Goal: Task Accomplishment & Management: Manage account settings

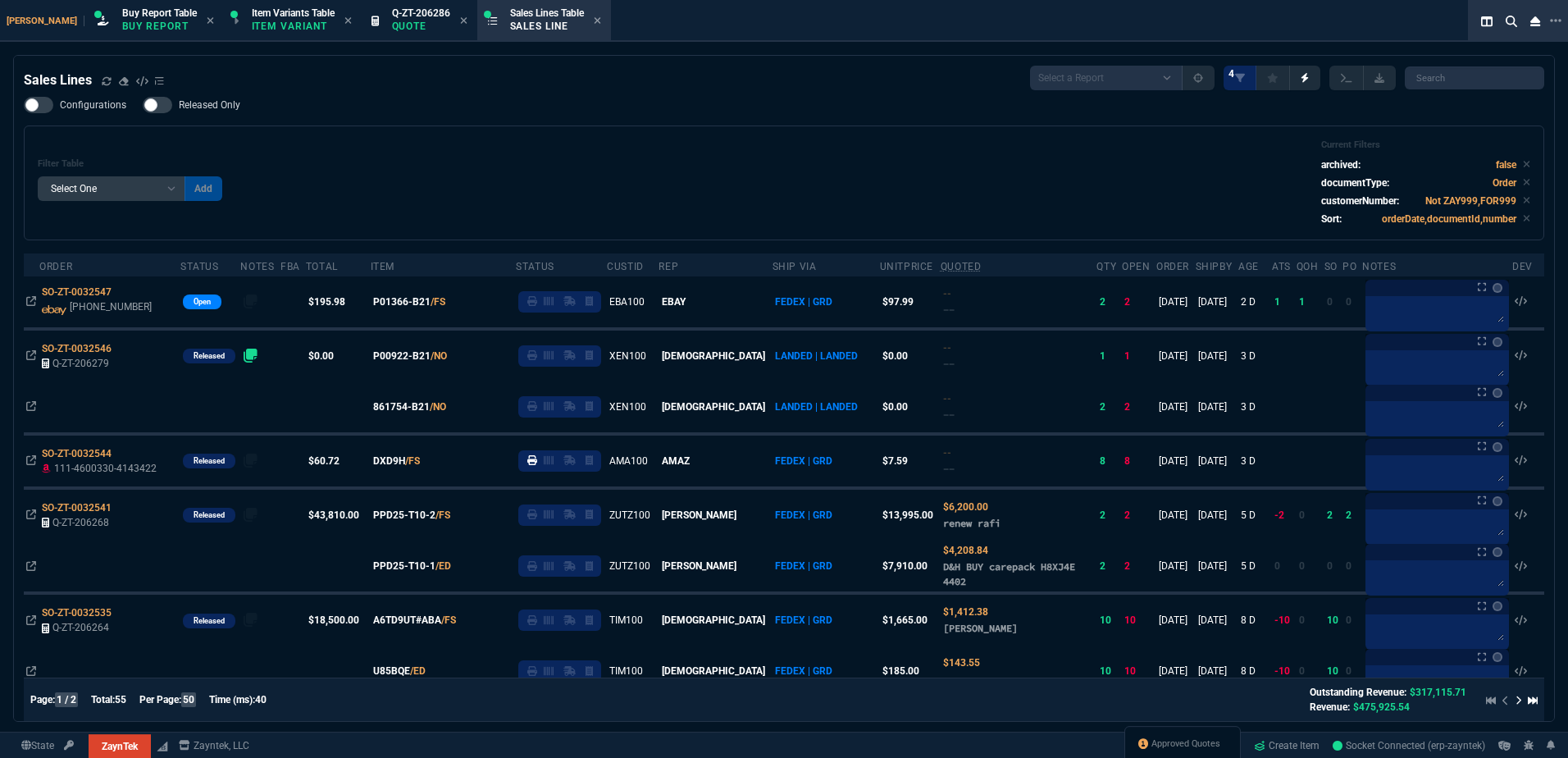
select select "1: BROV"
select select
click at [87, 160] on h6 "Filter Table" at bounding box center [130, 164] width 185 height 11
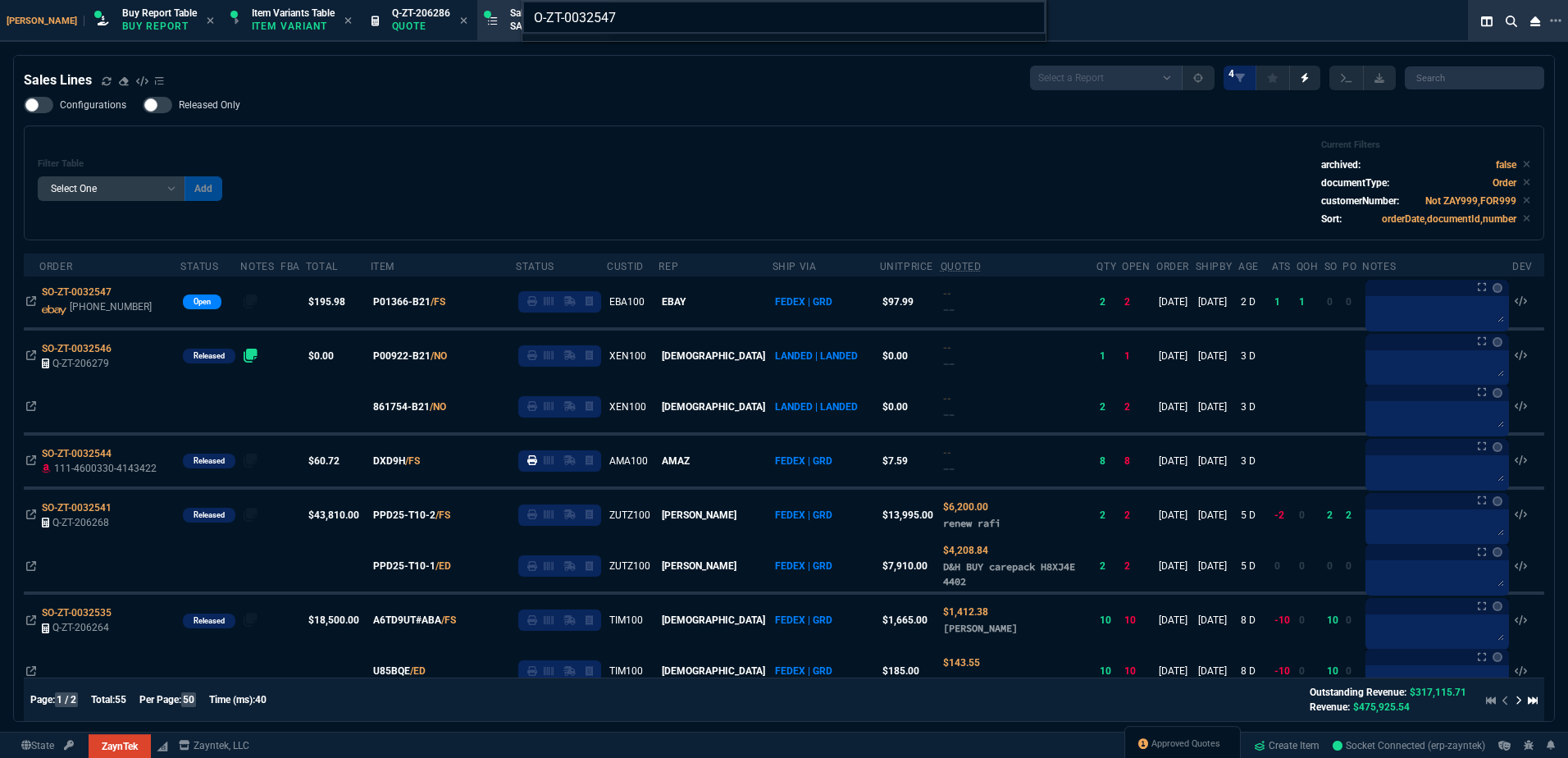
click at [537, 23] on input "O-ZT-0032547" at bounding box center [784, 17] width 523 height 32
type input "Sales Orders: SO-ZT-0032547"
click at [690, 47] on div "SO-ZT-0032547 $ 195.98 EBA100 EBAY Open [PHONE_NUMBER] [DATE]" at bounding box center [747, 49] width 396 height 17
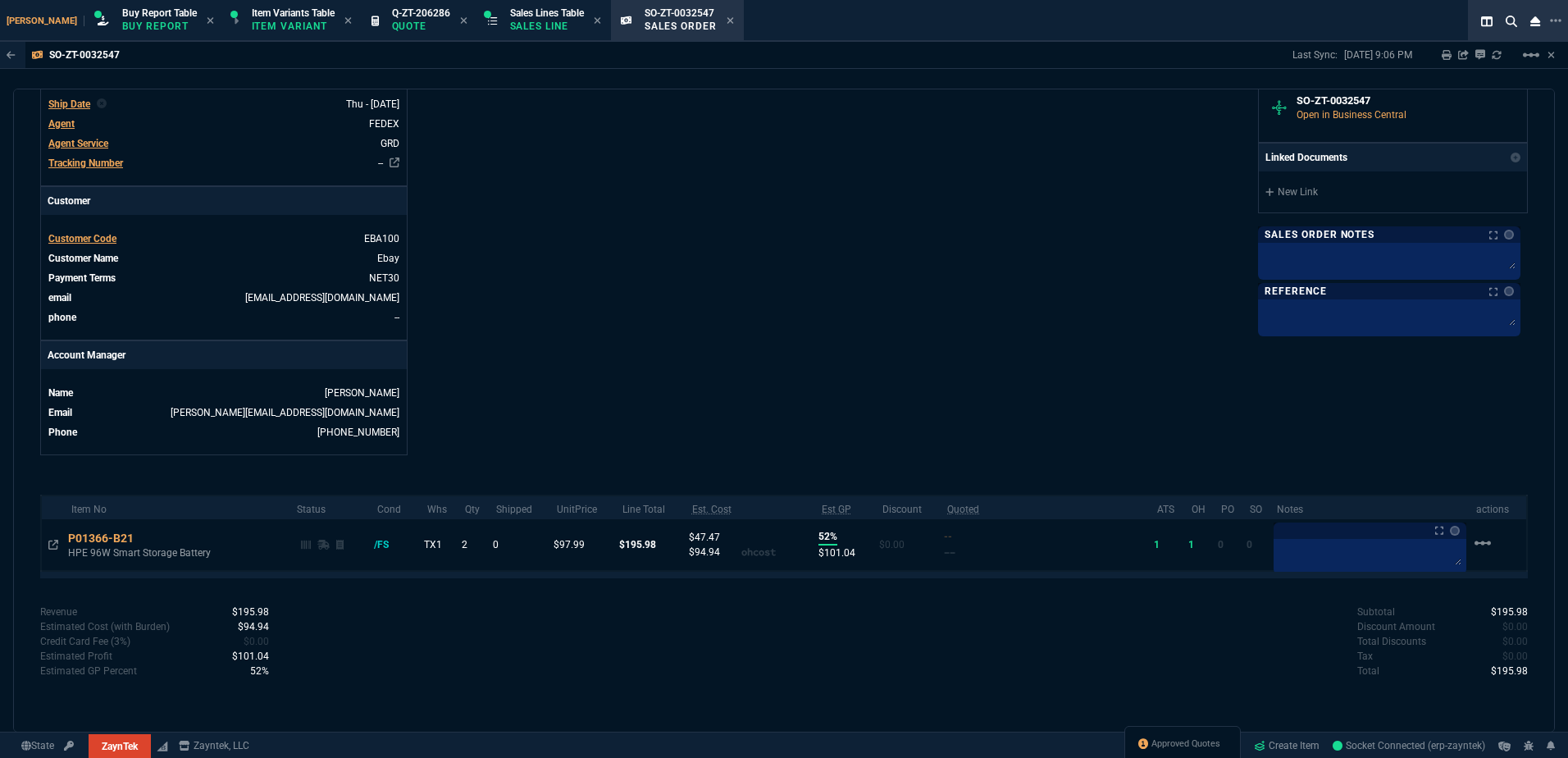
scroll to position [528, 0]
drag, startPoint x: 1259, startPoint y: 416, endPoint x: 1188, endPoint y: 412, distance: 71.1
click at [1259, 416] on div "ZaynTek, LLC [STREET_ADDRESS] Share Link Show More Chats Shipping Address [PERS…" at bounding box center [1155, 39] width 744 height 830
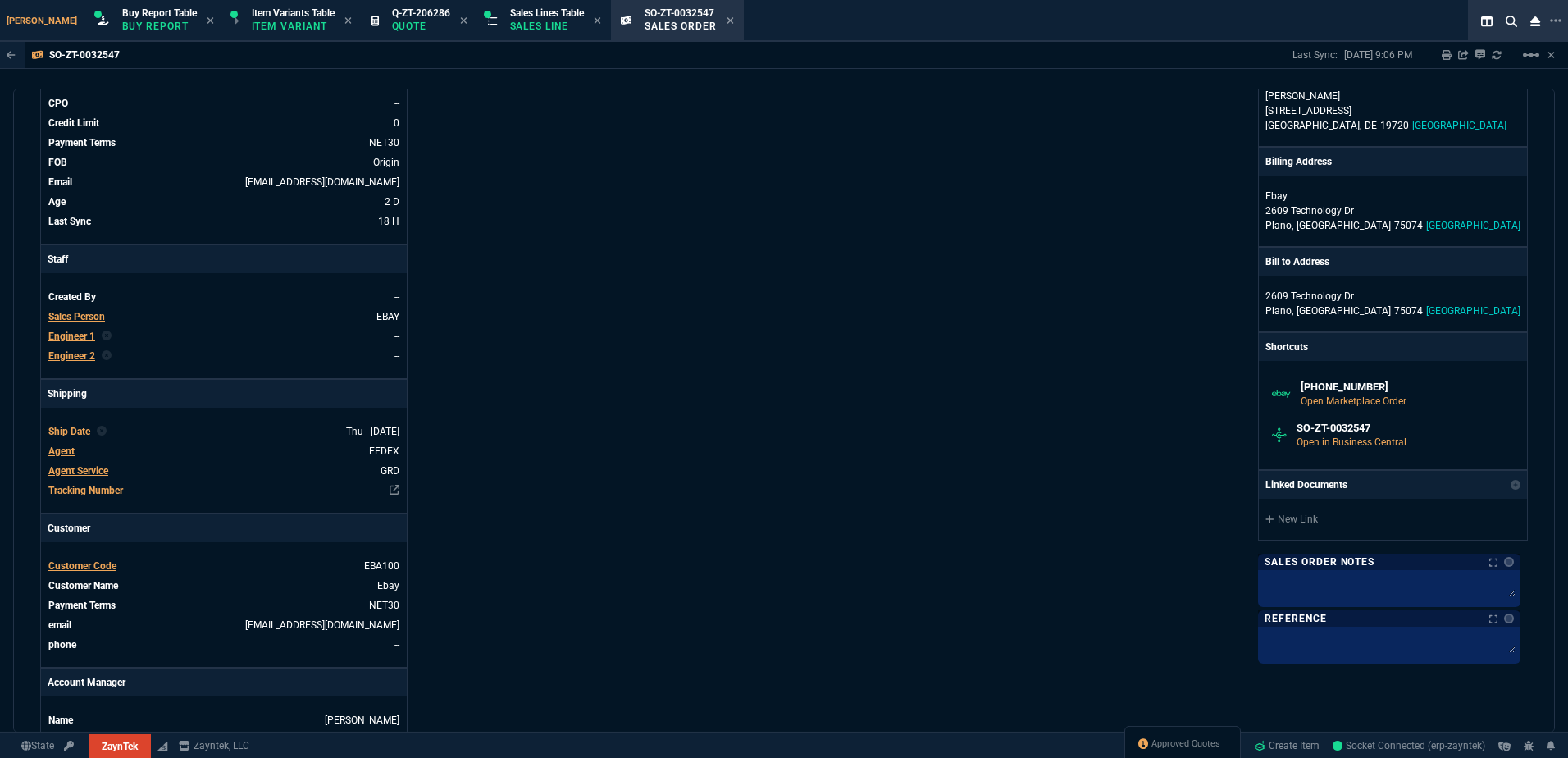
scroll to position [0, 0]
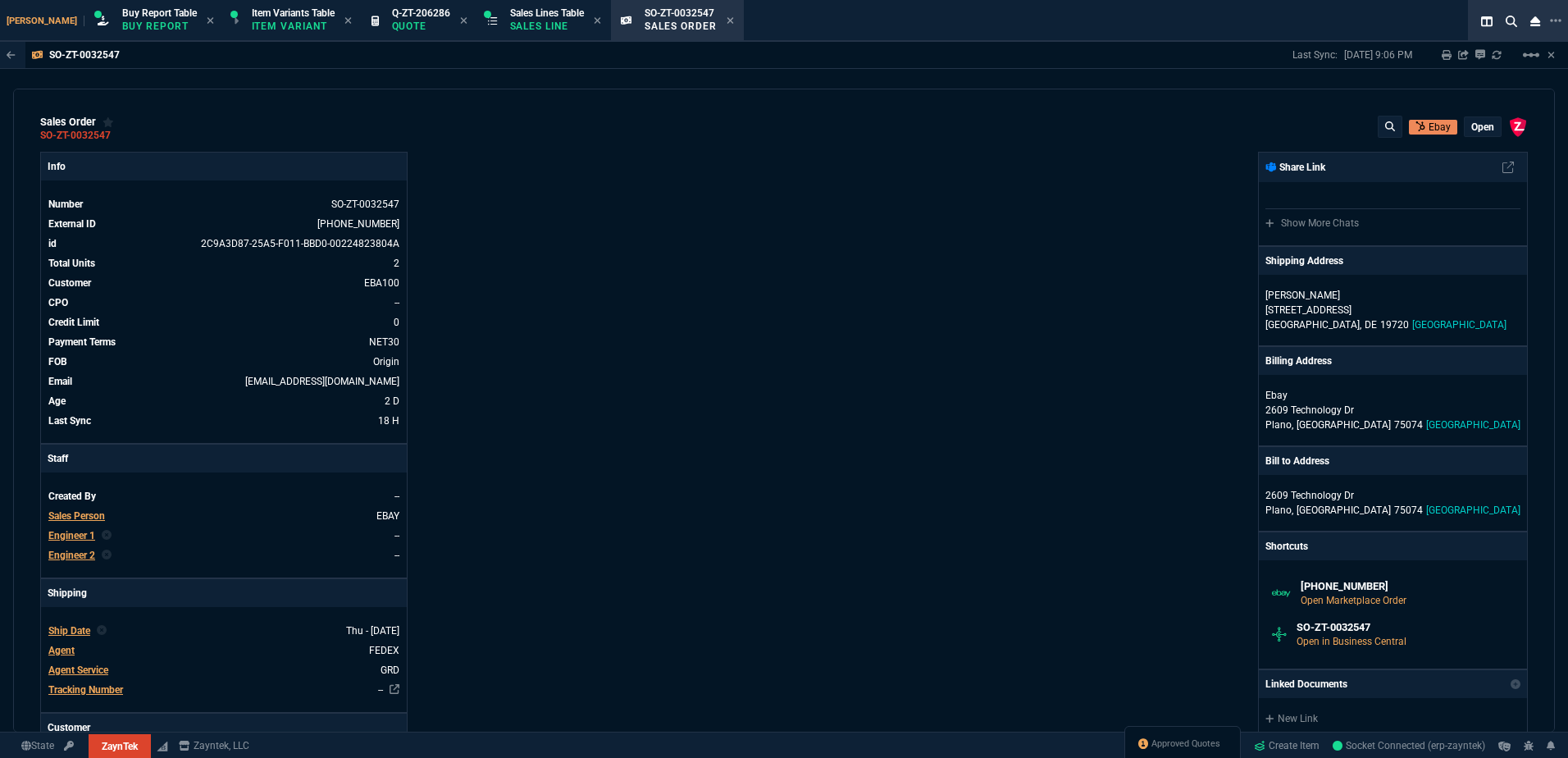
click at [875, 653] on div "ZaynTek, LLC [STREET_ADDRESS] Share Link Show More Chats Shipping Address [PERS…" at bounding box center [1155, 567] width 744 height 830
click at [741, 648] on div "Info Number SO-ZT-0032547 External ID [PHONE_NUMBER] id 2C9A3D87-25A5-F011-BBD0…" at bounding box center [412, 567] width 744 height 830
click at [726, 19] on icon at bounding box center [729, 20] width 6 height 6
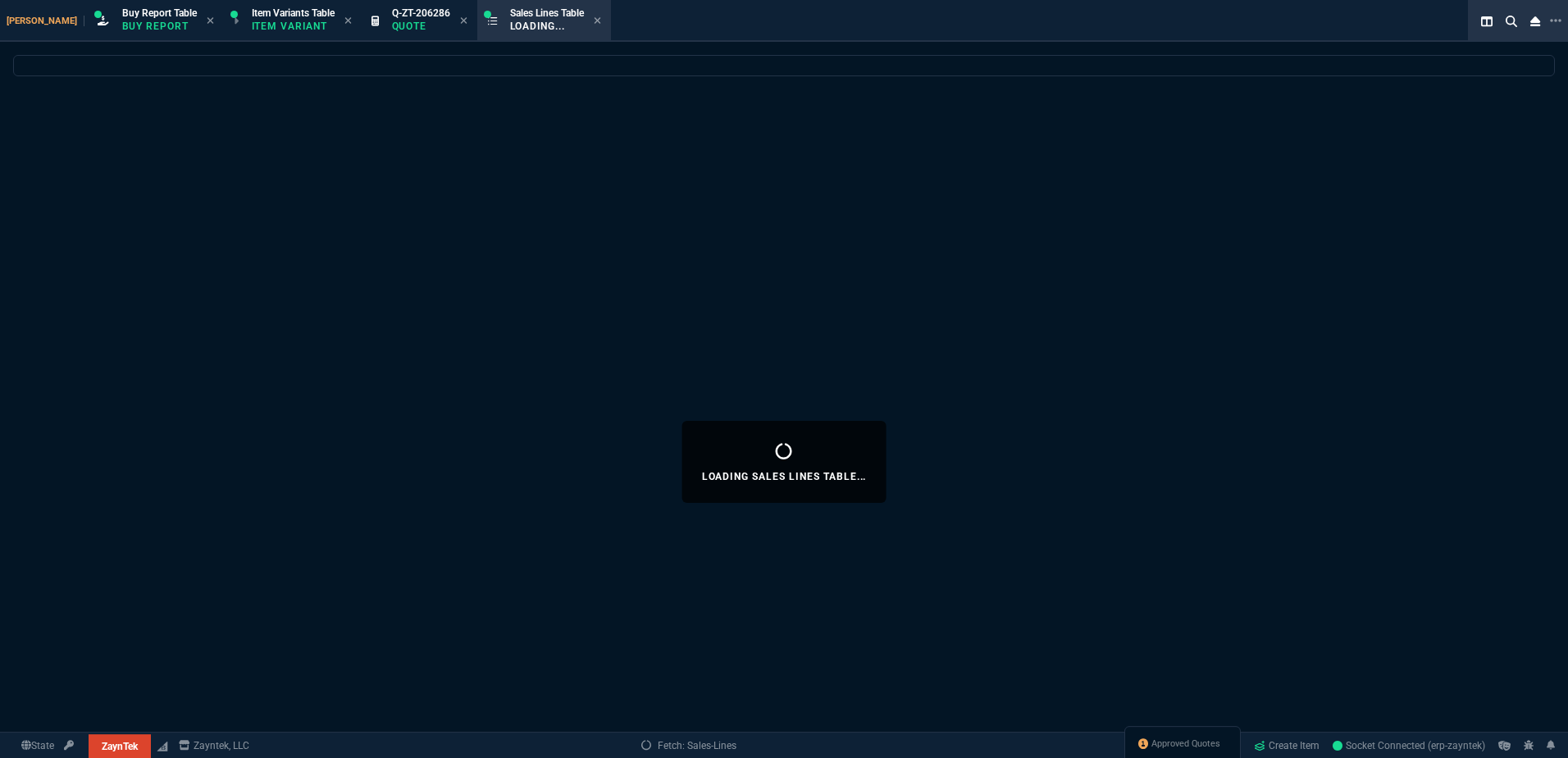
select select
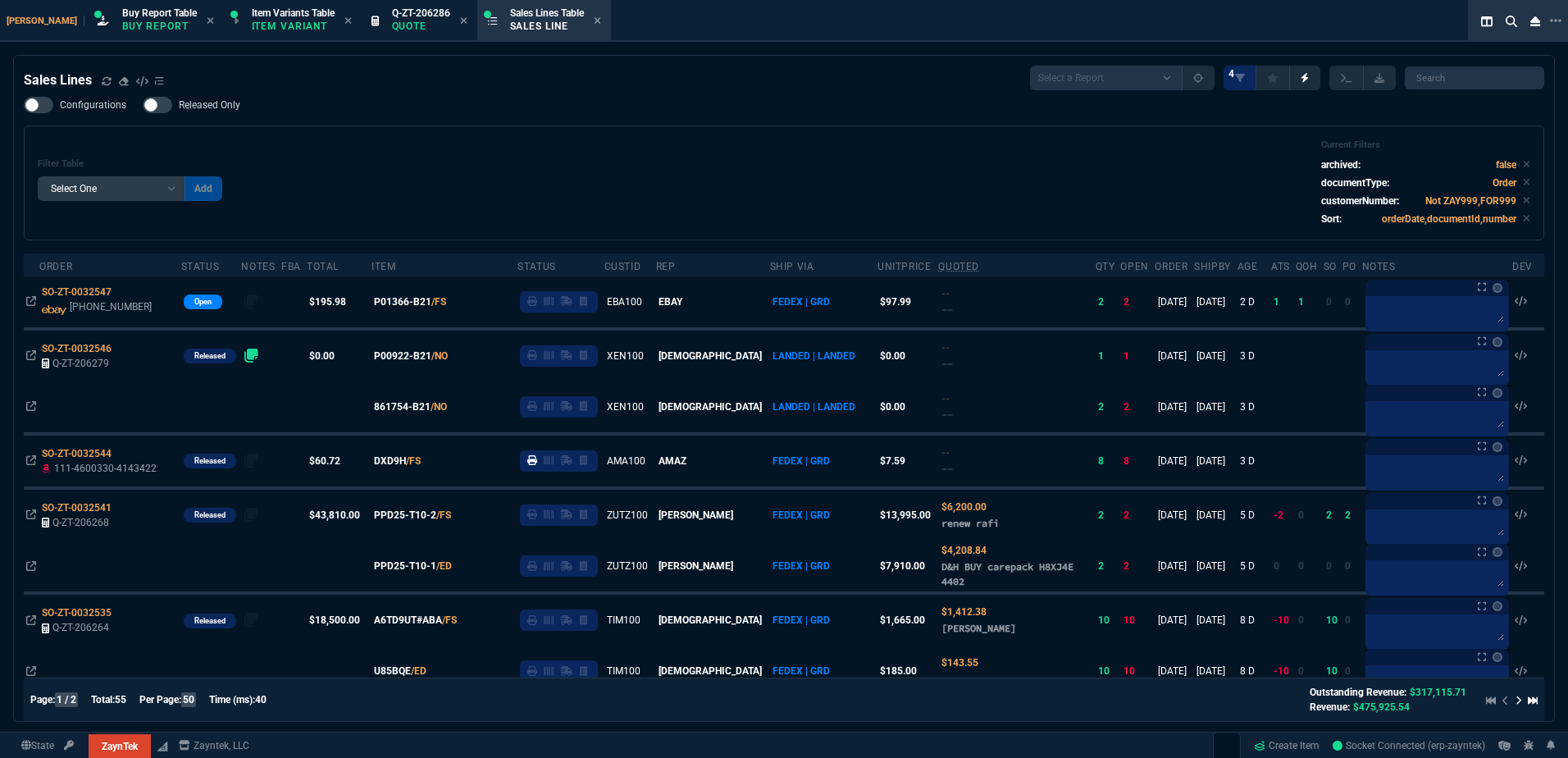
click at [122, 18] on span "Buy Report Table" at bounding box center [159, 13] width 74 height 11
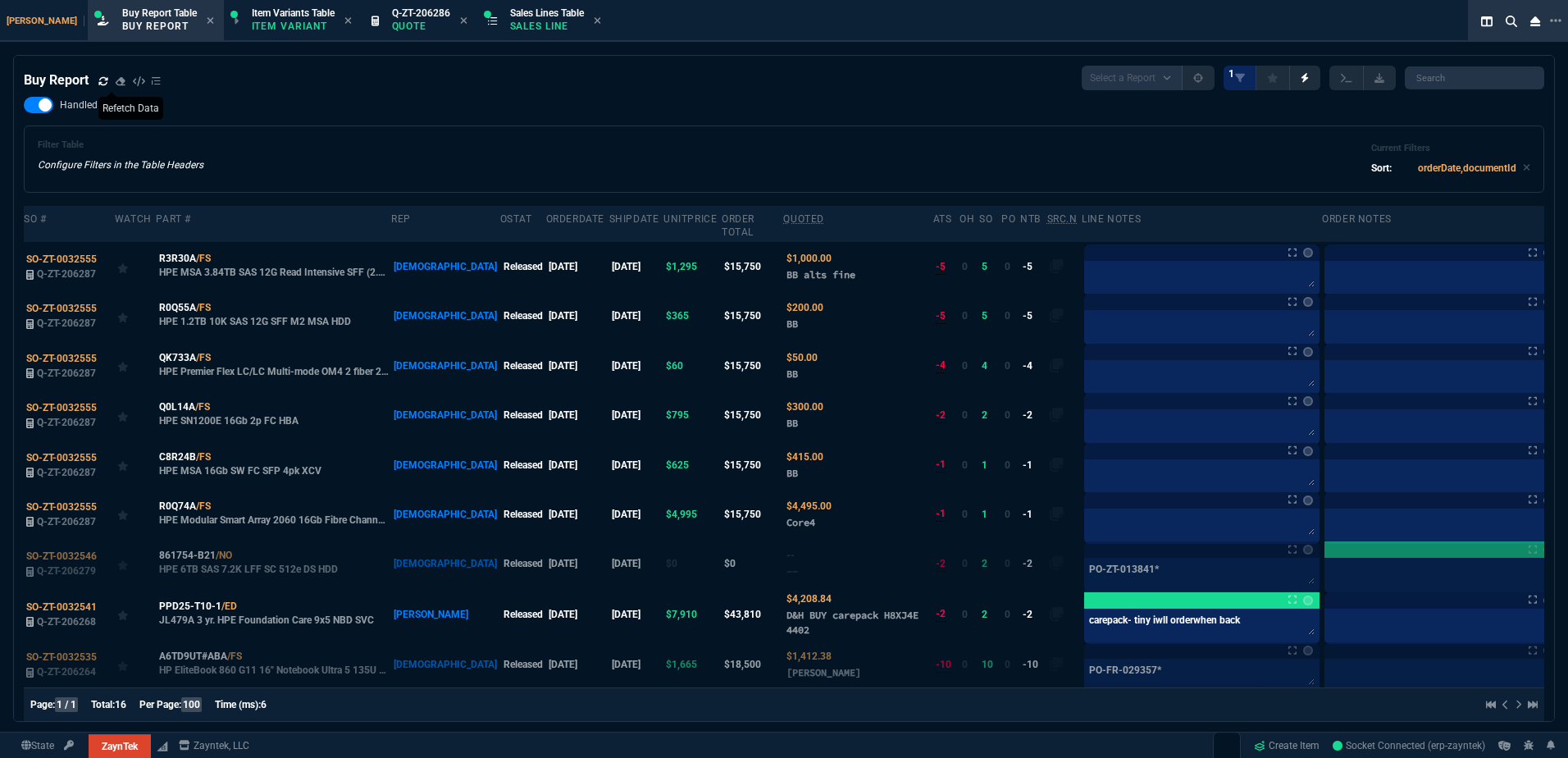
click at [108, 79] on icon at bounding box center [103, 80] width 9 height 8
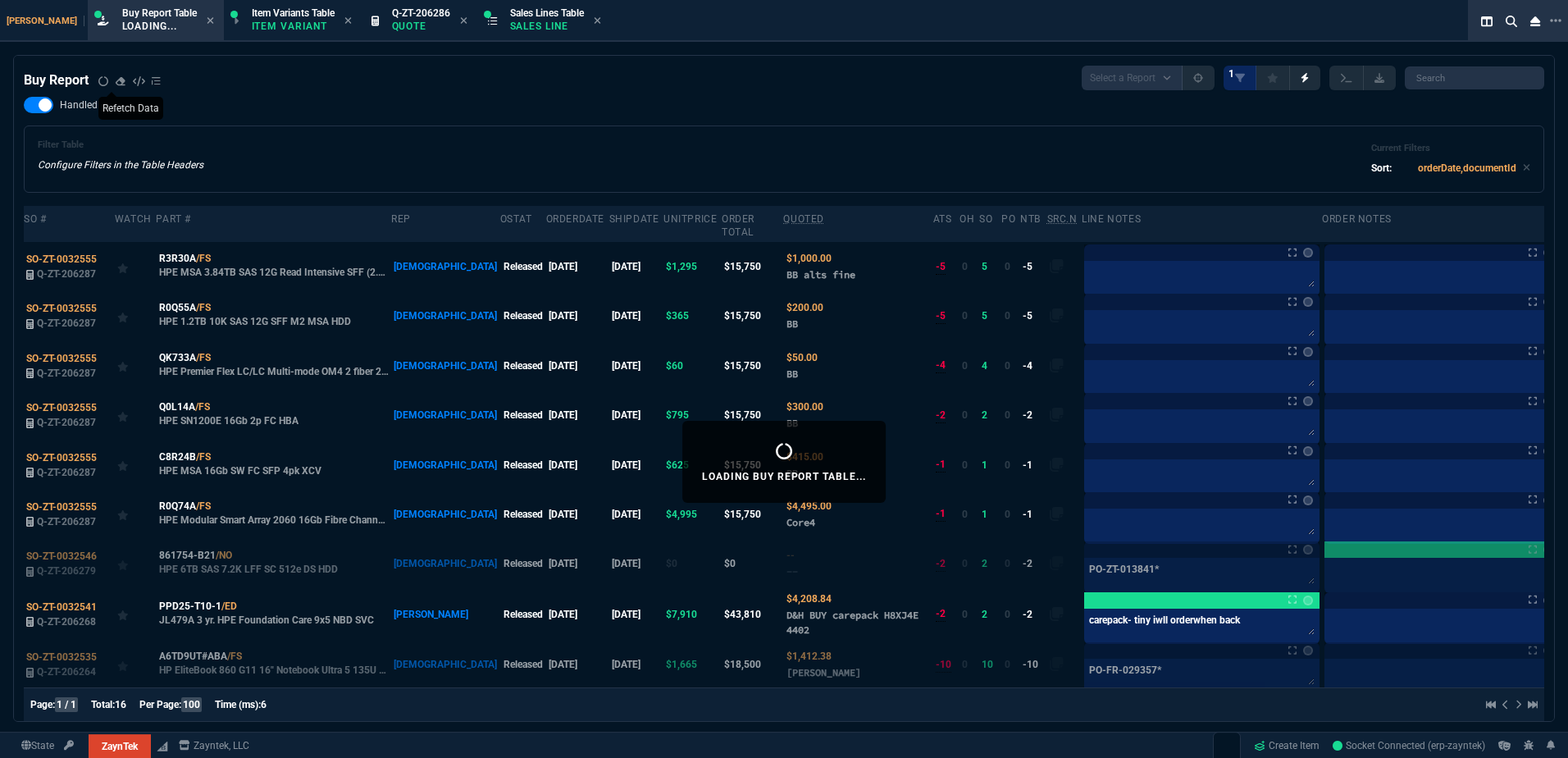
click at [480, 84] on div "Buy Report Select a Report Not Purchased 1" at bounding box center [784, 78] width 1520 height 25
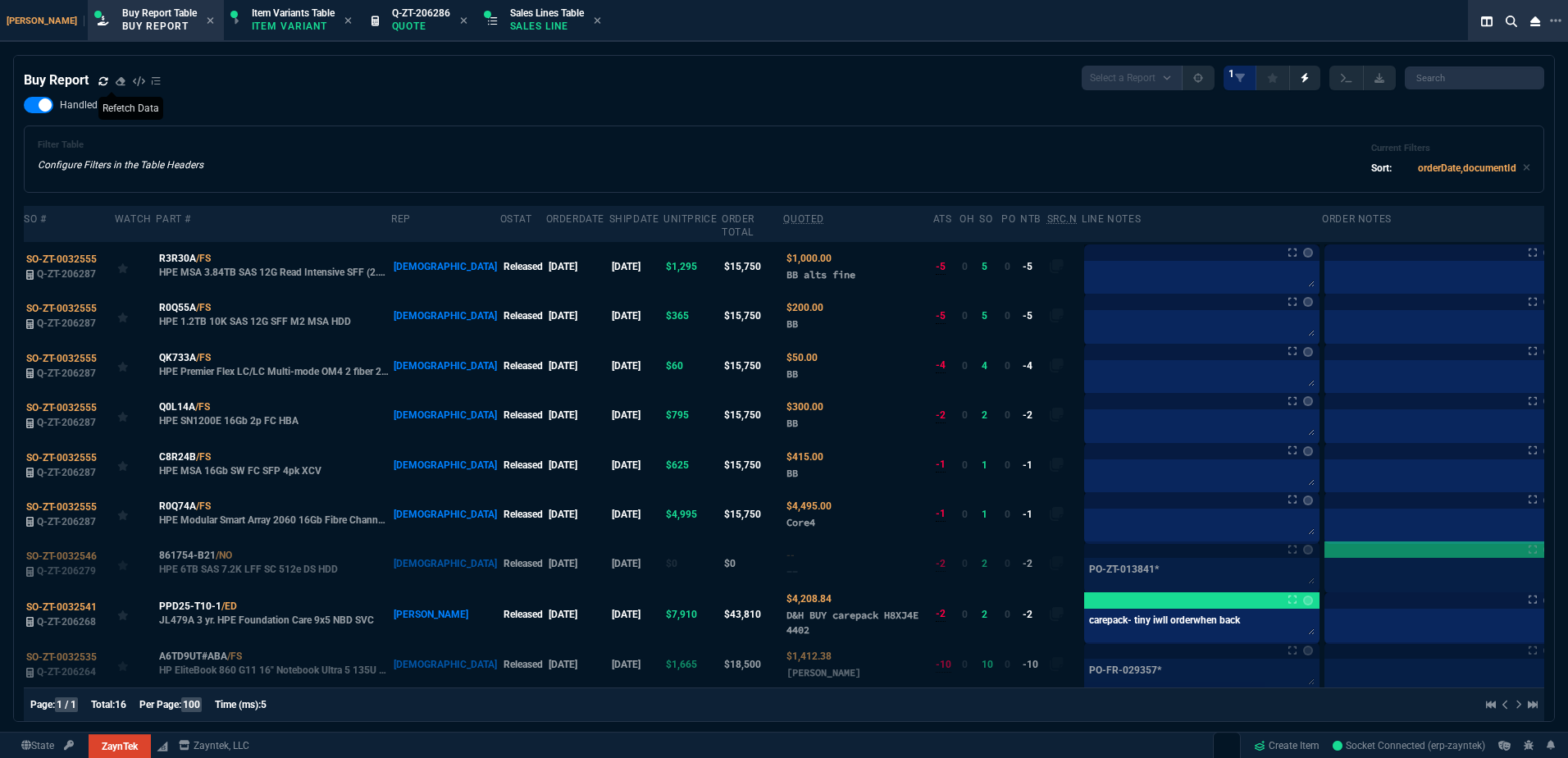
drag, startPoint x: 220, startPoint y: 493, endPoint x: 849, endPoint y: 746, distance: 678.0
click at [220, 500] on icon at bounding box center [222, 505] width 9 height 10
click at [1088, 512] on textarea at bounding box center [1202, 524] width 229 height 25
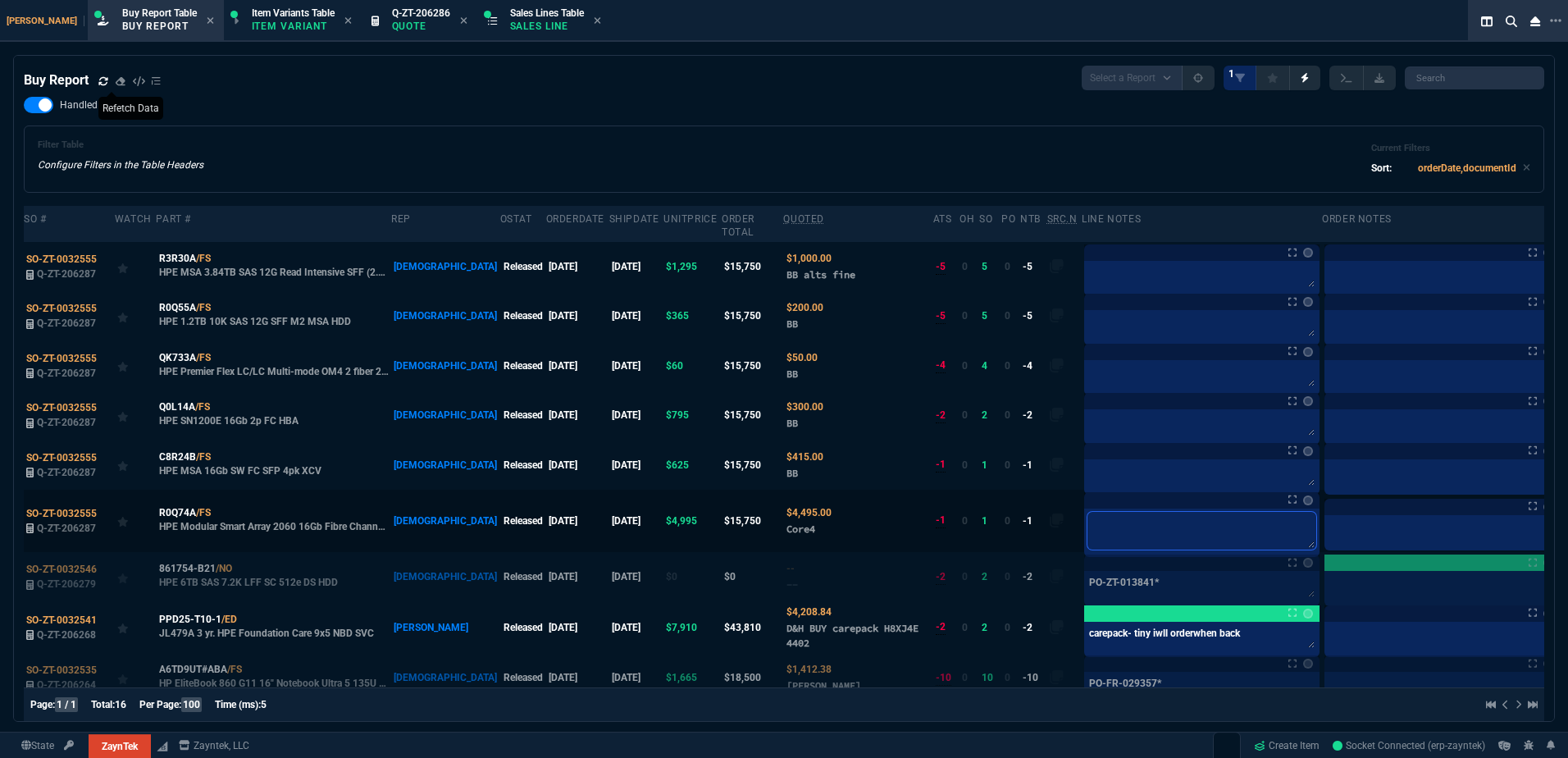
type textarea "A"
type textarea "As"
type textarea "Ask"
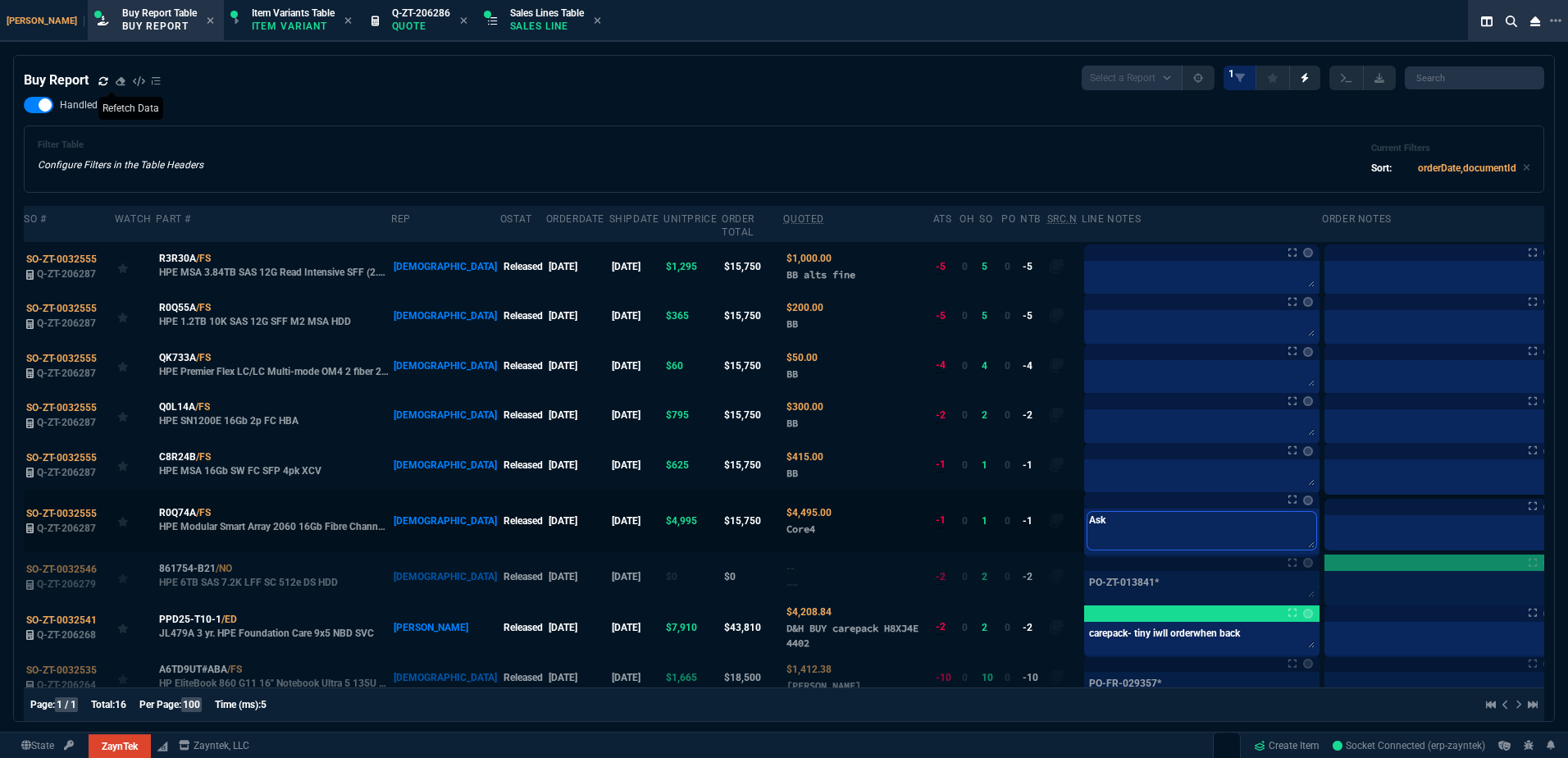
type textarea "Aski"
type textarea "Askin"
type textarea "Asking"
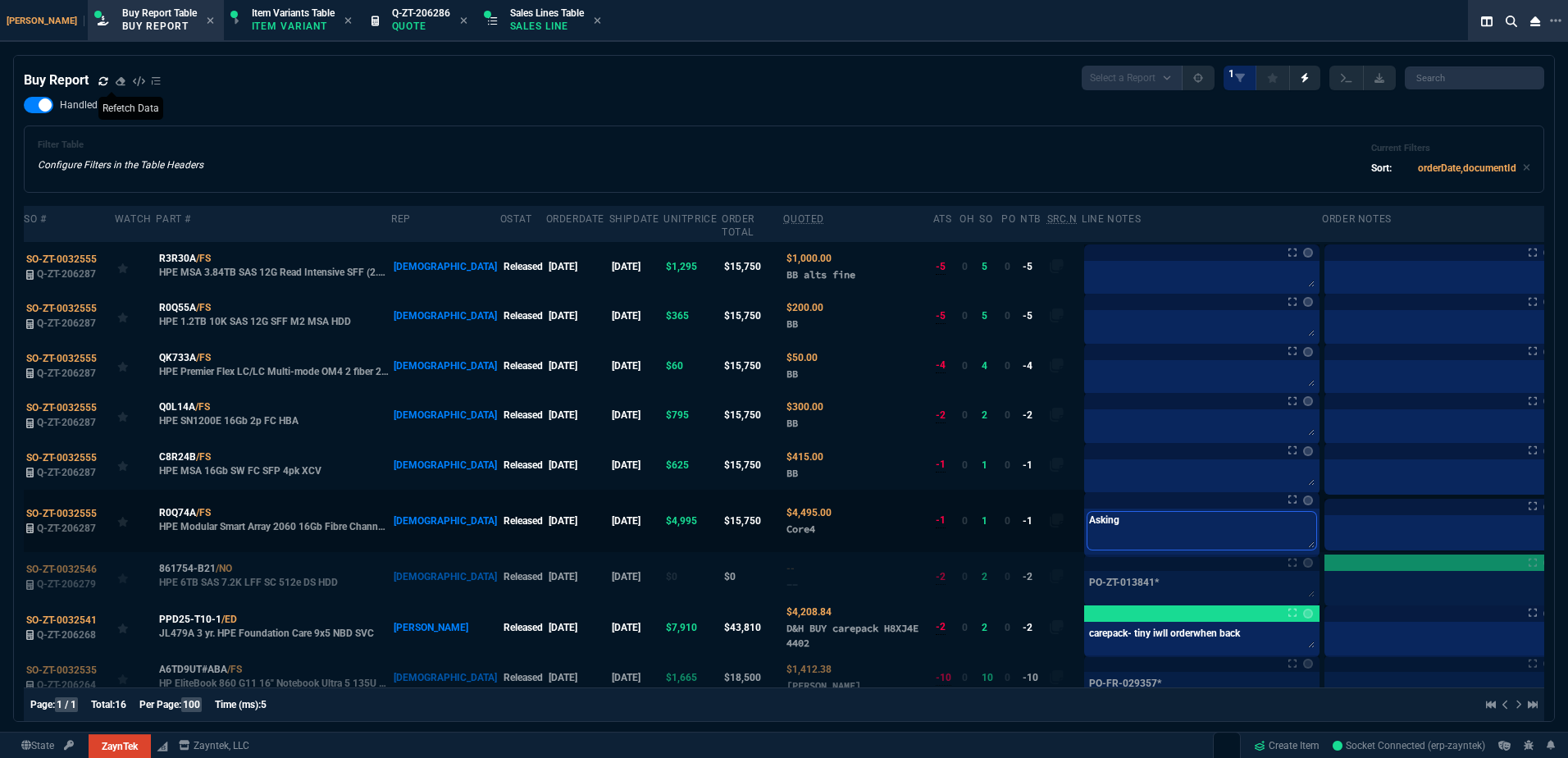
type textarea "Asking R"
type textarea "Asking Rh"
type textarea "Asking Rhi"
type textarea "Asking Rhin"
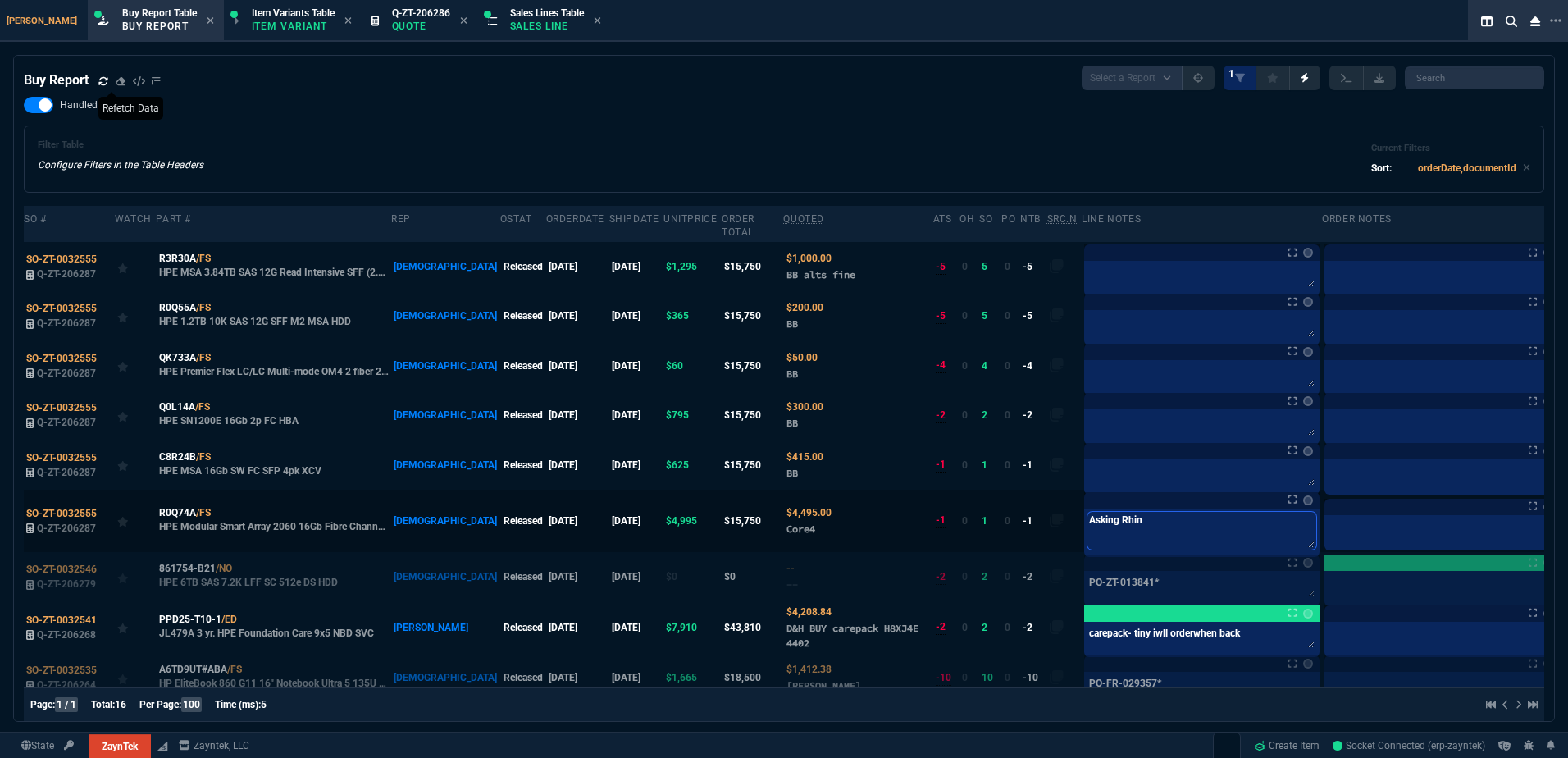
type textarea "Asking Rhino"
type textarea "Asking Rhino t"
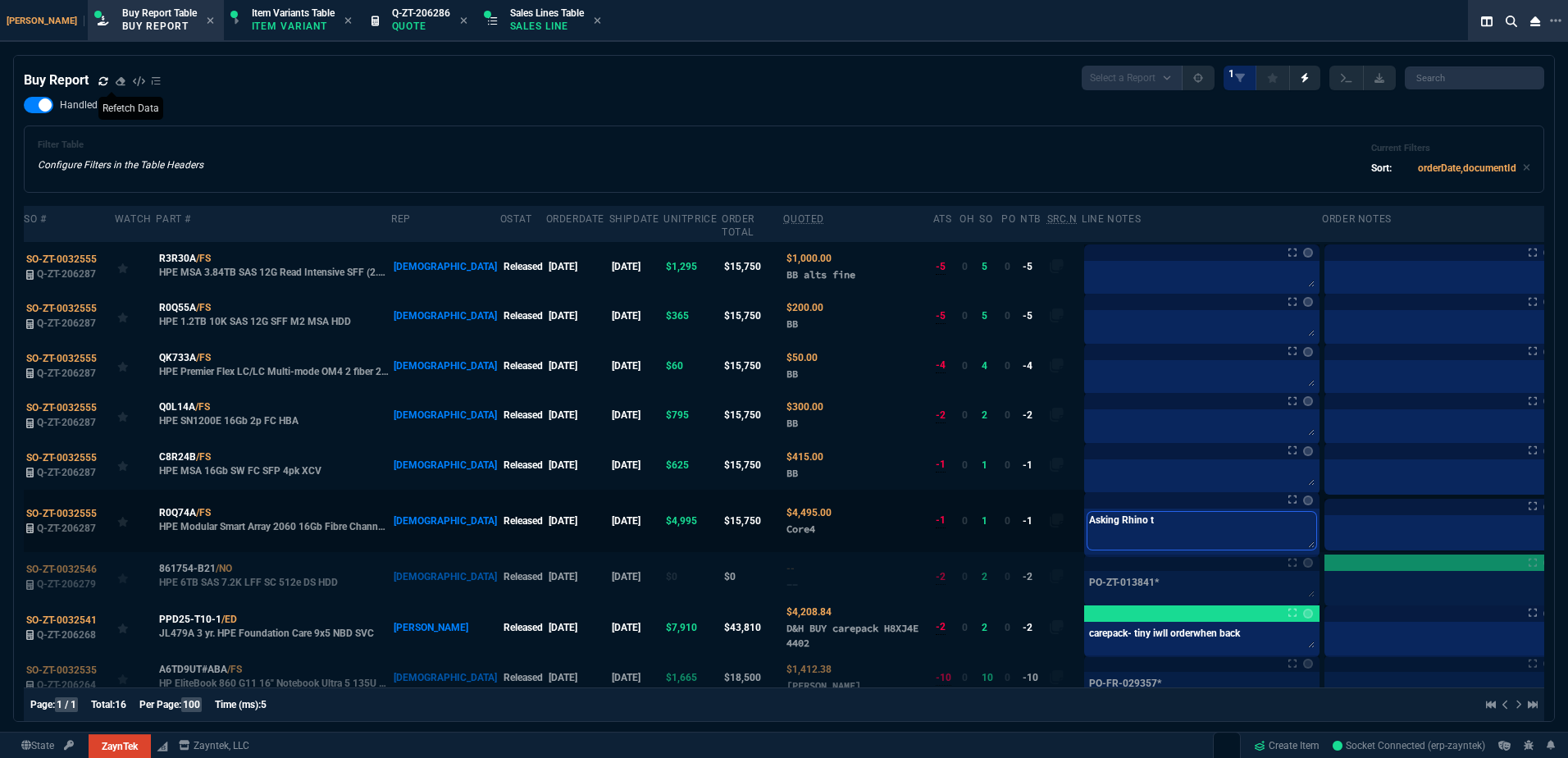
type textarea "Asking Rhino to"
type textarea "Asking Rhino to confi"
type textarea "Asking Rhino to confir"
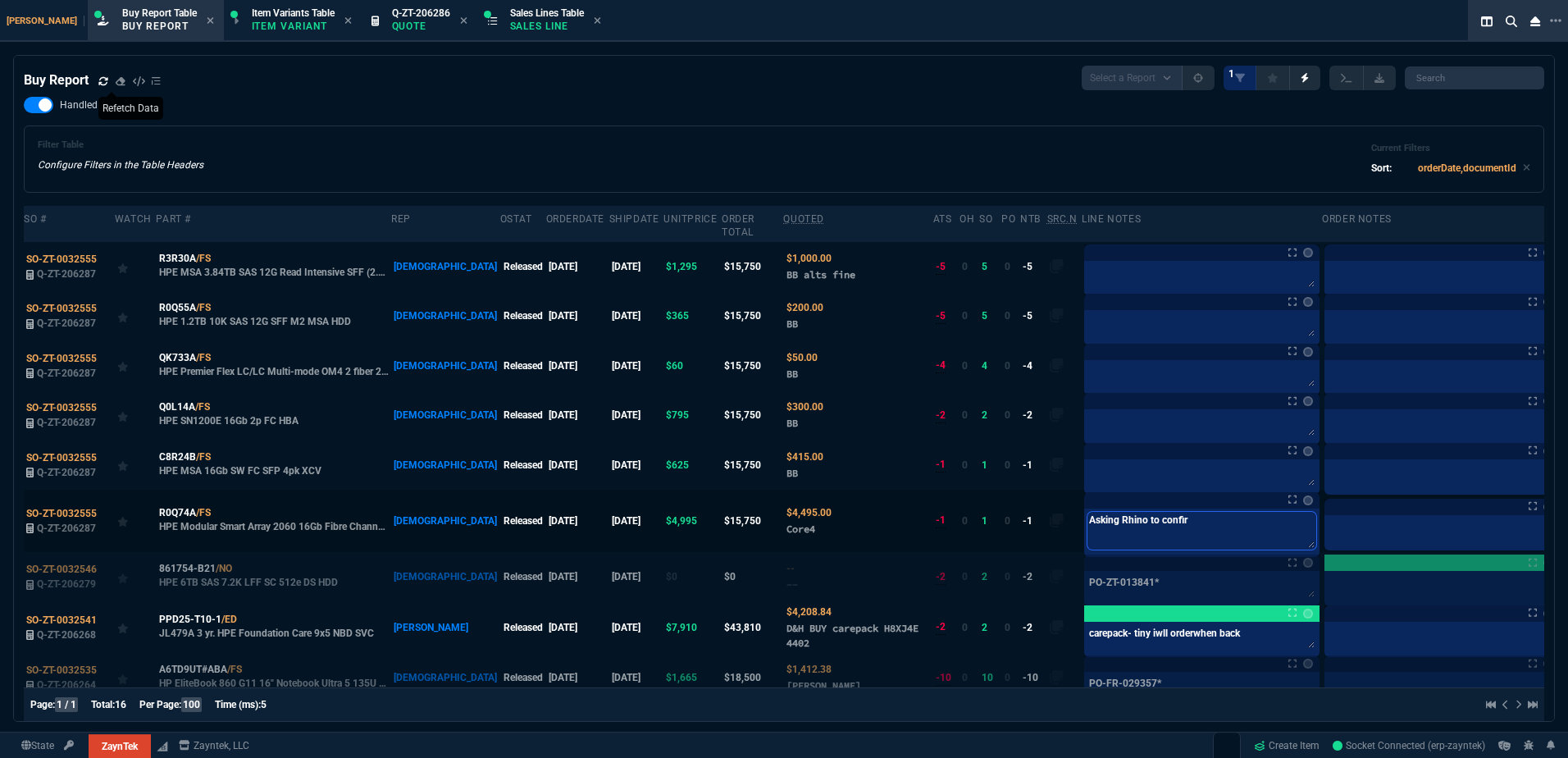
type textarea "Asking Rhino to confirm"
type textarea "Asking Rhino to confirm s"
type textarea "Asking Rhino to confirm st"
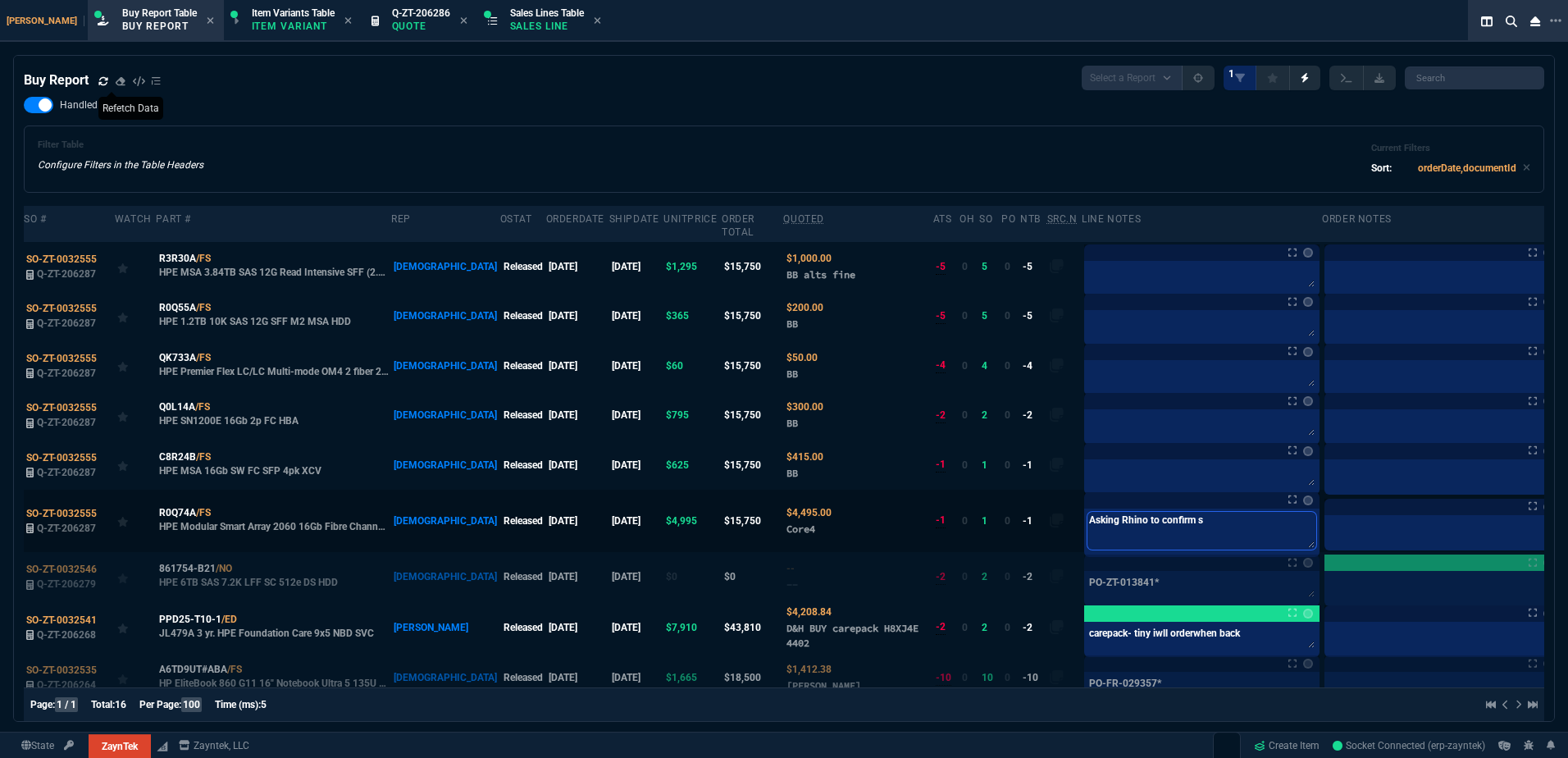
type textarea "Asking Rhino to confirm st"
type textarea "Asking Rhino to confirm sto"
type textarea "Asking Rhino to confirm stoc"
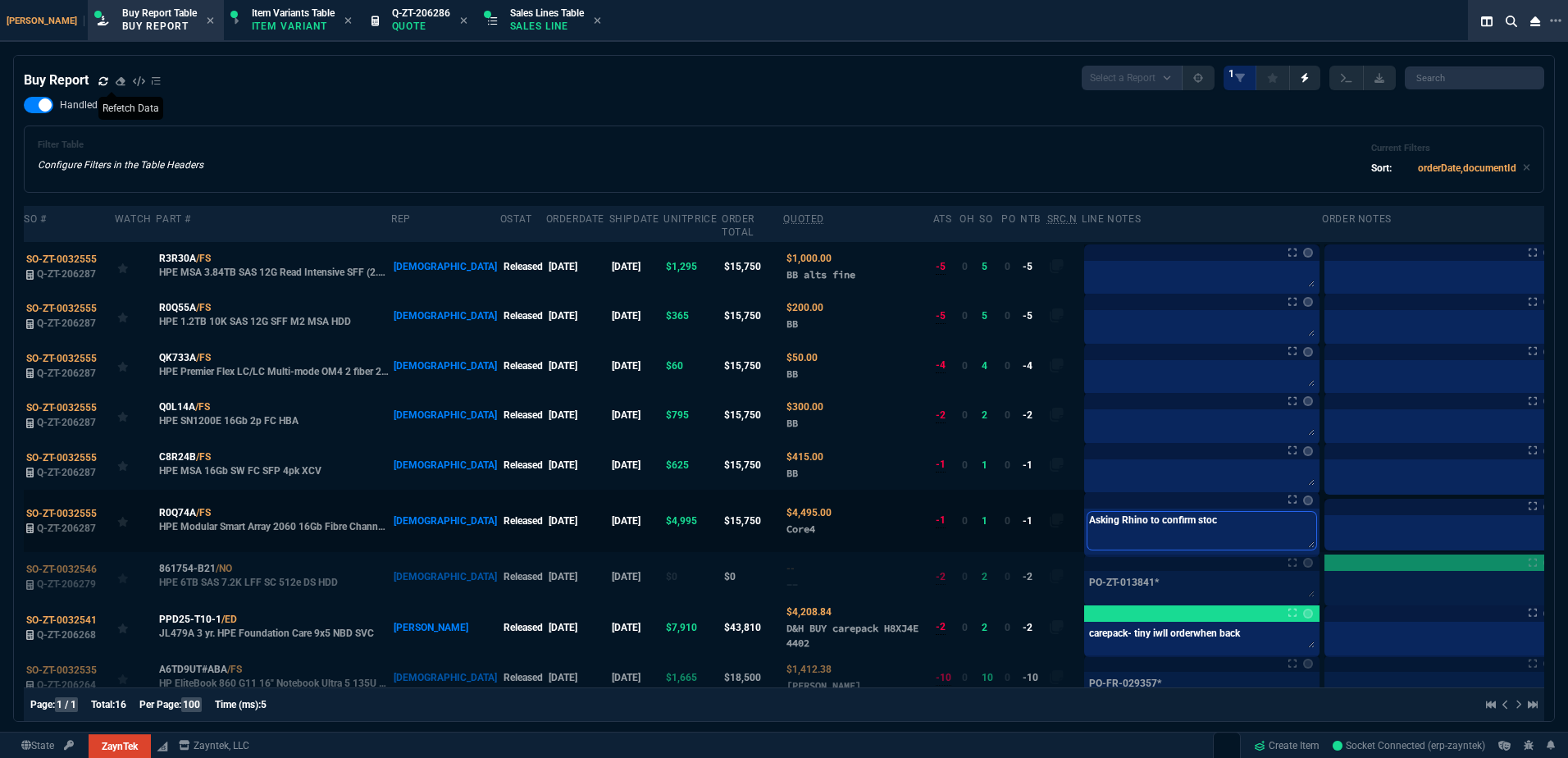
type textarea "Asking Rhino to confirm stock"
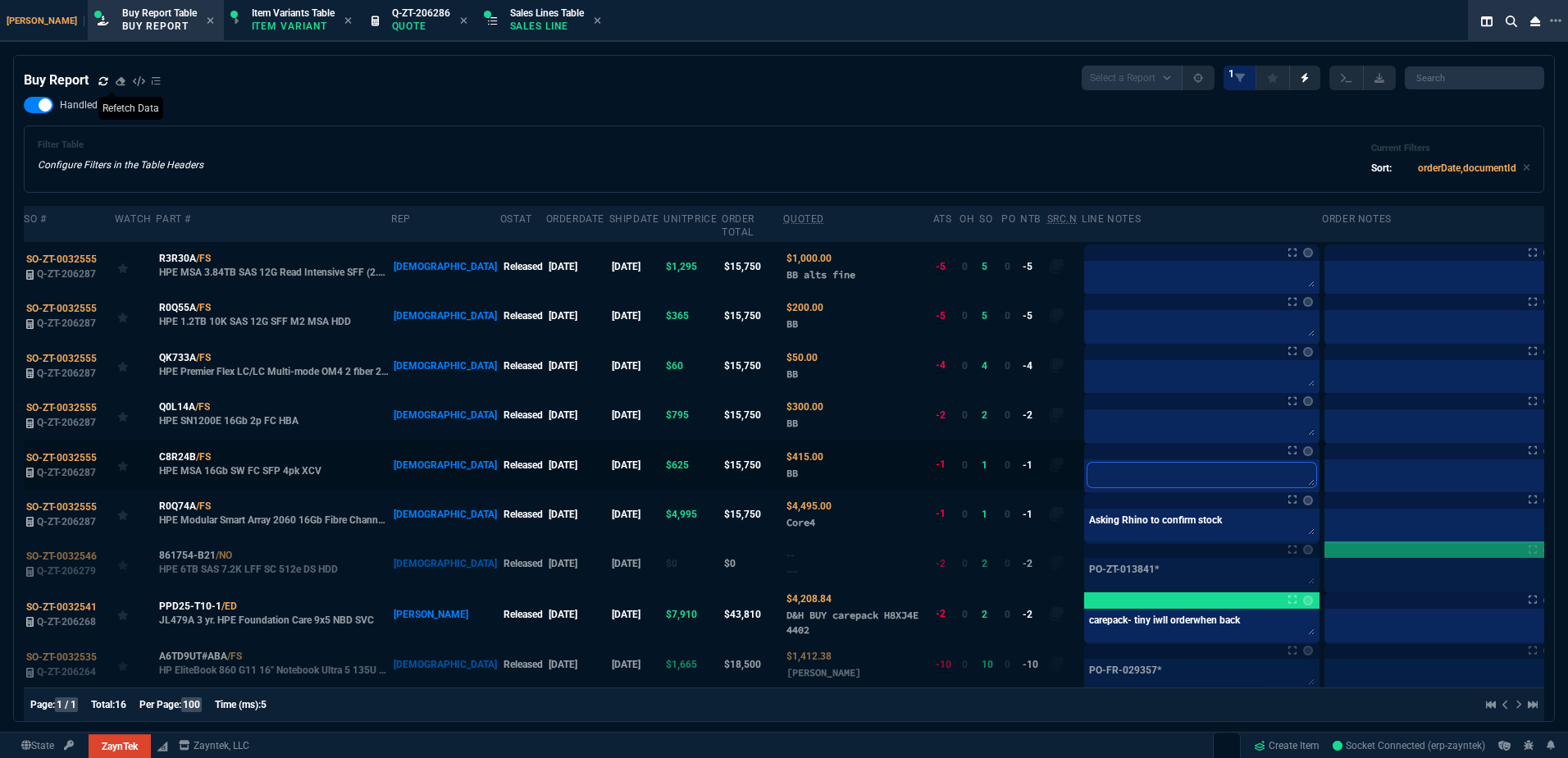
click at [1088, 470] on textarea at bounding box center [1202, 475] width 229 height 25
drag, startPoint x: 219, startPoint y: 449, endPoint x: 209, endPoint y: 444, distance: 11.2
click at [217, 451] on icon at bounding box center [222, 456] width 9 height 10
click at [1088, 463] on textarea at bounding box center [1202, 475] width 229 height 25
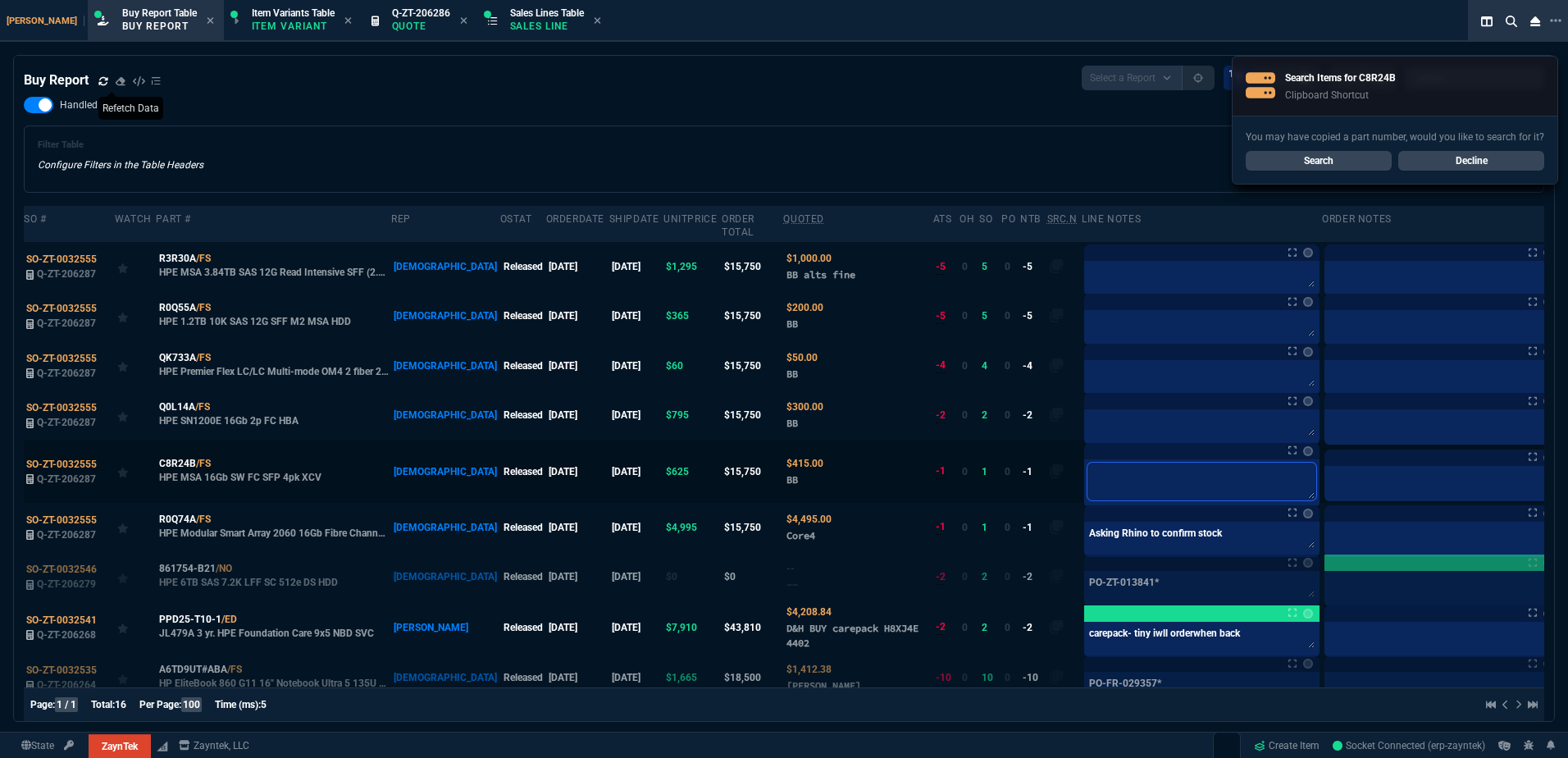
type textarea "a"
type textarea "ask"
type textarea "aski"
type textarea "askin"
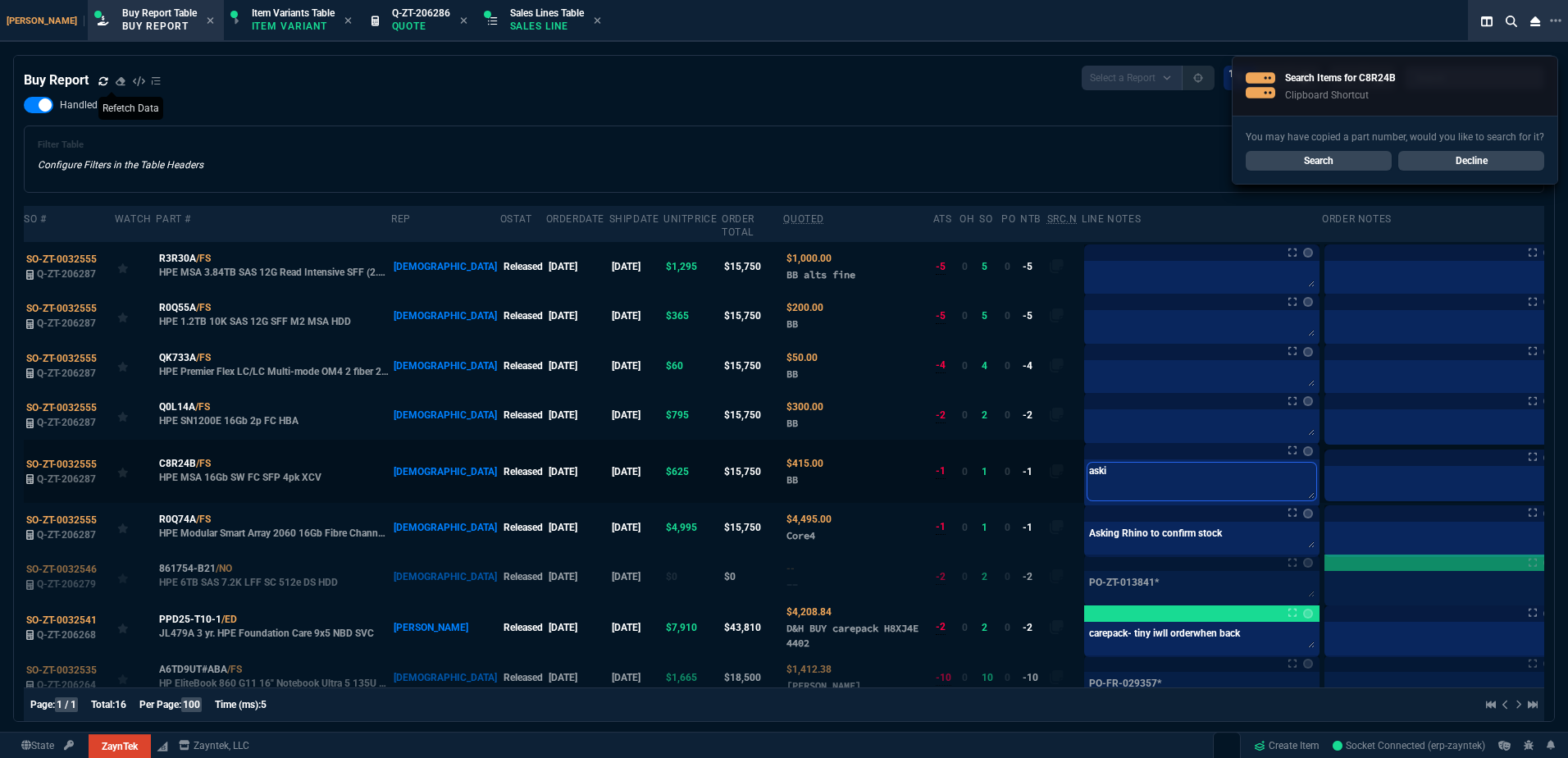
type textarea "askin"
type textarea "asking"
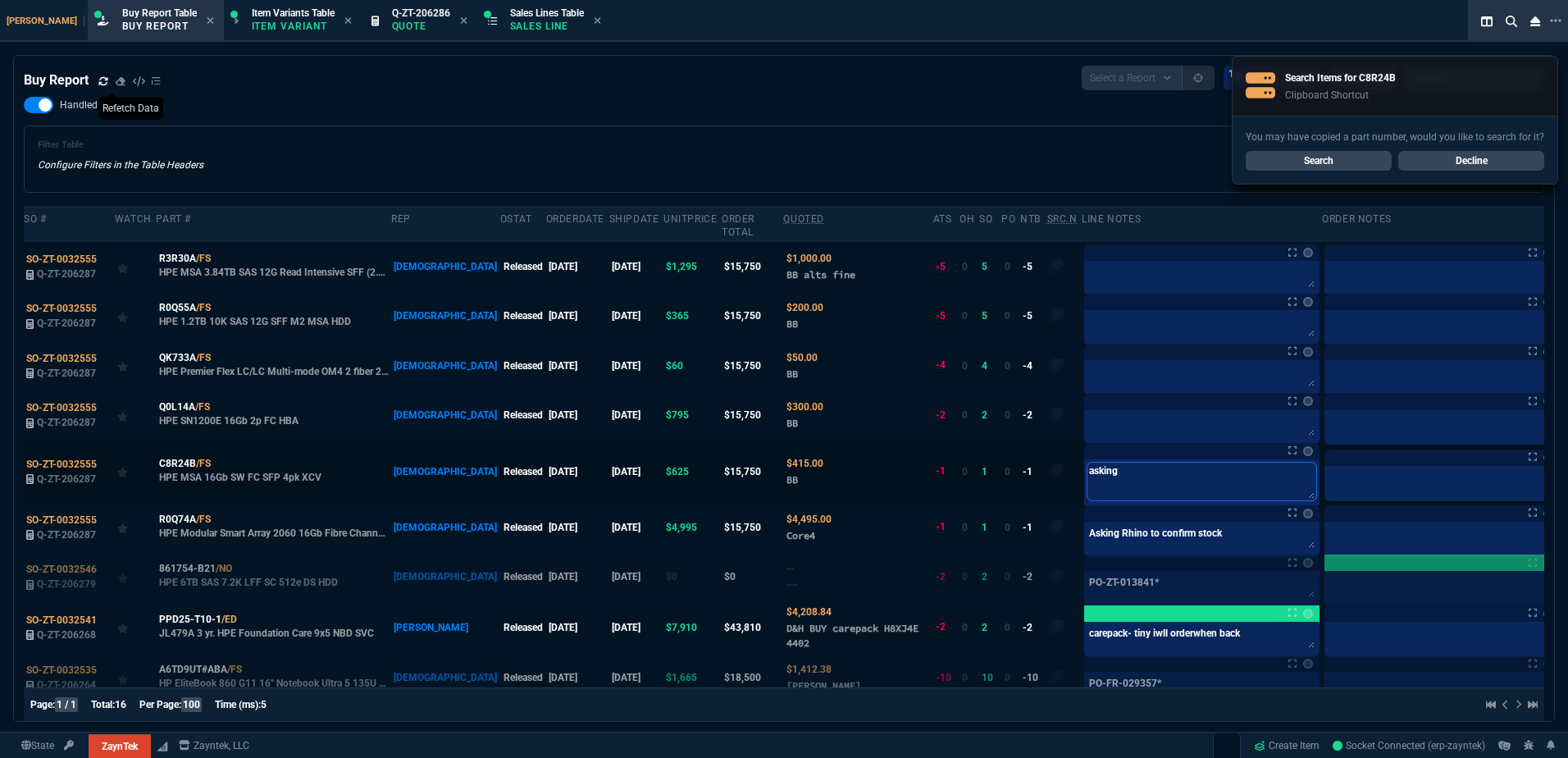
type textarea "asking M"
type textarea "asking MS"
type textarea "asking MSP"
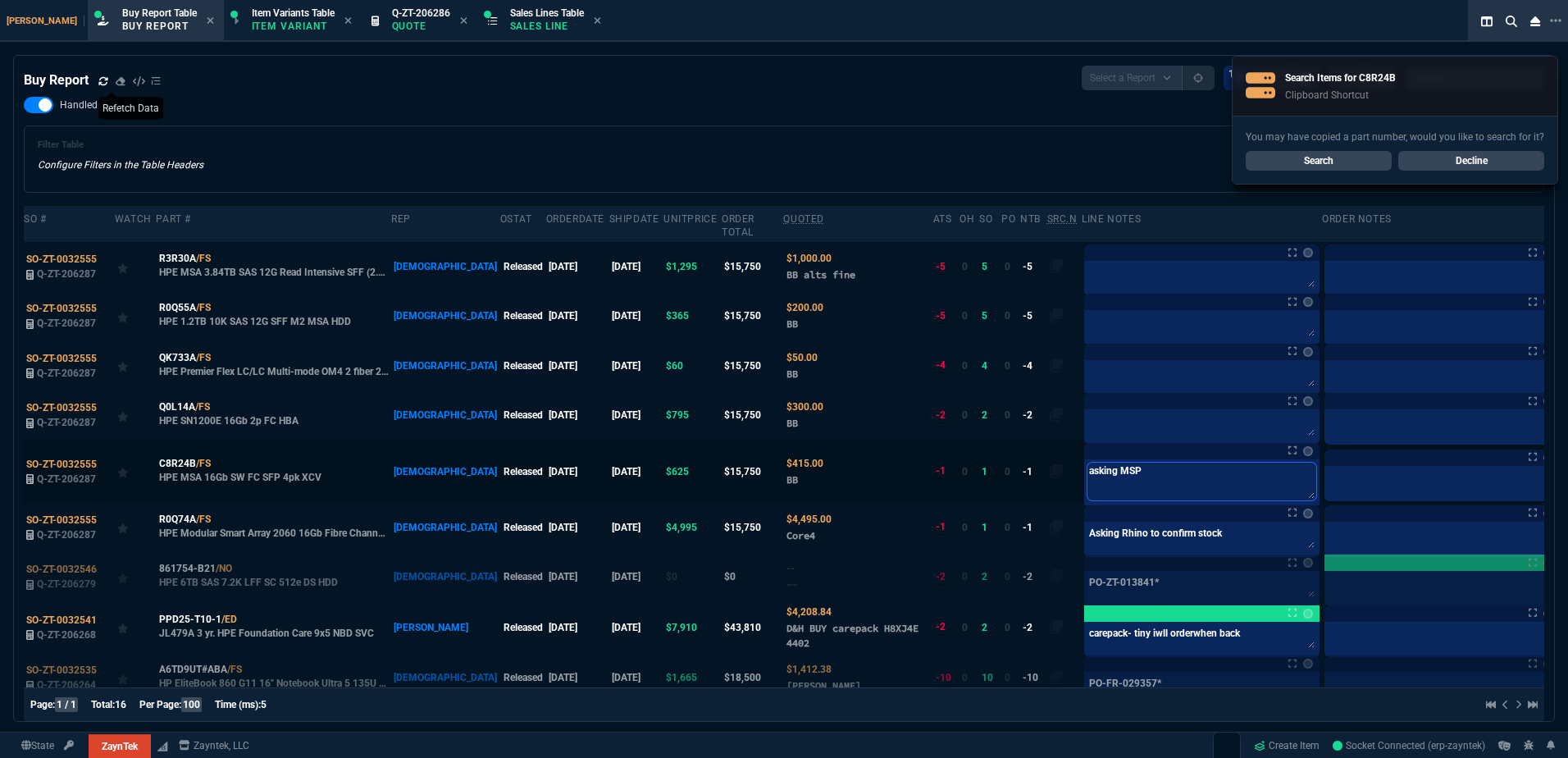
type textarea "asking MSP"
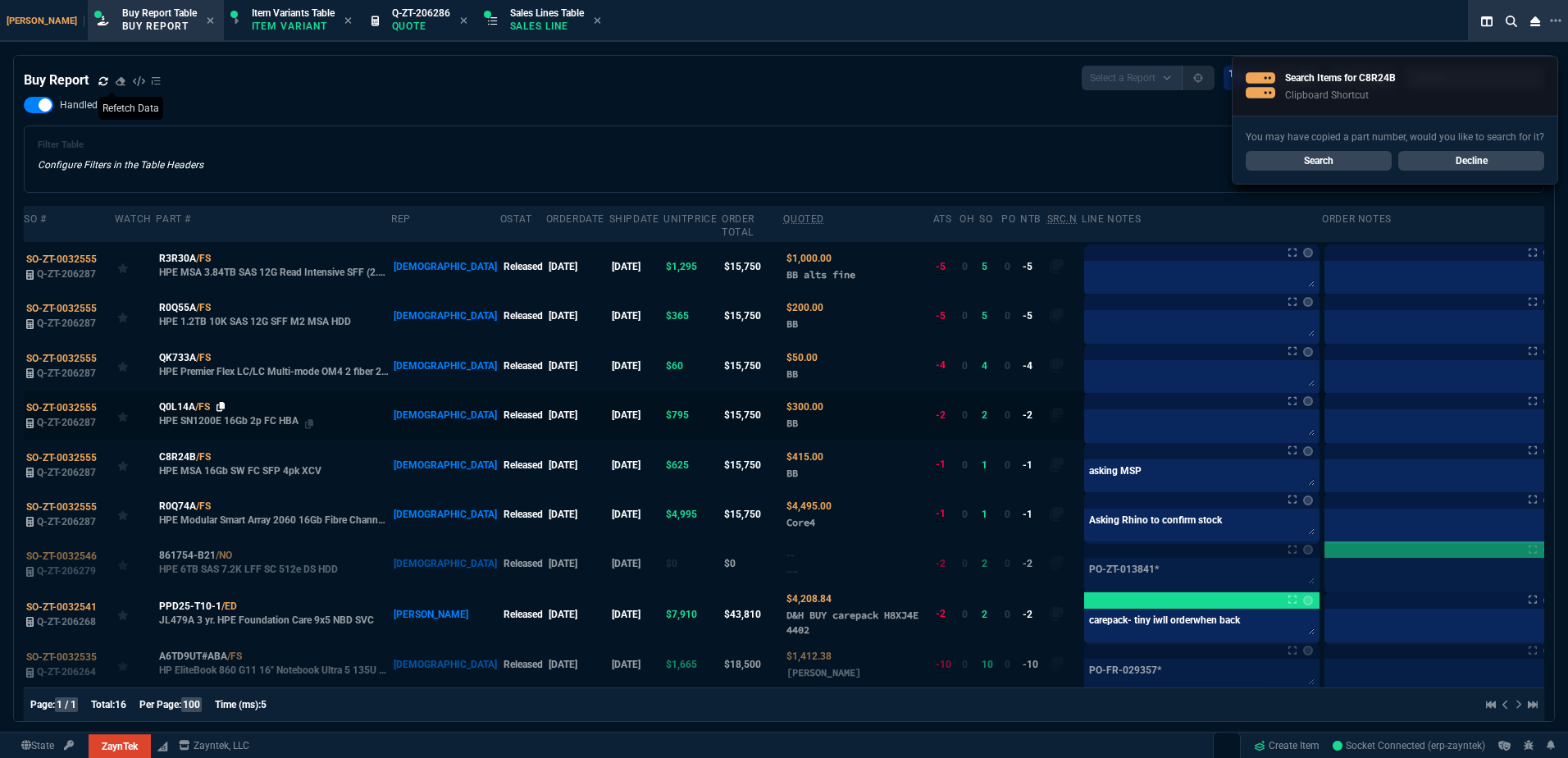
click at [221, 402] on icon at bounding box center [221, 406] width 9 height 10
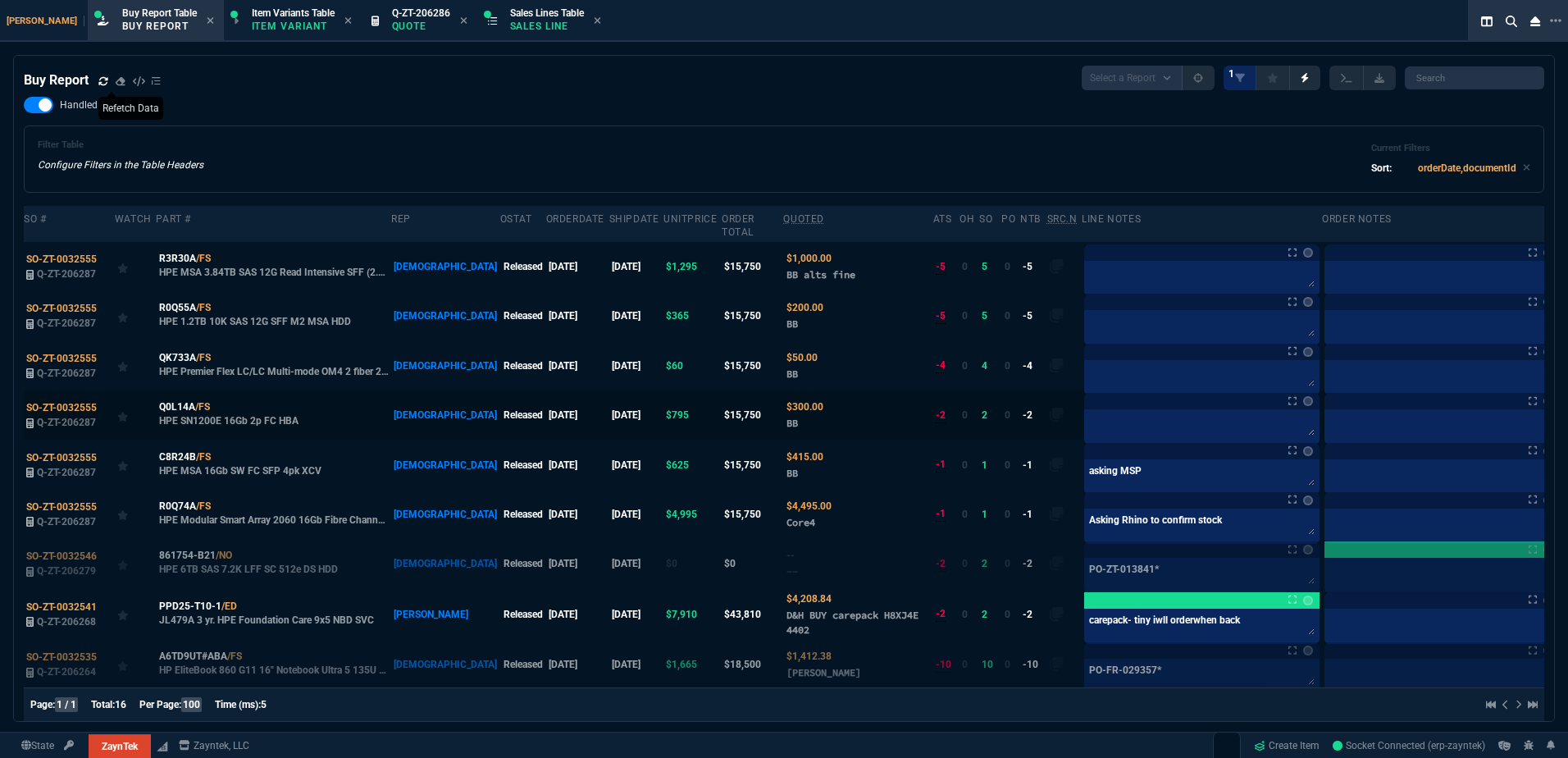
click at [1102, 429] on div at bounding box center [1202, 427] width 236 height 35
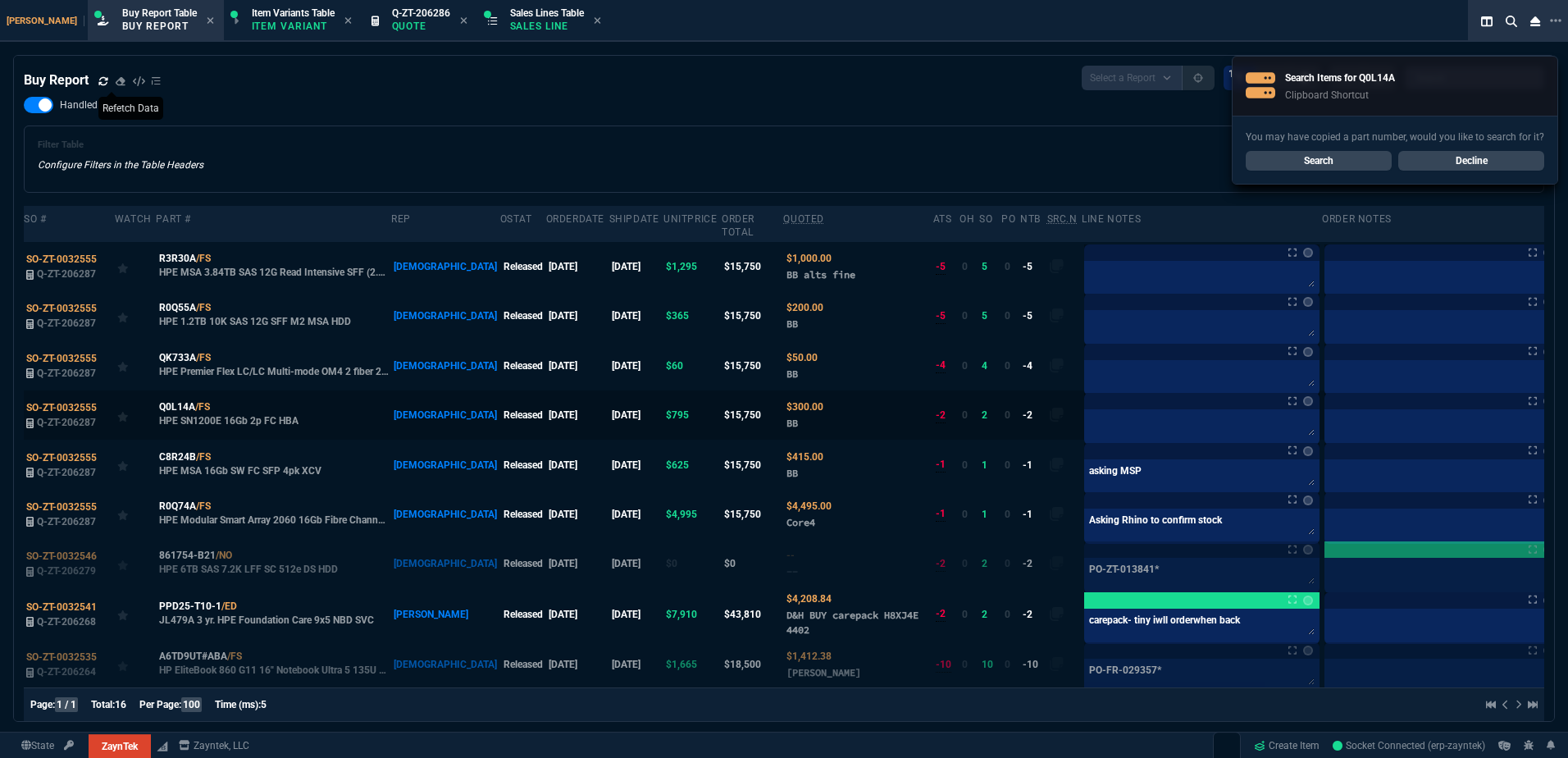
drag, startPoint x: 1096, startPoint y: 426, endPoint x: 1090, endPoint y: 418, distance: 10.0
click at [1095, 426] on div at bounding box center [1202, 427] width 236 height 35
click at [1088, 416] on textarea at bounding box center [1202, 425] width 229 height 25
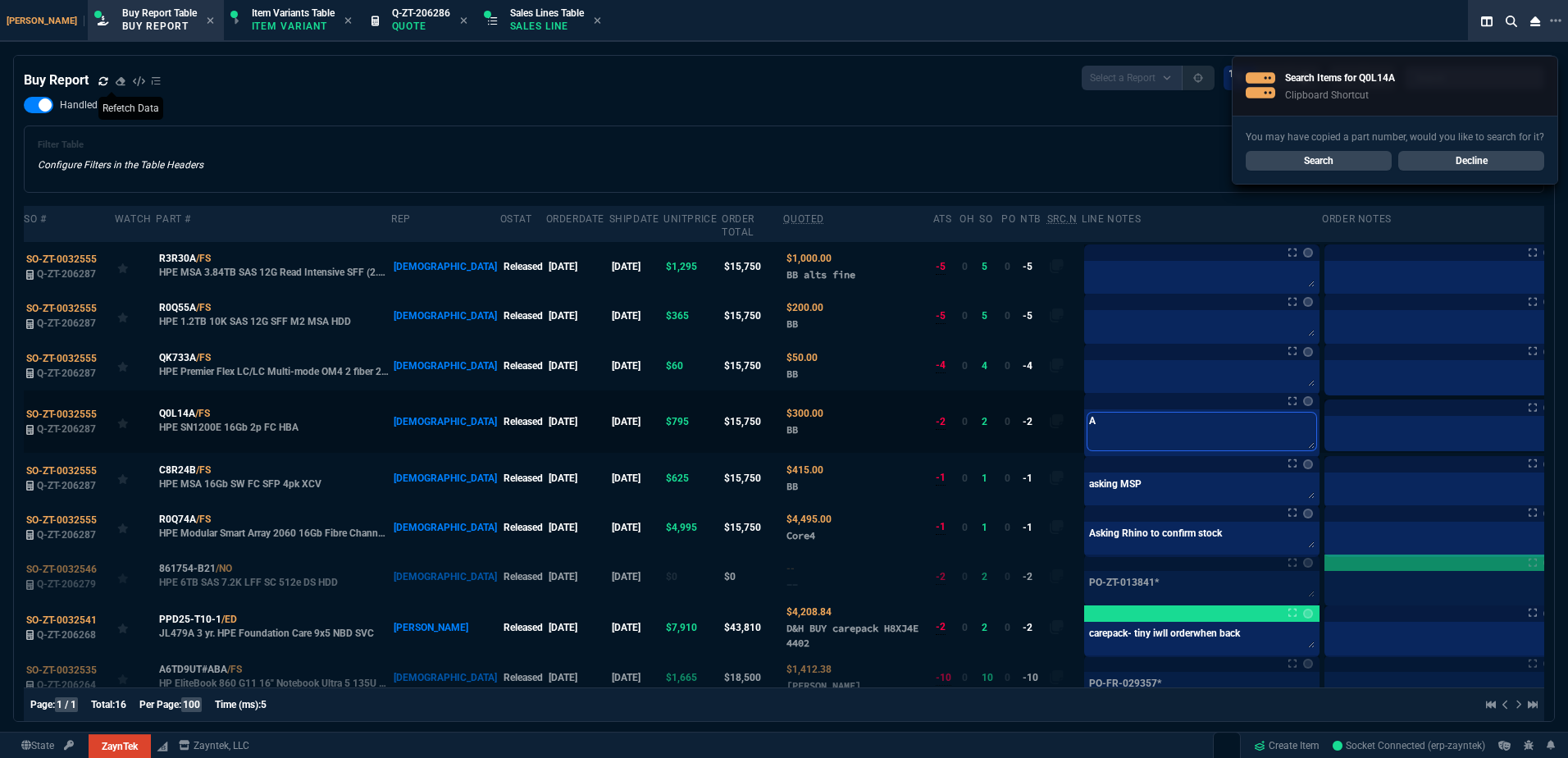
type textarea "As"
type textarea "Ask"
type textarea "Aski"
type textarea "Askin"
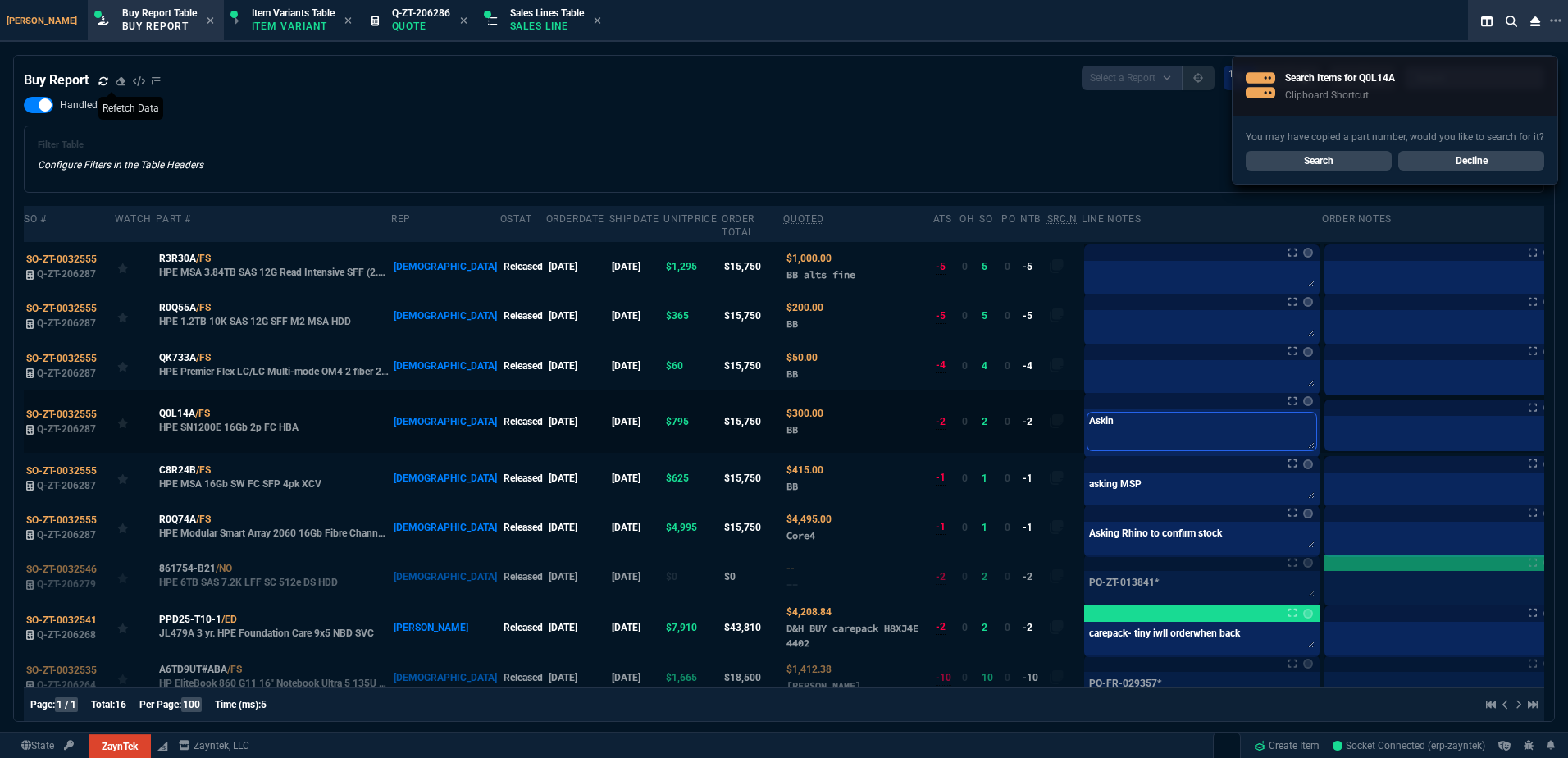
type textarea "Asking"
type textarea "Asking M"
type textarea "Asking MS"
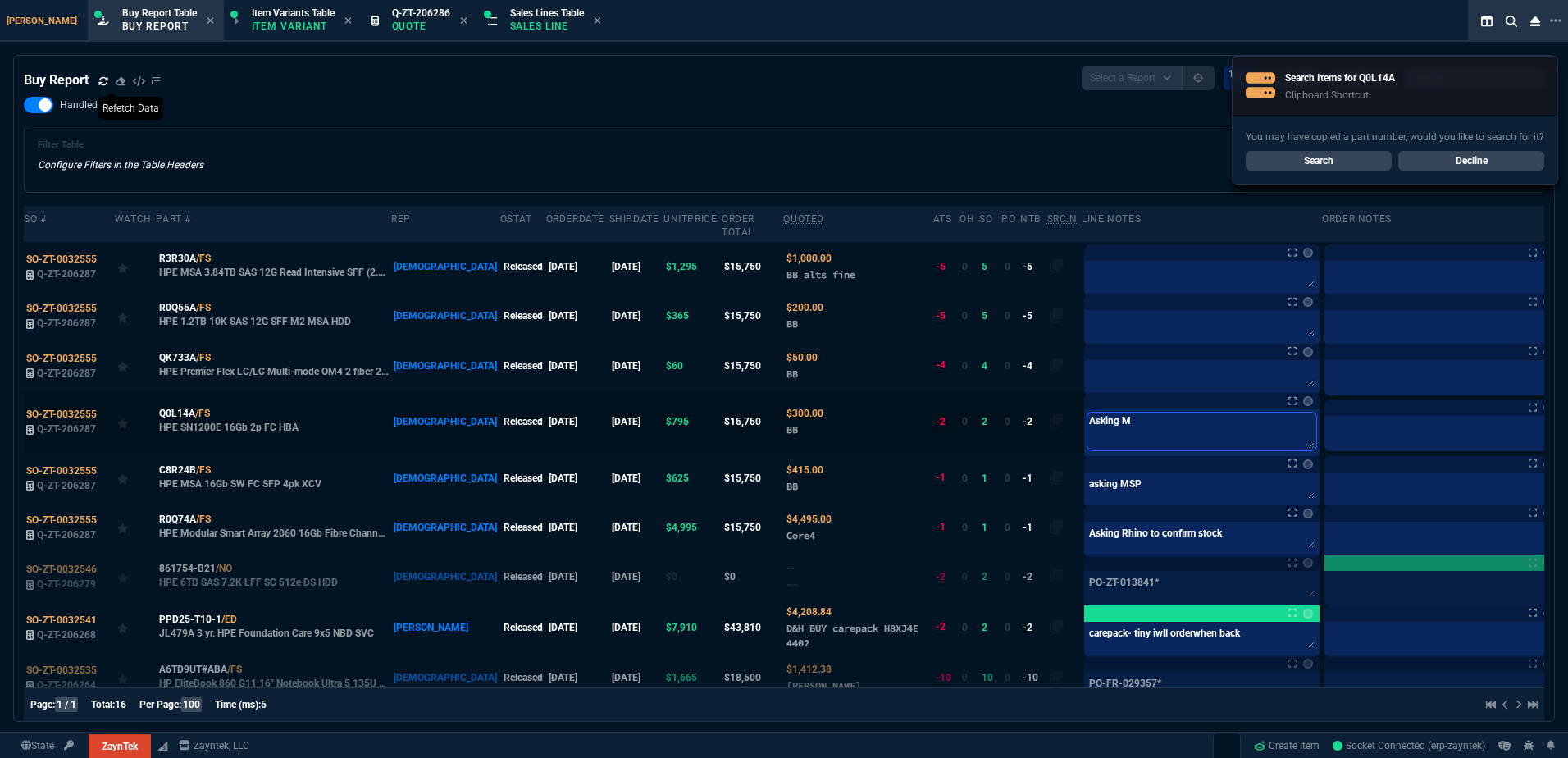
type textarea "Asking MS"
type textarea "Asking MSP"
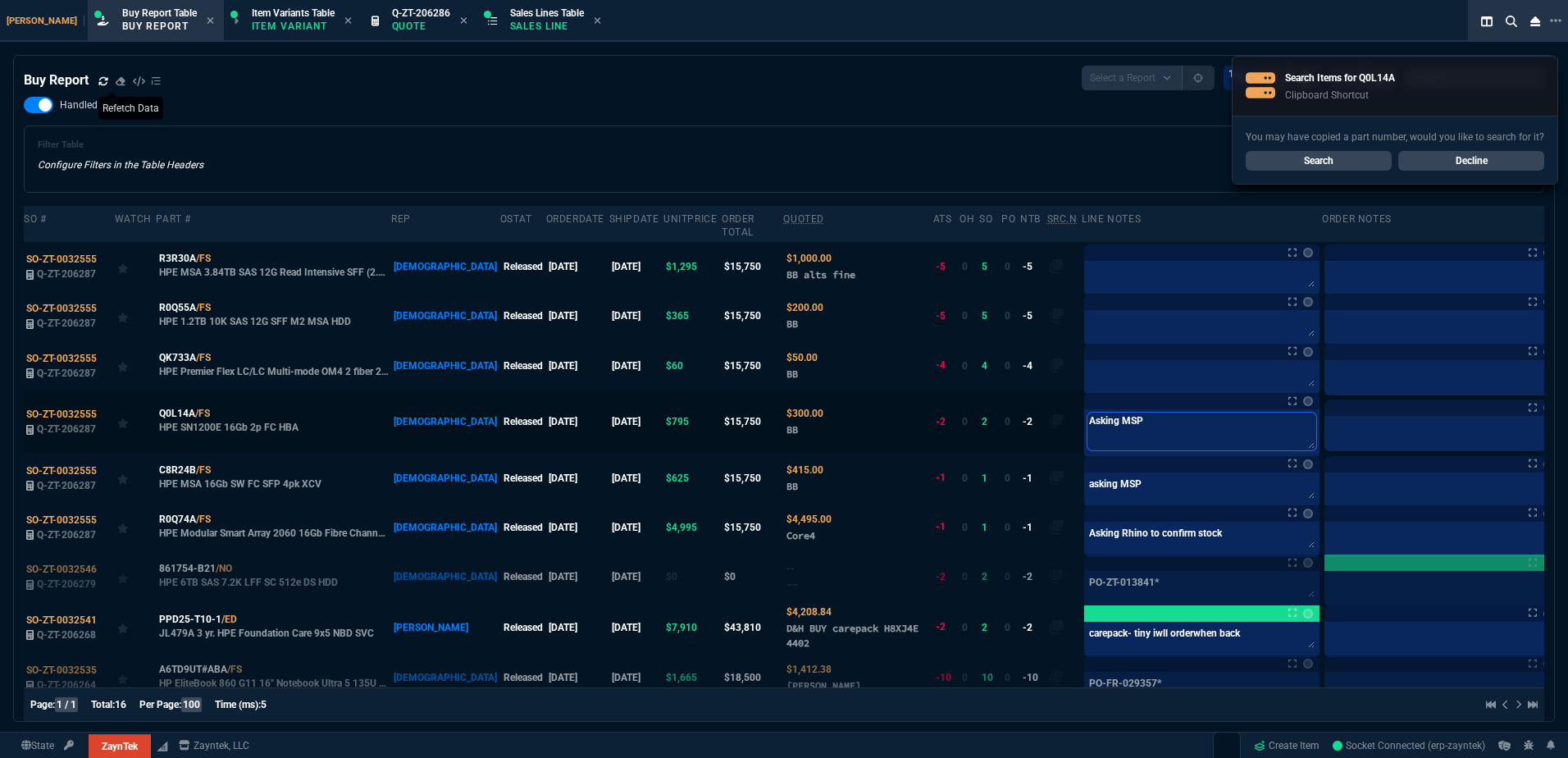
type textarea "Asking MSP +"
type textarea "Asking MSP + P"
type textarea "Asking MSP + Pe"
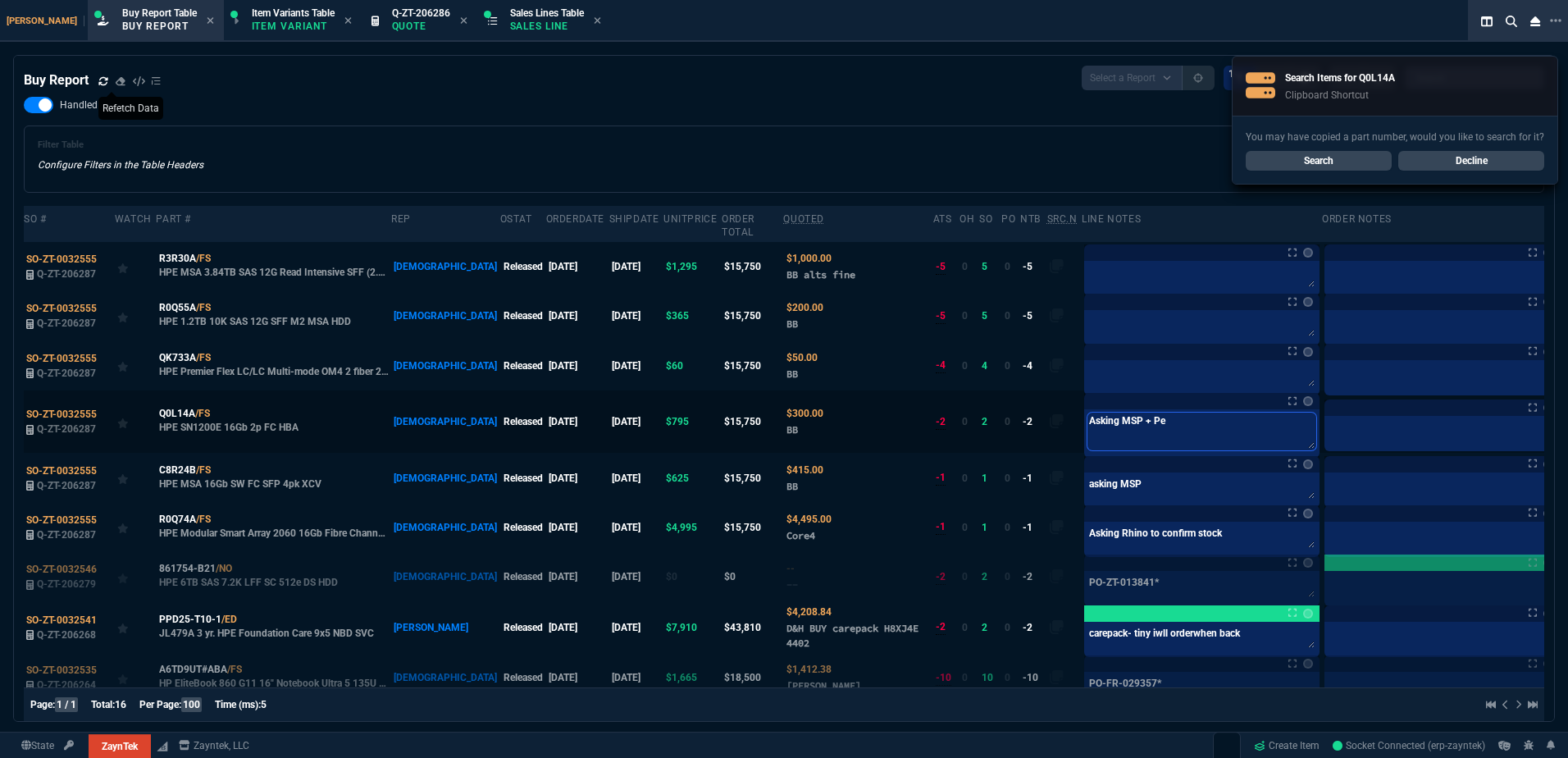
type textarea "Asking MSP + Per"
type textarea "Asking MSP + Perr"
type textarea "Asking MSP + Perrt"
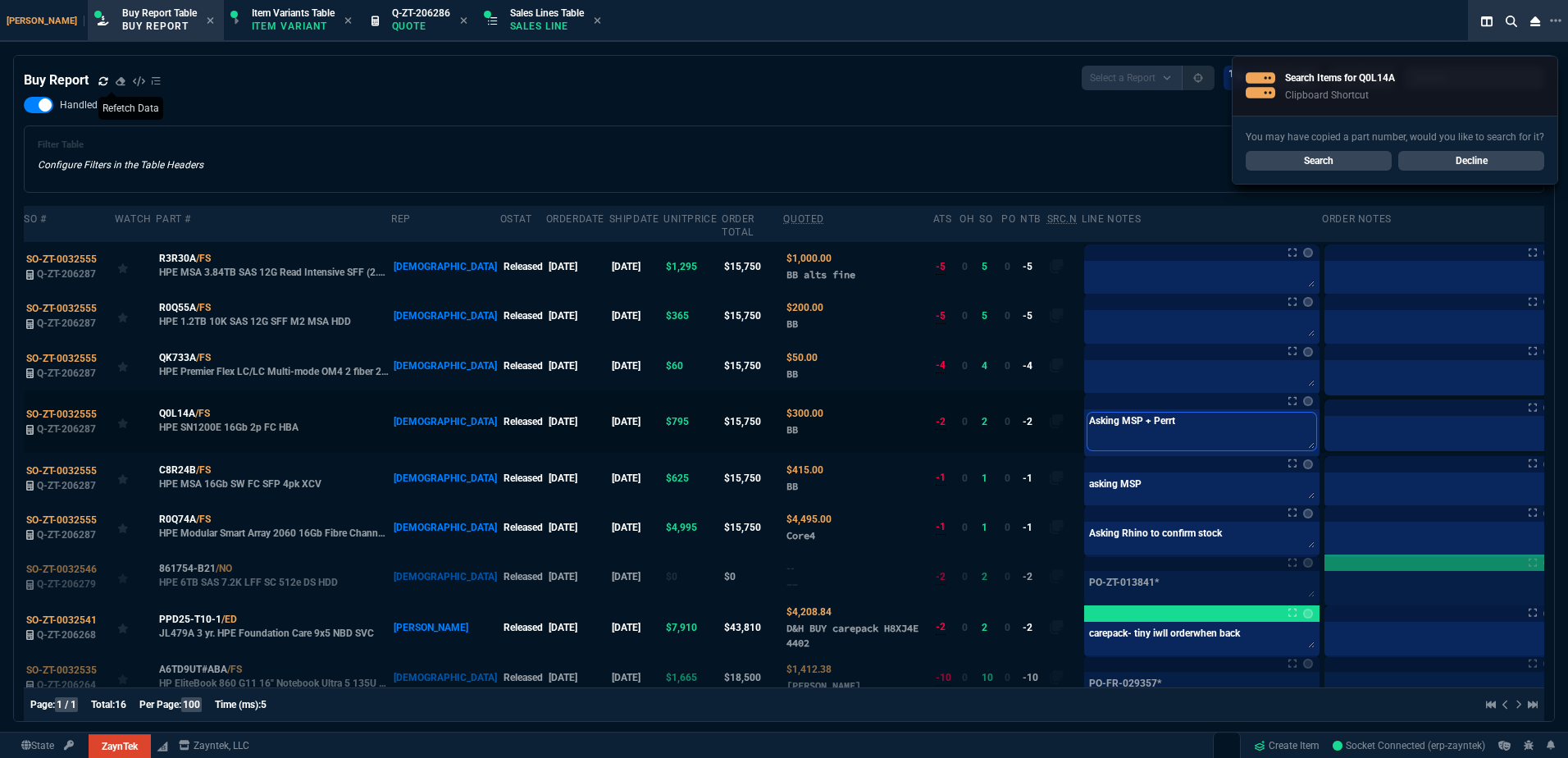
type textarea "Asking MSP + Perr"
type textarea "Asking MSP + [PERSON_NAME]"
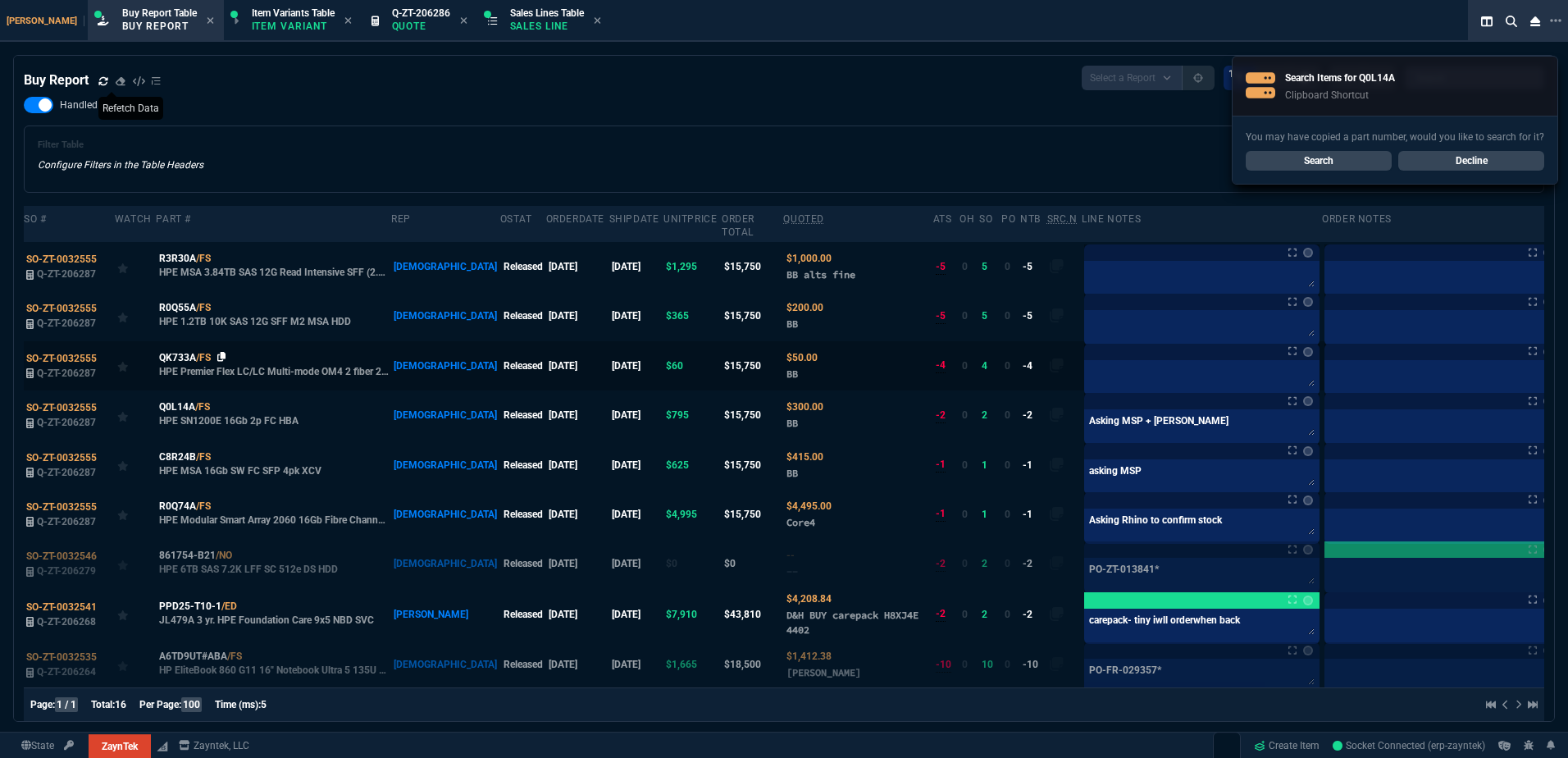
click at [219, 352] on icon at bounding box center [222, 356] width 9 height 10
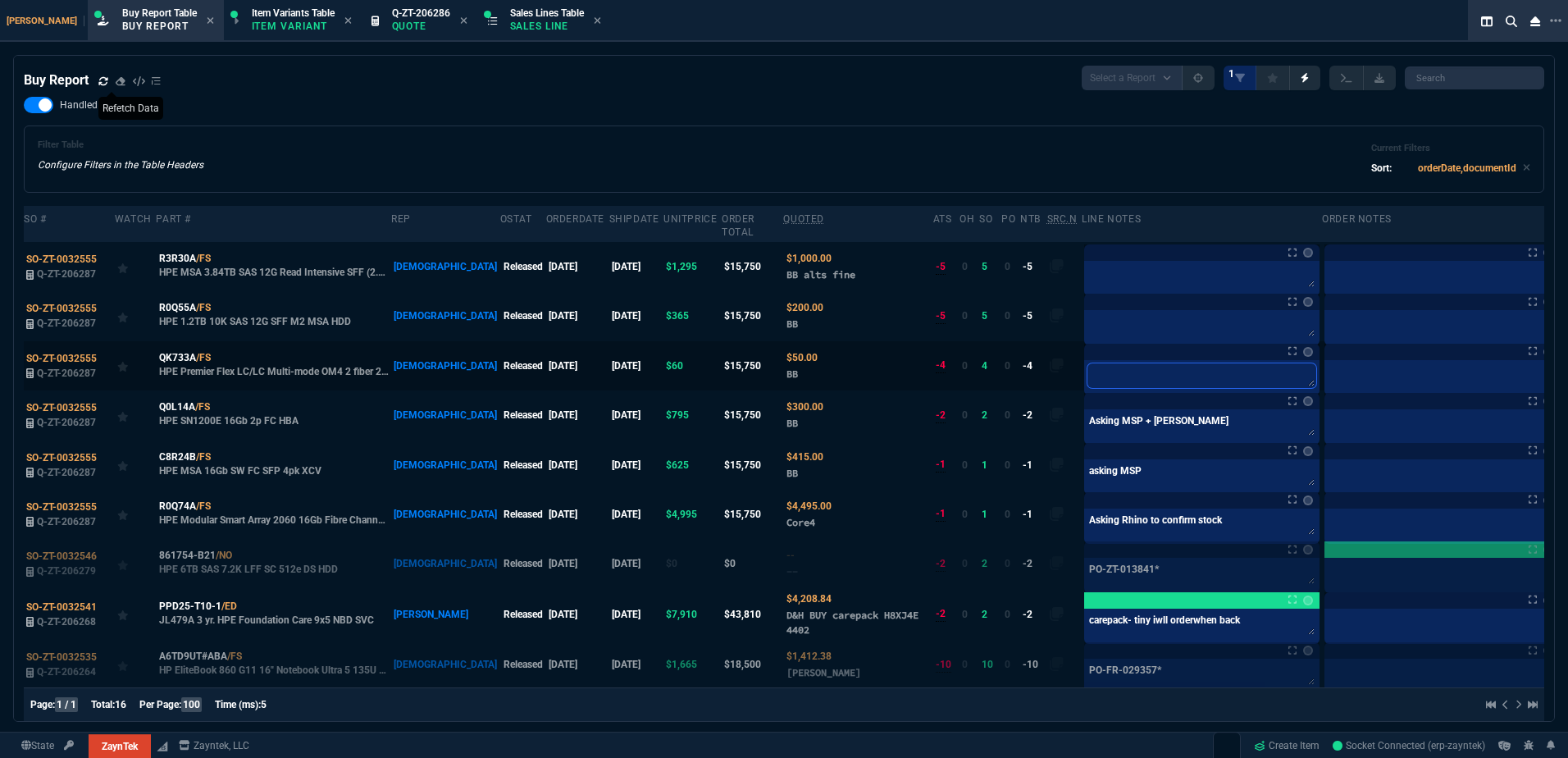
click at [1088, 364] on textarea at bounding box center [1202, 376] width 229 height 25
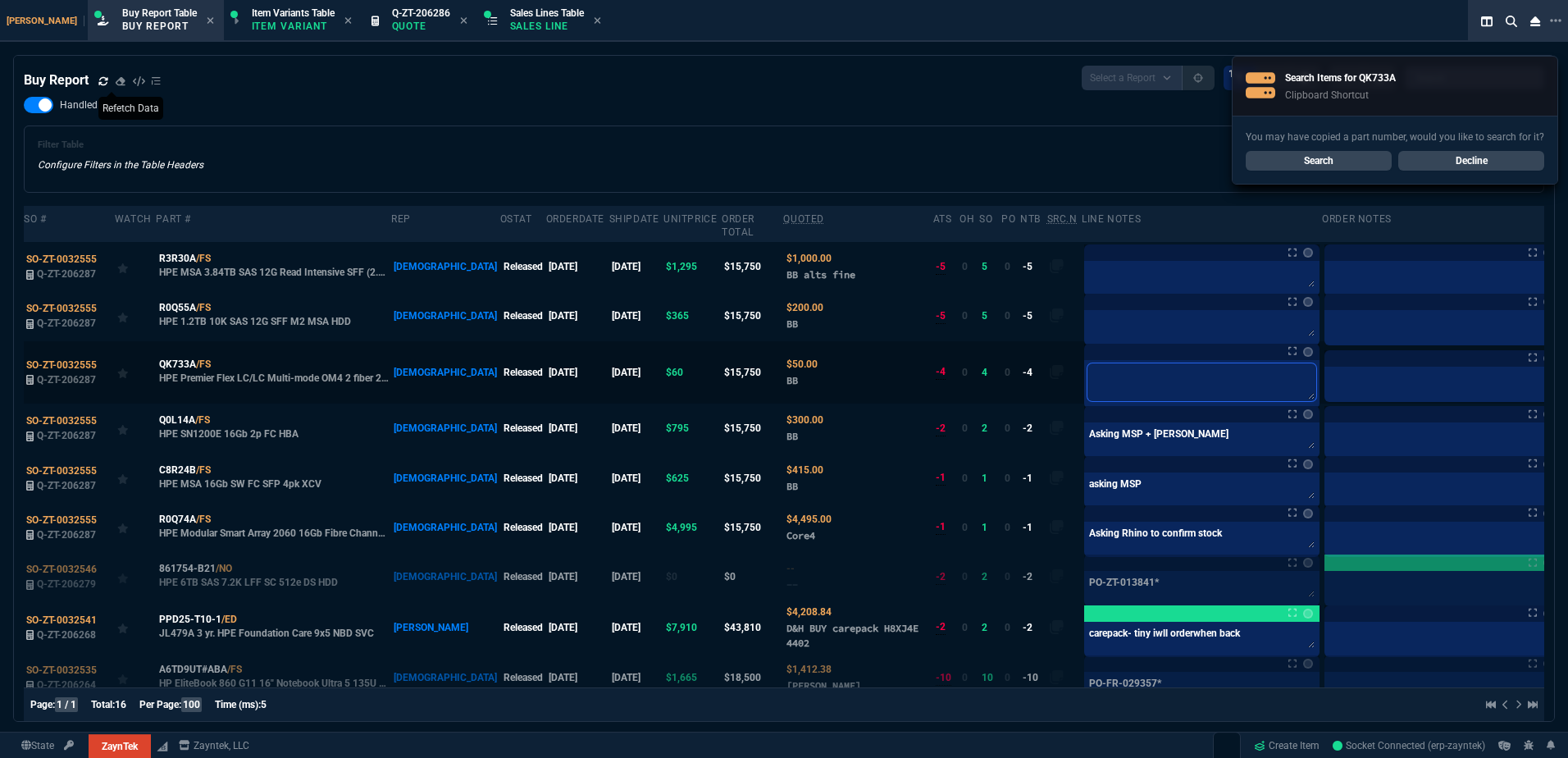
type textarea "A"
type textarea "As"
type textarea "Ask"
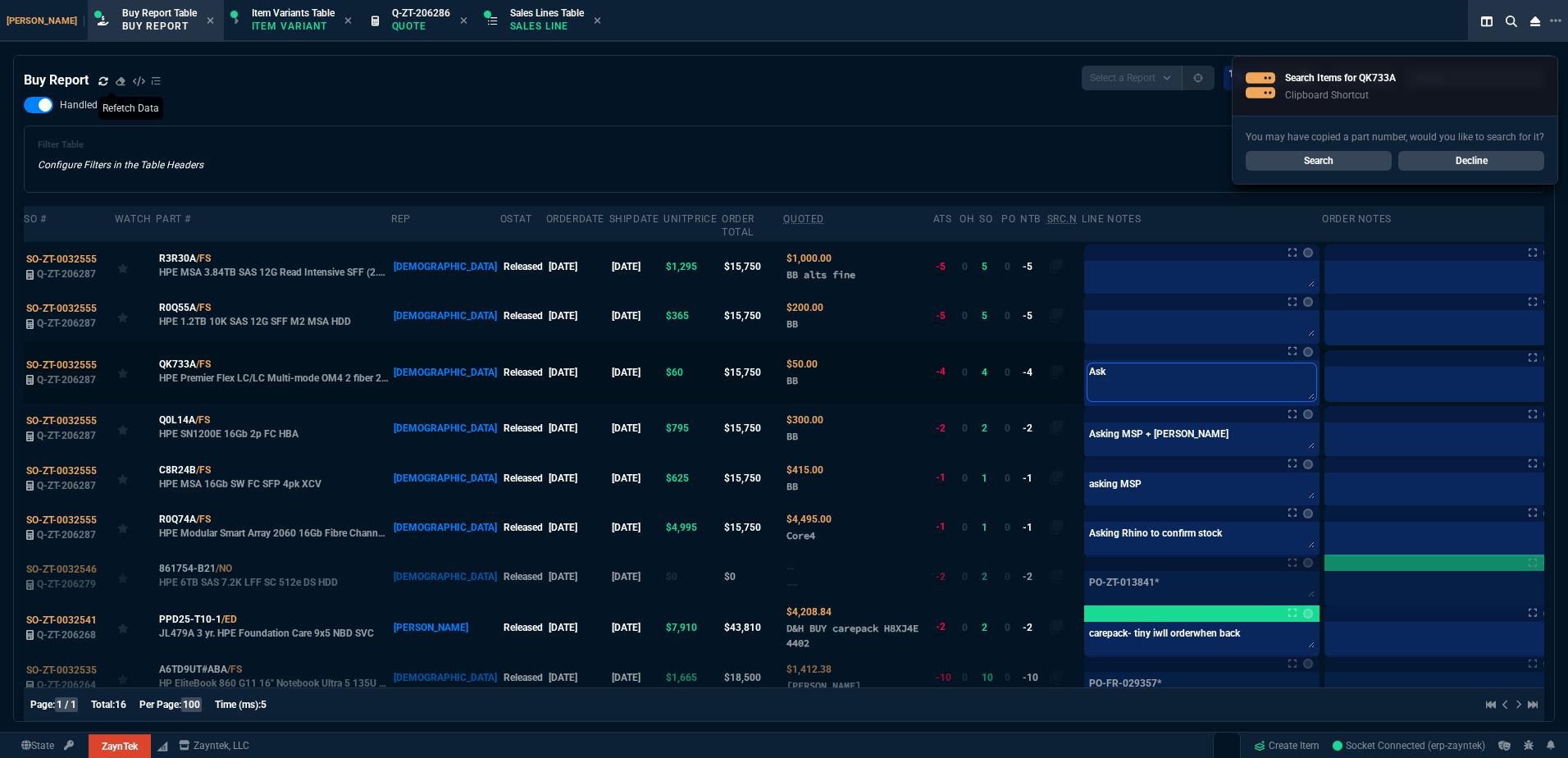
type textarea "Aski"
type textarea "Askin"
type textarea "Asking"
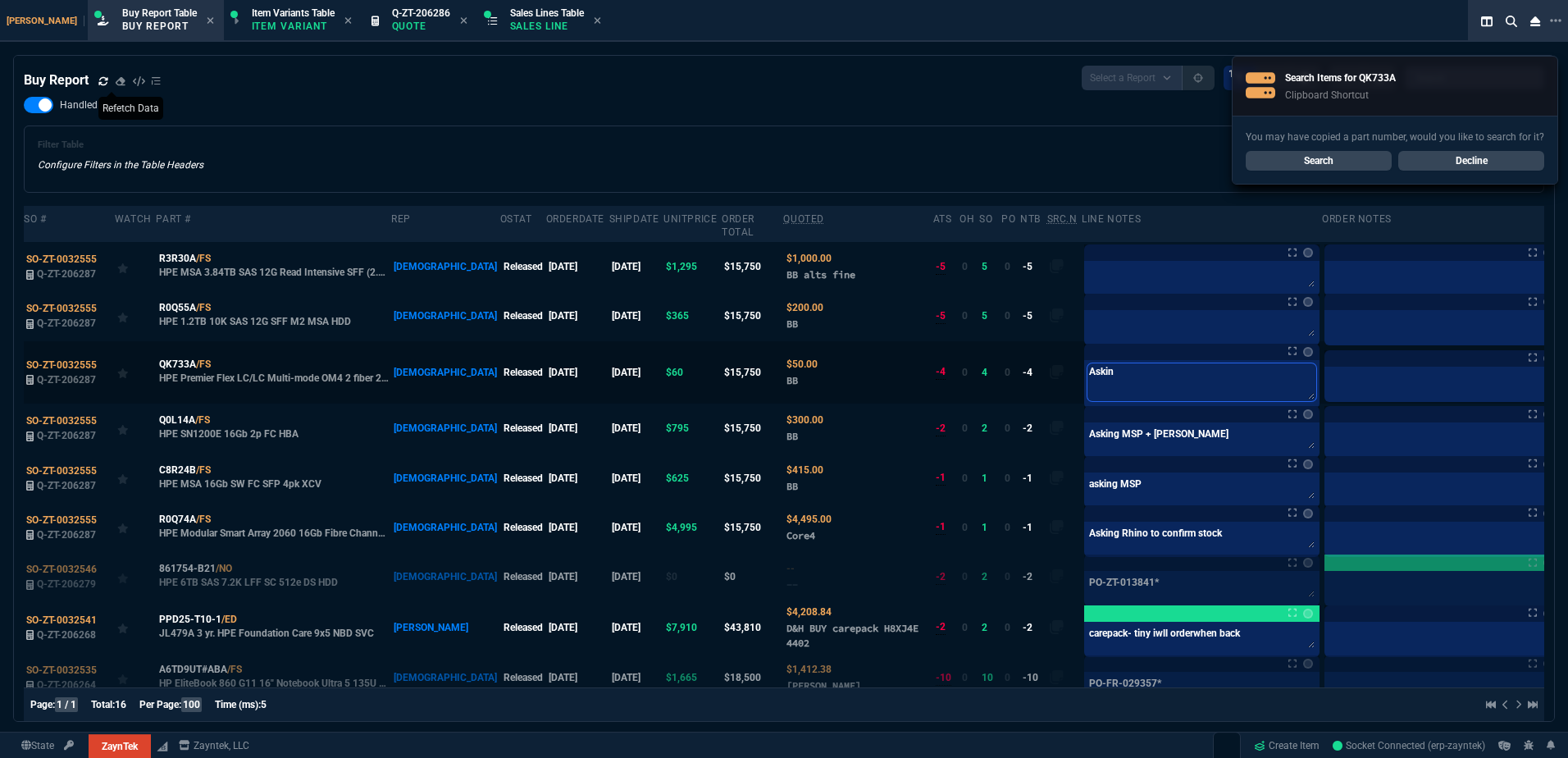
type textarea "Asking"
type textarea "Asking S"
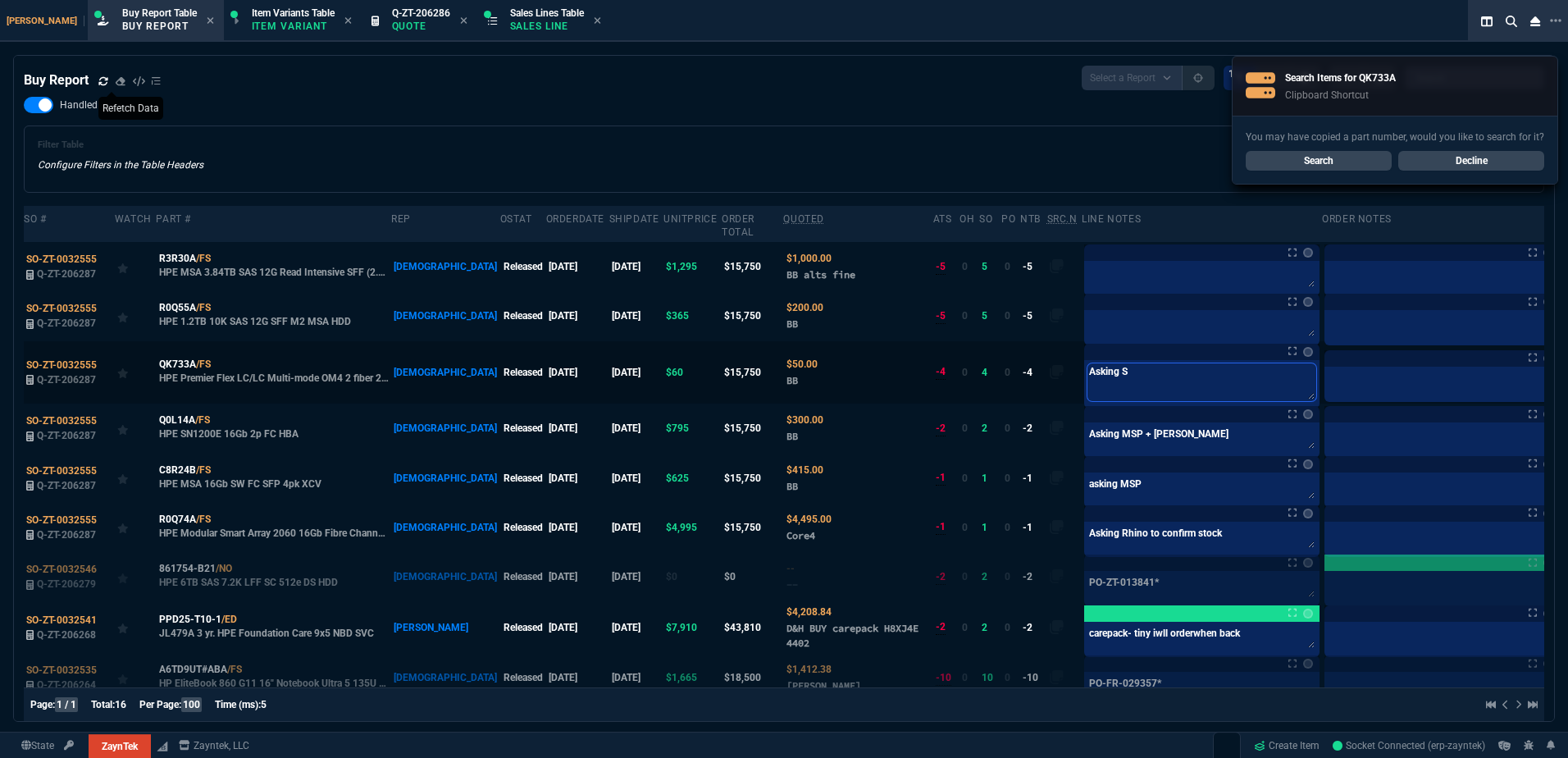
type textarea "Asking SS"
type textarea "Asking SSN"
click at [1088, 364] on textarea "Asking SSN" at bounding box center [1202, 382] width 229 height 38
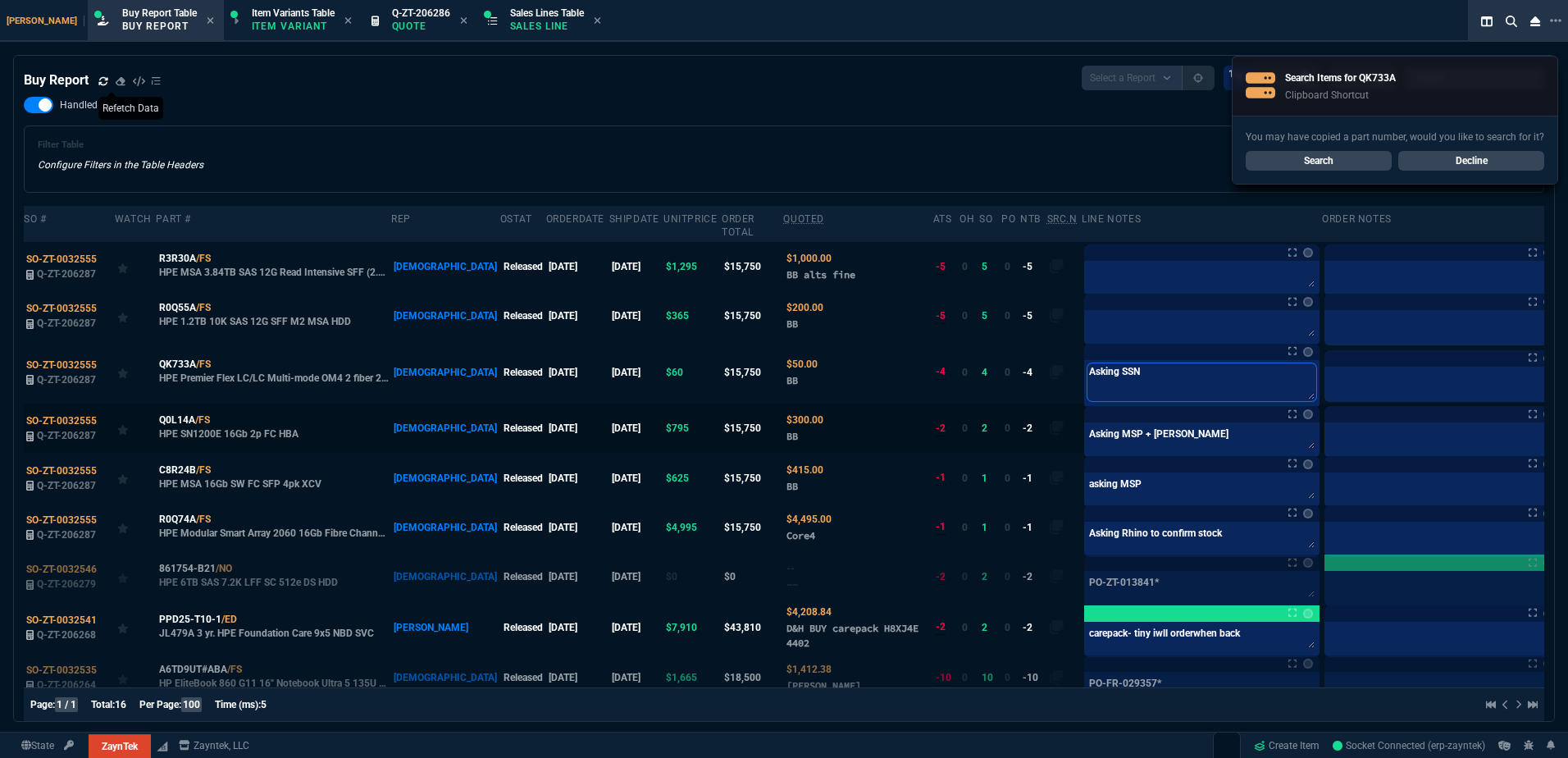
type textarea "Asking SSN"
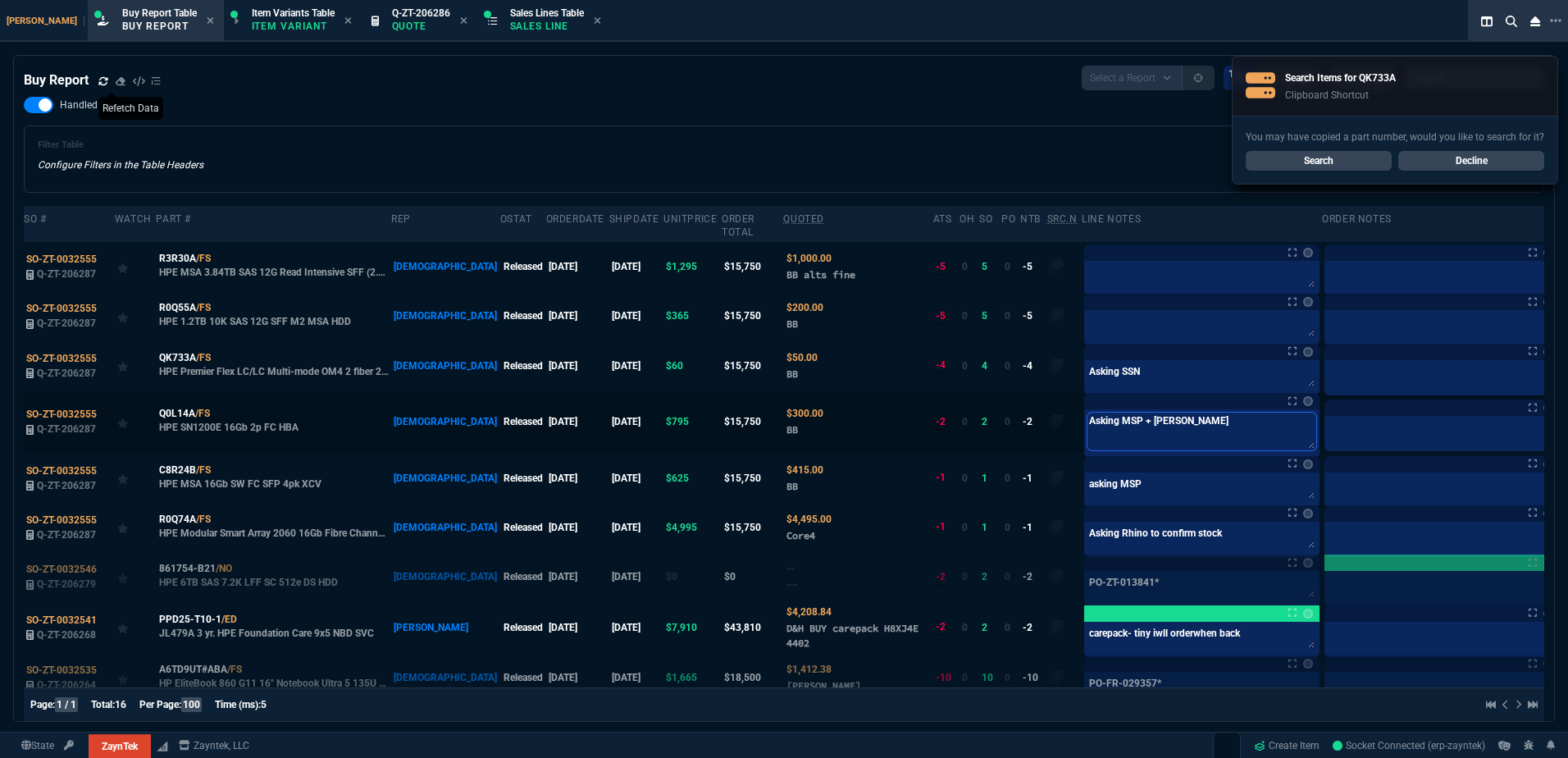
click at [1106, 422] on textarea "Asking MSP + [PERSON_NAME]" at bounding box center [1202, 431] width 229 height 38
paste textarea "SSN"
type textarea "Asking MSP + SSN"
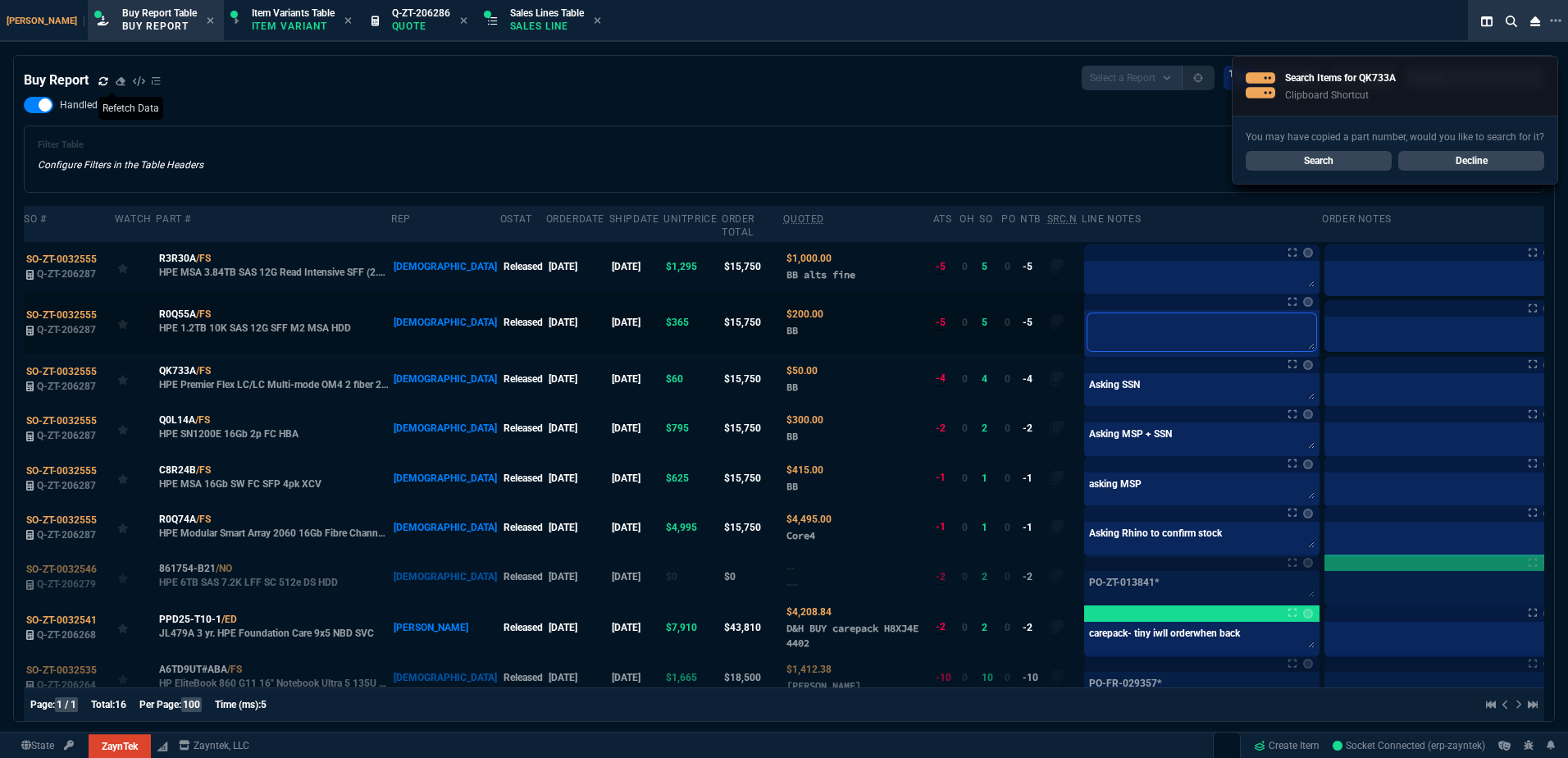
click at [1088, 314] on textarea at bounding box center [1202, 332] width 229 height 38
click at [225, 308] on nx-icon at bounding box center [222, 314] width 9 height 11
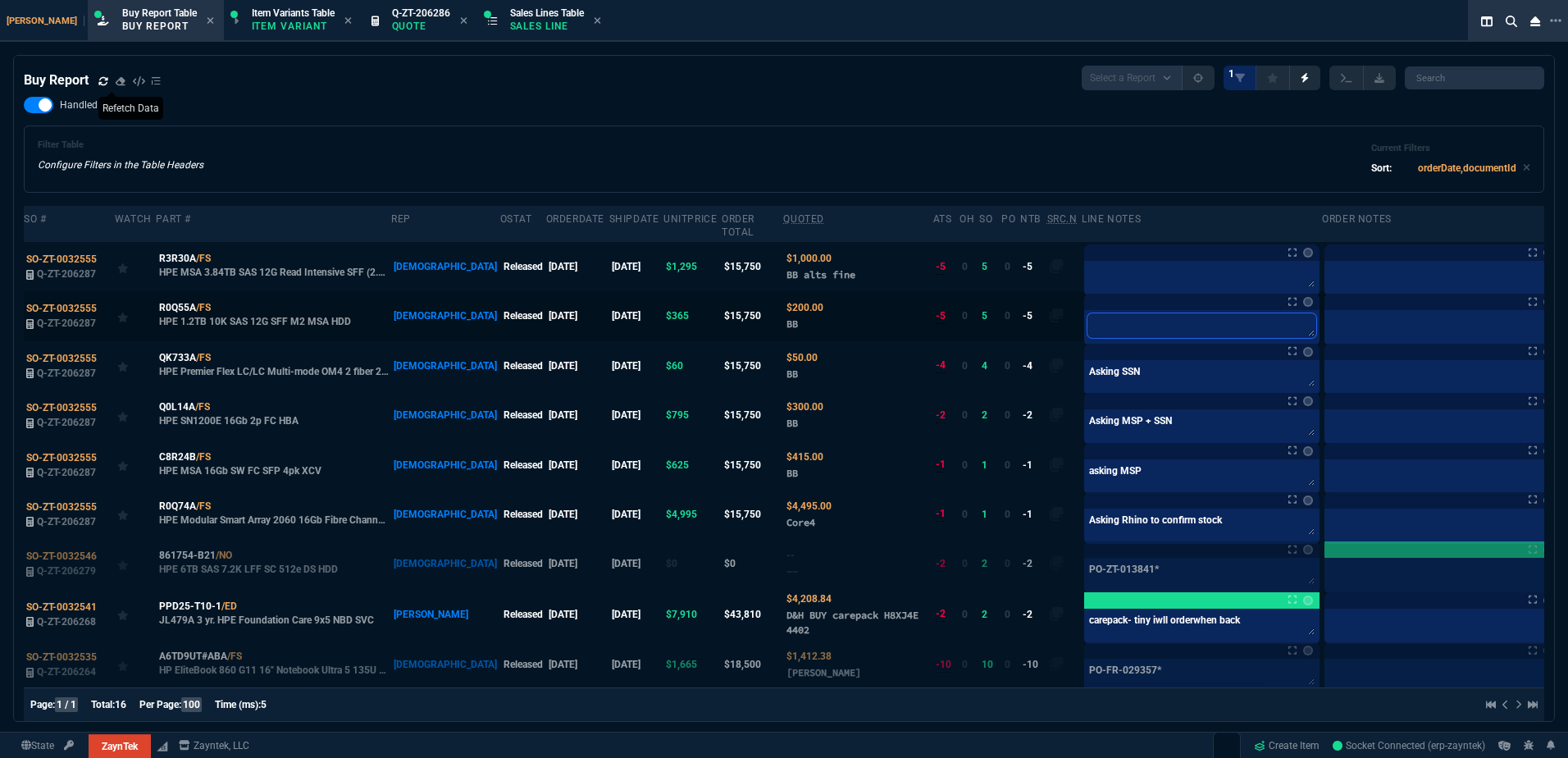
click at [1088, 317] on textarea at bounding box center [1202, 326] width 229 height 25
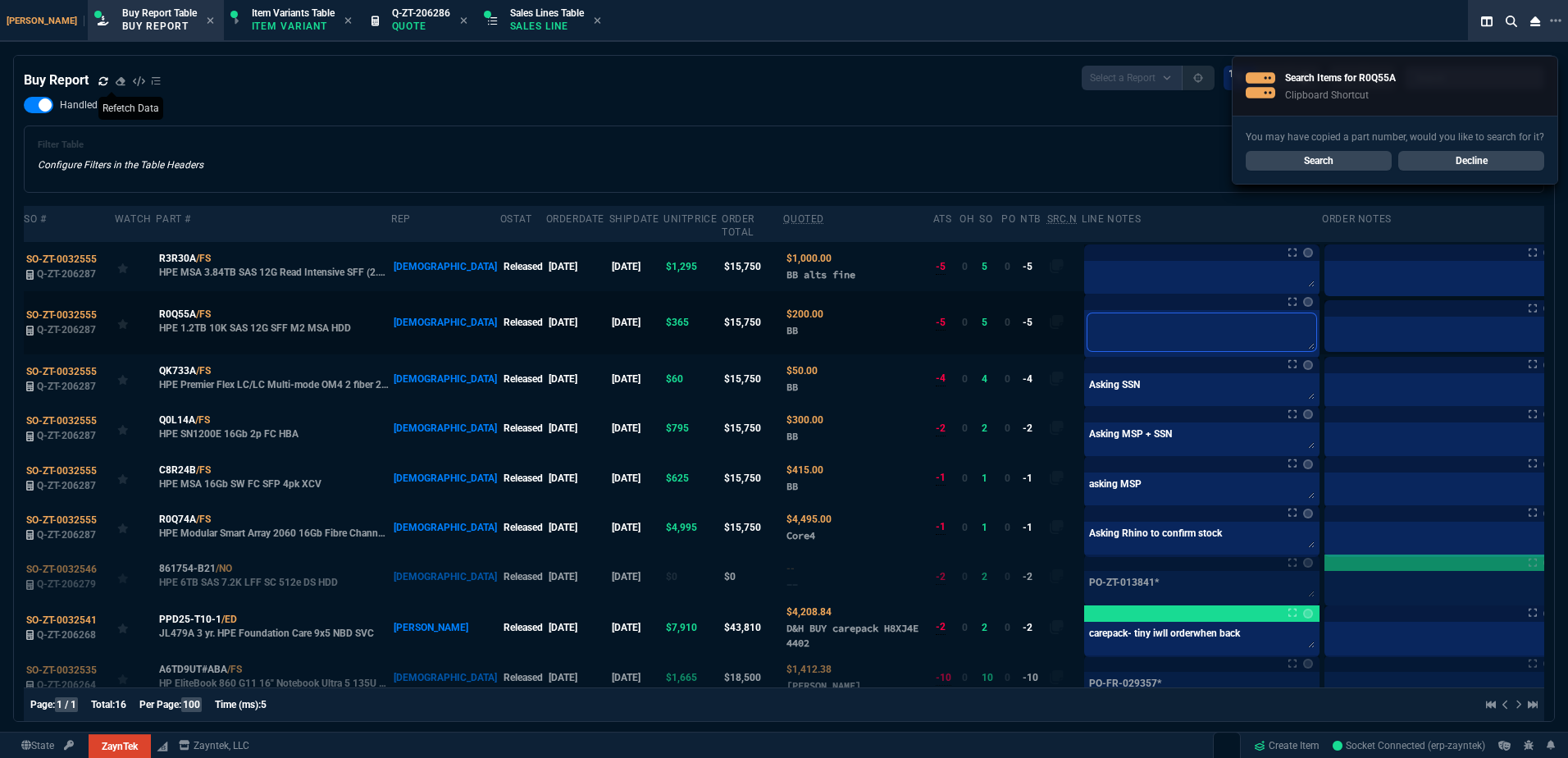
type textarea "A"
type textarea "As"
type textarea "Ask"
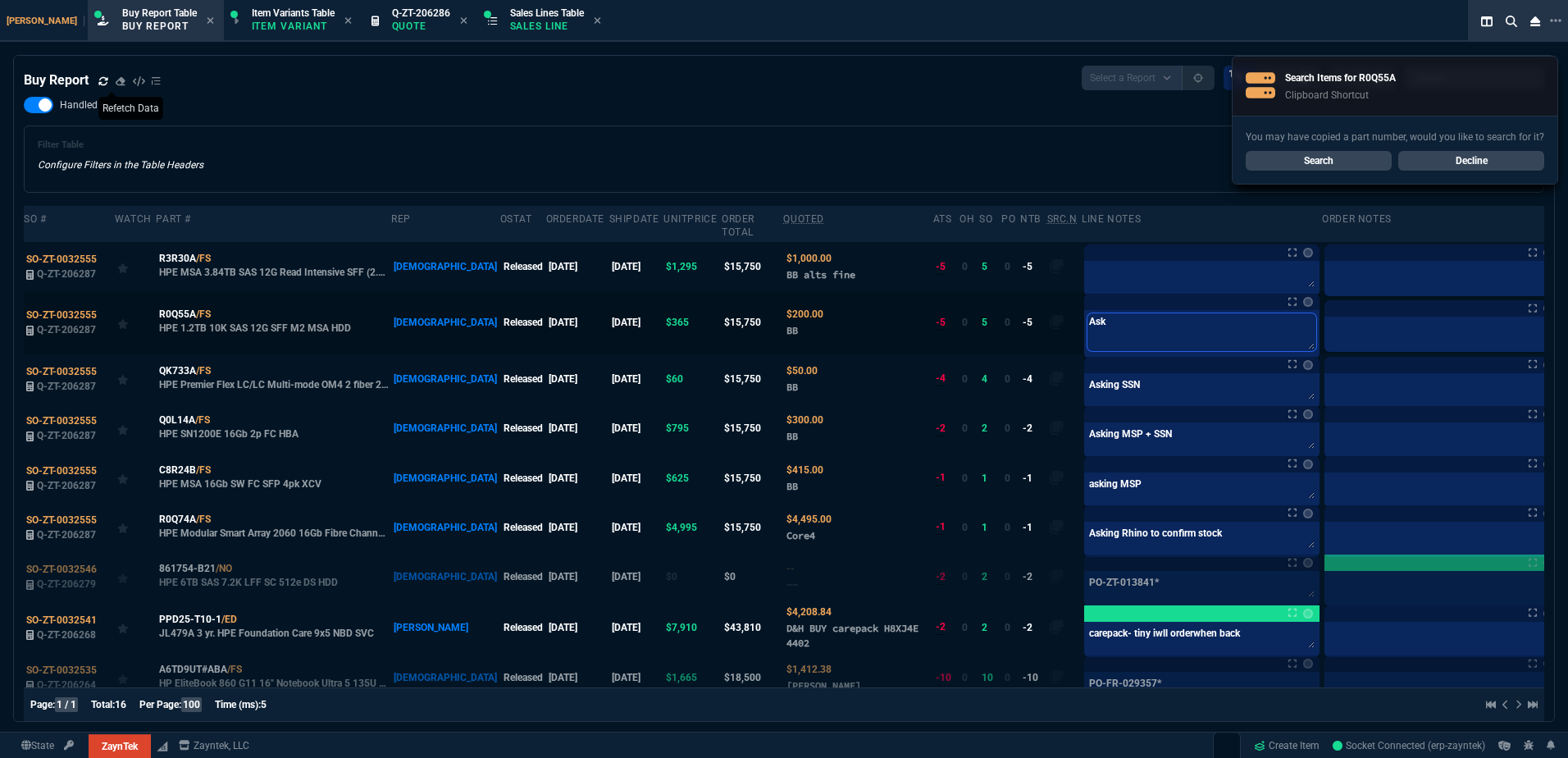
type textarea "Aski"
type textarea "Askin"
type textarea "Asking"
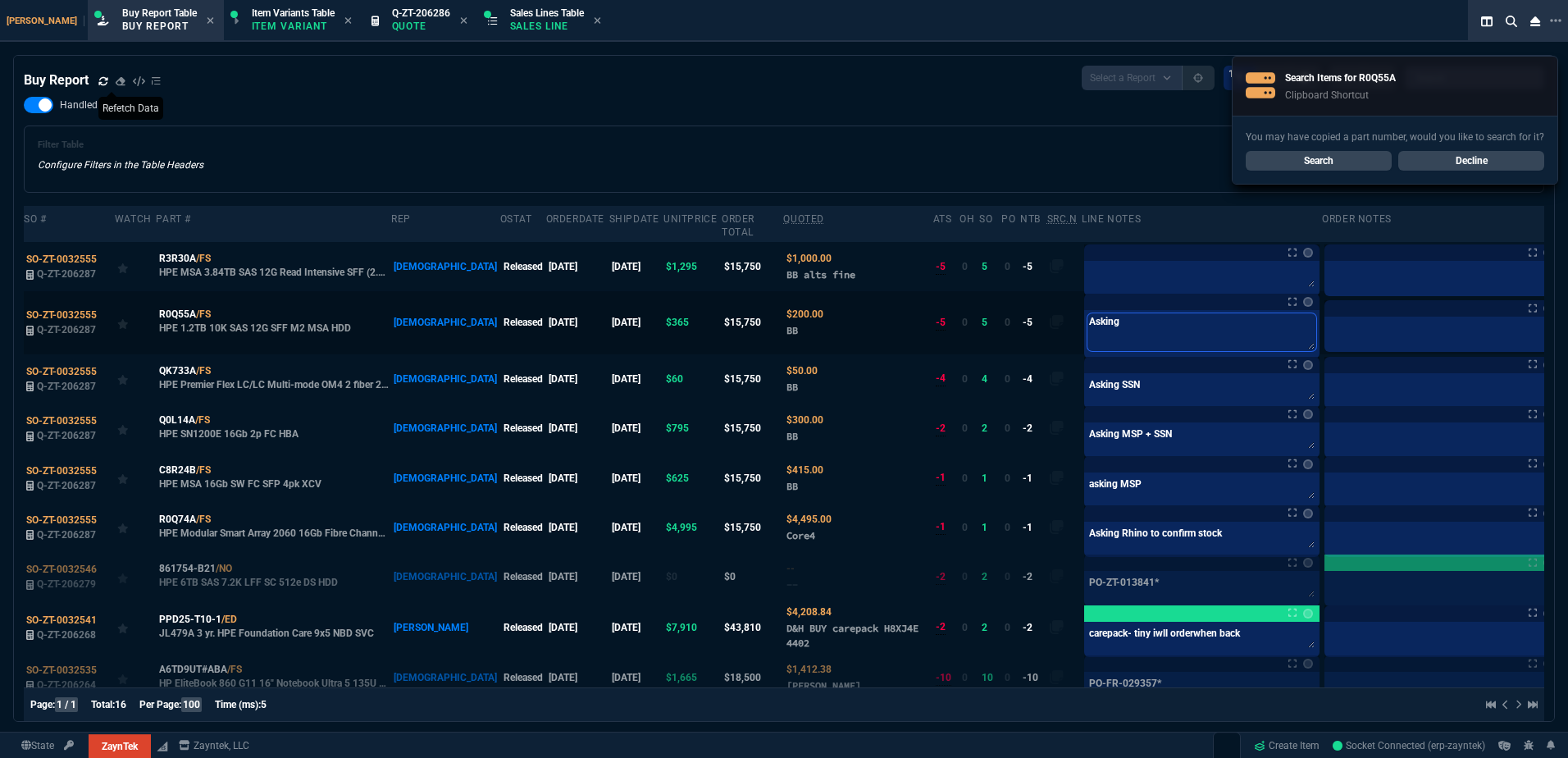
type textarea "Asking"
type textarea "Asking S"
type textarea "Asking SS"
type textarea "Asking SSN"
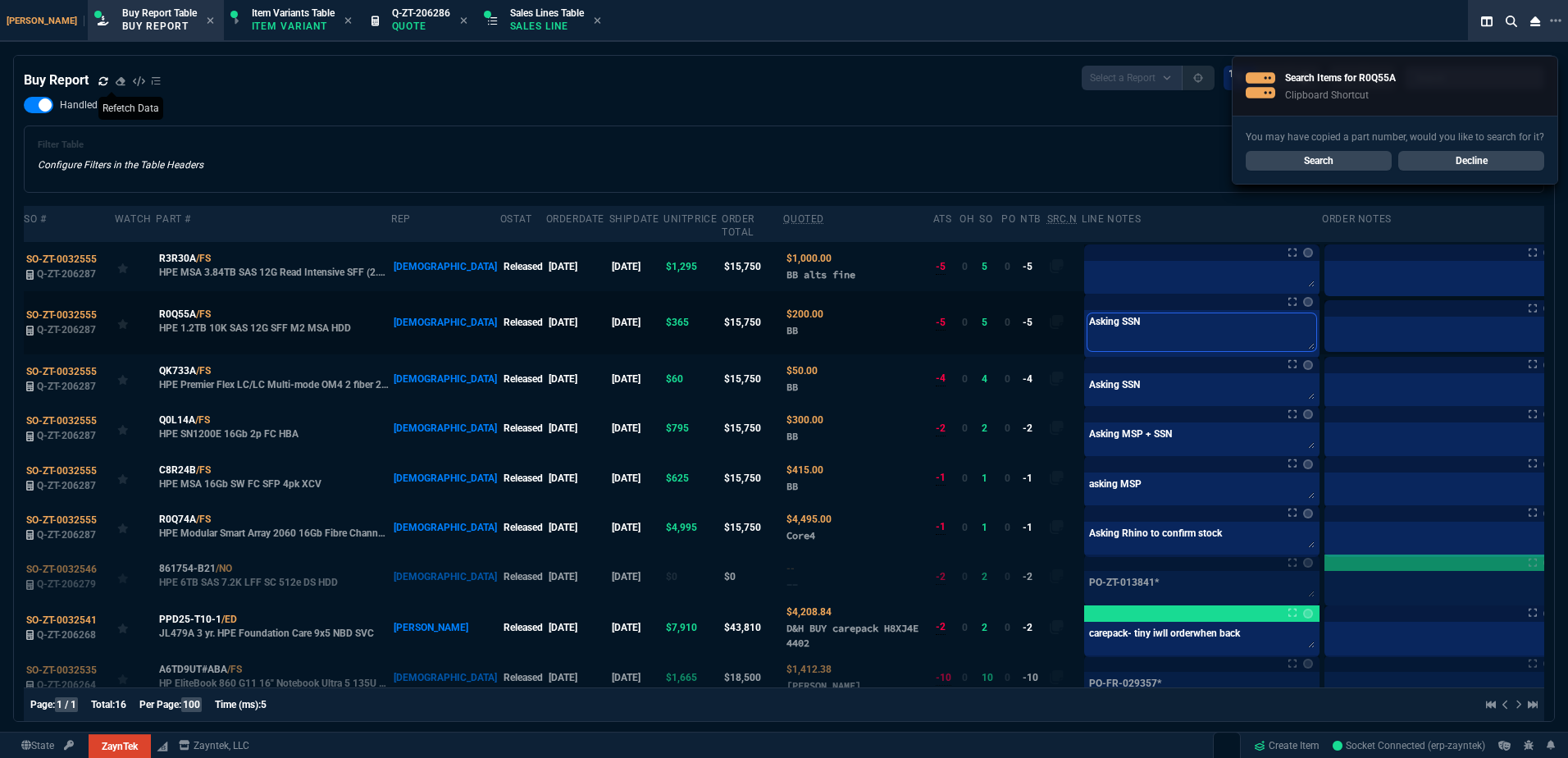
type textarea "Asking SSN,"
type textarea "Asking SSN, a"
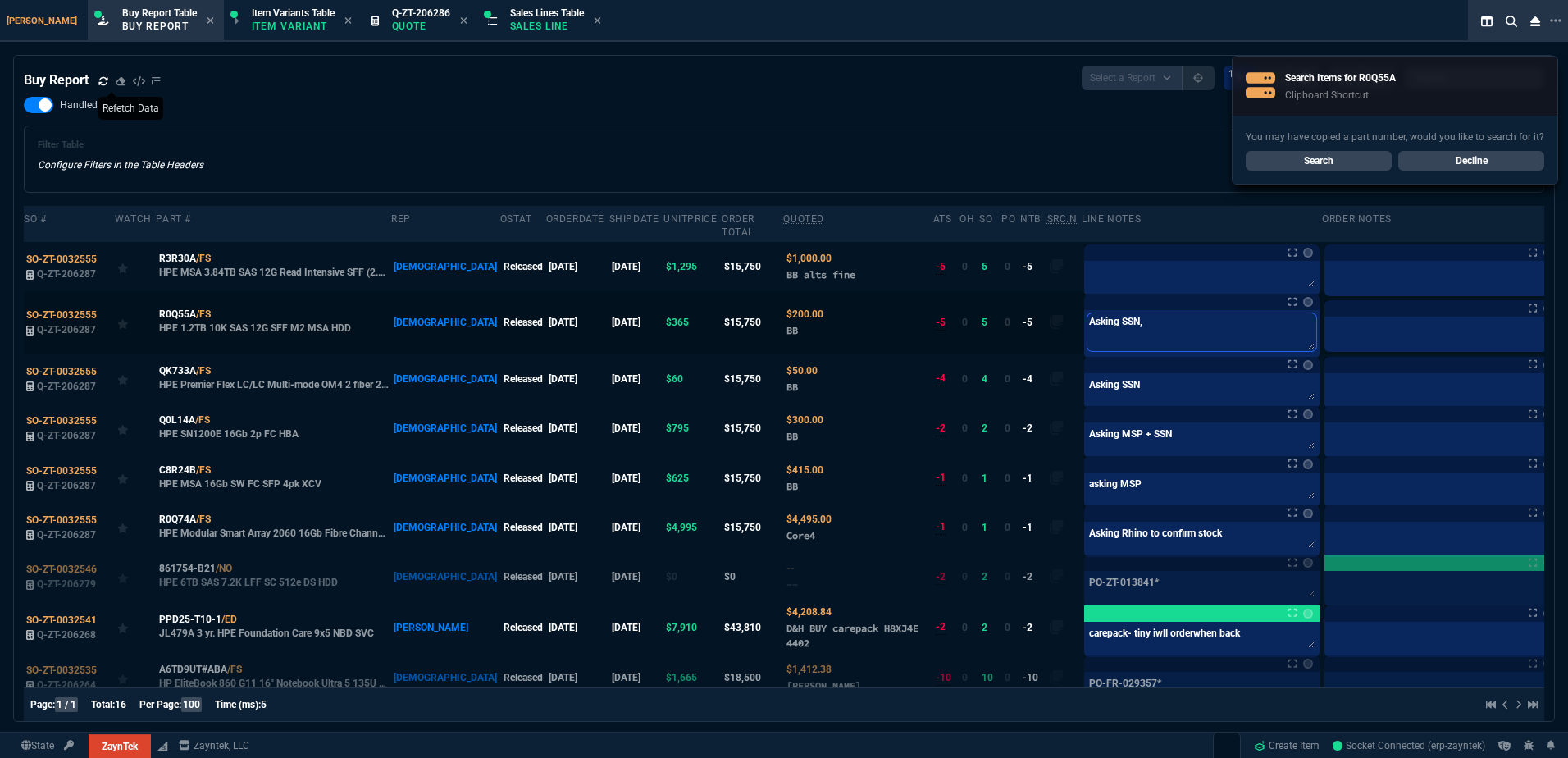
type textarea "Asking SSN, a"
type textarea "Asking SSN, al"
type textarea "Asking SSN, als"
type textarea "Asking SSN, also"
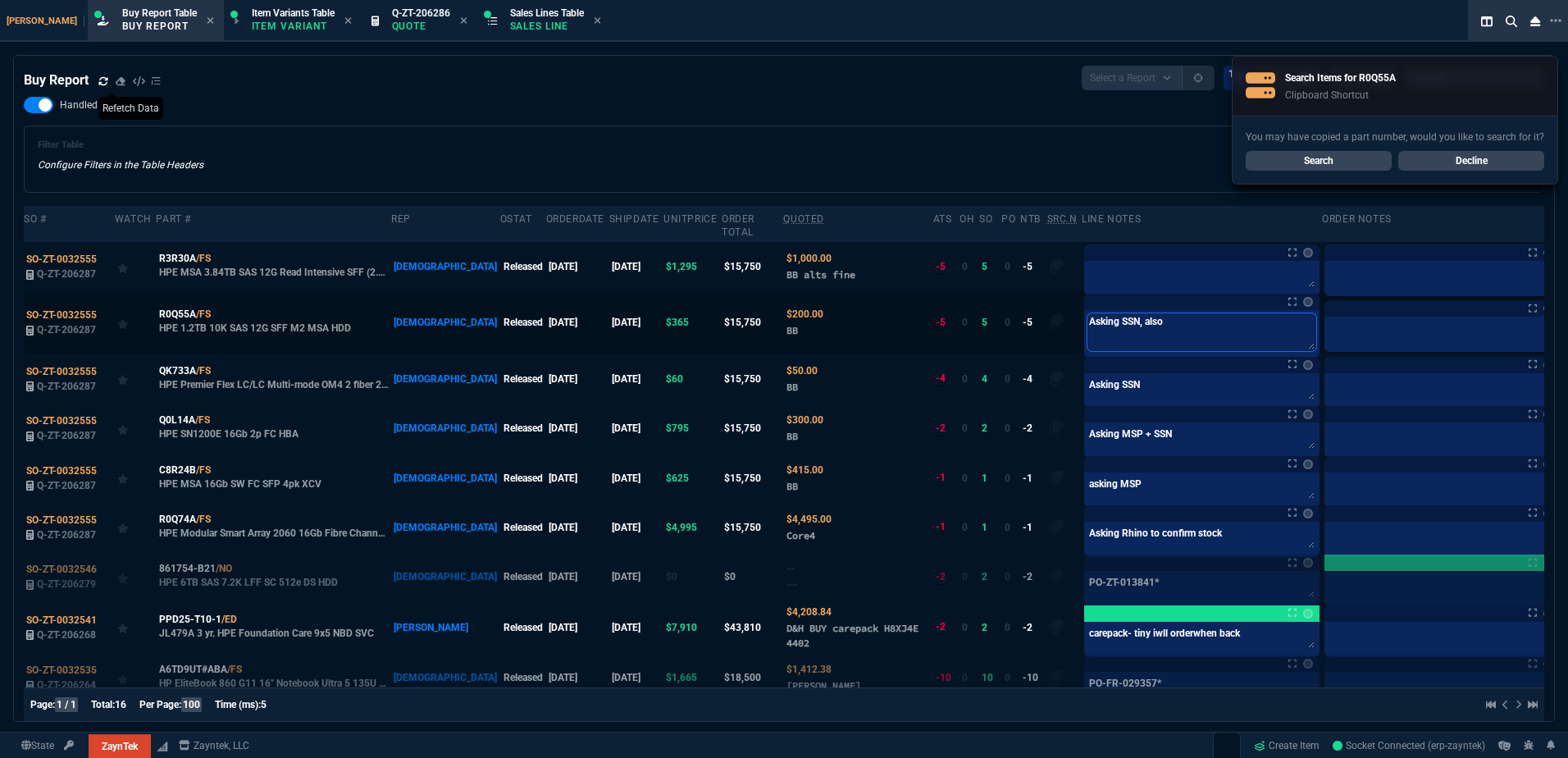
type textarea "Asking SSN, also"
type textarea "Asking SSN, also c"
type textarea "Asking SSN, also ch"
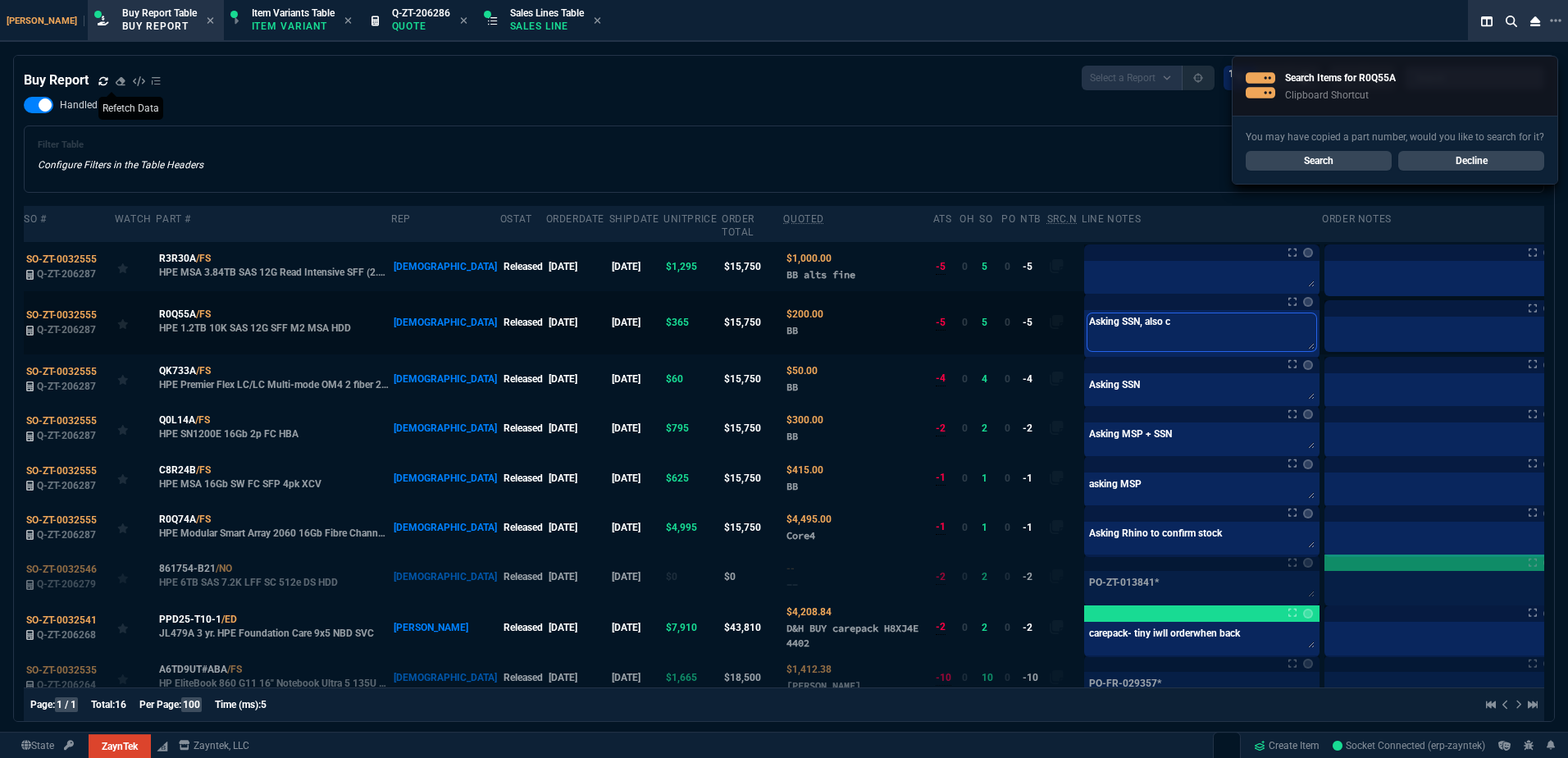
type textarea "Asking SSN, also ch"
type textarea "Asking SSN, also che"
type textarea "Asking SSN, also chec"
type textarea "Asking SSN, also check"
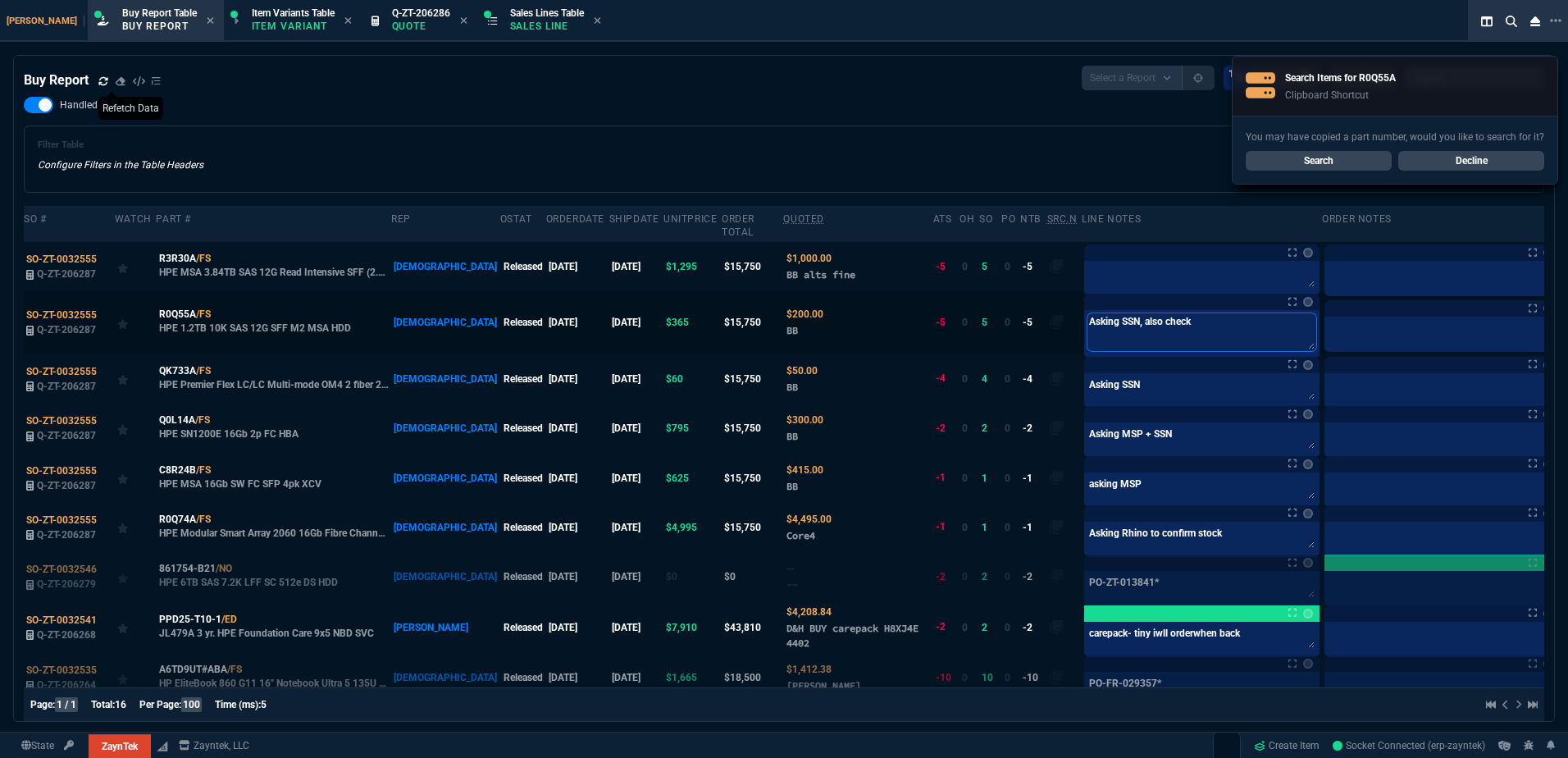
type textarea "Asking SSN, also check"
type textarea "Asking SSN, also check w"
type textarea "Asking SSN, also check wi"
type textarea "Asking SSN, also check wit"
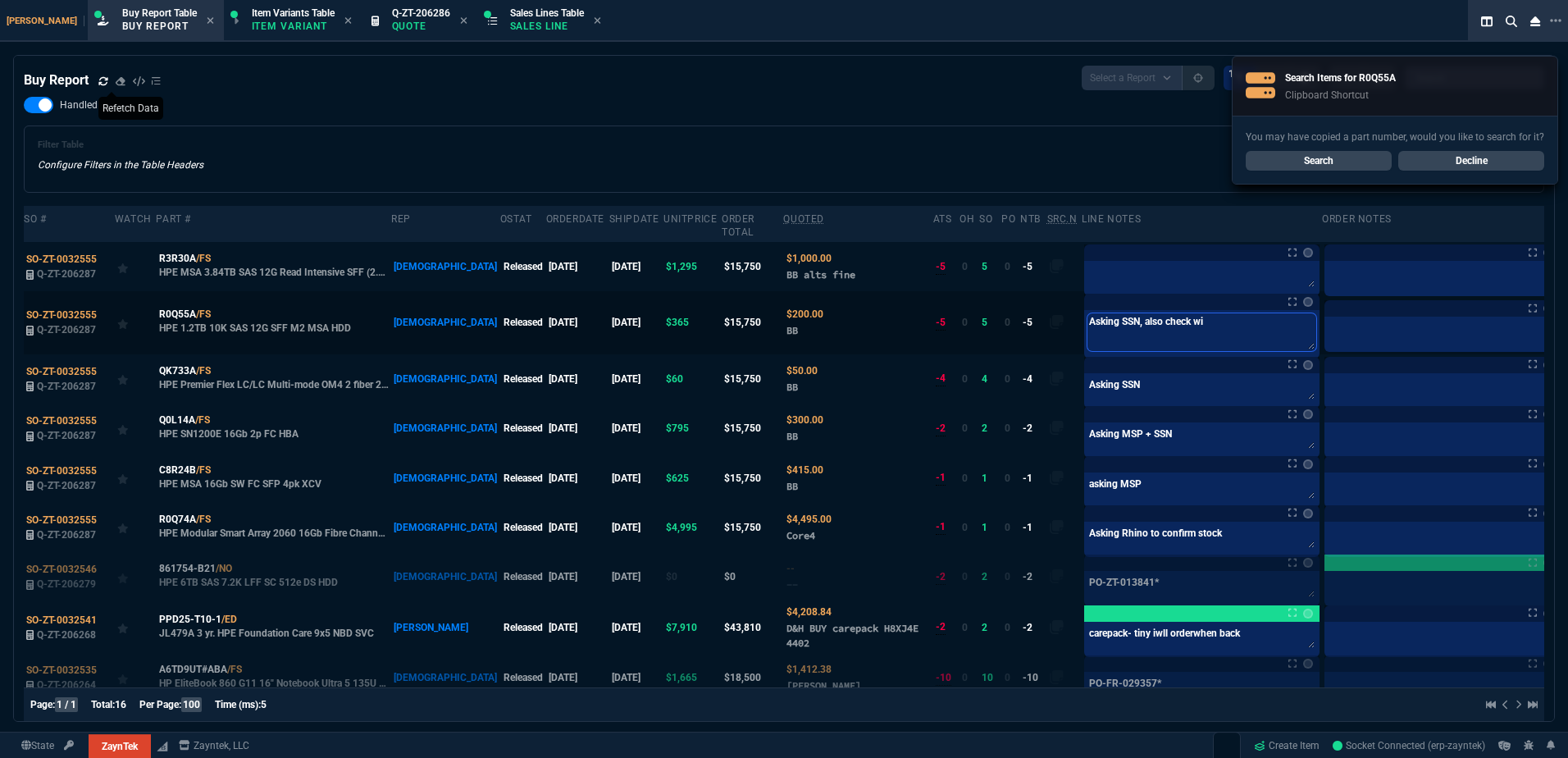
type textarea "Asking SSN, also check wit"
type textarea "Asking SSN, also check with"
type textarea "Asking SSN, also check with R"
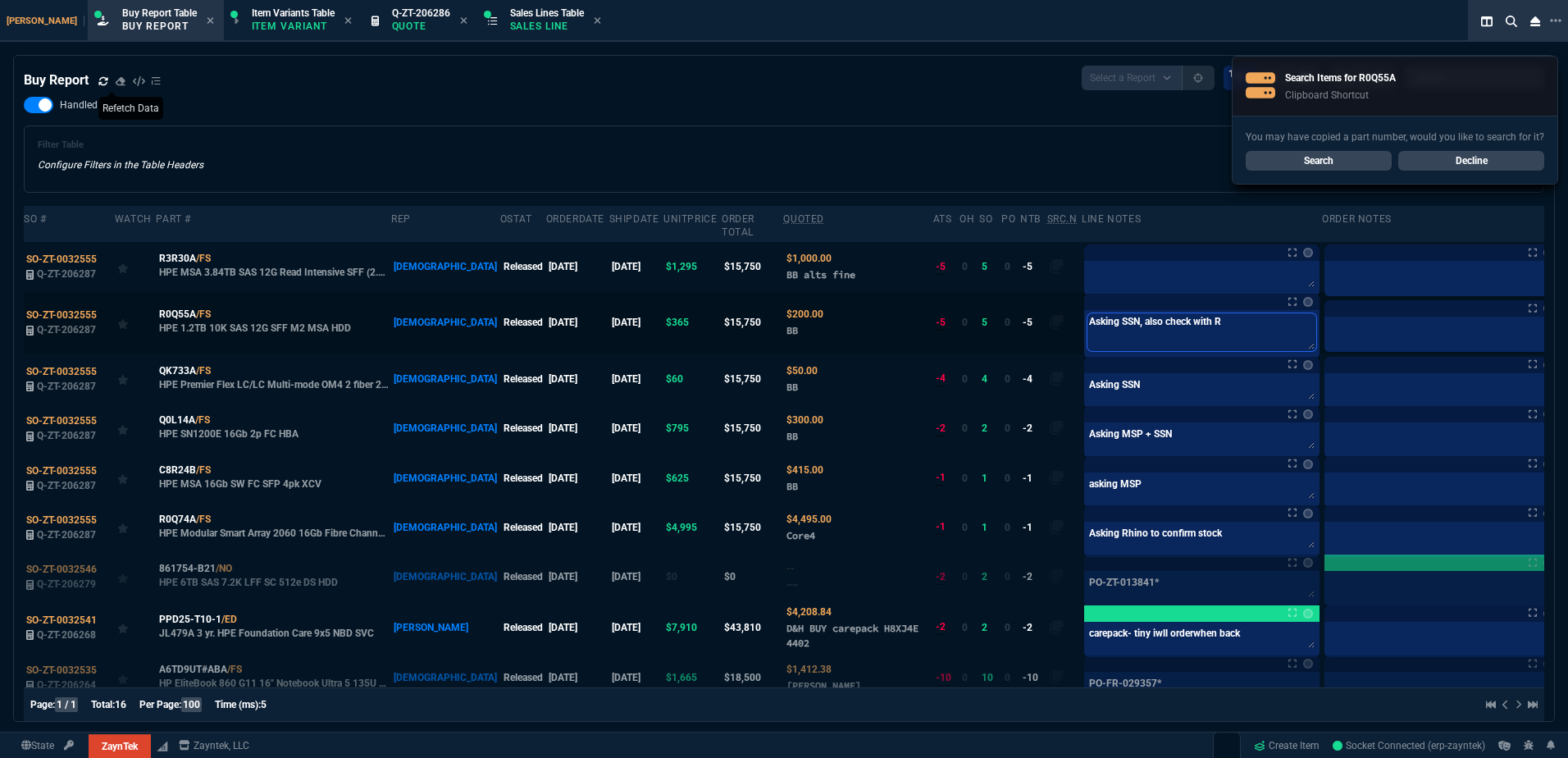
type textarea "Asking SSN, also check with Rh"
type textarea "Asking SSN, also check with Rhi"
type textarea "Asking SSN, also check with Rhin"
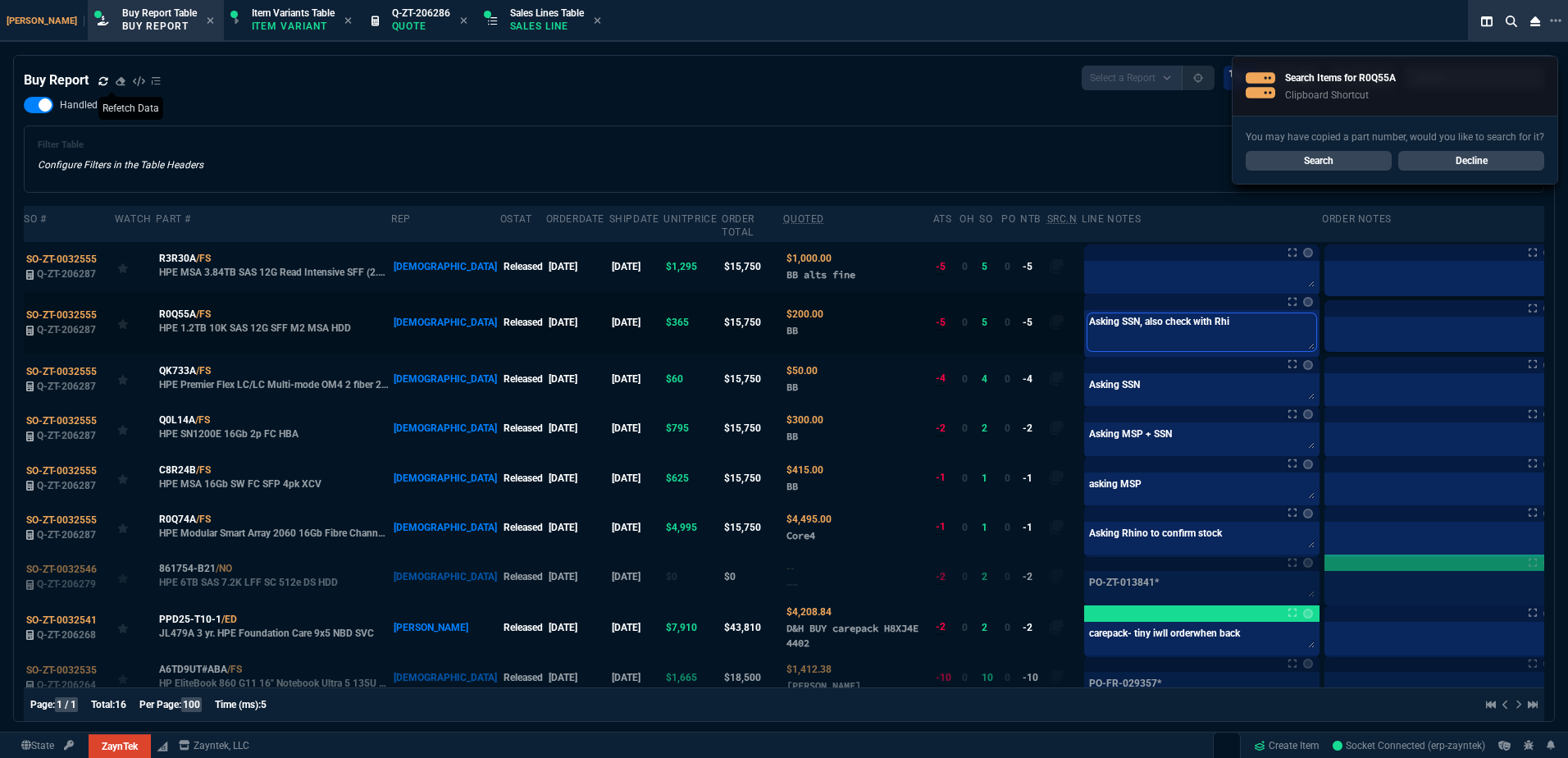
type textarea "Asking SSN, also check with Rhin"
type textarea "Asking SSN, also check with Rhino"
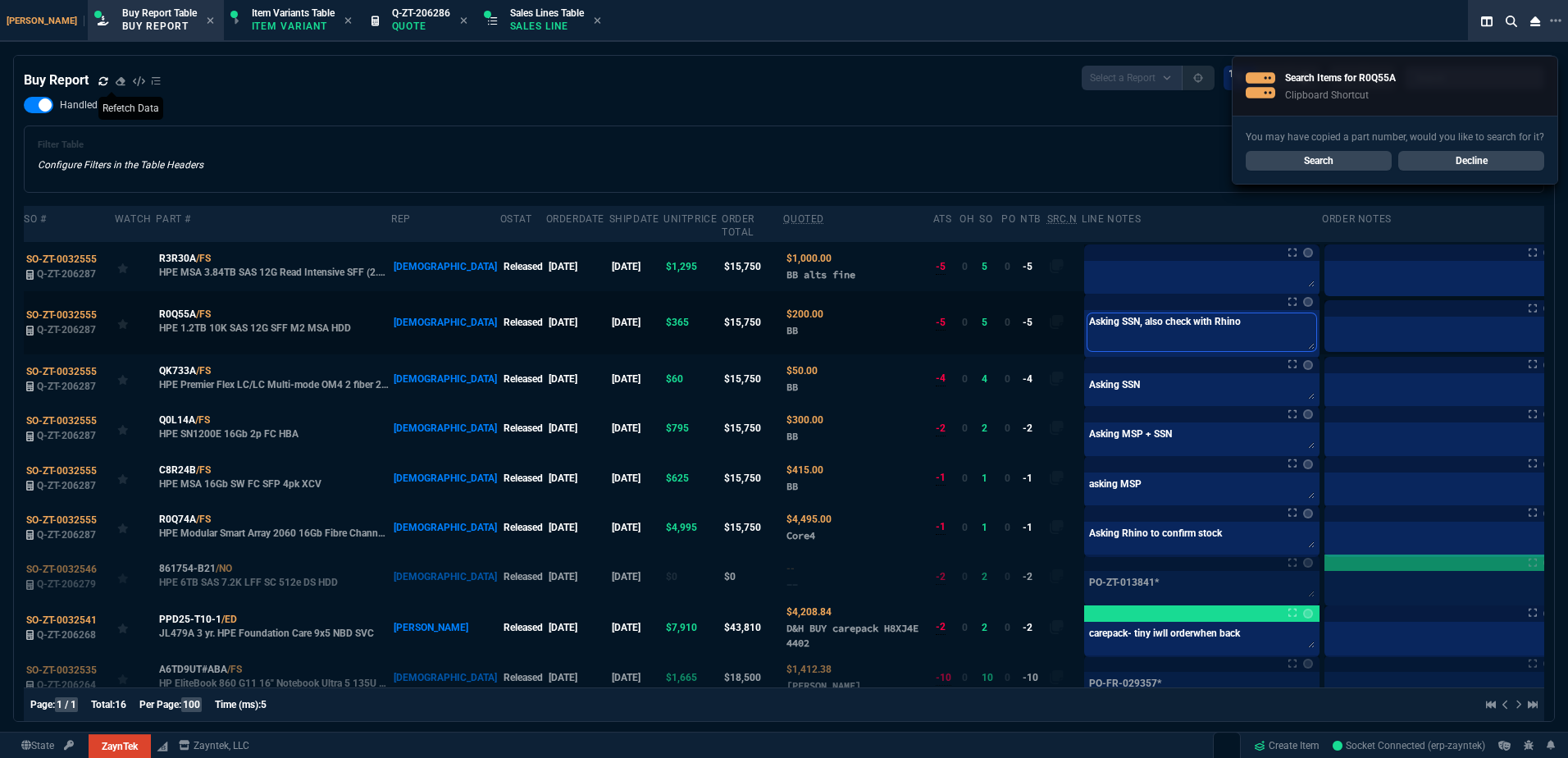
type textarea "Asking SSN, also check with Rhino w"
type textarea "Asking SSN, also check with Rhino wh"
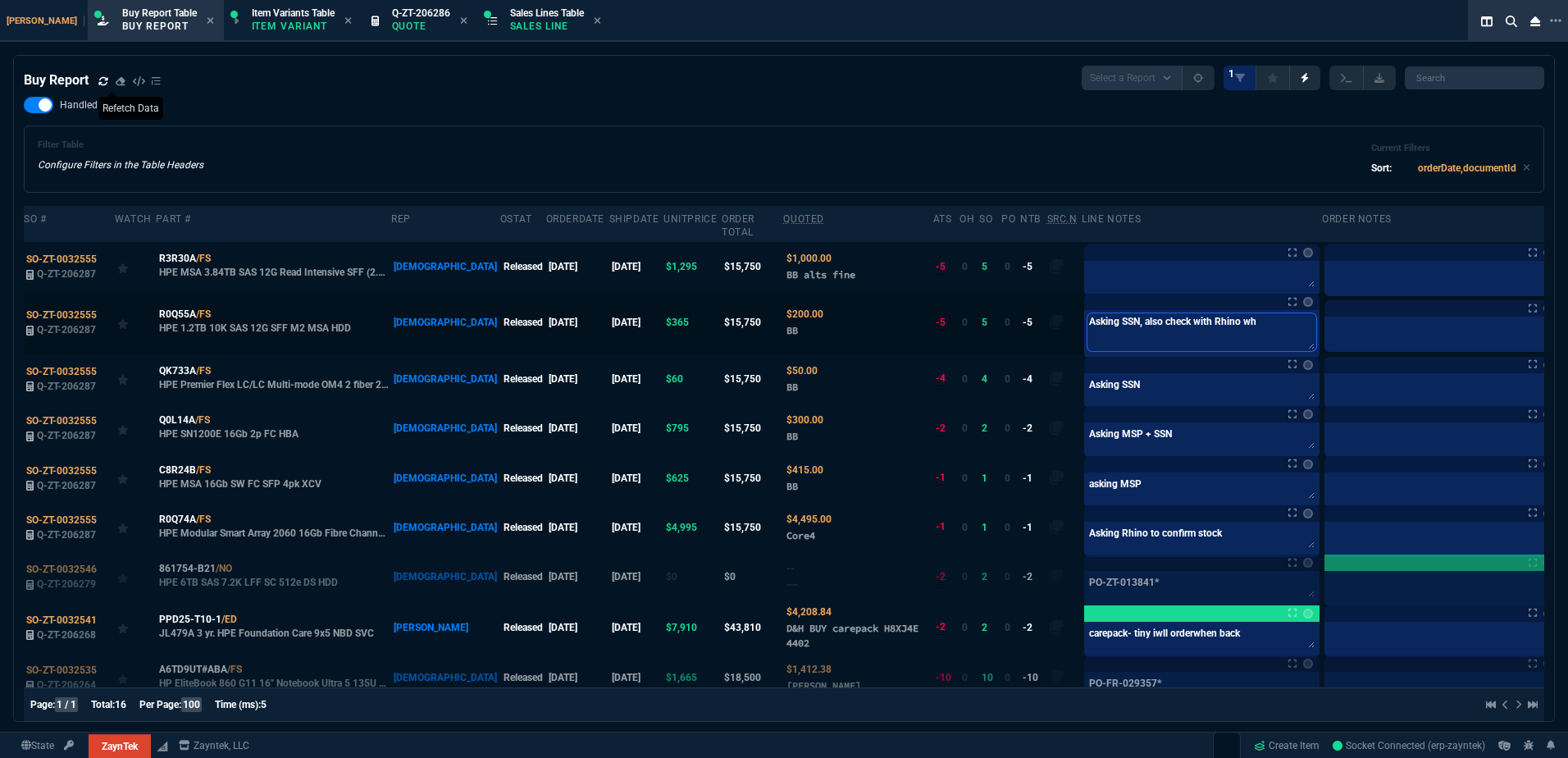
type textarea "Asking SSN, also check with Rhino whe"
type textarea "Asking SSN, also check with Rhino when"
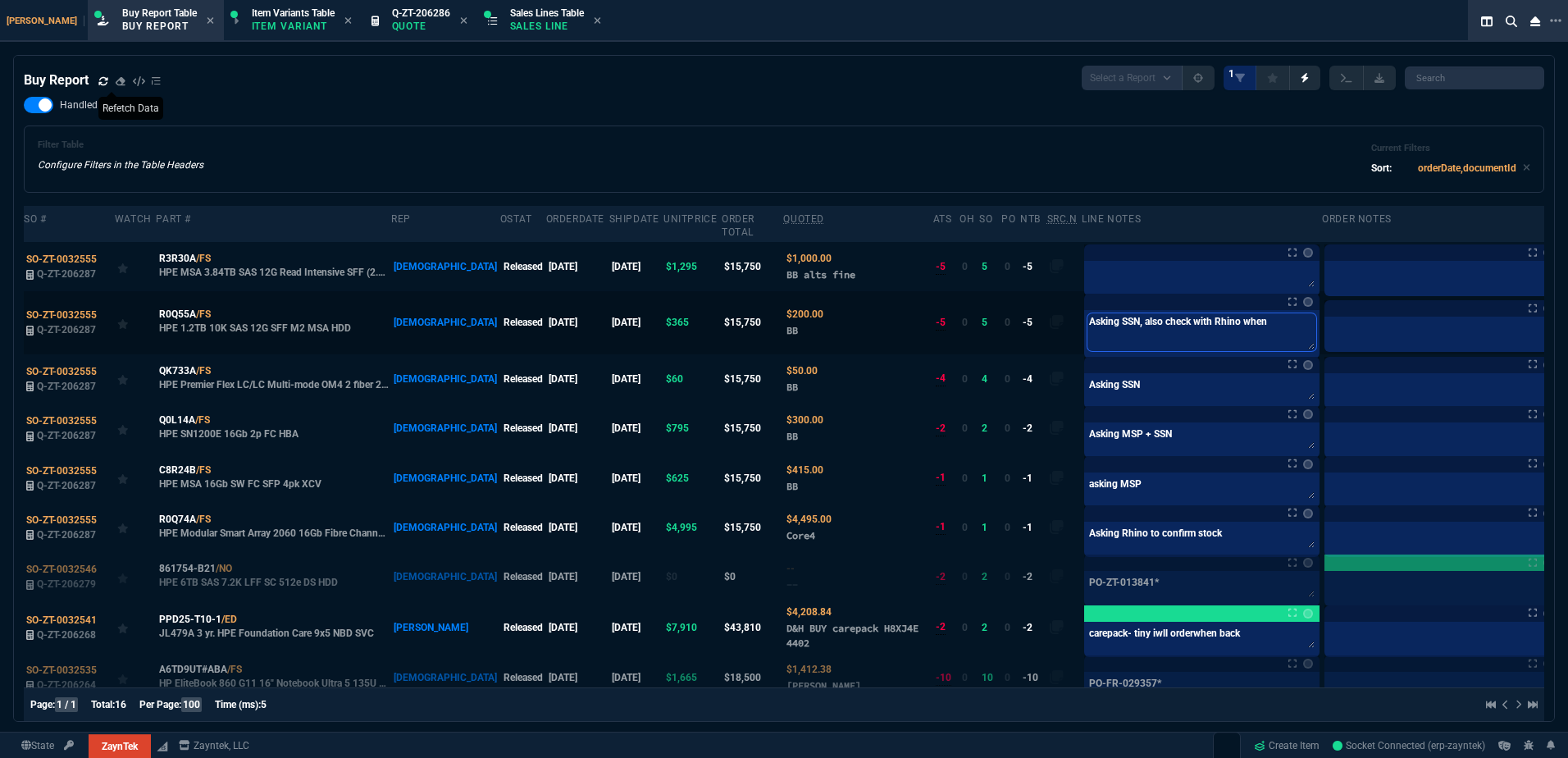
type textarea "Asking SSN, also check with Rhino when t"
type textarea "Asking SSN, also check with Rhino when th"
type textarea "Asking SSN, also check with Rhino when the"
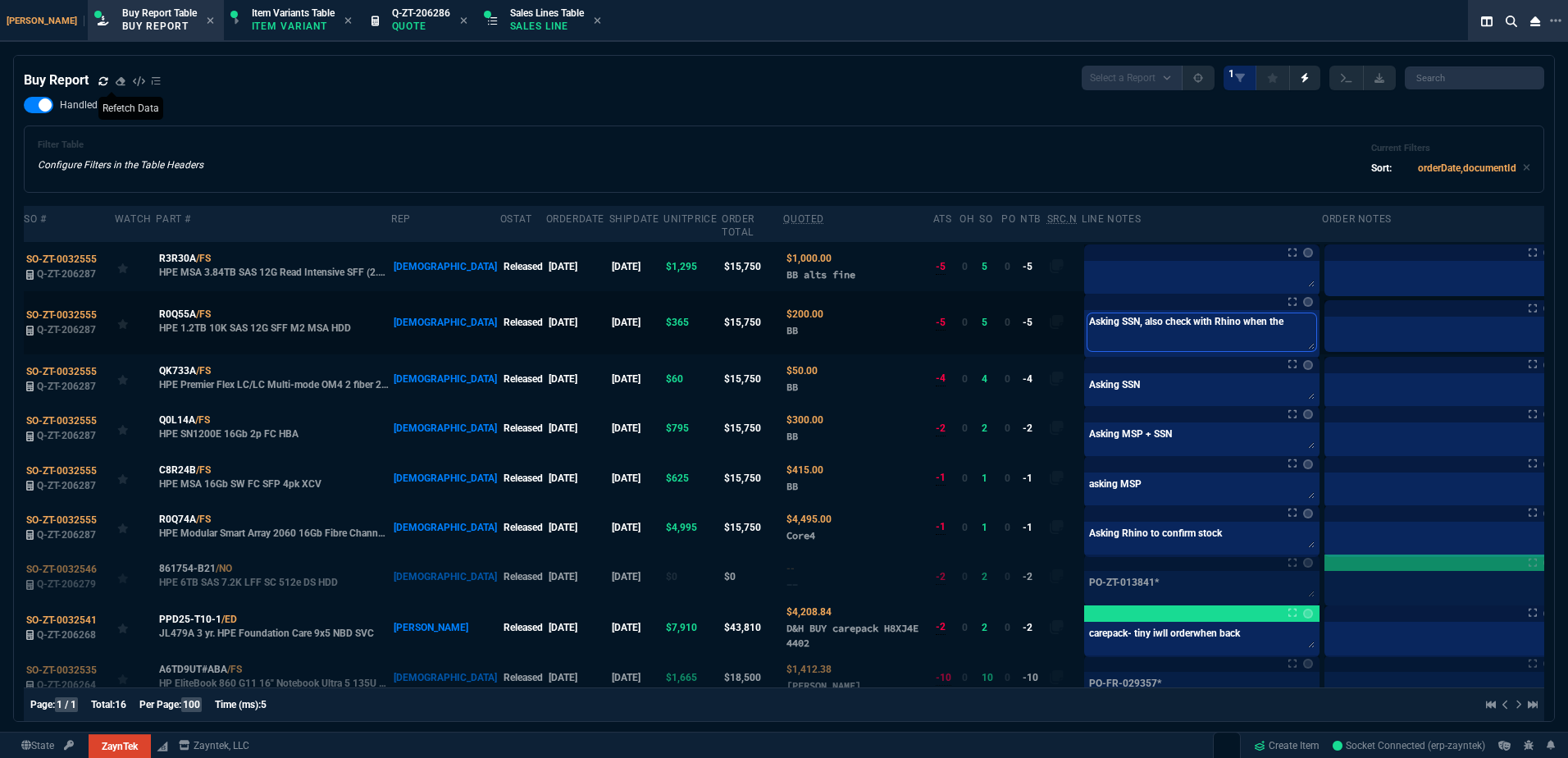
type textarea "Asking SSN, also check with Rhino when they"
type textarea "Asking SSN, also check with Rhino when they r"
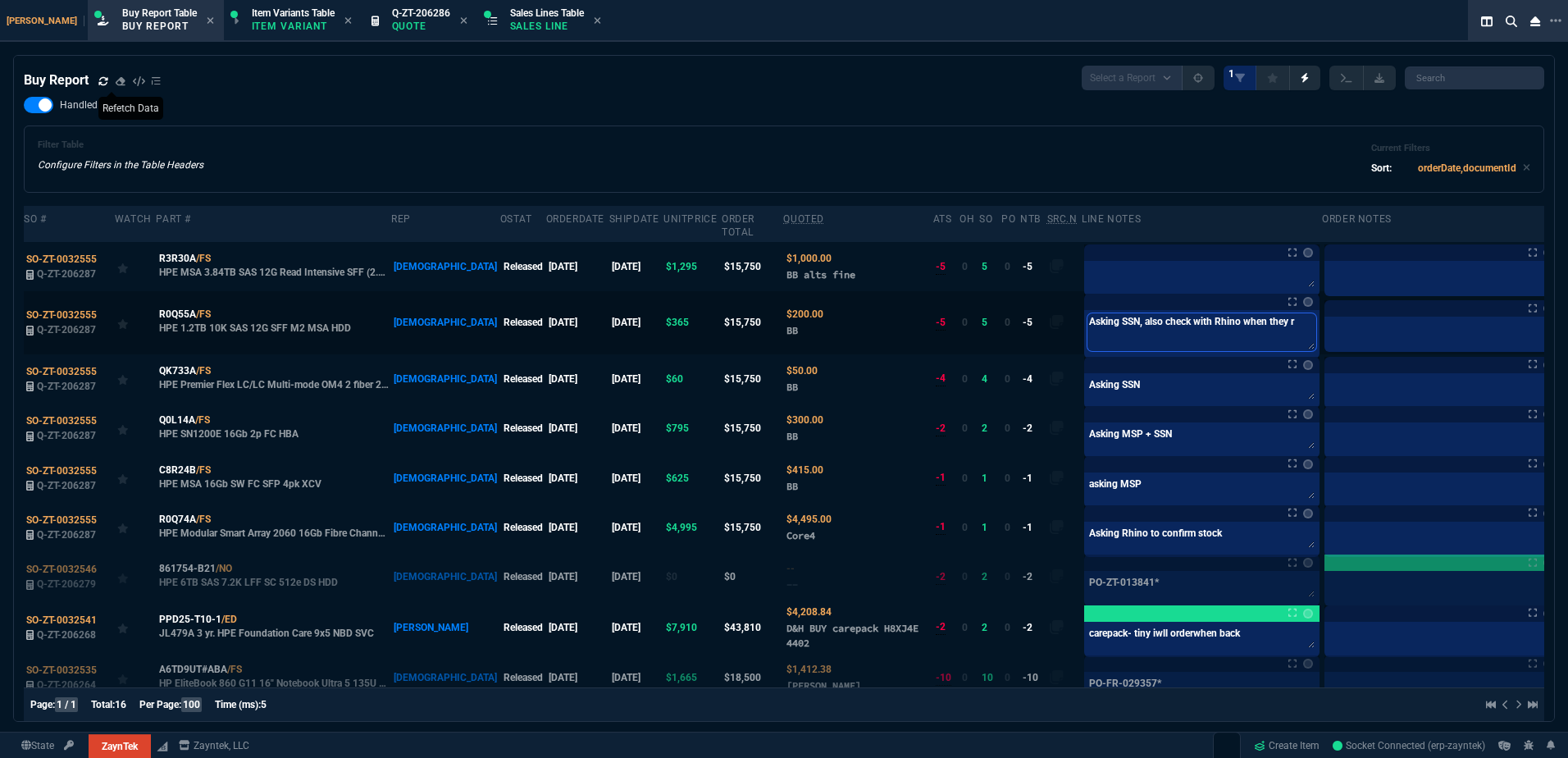
type textarea "Asking SSN, also check with Rhino when they re"
type textarea "Asking SSN, also check with Rhino when they res"
type textarea "Asking SSN, also check with Rhino when they resp"
type textarea "Asking SSN, also check with Rhino when they respo"
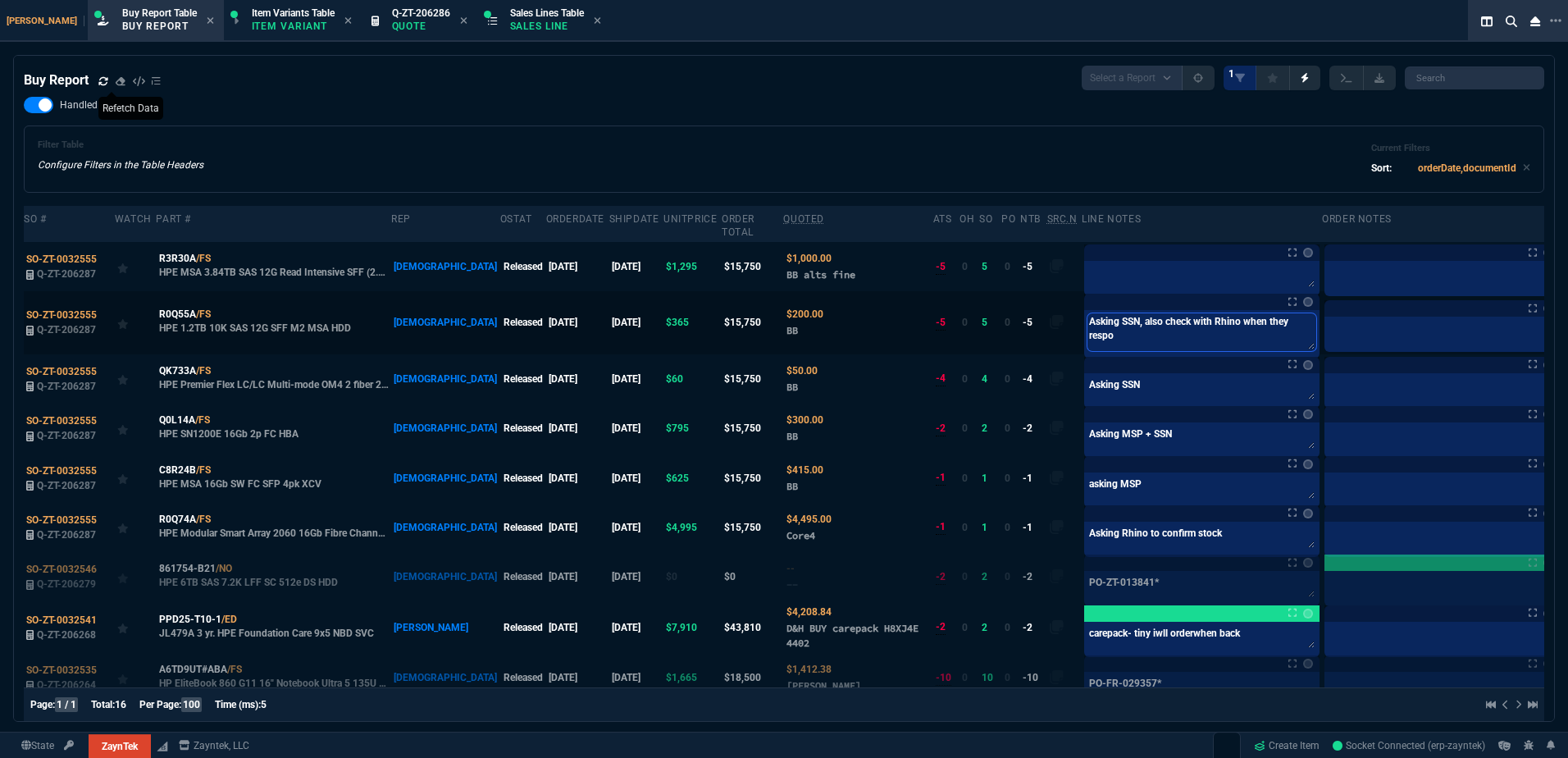
type textarea "Asking SSN, also check with Rhino when they respon"
type textarea "Asking SSN, also check with Rhino when they respond"
type textarea "Asking SSN, also check with Rhino when they respond a"
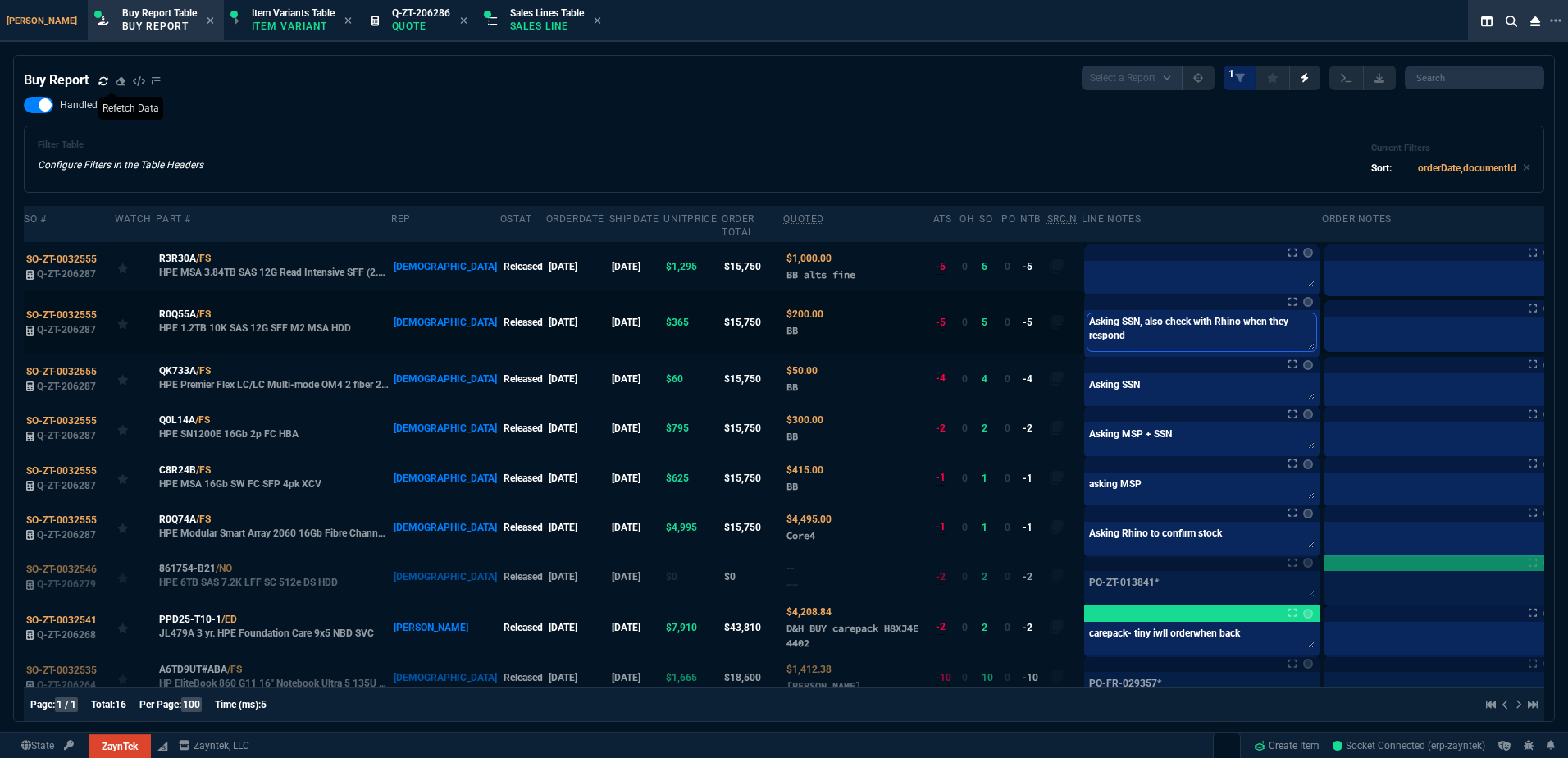
type textarea "Asking SSN, also check with Rhino when they respond a"
type textarea "Asking SSN, also check with Rhino when they respond ab"
type textarea "Asking SSN, also check with Rhino when they respond abo"
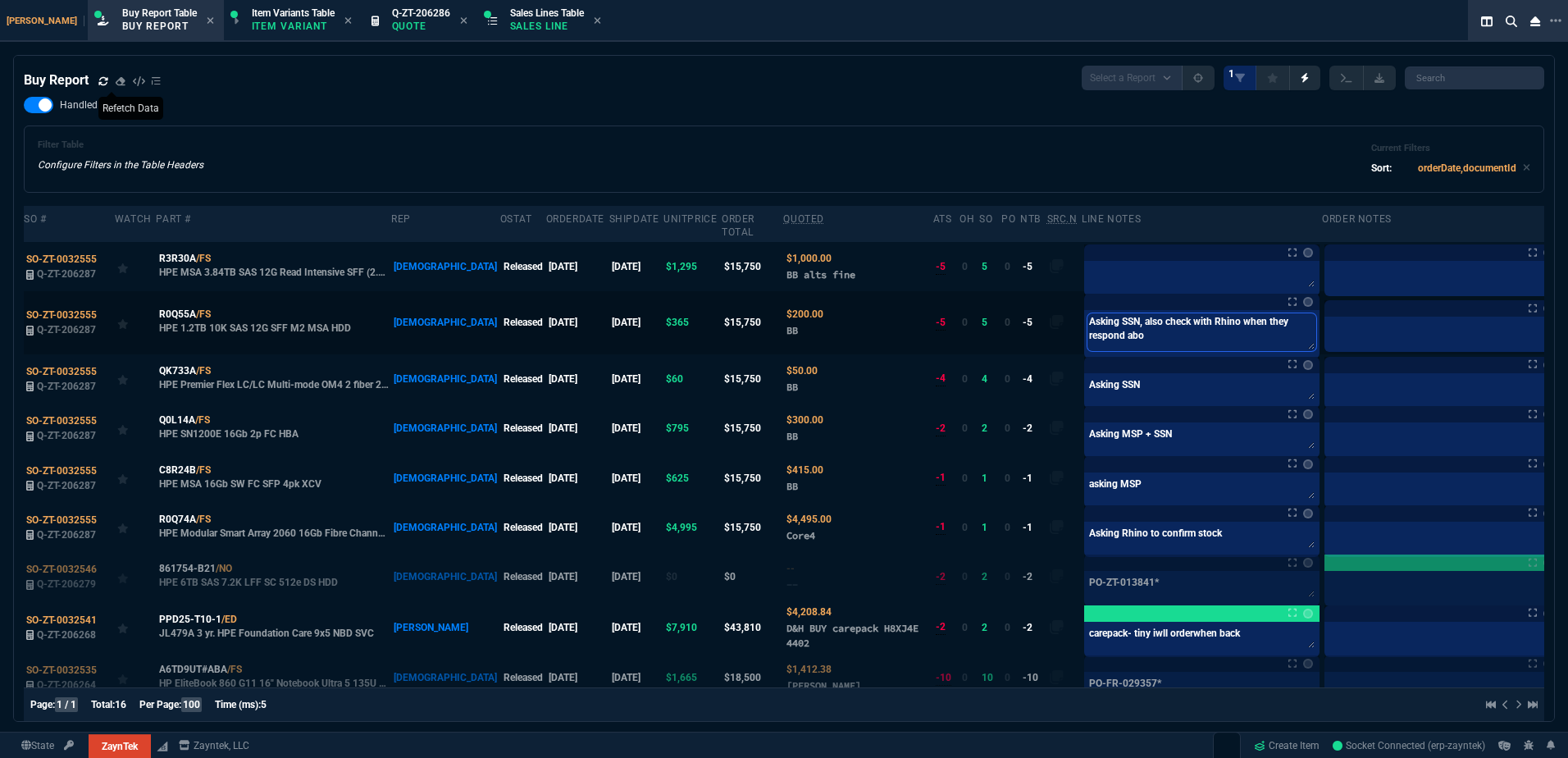
type textarea "Asking SSN, also check with Rhino when they respond abou"
type textarea "Asking SSN, also check with Rhino when they respond about"
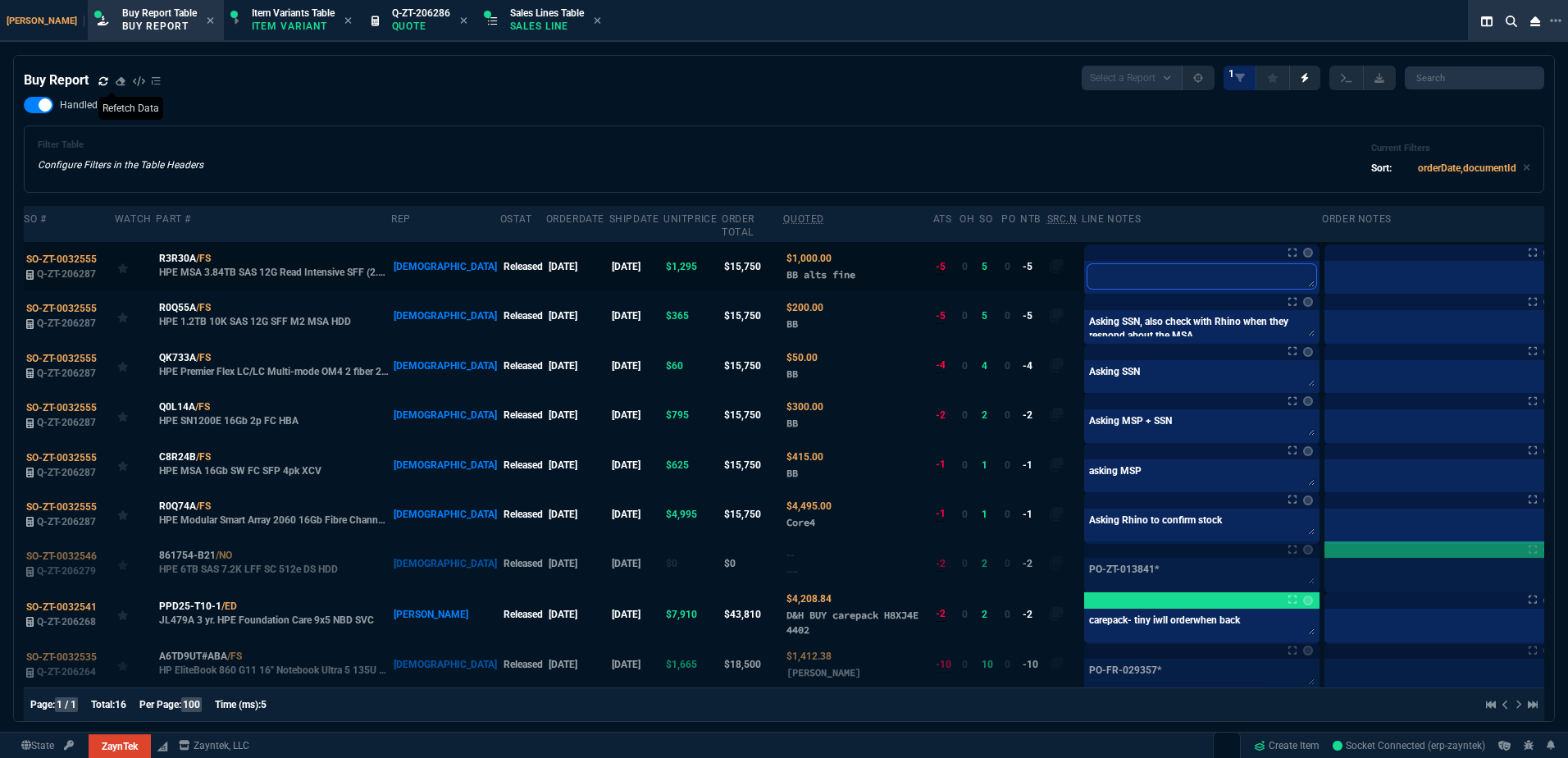
click at [1088, 267] on textarea at bounding box center [1202, 276] width 229 height 25
drag, startPoint x: 225, startPoint y: 294, endPoint x: 46, endPoint y: 257, distance: 182.8
click at [225, 294] on td "R0Q55A /FS HPE 1.2TB 10K SAS 12G SFF M2 MSA HDD" at bounding box center [274, 315] width 236 height 49
drag, startPoint x: 185, startPoint y: 298, endPoint x: 233, endPoint y: 335, distance: 60.6
click at [185, 301] on span "R0Q55A" at bounding box center [178, 308] width 37 height 15
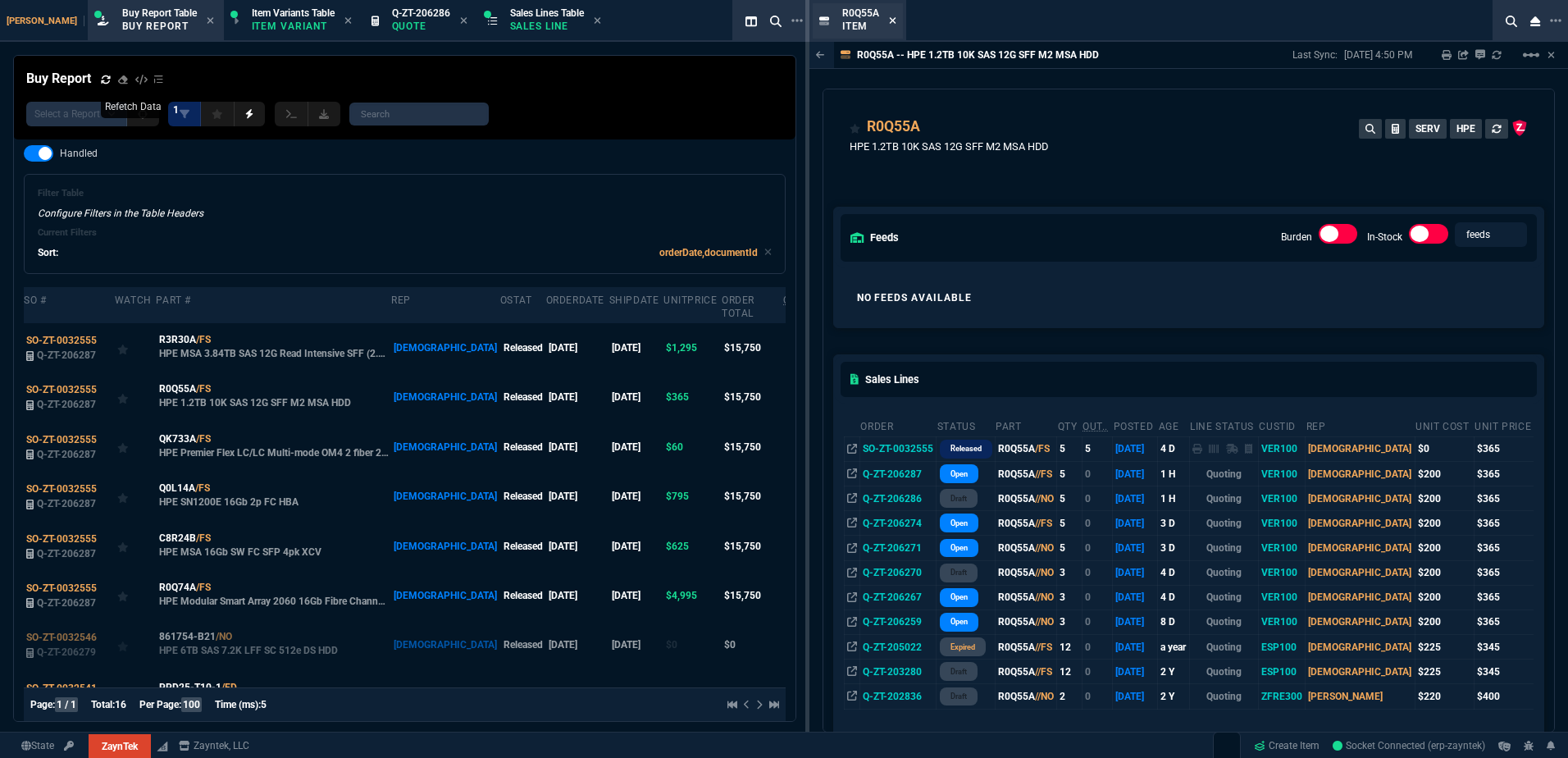
click at [892, 21] on icon at bounding box center [892, 20] width 6 height 6
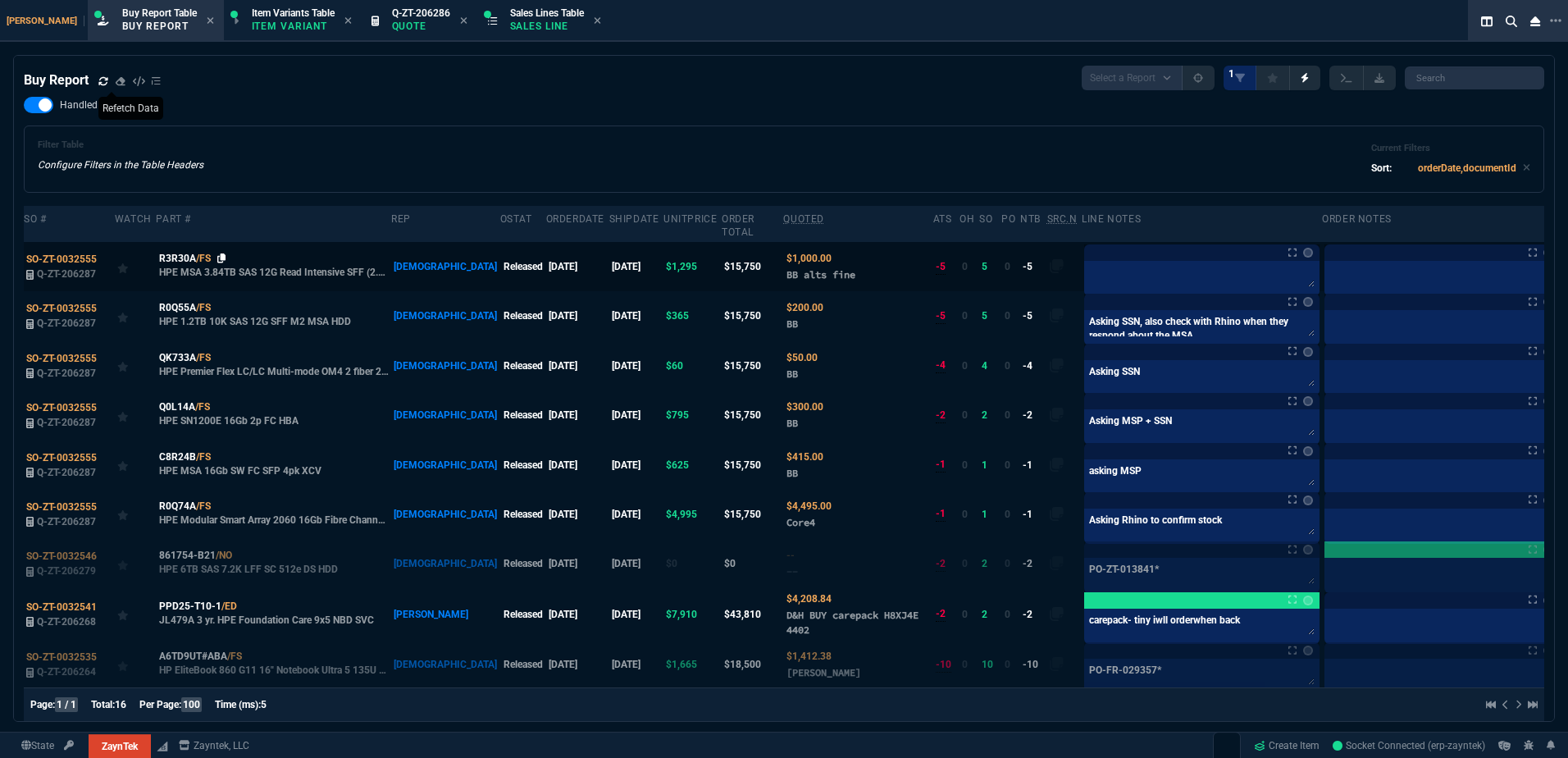
click at [222, 253] on icon at bounding box center [222, 258] width 9 height 10
click at [1088, 264] on textarea at bounding box center [1202, 276] width 229 height 25
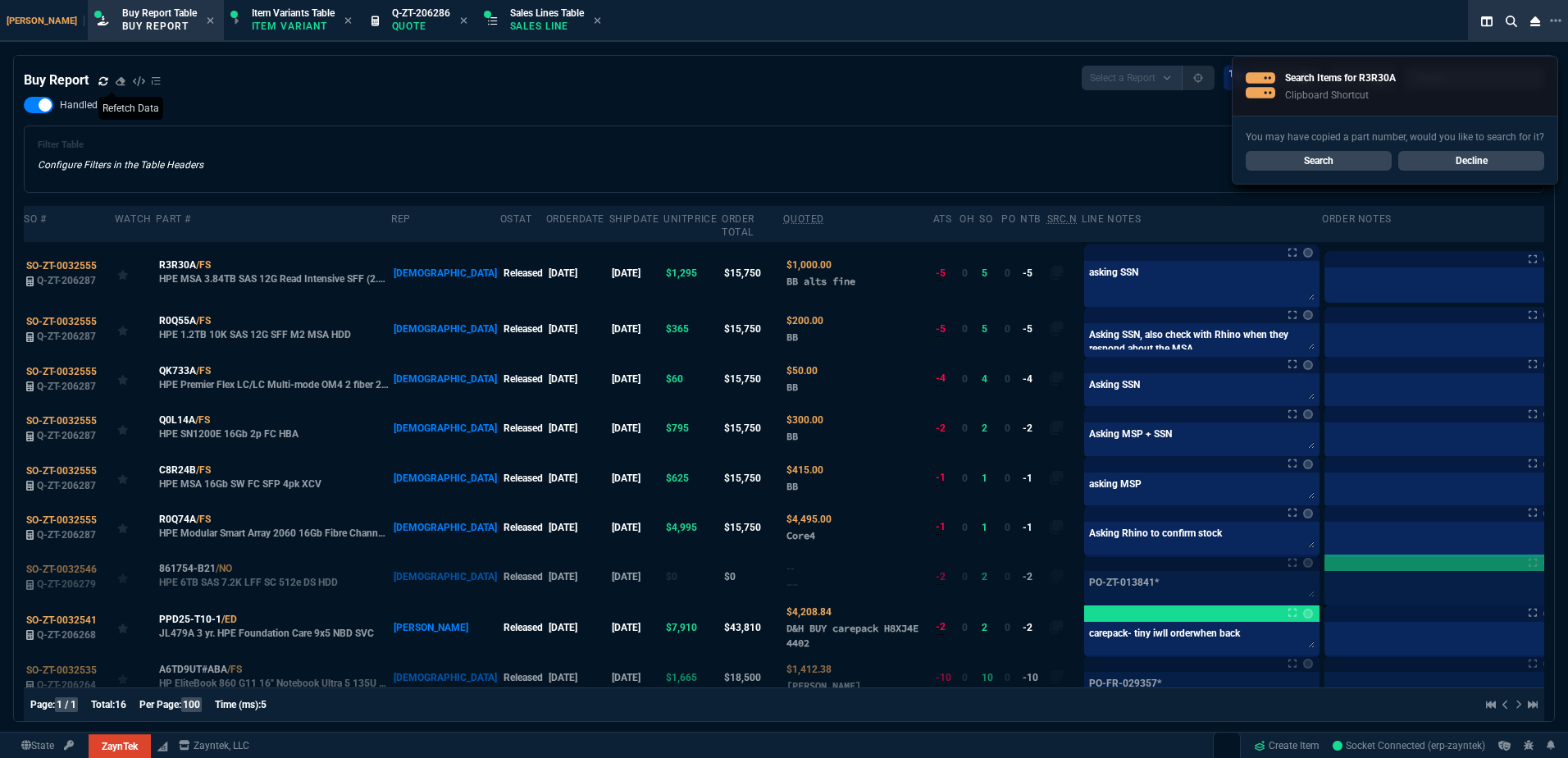
click at [882, 133] on div "Filter Table Configure Filters in the Table Headers Current Filters Sort: order…" at bounding box center [784, 159] width 1520 height 68
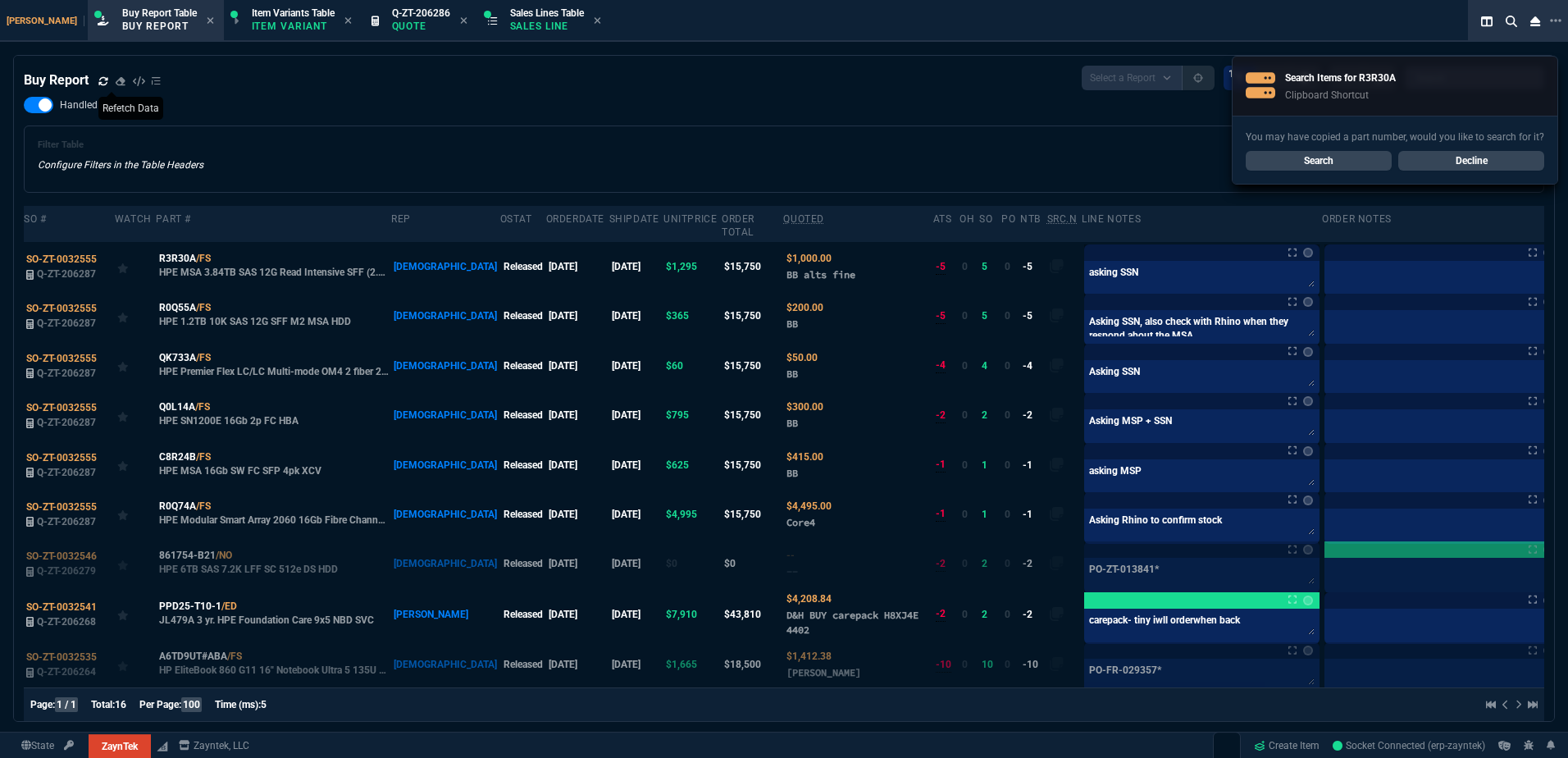
click at [187, 251] on span "R3R30A" at bounding box center [178, 259] width 37 height 15
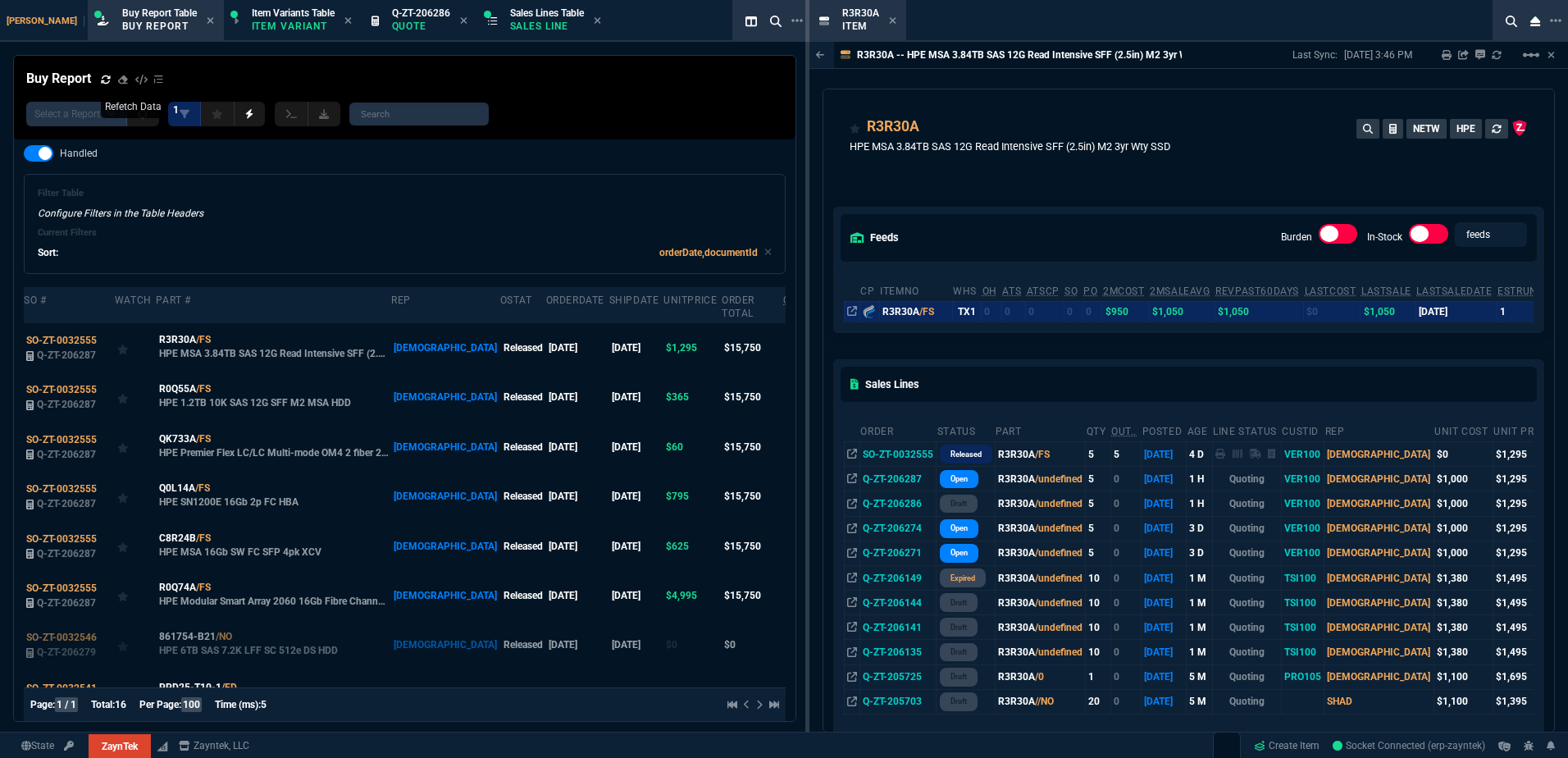
click at [889, 23] on icon at bounding box center [893, 20] width 7 height 10
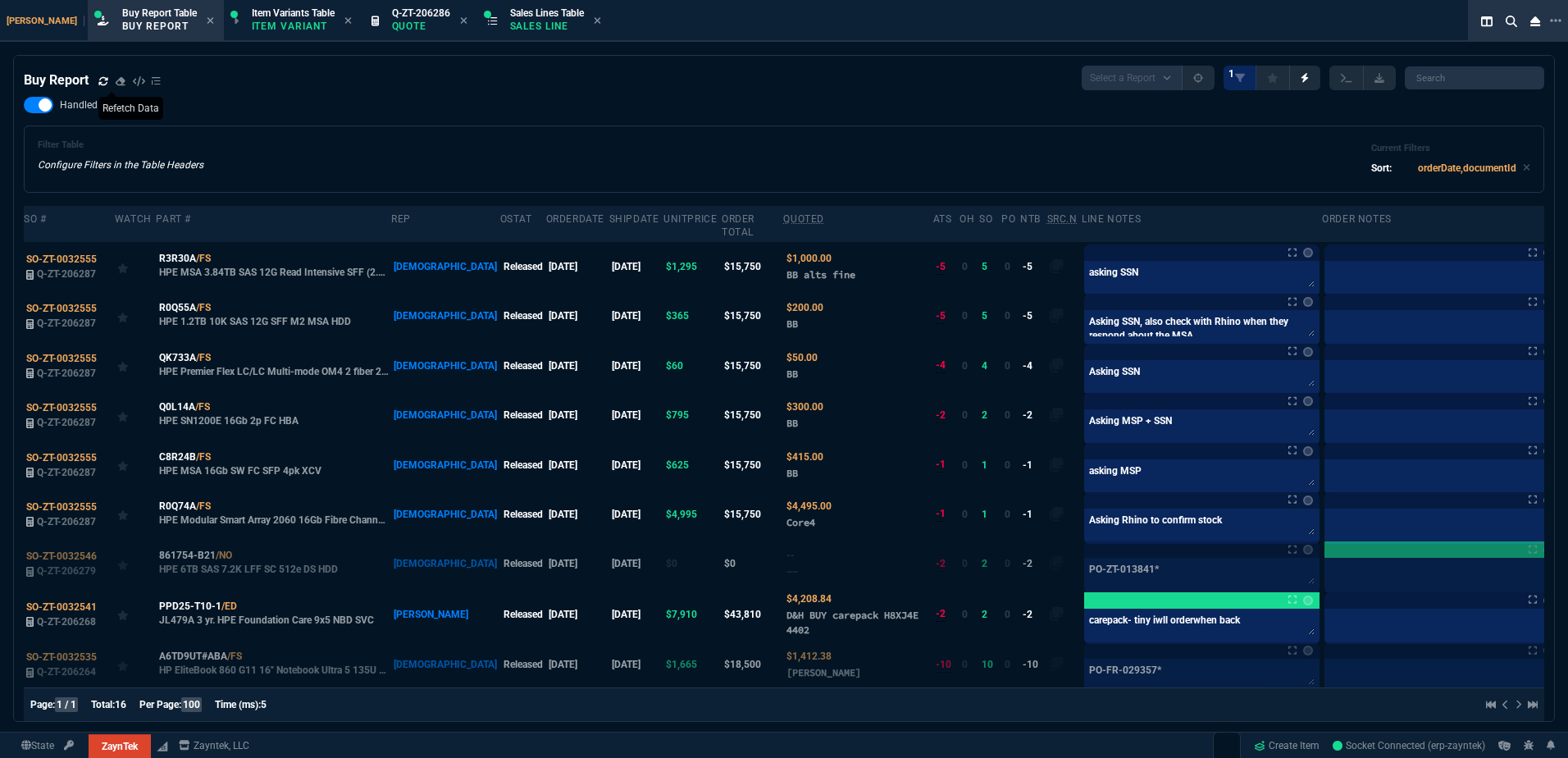
click at [491, 131] on div "Filter Table Configure Filters in the Table Headers Current Filters Sort: order…" at bounding box center [784, 159] width 1520 height 68
click at [460, 21] on icon at bounding box center [464, 20] width 7 height 10
click at [501, 68] on div "Buy Report Select a Report Not Purchased 1" at bounding box center [784, 78] width 1520 height 25
click at [627, 96] on div "Buy Report Select a Report Not Purchased 1 Handled Filter Table Configure Filte…" at bounding box center [784, 571] width 1520 height 1010
click at [401, 20] on p "Sales Line" at bounding box center [431, 26] width 74 height 13
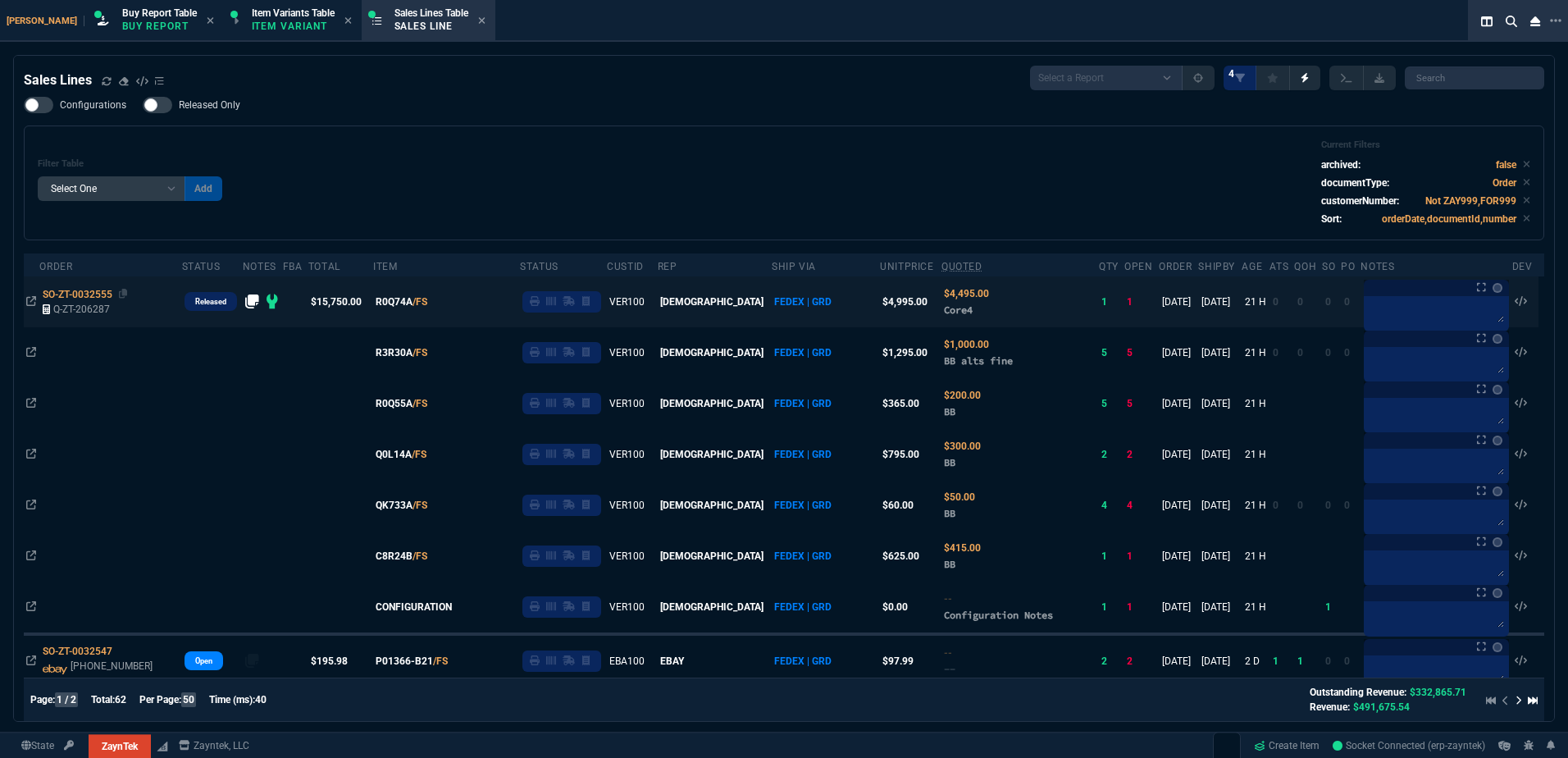
drag, startPoint x: 121, startPoint y: 292, endPoint x: 108, endPoint y: 292, distance: 13.0
click at [121, 292] on icon at bounding box center [123, 293] width 9 height 10
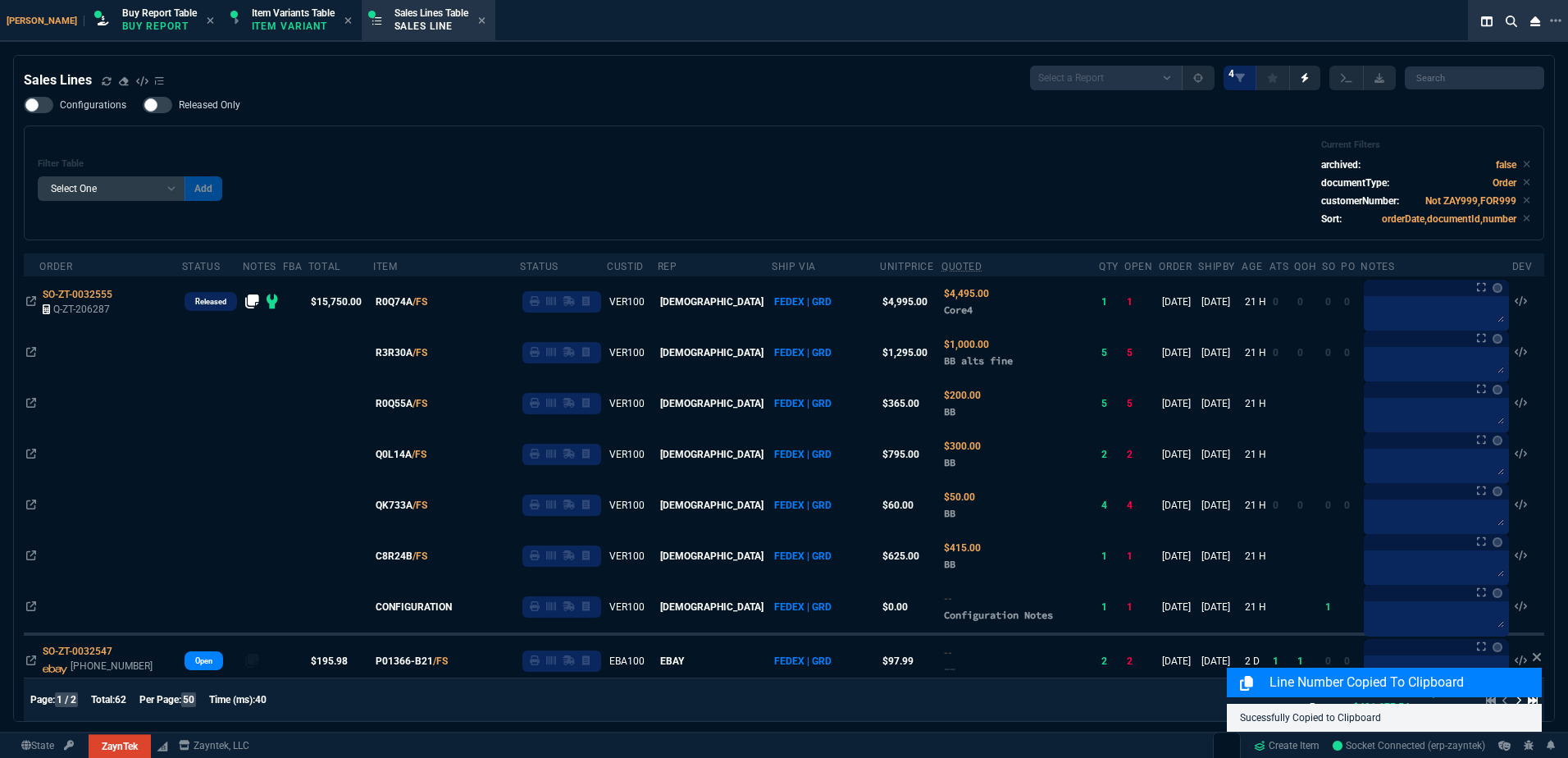
drag, startPoint x: 94, startPoint y: 297, endPoint x: 708, endPoint y: 265, distance: 614.8
click at [94, 297] on span "SO-ZT-0032555" at bounding box center [77, 294] width 70 height 11
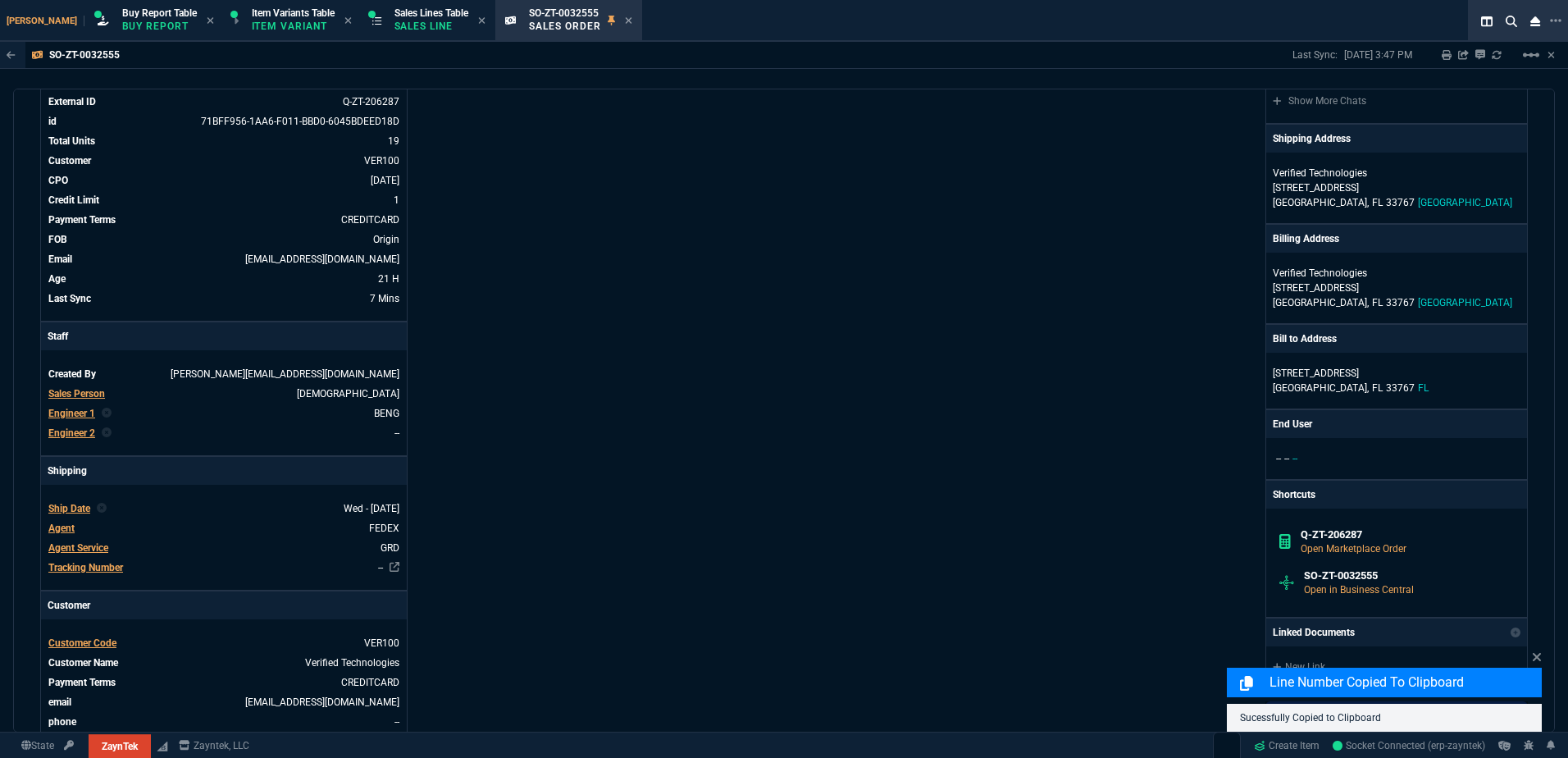
scroll to position [82, 0]
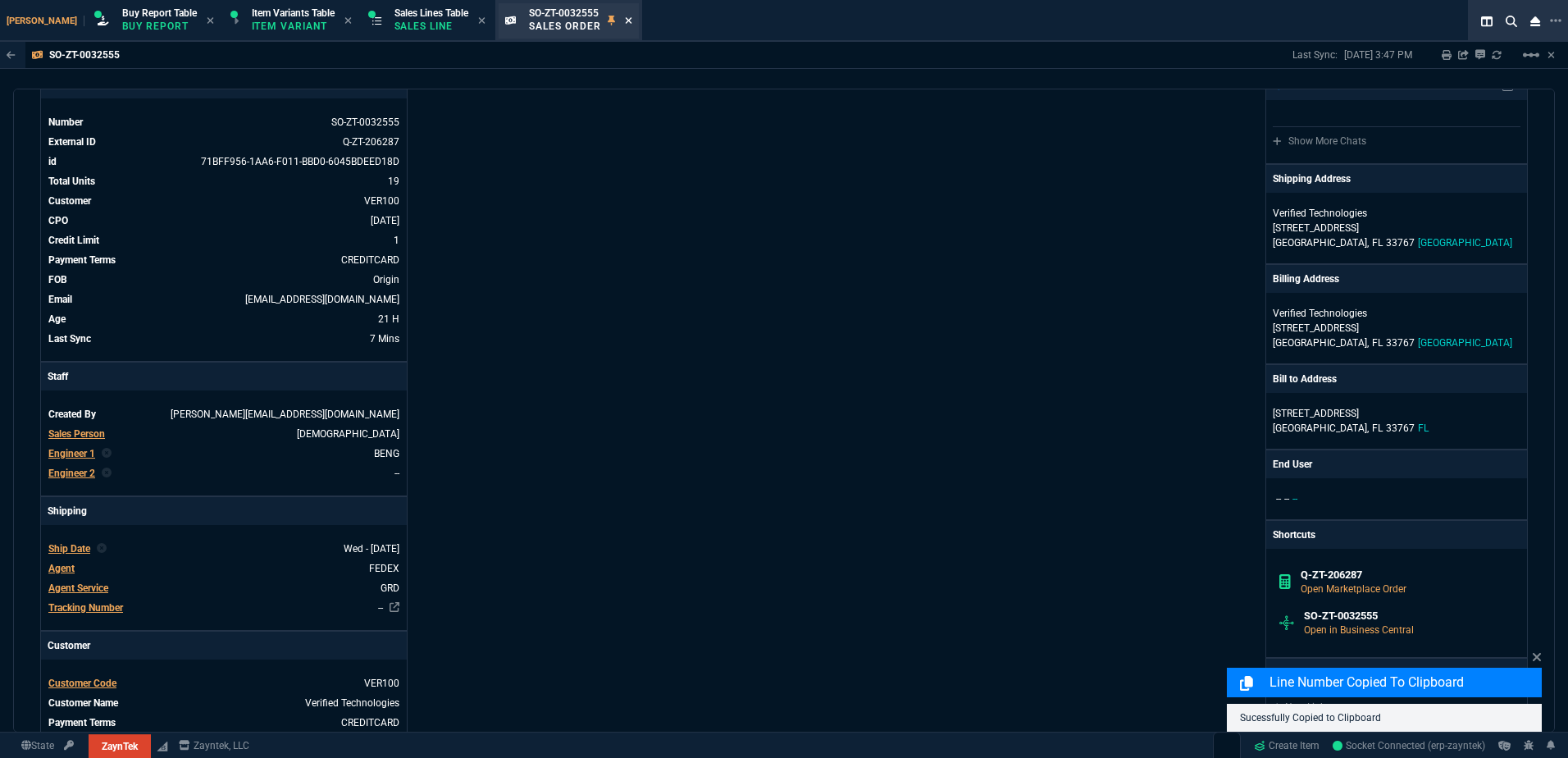
click at [625, 24] on icon at bounding box center [629, 20] width 7 height 10
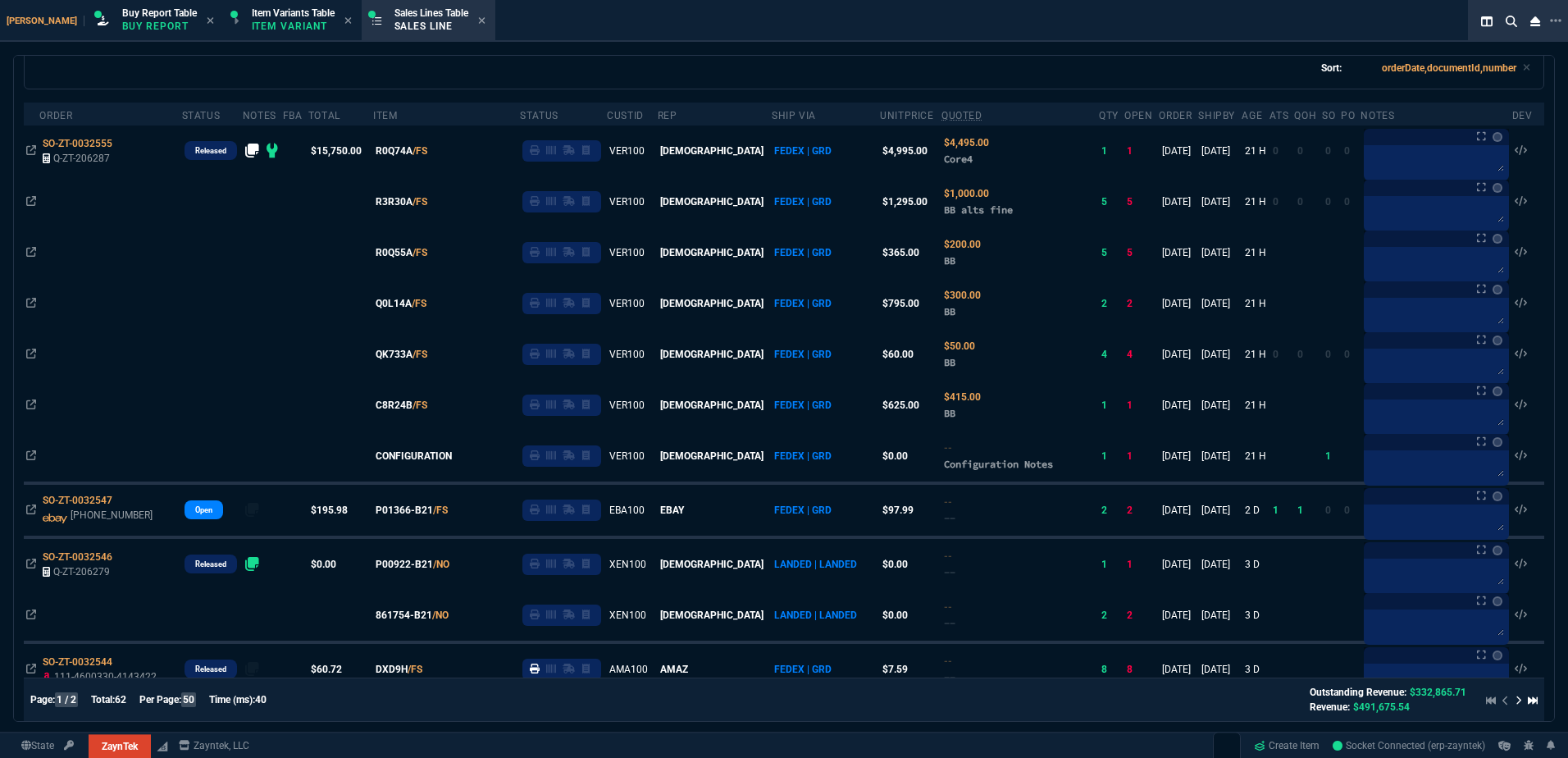
scroll to position [0, 0]
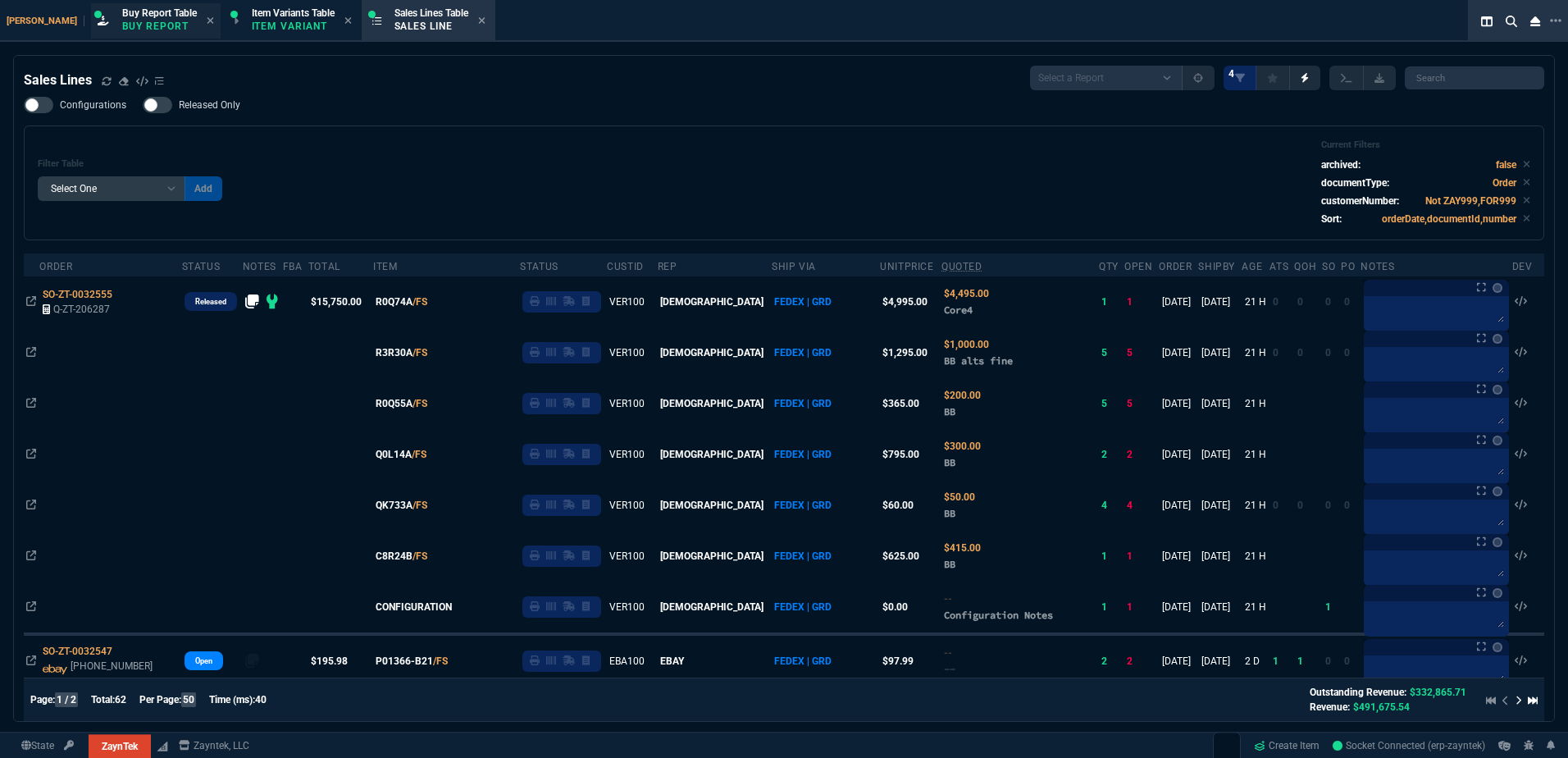
click at [134, 19] on div "Buy Report Table Buy Report" at bounding box center [159, 20] width 74 height 29
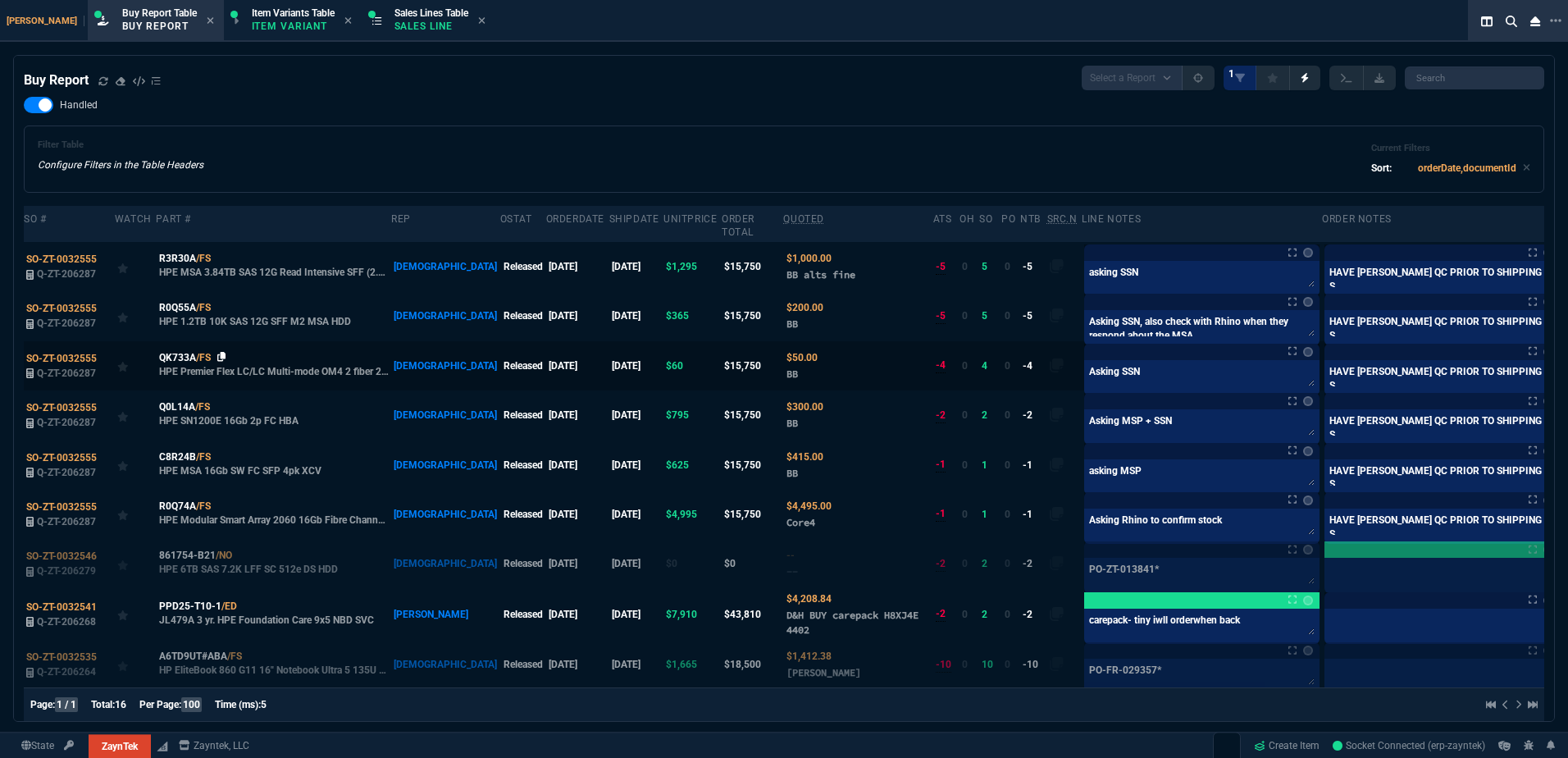
click at [220, 352] on icon at bounding box center [222, 356] width 9 height 10
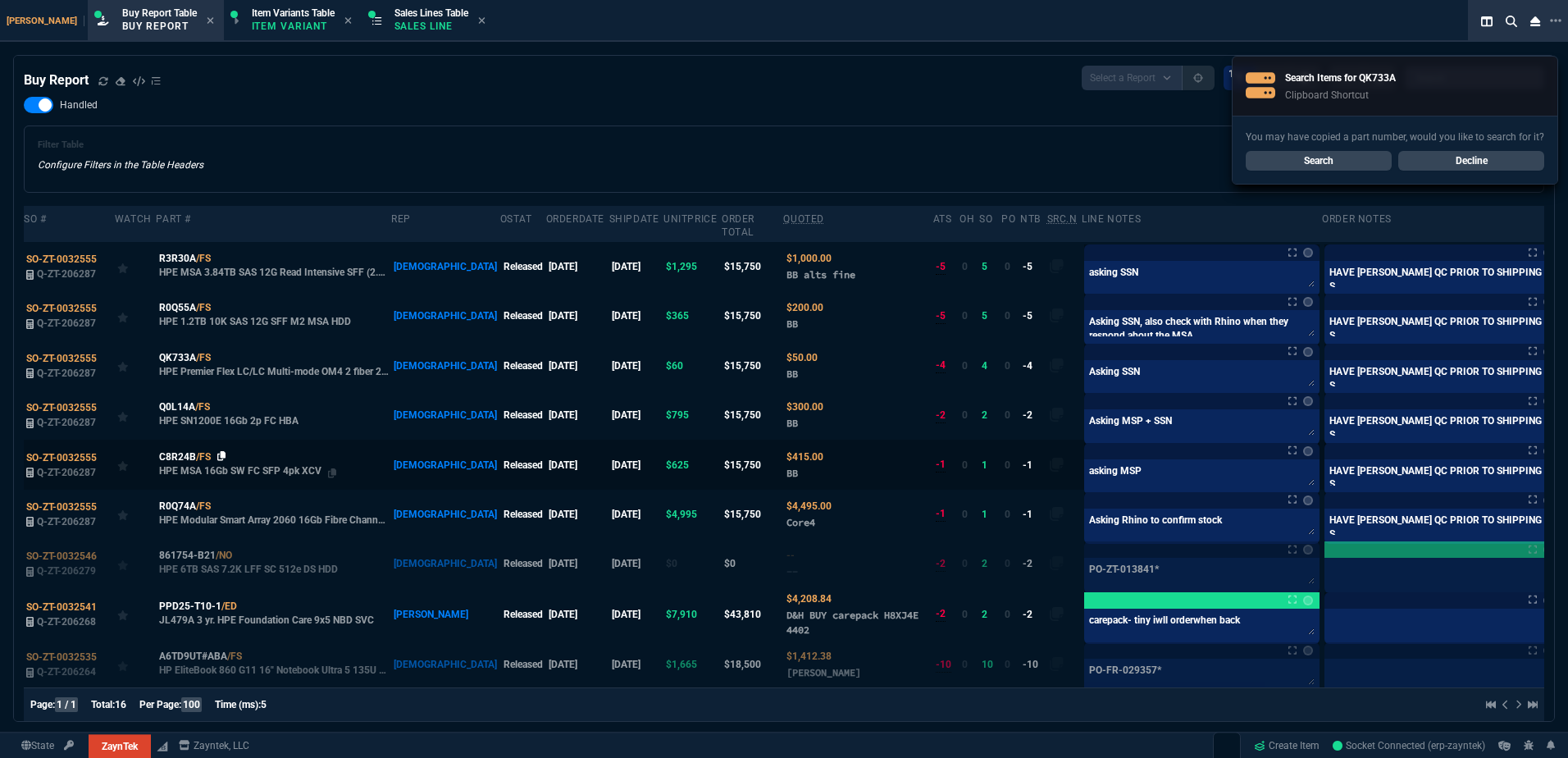
click at [219, 451] on icon at bounding box center [222, 456] width 9 height 10
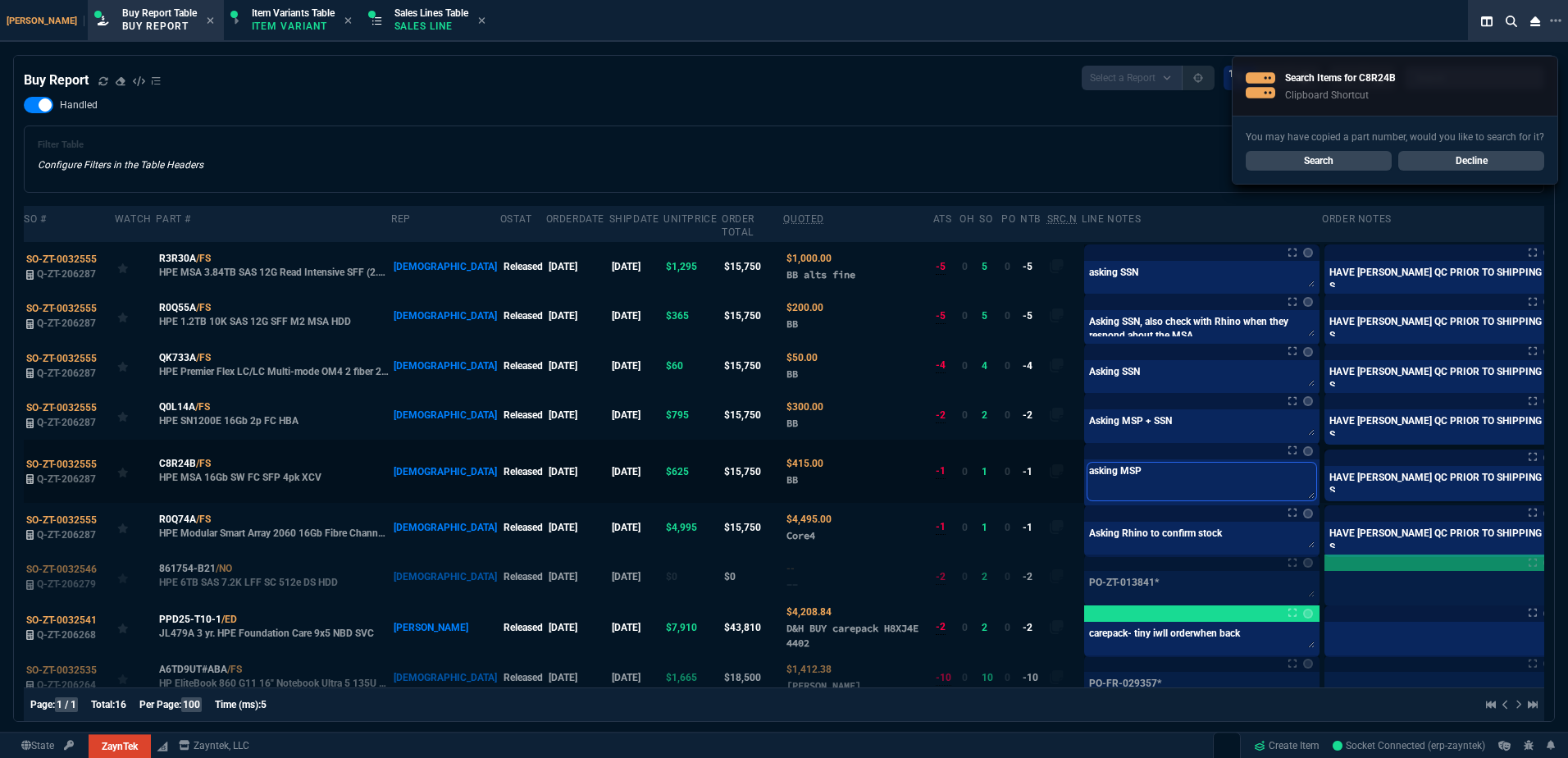
drag, startPoint x: 1079, startPoint y: 467, endPoint x: 1012, endPoint y: 475, distance: 67.5
click at [997, 464] on tr "SO-ZT-0032555 Q-ZT-206287 C8R24B /FS HPE MSA 16Gb SW FC SFP 4pk XCV VAHI Releas…" at bounding box center [808, 470] width 1567 height 62
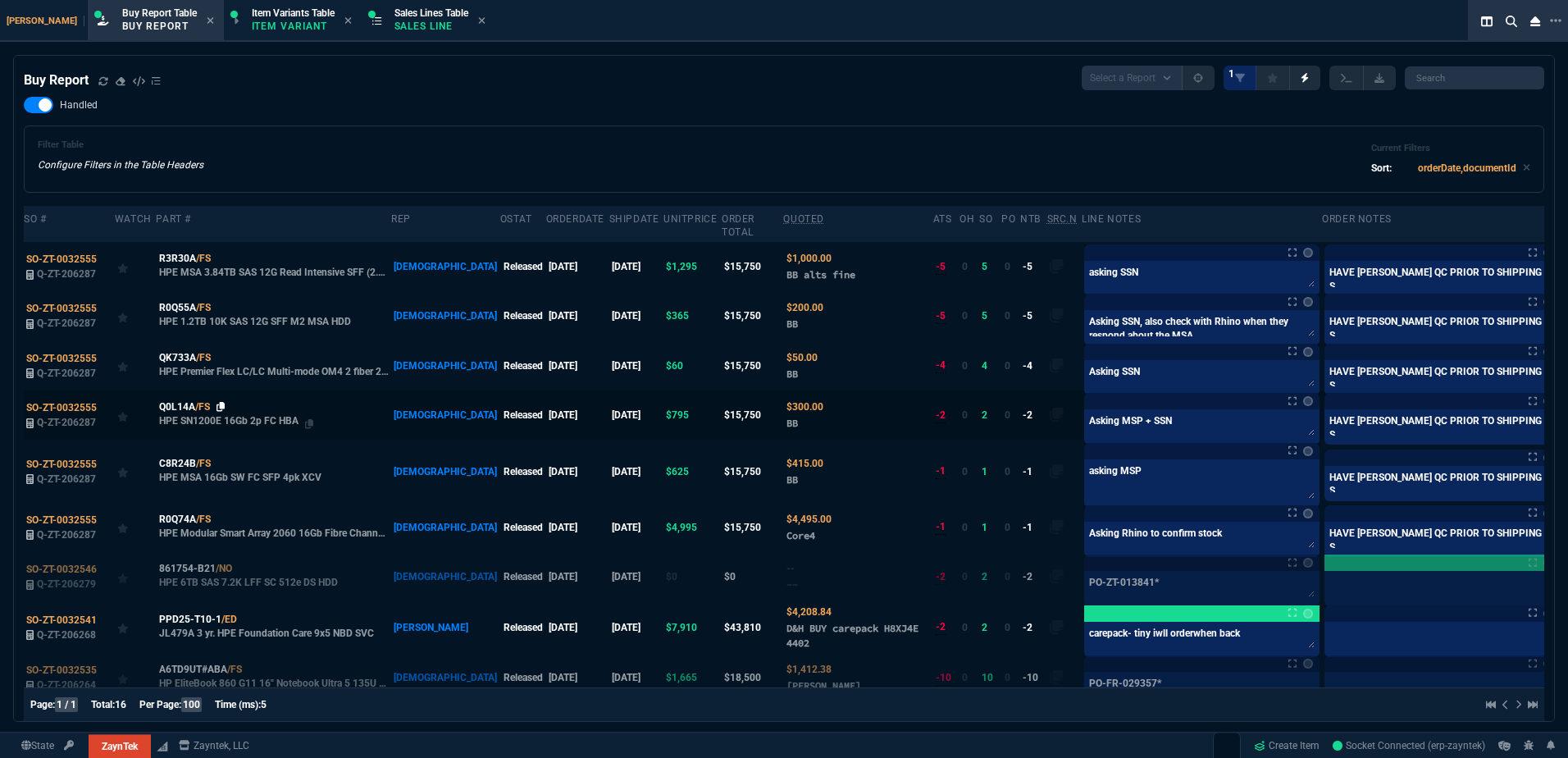
click at [223, 402] on icon at bounding box center [221, 406] width 9 height 10
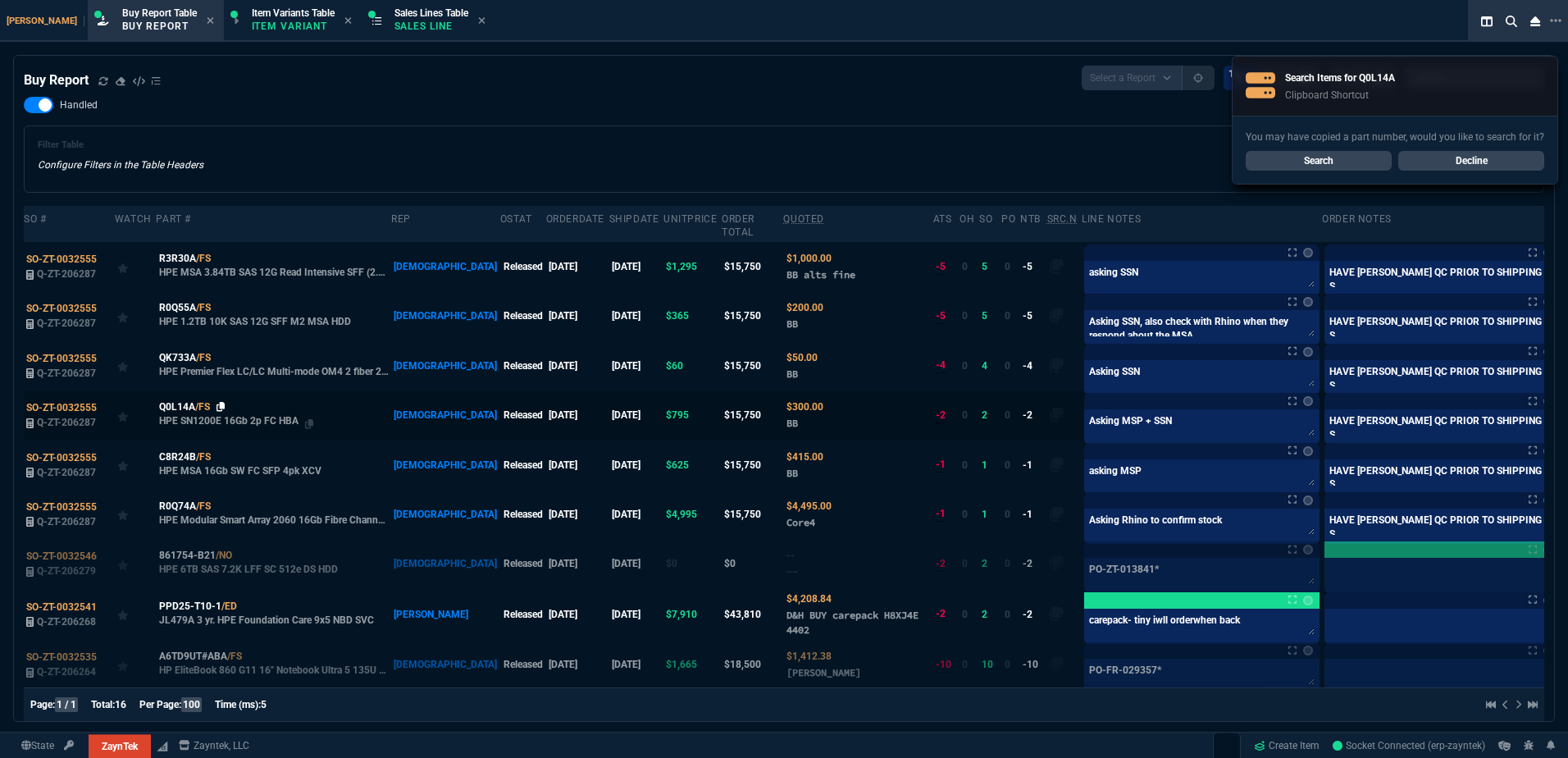
click at [222, 402] on icon at bounding box center [221, 406] width 9 height 10
drag, startPoint x: 999, startPoint y: 456, endPoint x: 989, endPoint y: 456, distance: 10.0
click at [989, 456] on tr "SO-ZT-0032555 Q-ZT-206287 C8R24B /FS HPE MSA 16Gb SW FC SFP 4pk XCV VAHI Releas…" at bounding box center [808, 464] width 1567 height 49
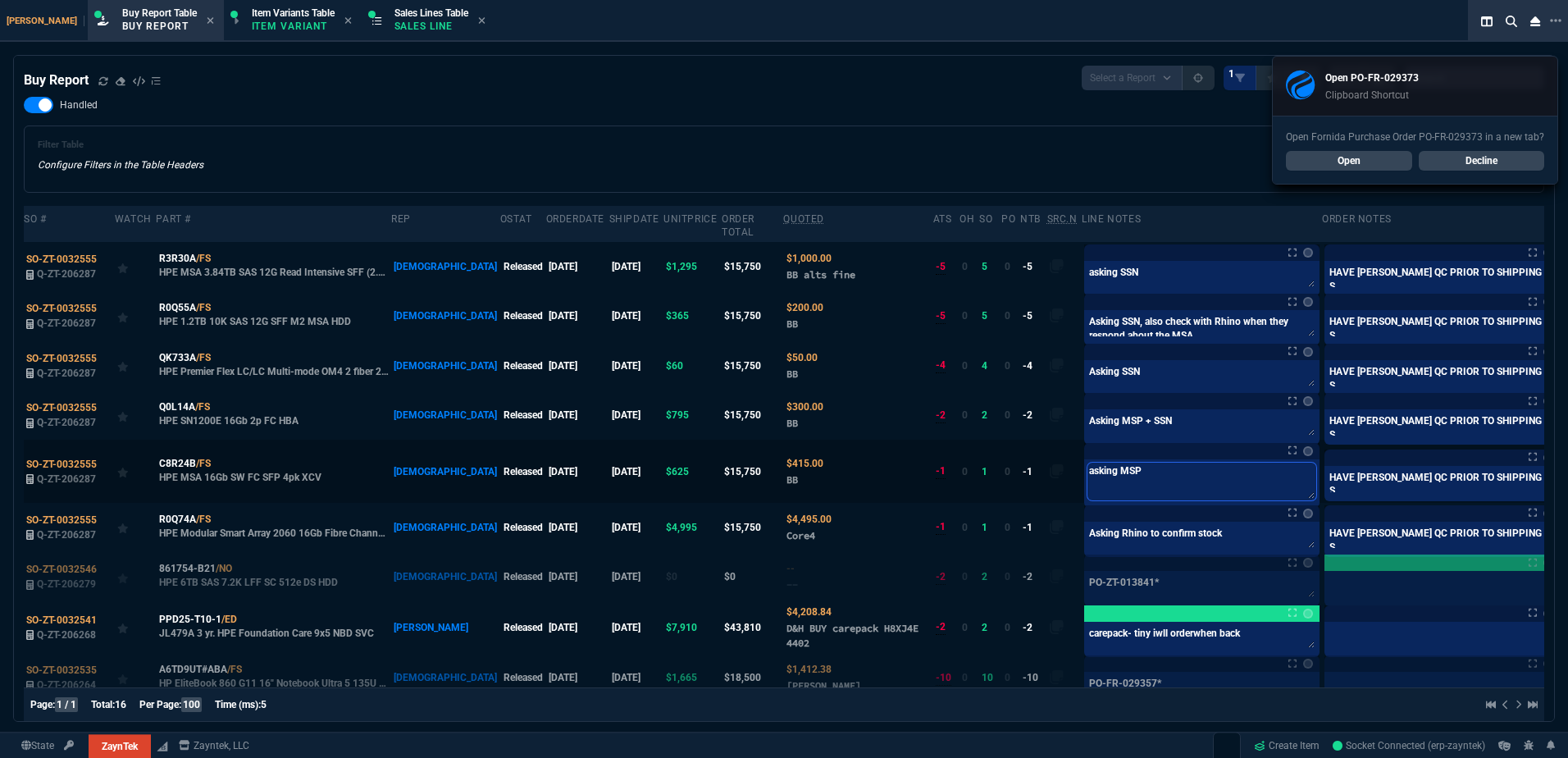
click at [1102, 469] on textarea "asking MSP" at bounding box center [1202, 482] width 229 height 38
paste textarea "PO-FR-029373*"
click at [1138, 416] on textarea "Asking MSP + SSN" at bounding box center [1202, 425] width 229 height 25
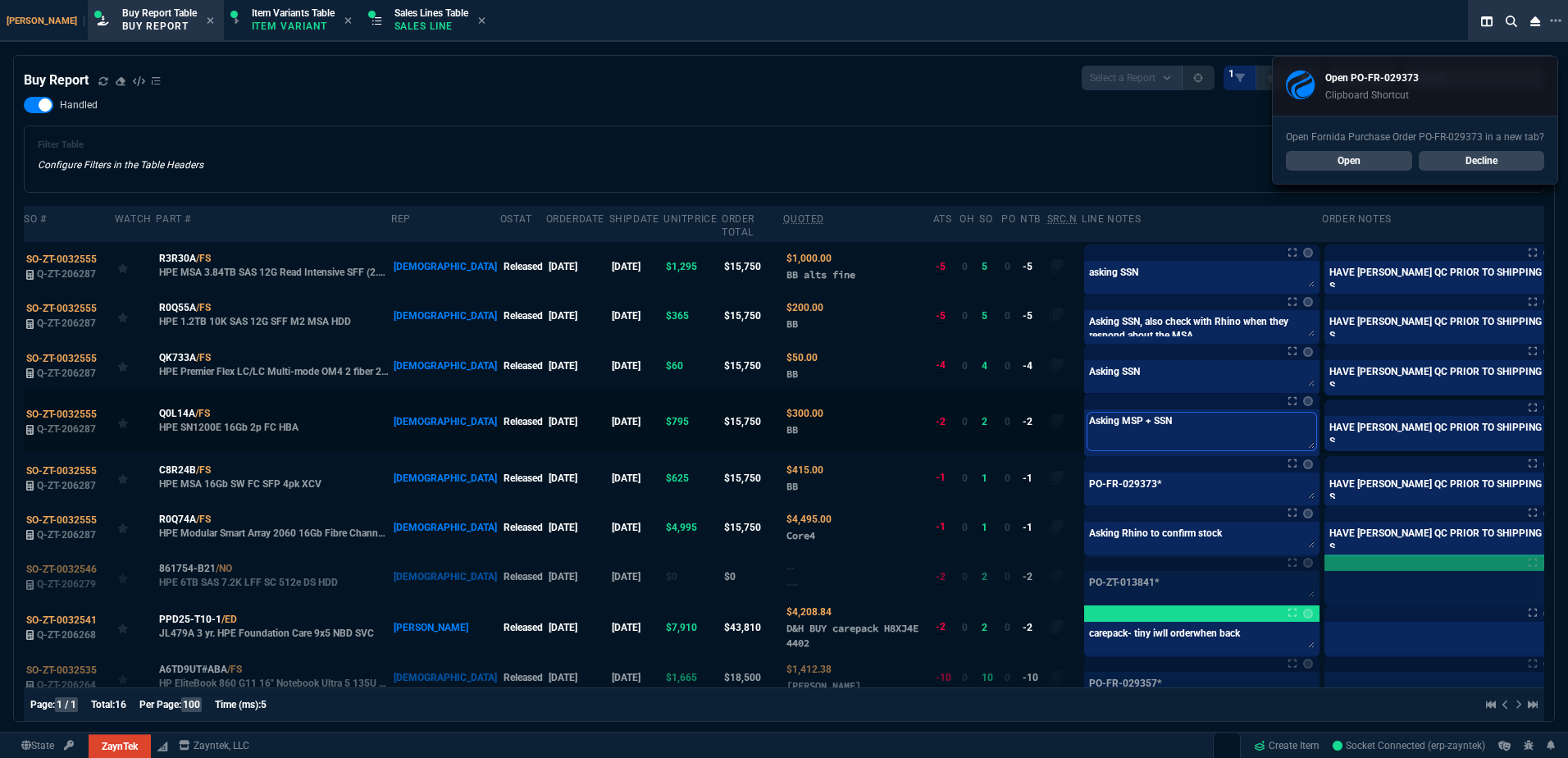
paste textarea "PO-FR-029373*"
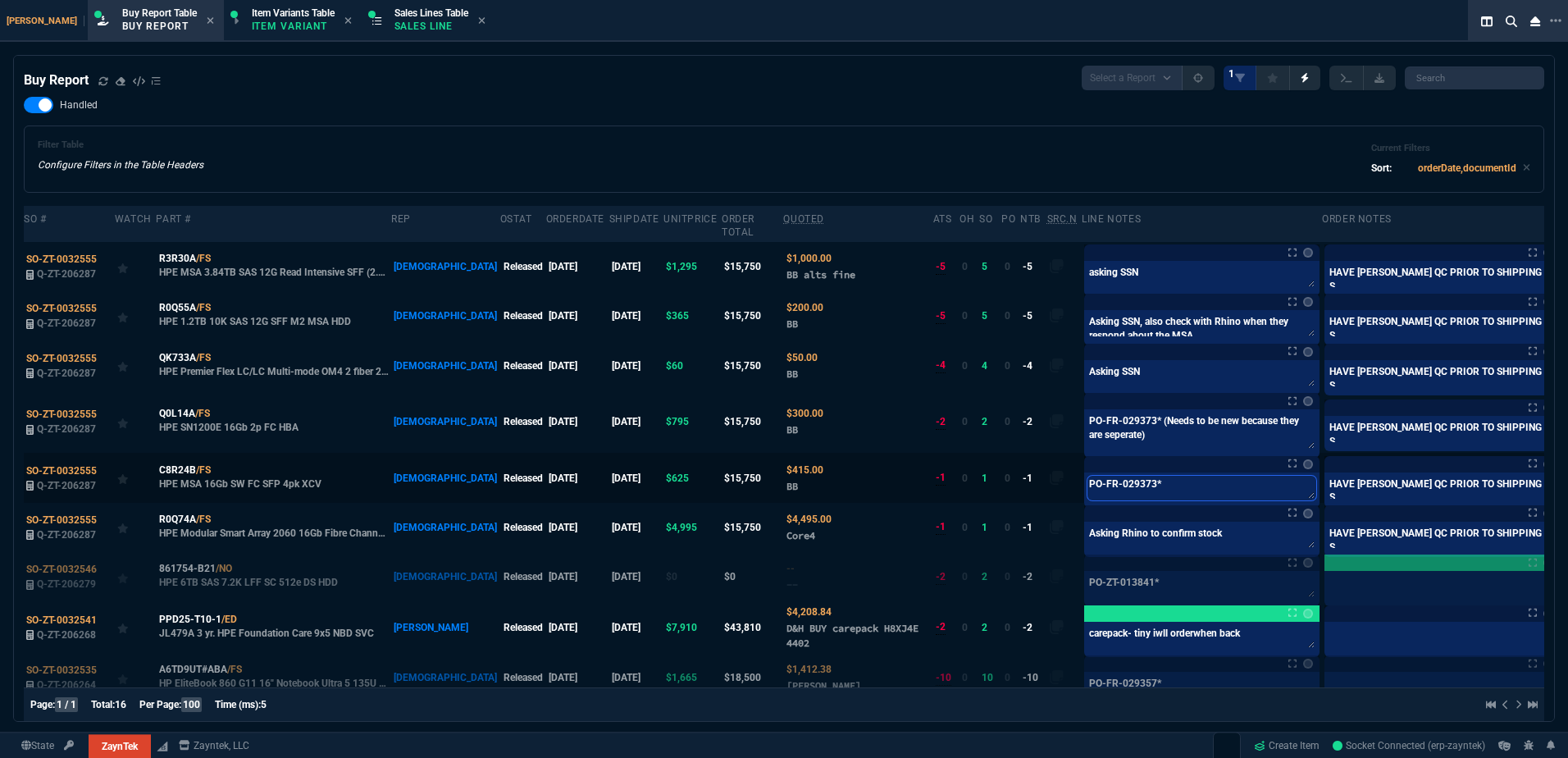
click at [1115, 476] on textarea "PO-FR-029373*" at bounding box center [1202, 488] width 229 height 25
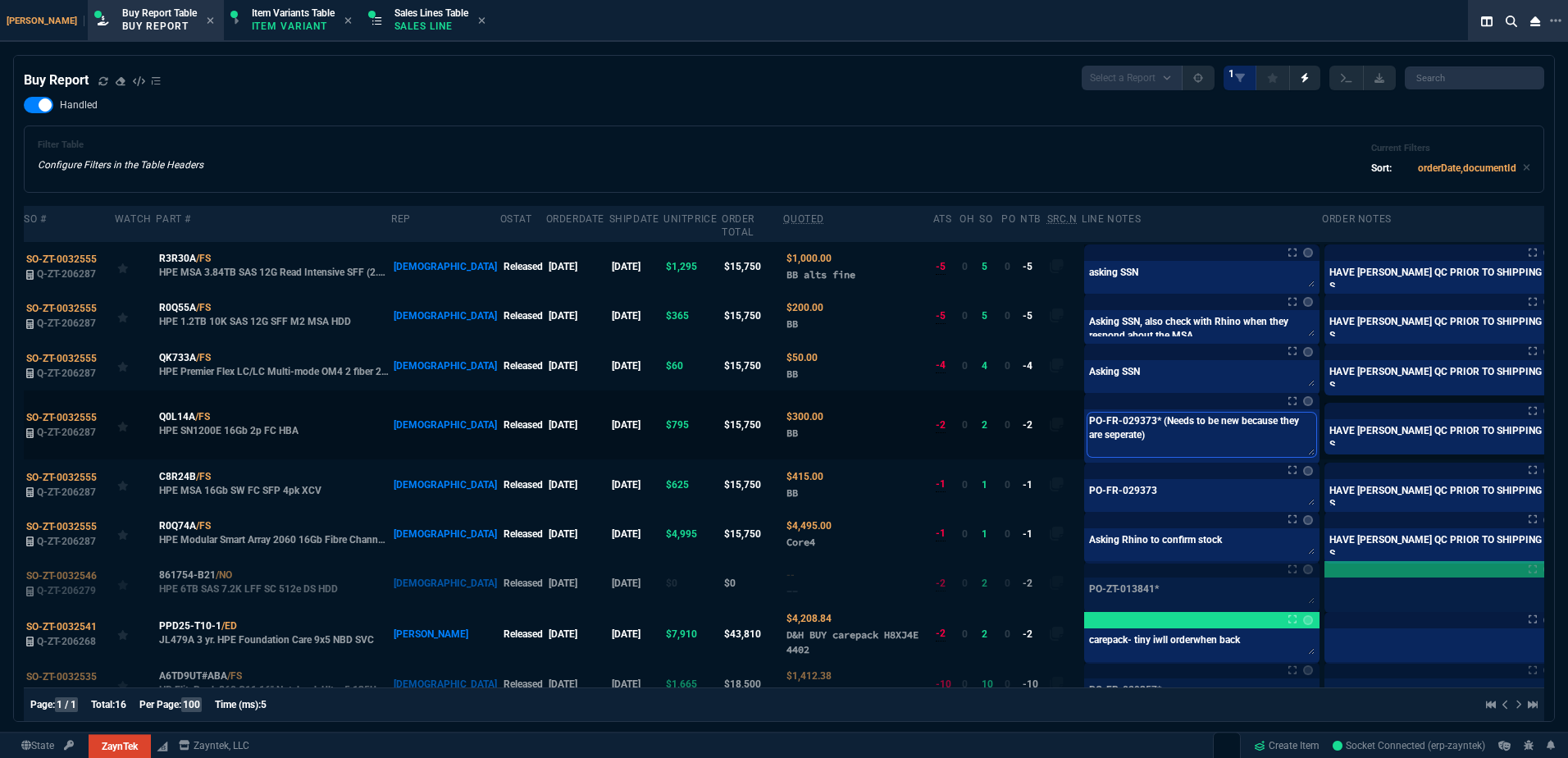
click at [1101, 413] on textarea "PO-FR-029373* (Needs to be new because they are seperate)" at bounding box center [1202, 435] width 229 height 45
click at [1562, 473] on td at bounding box center [1576, 483] width 29 height 49
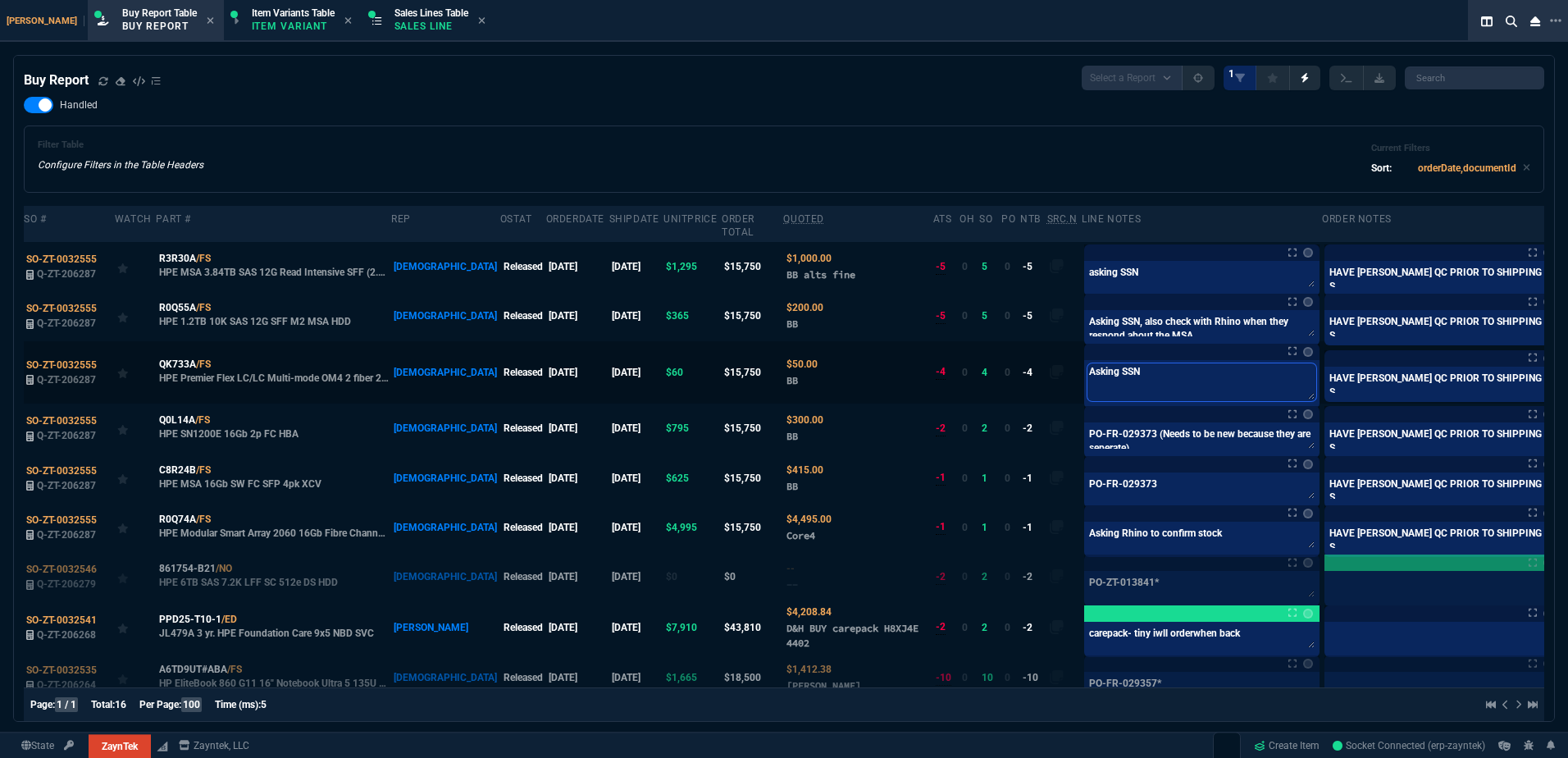
click at [1097, 364] on textarea "Asking SSN" at bounding box center [1202, 382] width 229 height 38
click at [216, 352] on td "QK733A /FS HPE Premier Flex LC/LC Multi-mode OM4 2 fiber 2m Cable" at bounding box center [274, 372] width 236 height 62
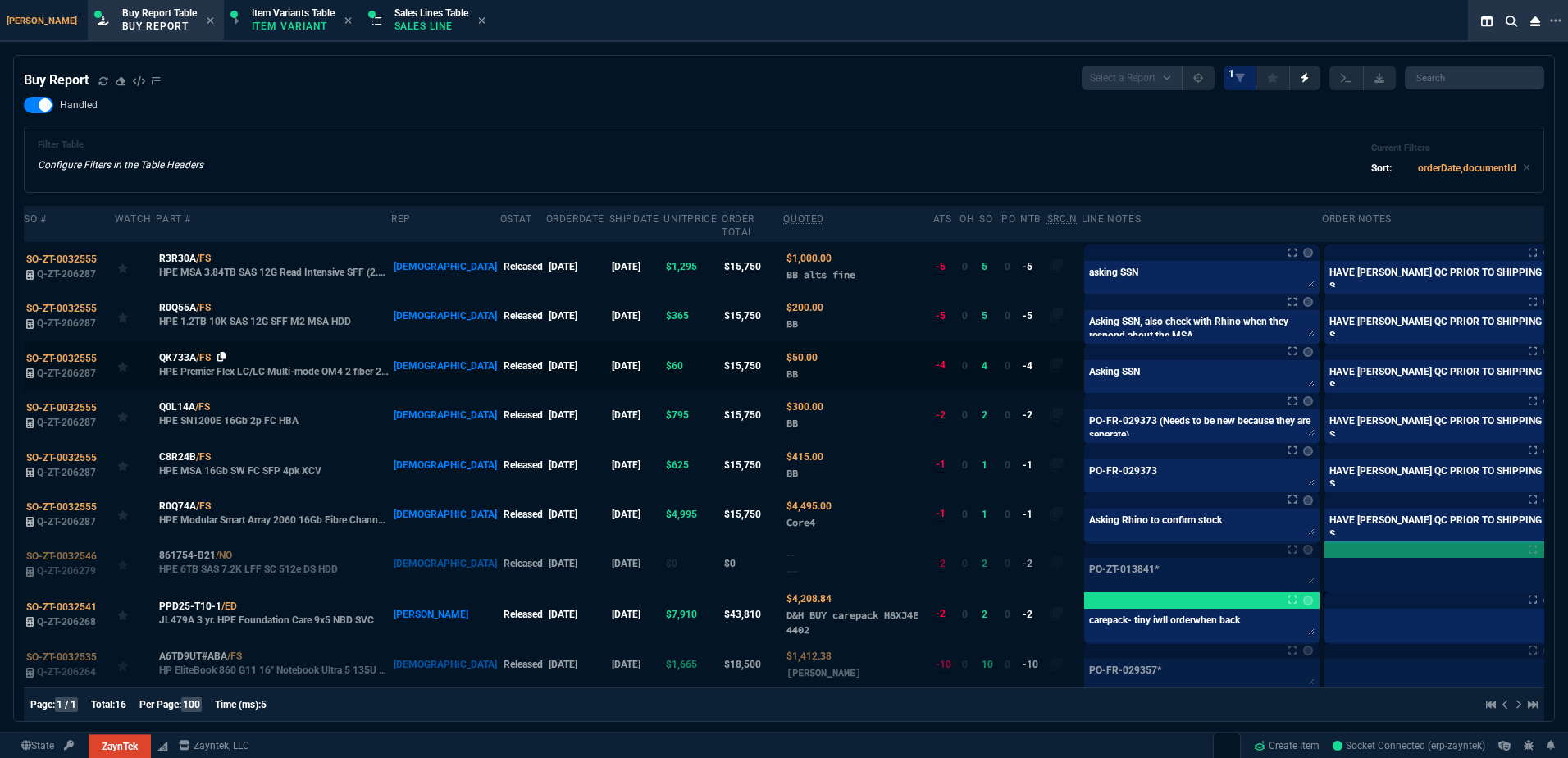
click at [222, 352] on icon at bounding box center [222, 356] width 9 height 10
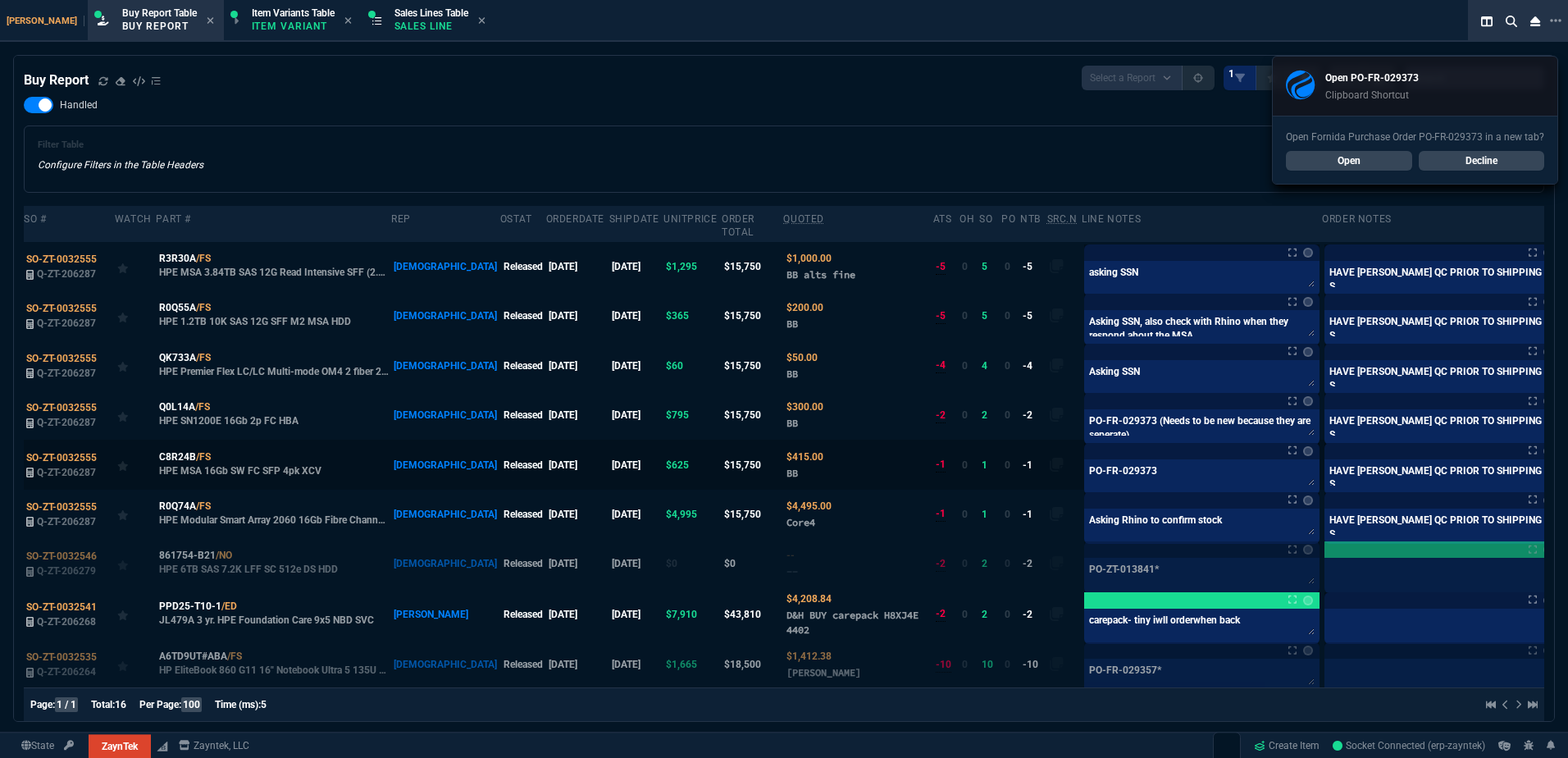
click at [1567, 456] on label at bounding box center [1576, 464] width 18 height 18
click at [0, 0] on input "checkbox" at bounding box center [0, 0] width 0 height 0
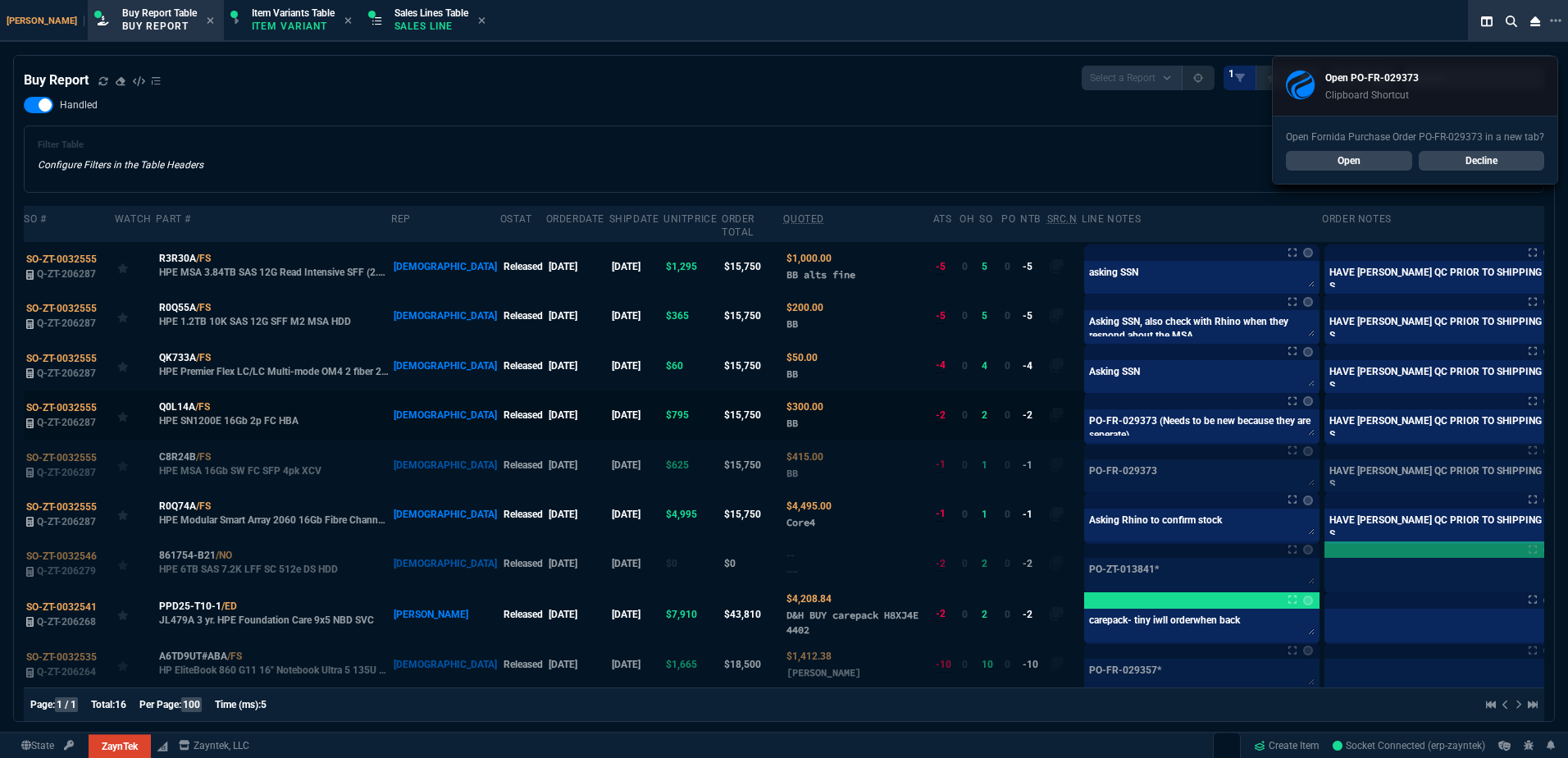
click at [1567, 406] on label at bounding box center [1576, 415] width 18 height 18
click at [0, 0] on input "checkbox" at bounding box center [0, 0] width 0 height 0
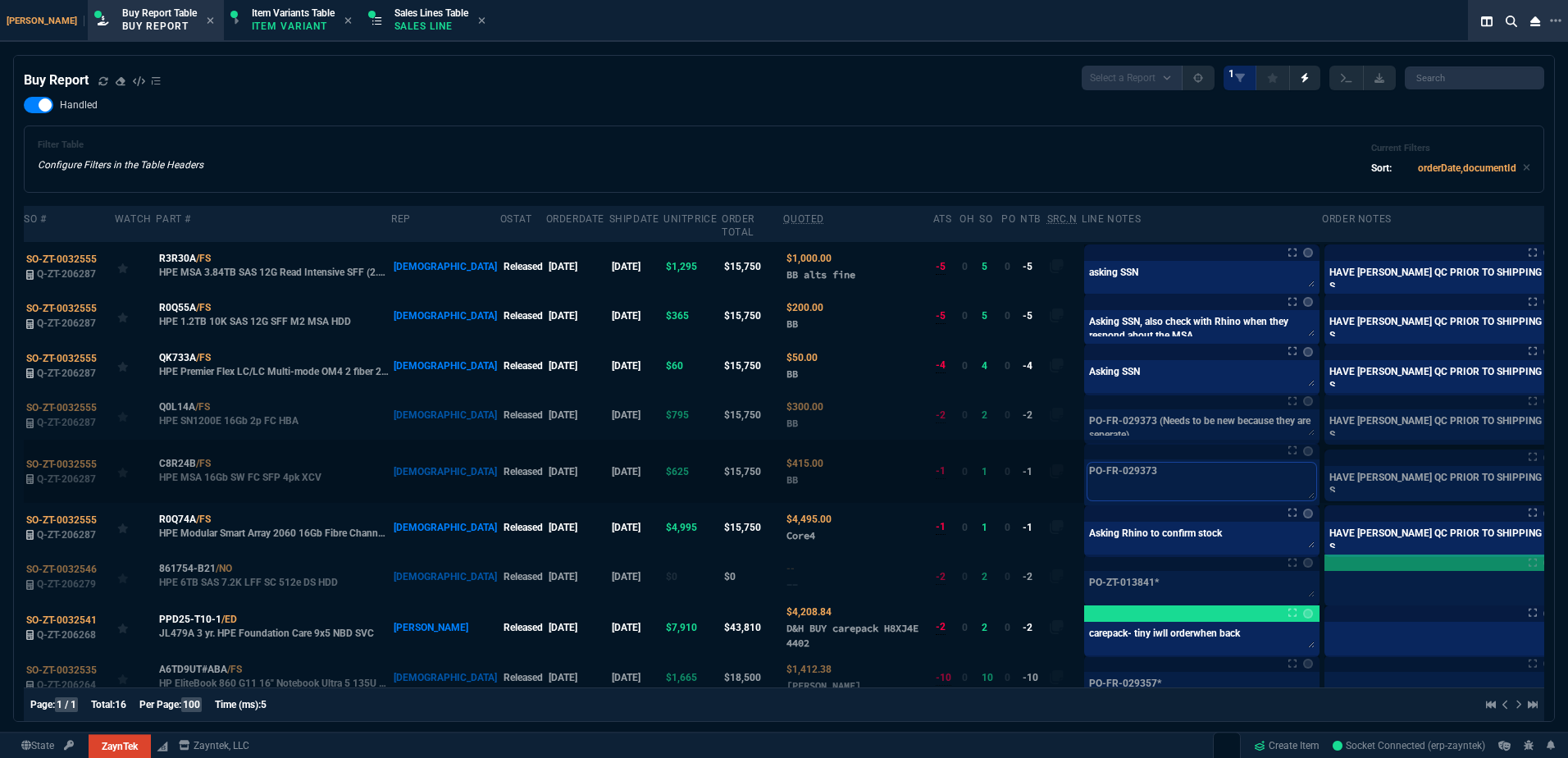
drag, startPoint x: 1090, startPoint y: 465, endPoint x: 952, endPoint y: 473, distance: 138.2
click at [946, 470] on tr "SO-ZT-0032555 Q-ZT-206287 C8R24B /FS HPE MSA 16Gb SW FC SFP 4pk XCV VAHI Releas…" at bounding box center [808, 470] width 1567 height 62
click at [73, 458] on span "SO-ZT-0032555" at bounding box center [61, 464] width 70 height 11
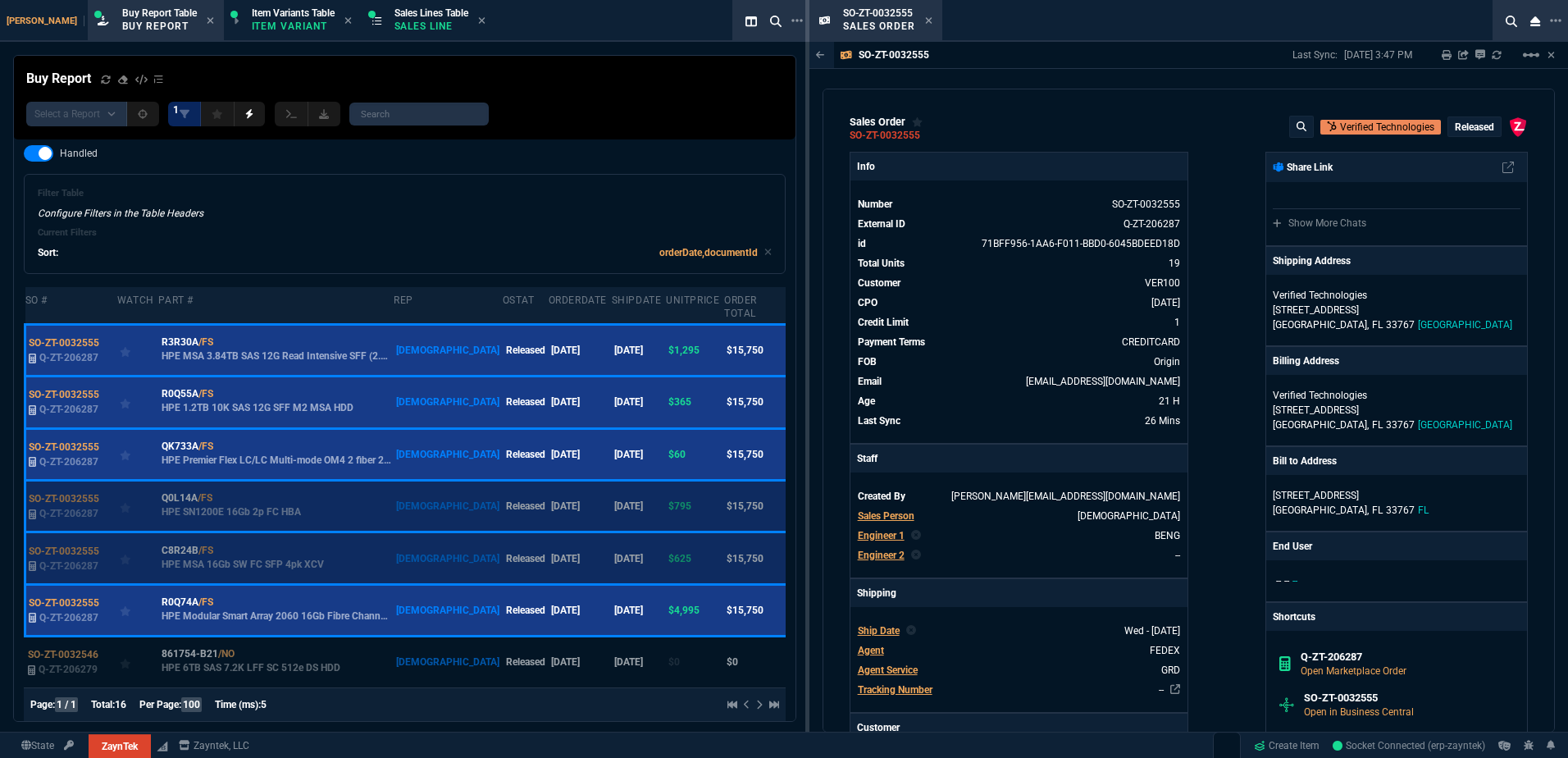
scroll to position [574, 0]
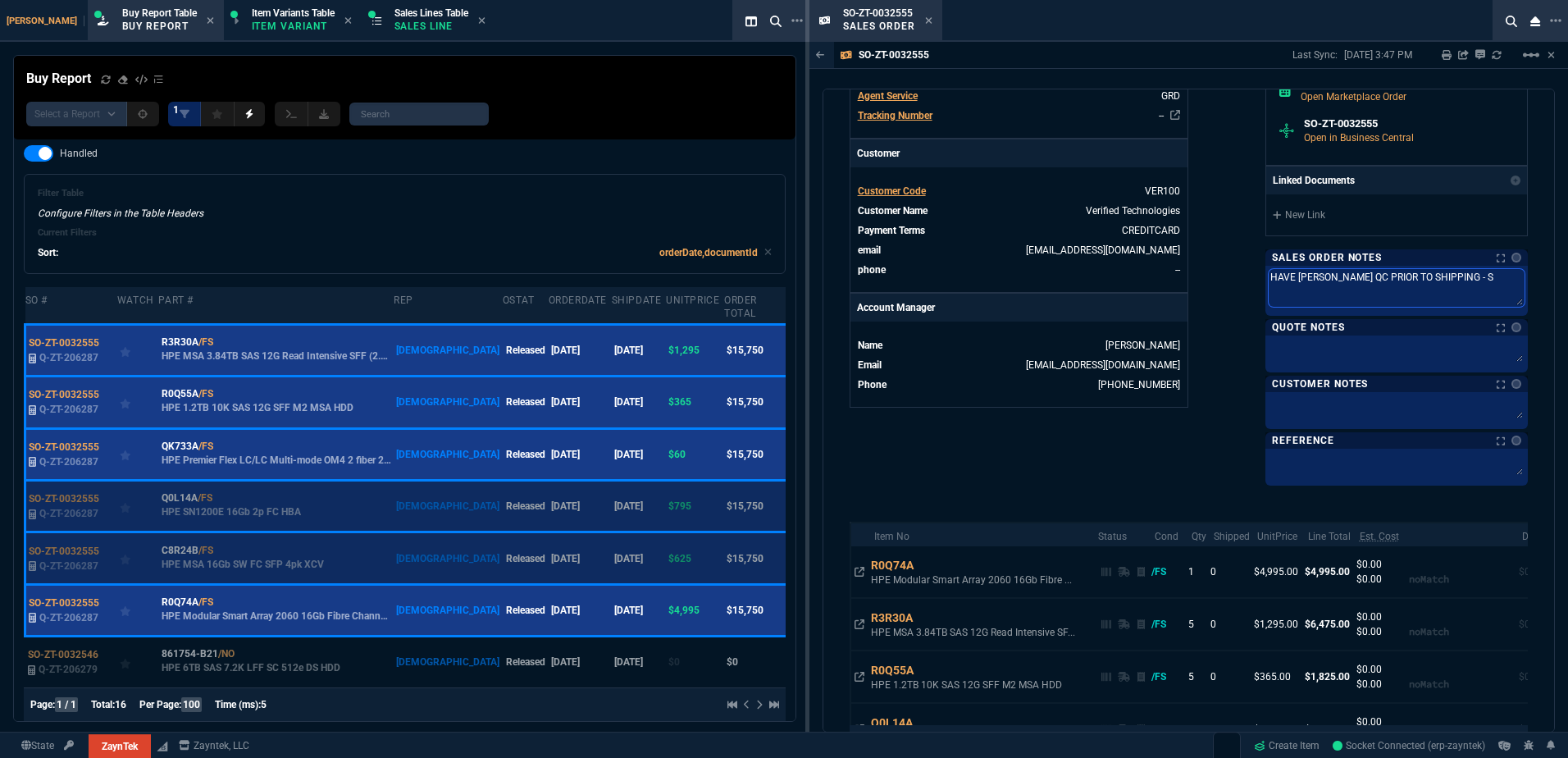
click at [1475, 283] on textarea "HAVE [PERSON_NAME] QC PRIOR TO SHIPPING - S" at bounding box center [1396, 288] width 256 height 38
paste textarea "PO-FR-029373"
click at [1309, 217] on link "New Link" at bounding box center [1396, 215] width 248 height 15
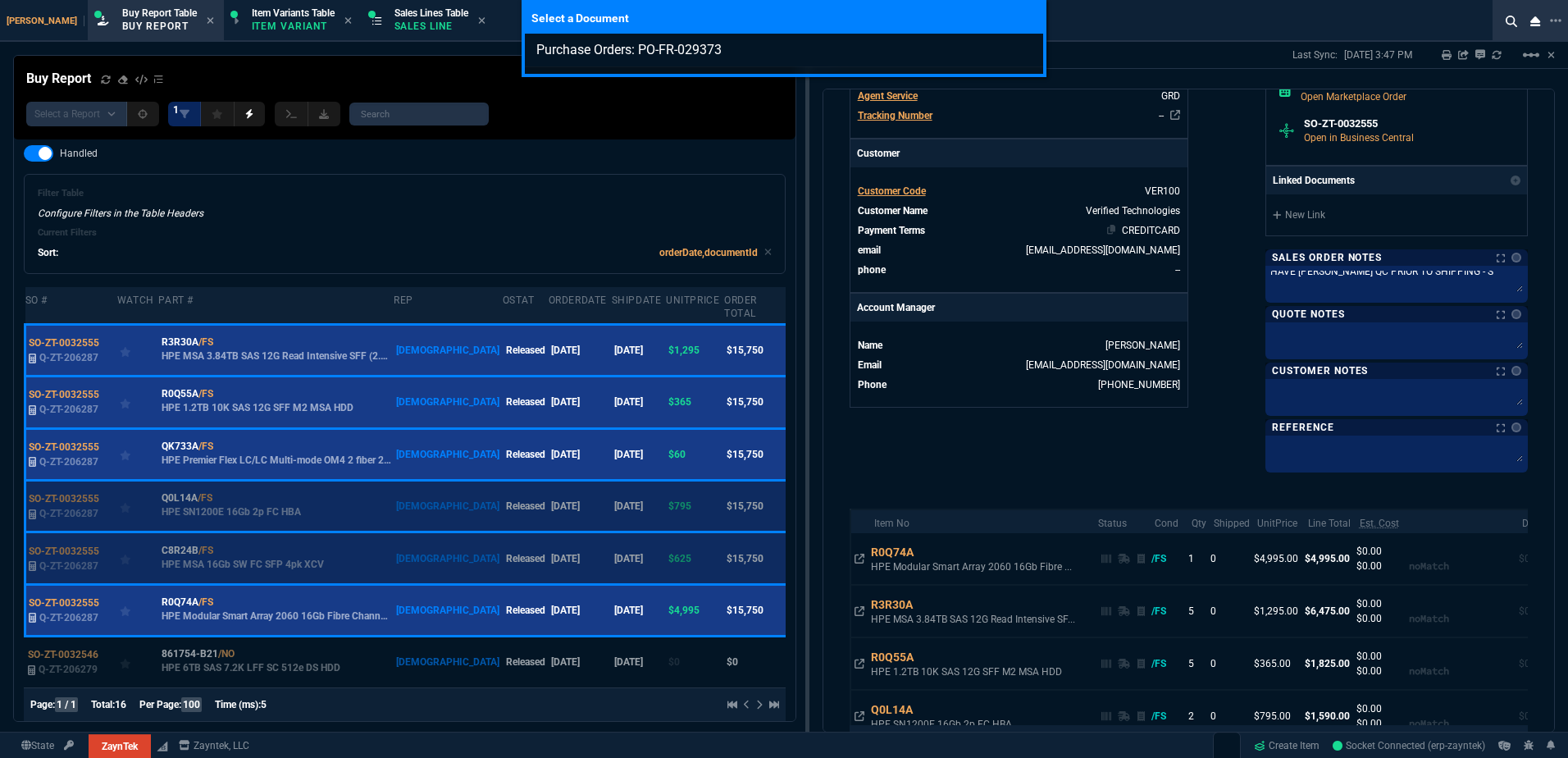
click at [1163, 229] on div "Select a Document Purchase Orders: PO-FR-029373" at bounding box center [784, 379] width 1568 height 758
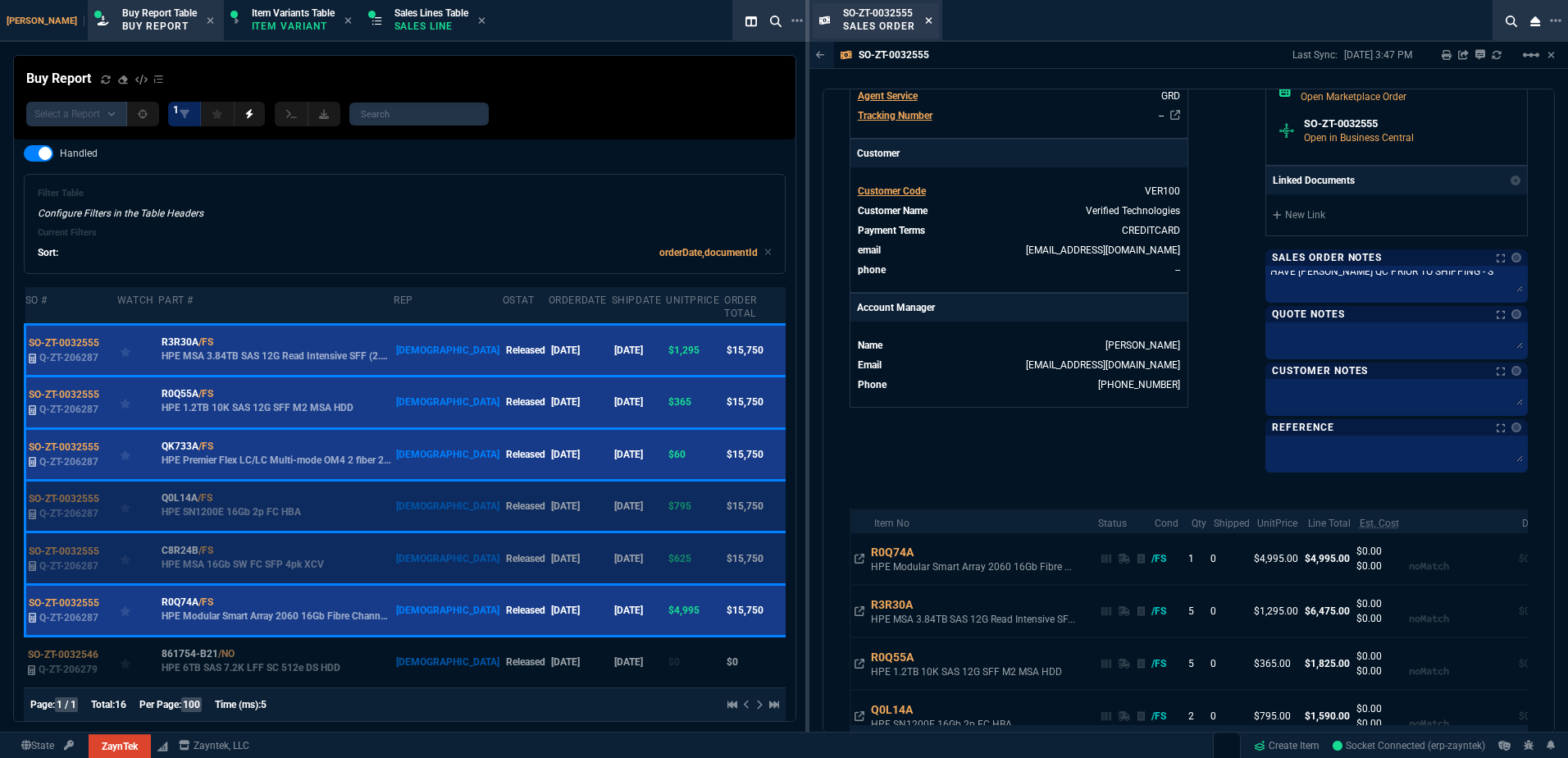
click at [926, 17] on icon at bounding box center [928, 20] width 7 height 10
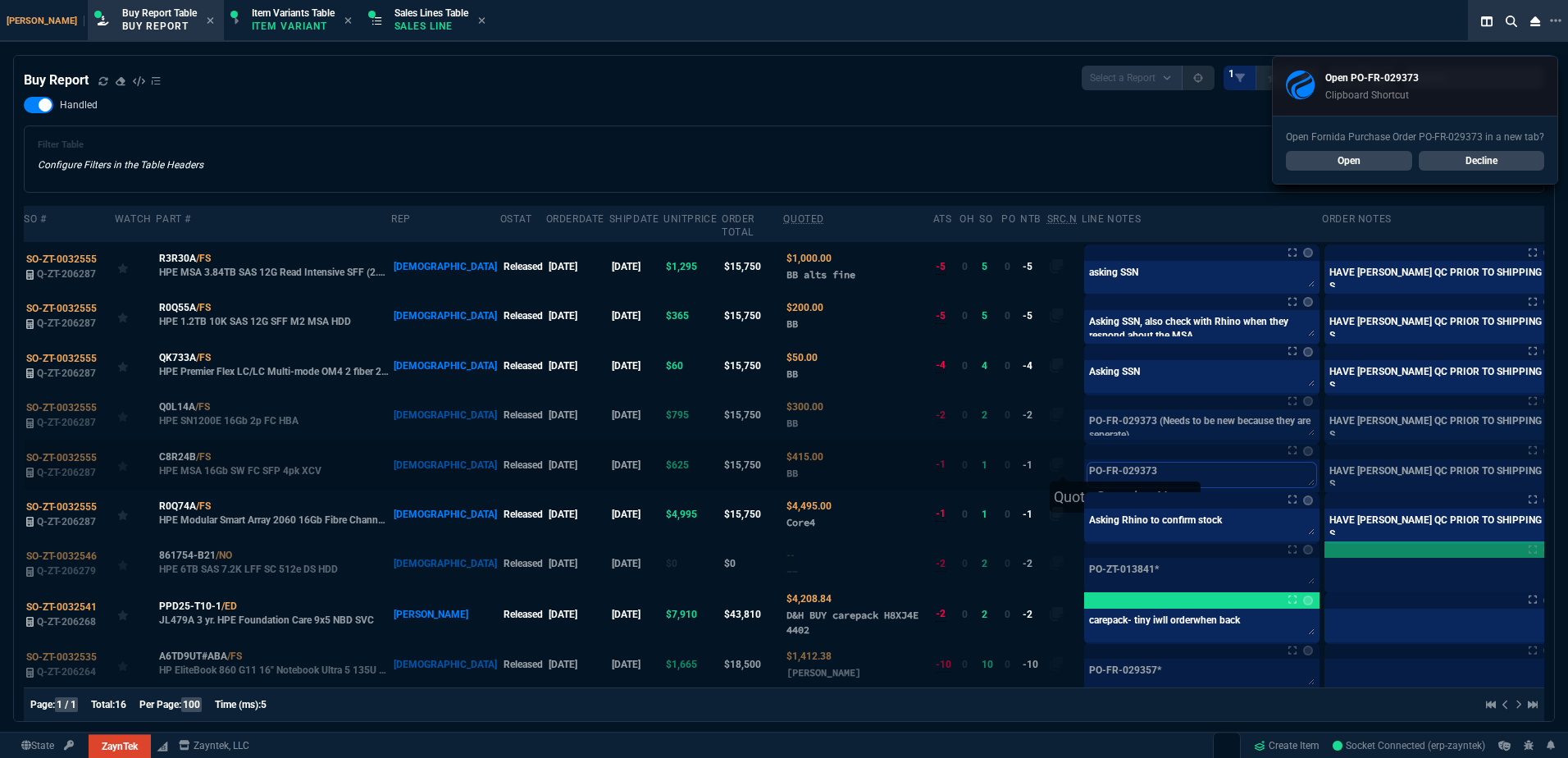
drag, startPoint x: 1111, startPoint y: 465, endPoint x: 1004, endPoint y: 462, distance: 107.0
click at [986, 465] on tr "SO-ZT-0032555 Q-ZT-206287 C8R24B /FS HPE MSA 16Gb SW FC SFP 4pk XCV VAHI Releas…" at bounding box center [808, 464] width 1567 height 49
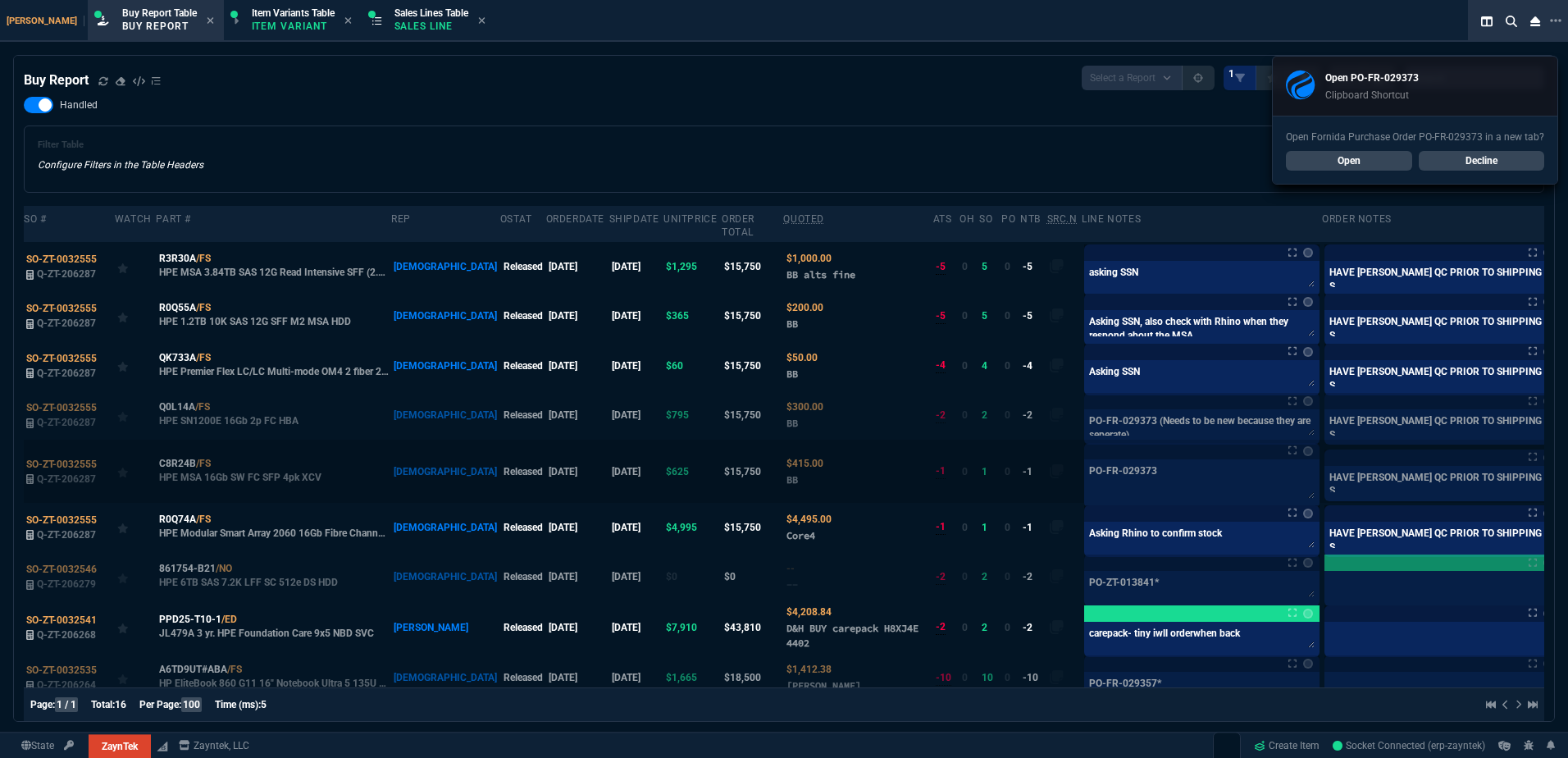
click at [1567, 462] on label at bounding box center [1576, 470] width 18 height 18
click at [0, 0] on input "checkbox" at bounding box center [0, 0] width 0 height 0
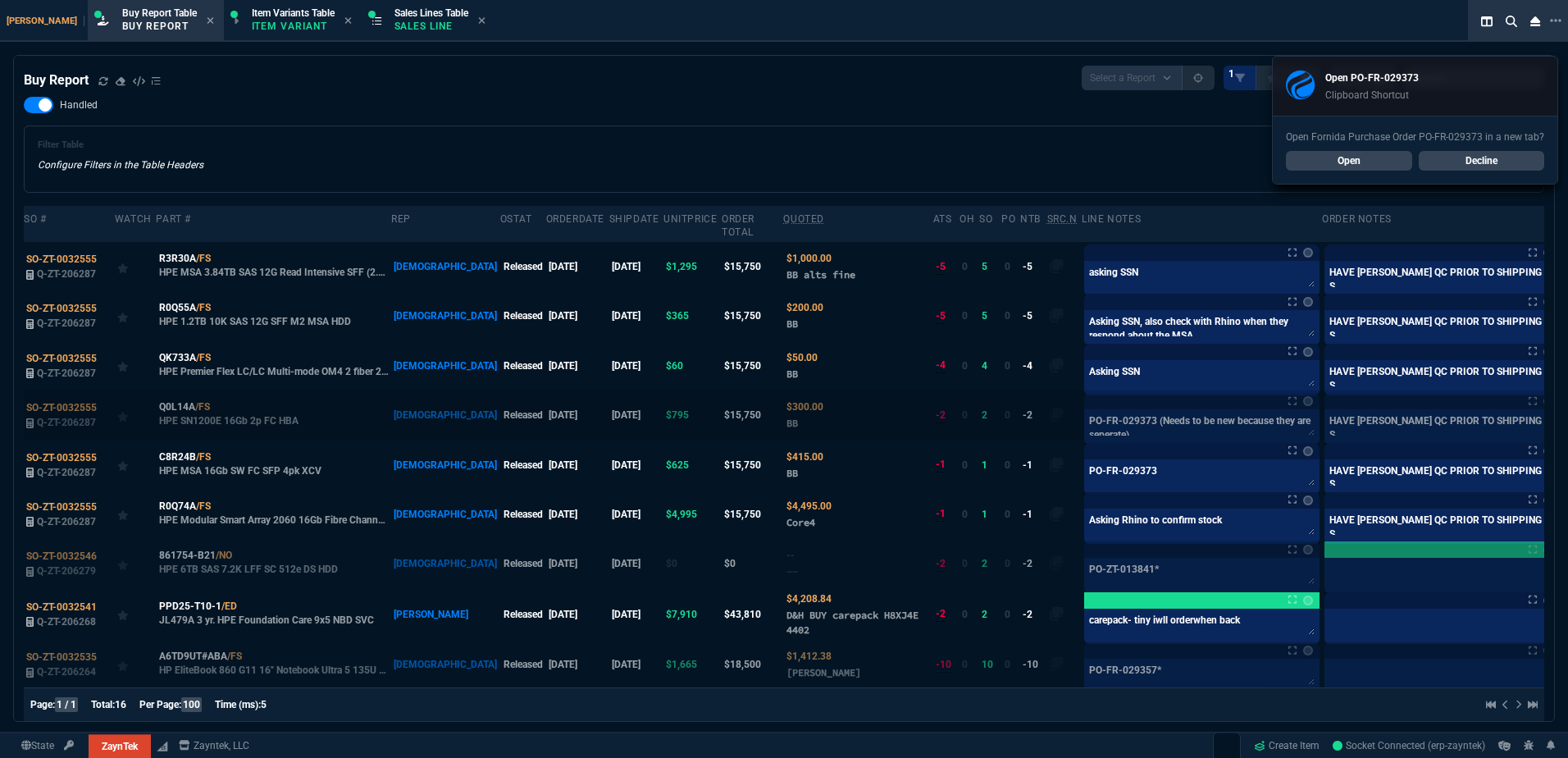
drag, startPoint x: 1527, startPoint y: 408, endPoint x: 1512, endPoint y: 414, distance: 16.2
click at [1567, 408] on label at bounding box center [1576, 415] width 18 height 18
click at [0, 0] on input "checkbox" at bounding box center [0, 0] width 0 height 0
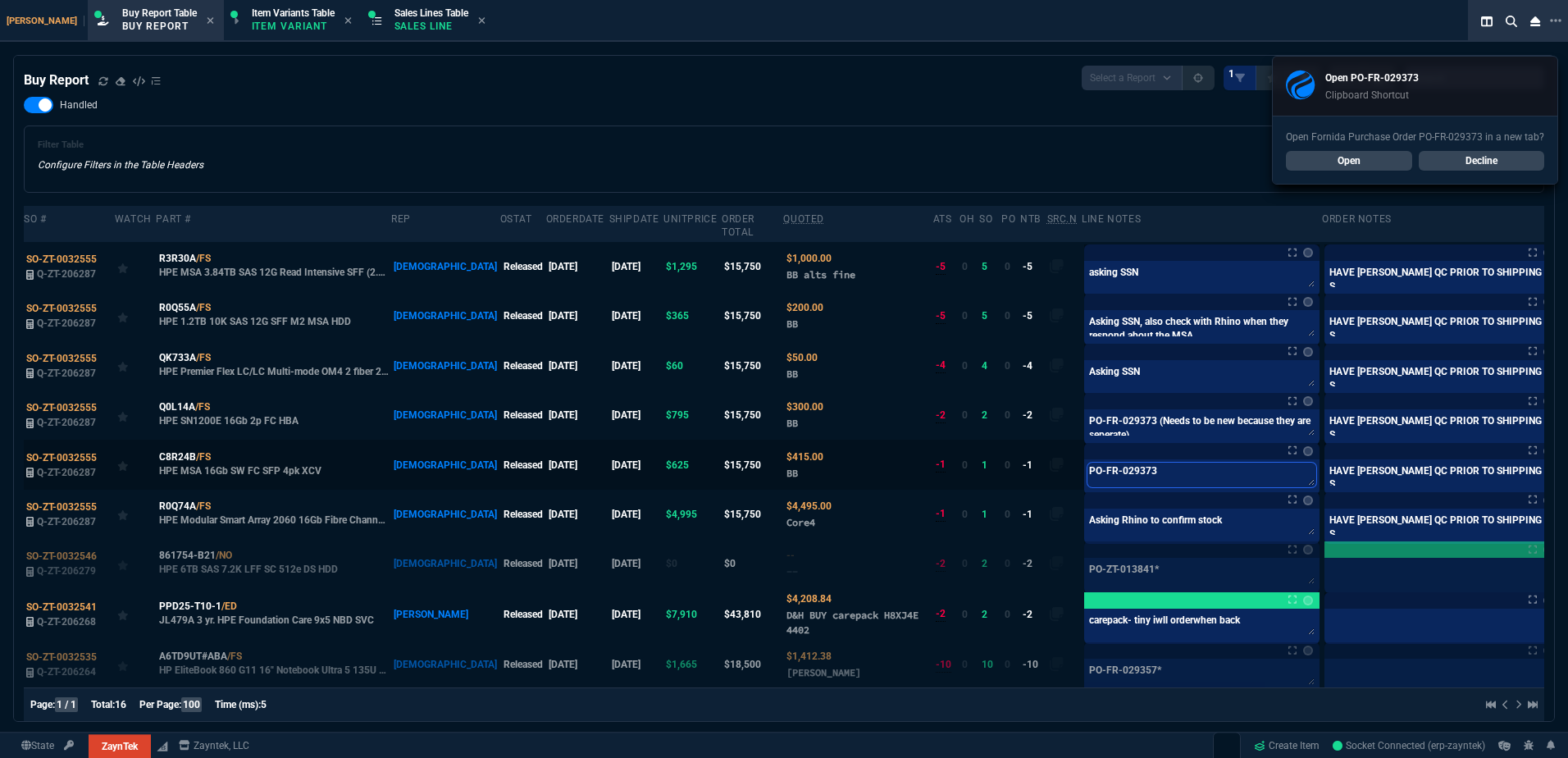
click at [1165, 463] on textarea "PO-FR-029373" at bounding box center [1202, 475] width 229 height 25
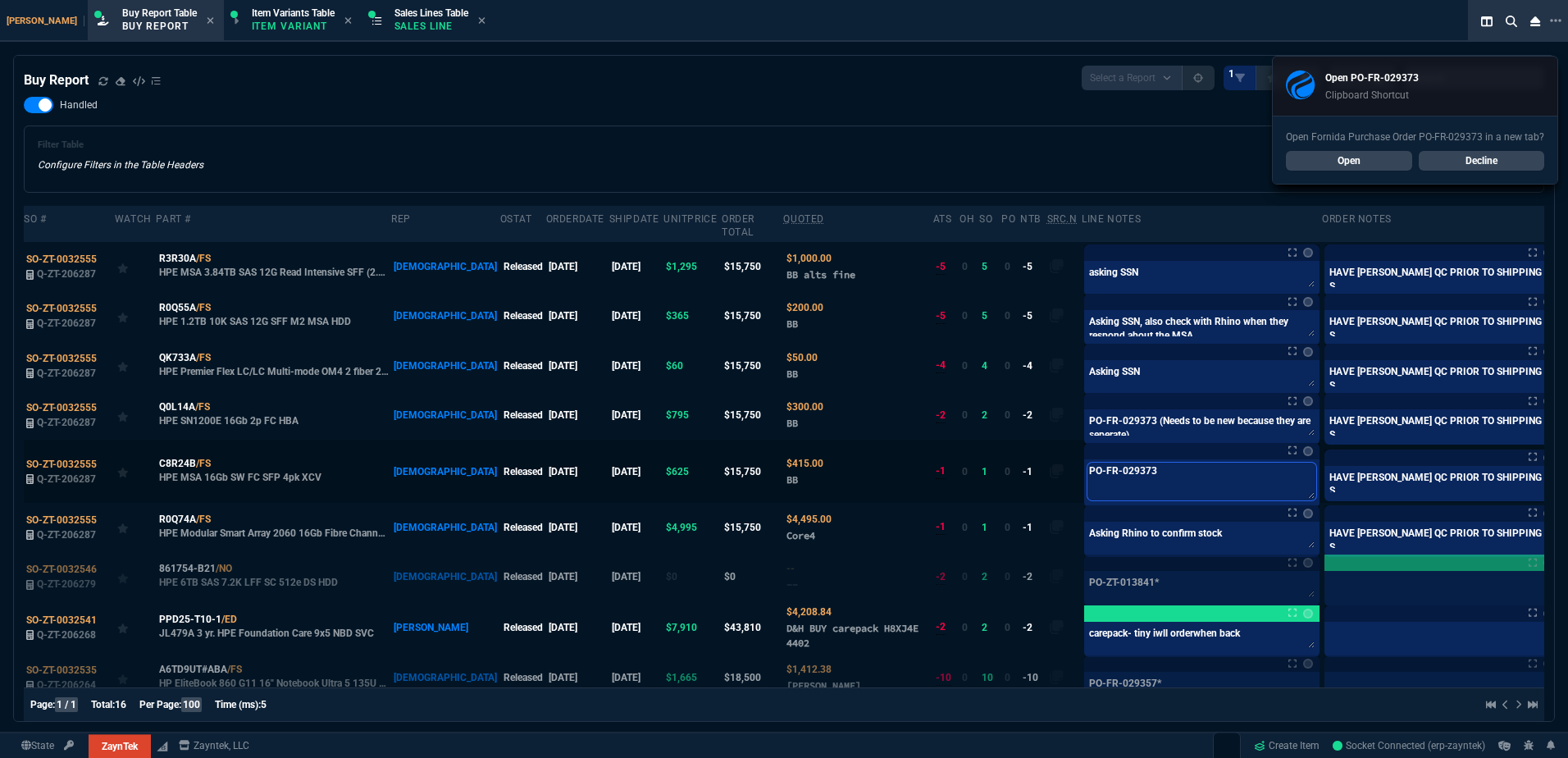
drag, startPoint x: 1166, startPoint y: 455, endPoint x: 1025, endPoint y: 456, distance: 141.0
click at [1013, 456] on tr "SO-ZT-0032555 Q-ZT-206287 C8R24B /FS HPE MSA 16Gb SW FC SFP 4pk XCV VAHI Releas…" at bounding box center [808, 470] width 1567 height 62
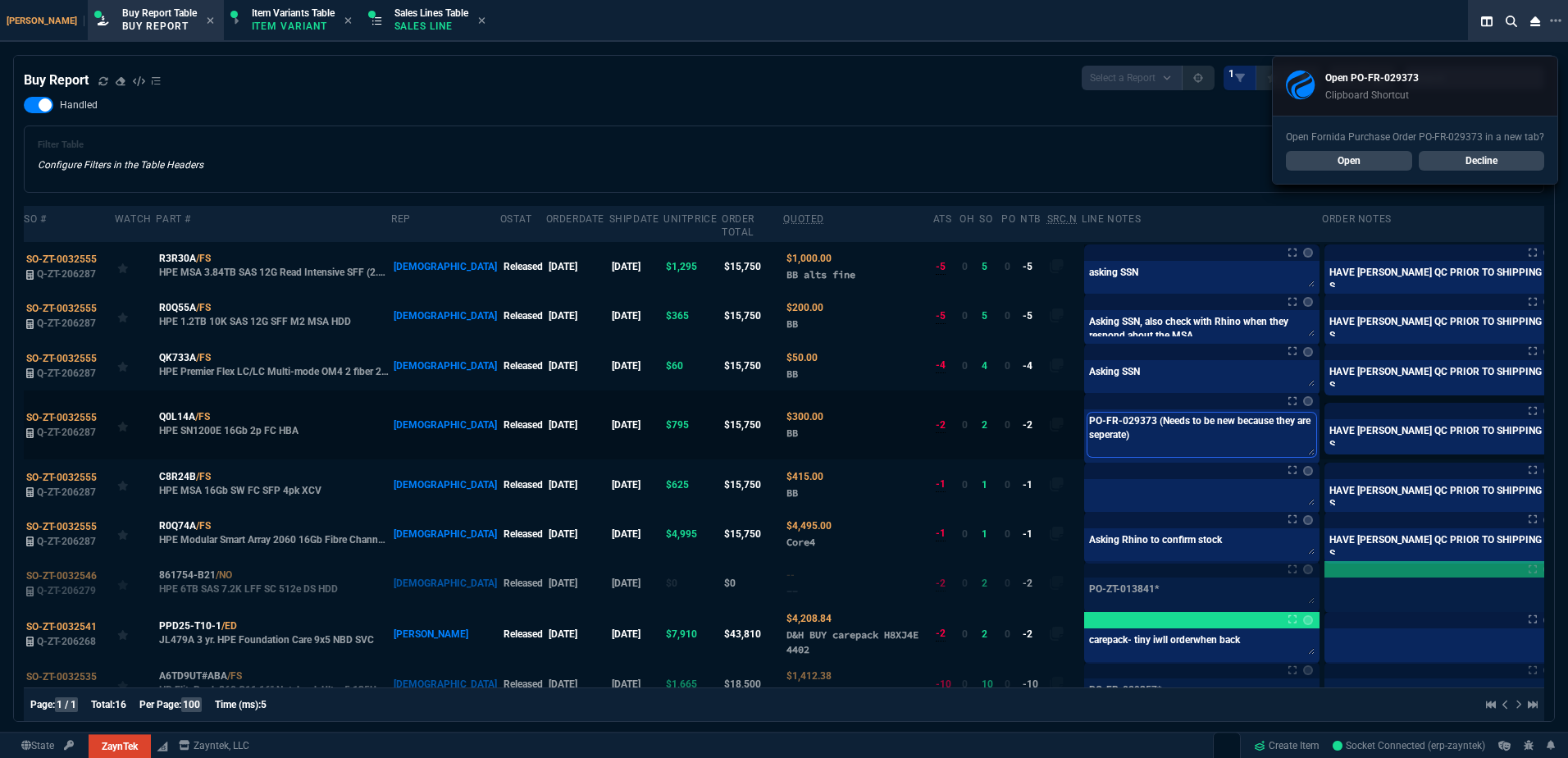
drag, startPoint x: 1097, startPoint y: 413, endPoint x: 1030, endPoint y: 409, distance: 67.1
click at [1088, 413] on textarea "PO-FR-029373 (Needs to be new because they are seperate)" at bounding box center [1202, 435] width 229 height 45
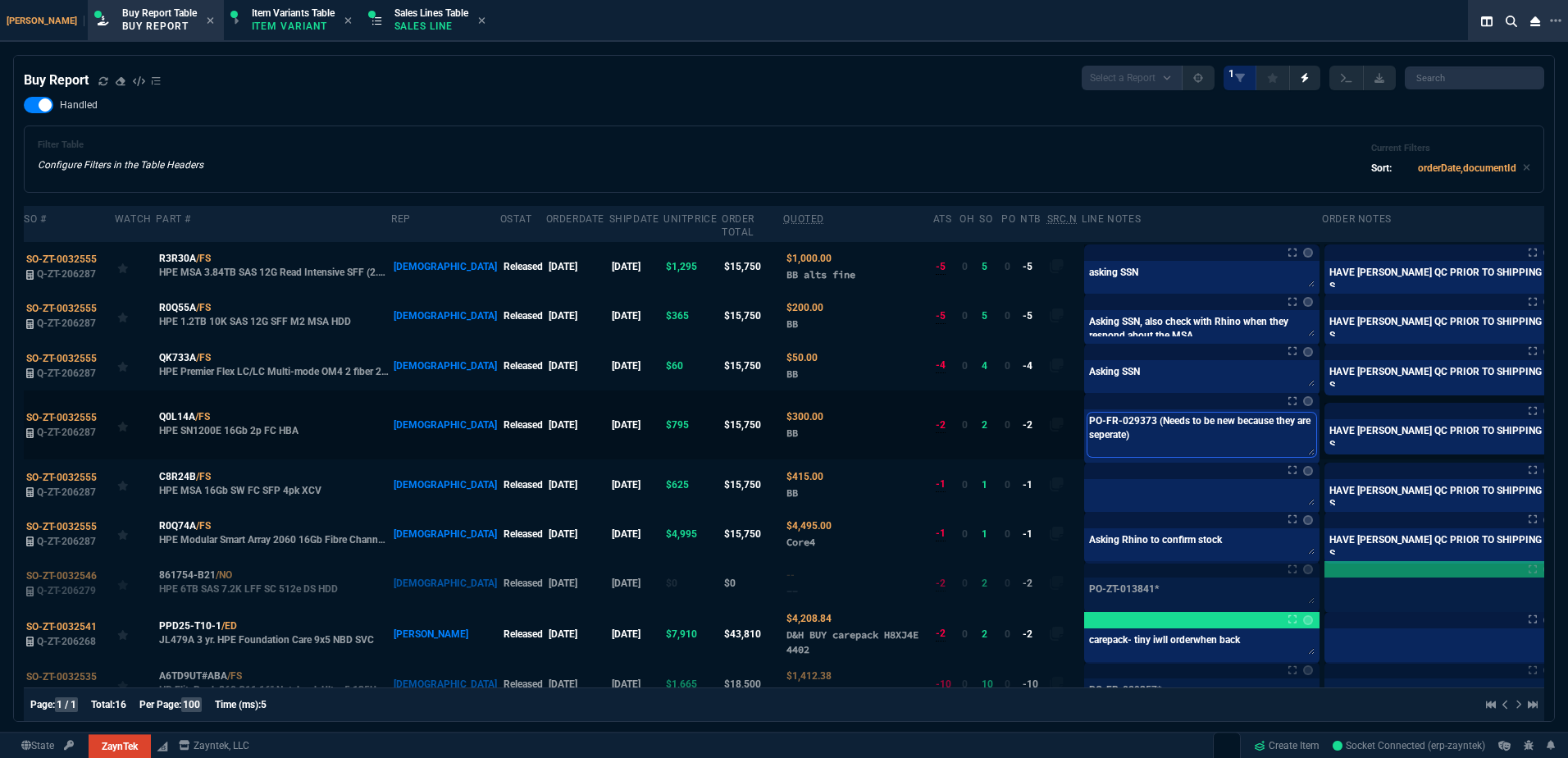
drag, startPoint x: 1032, startPoint y: 409, endPoint x: 1095, endPoint y: 408, distance: 63.0
click at [1095, 413] on textarea "PO-FR-029373 (Needs to be new because they are seperate)" at bounding box center [1202, 435] width 229 height 45
click at [61, 407] on td "SO-ZT-0032555 Q-ZT-206287" at bounding box center [70, 425] width 91 height 69
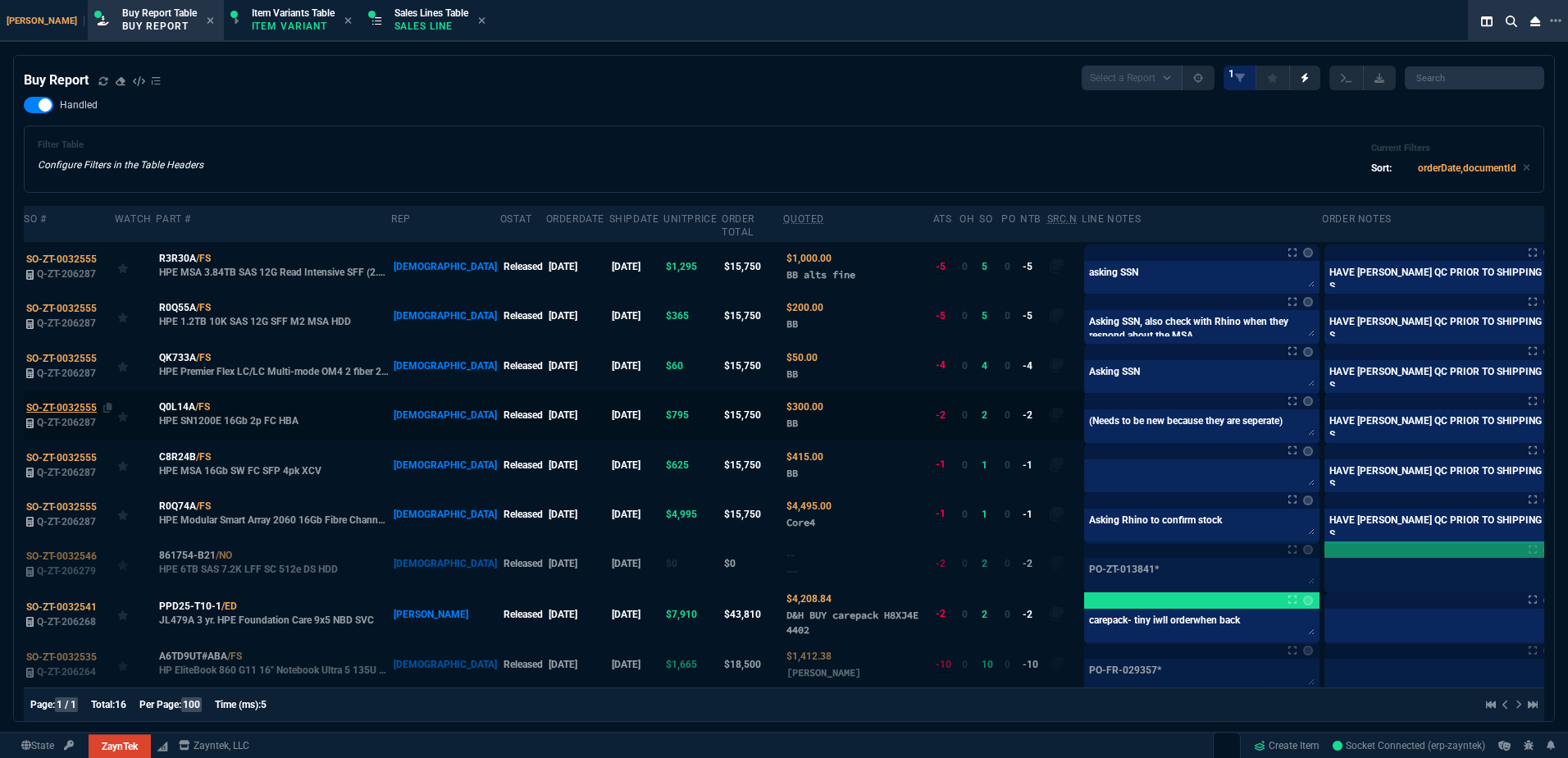
click at [82, 402] on span "SO-ZT-0032555" at bounding box center [61, 407] width 70 height 11
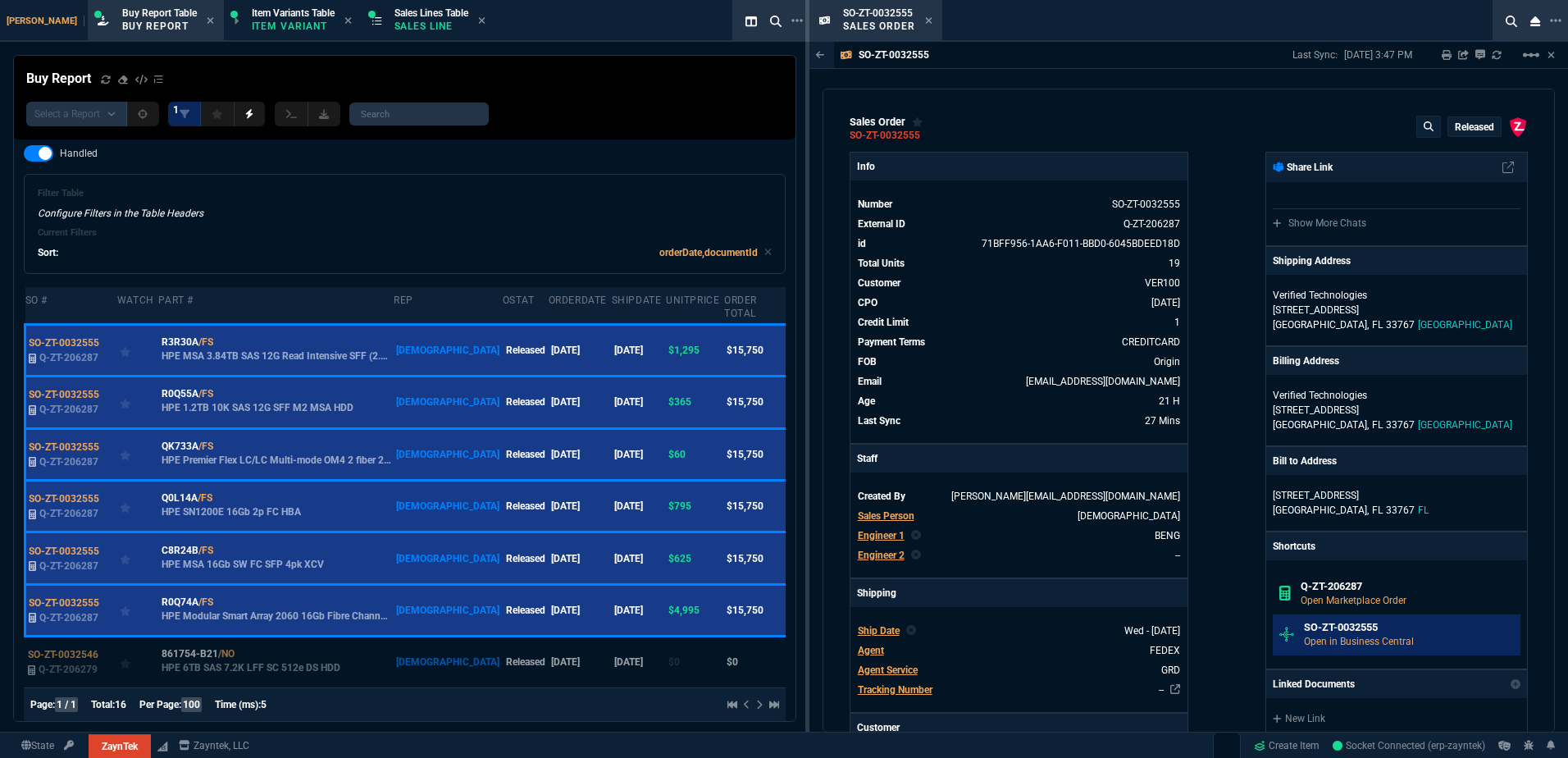
scroll to position [246, 0]
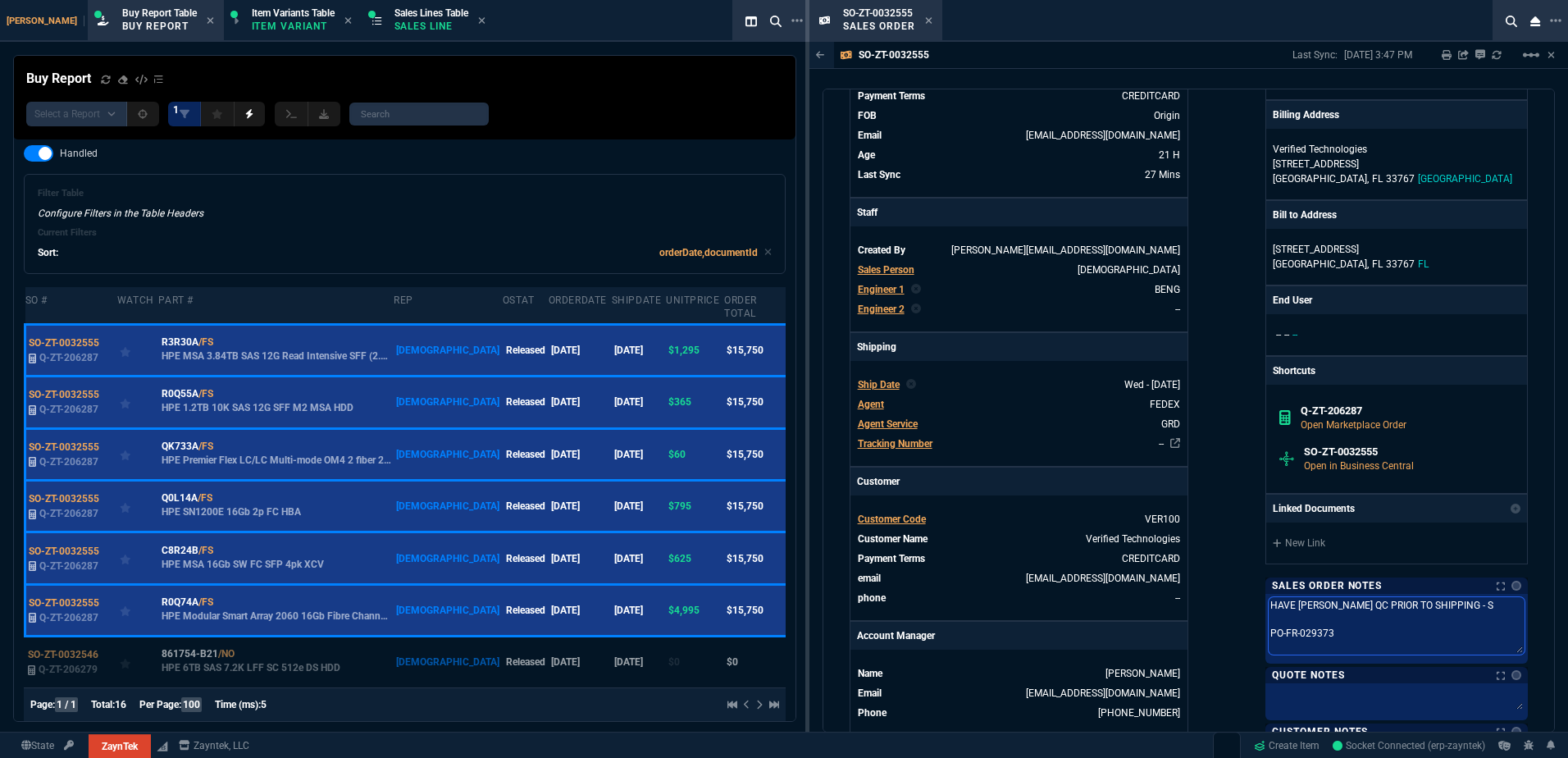
click at [1372, 610] on textarea "HAVE [PERSON_NAME] QC PRIOR TO SHIPPING - S PO-FR-029373" at bounding box center [1396, 626] width 256 height 58
drag, startPoint x: 1316, startPoint y: 632, endPoint x: 1224, endPoint y: 630, distance: 92.0
click at [1224, 630] on div "ZaynTek, LLC [STREET_ADDRESS] Share Link Show More Chats Shipping Address Verif…" at bounding box center [1358, 367] width 339 height 925
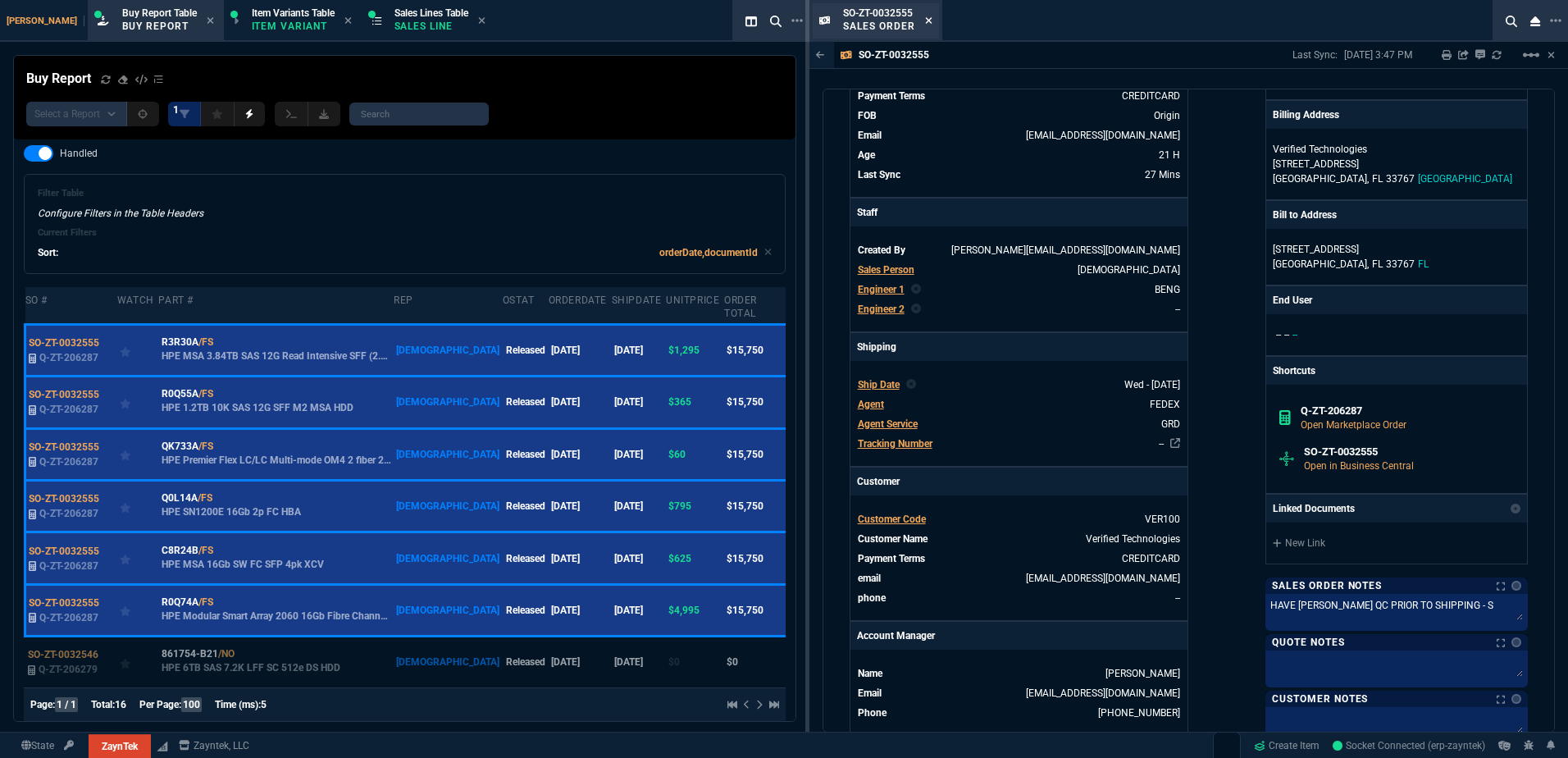
click at [927, 22] on icon at bounding box center [927, 20] width 6 height 6
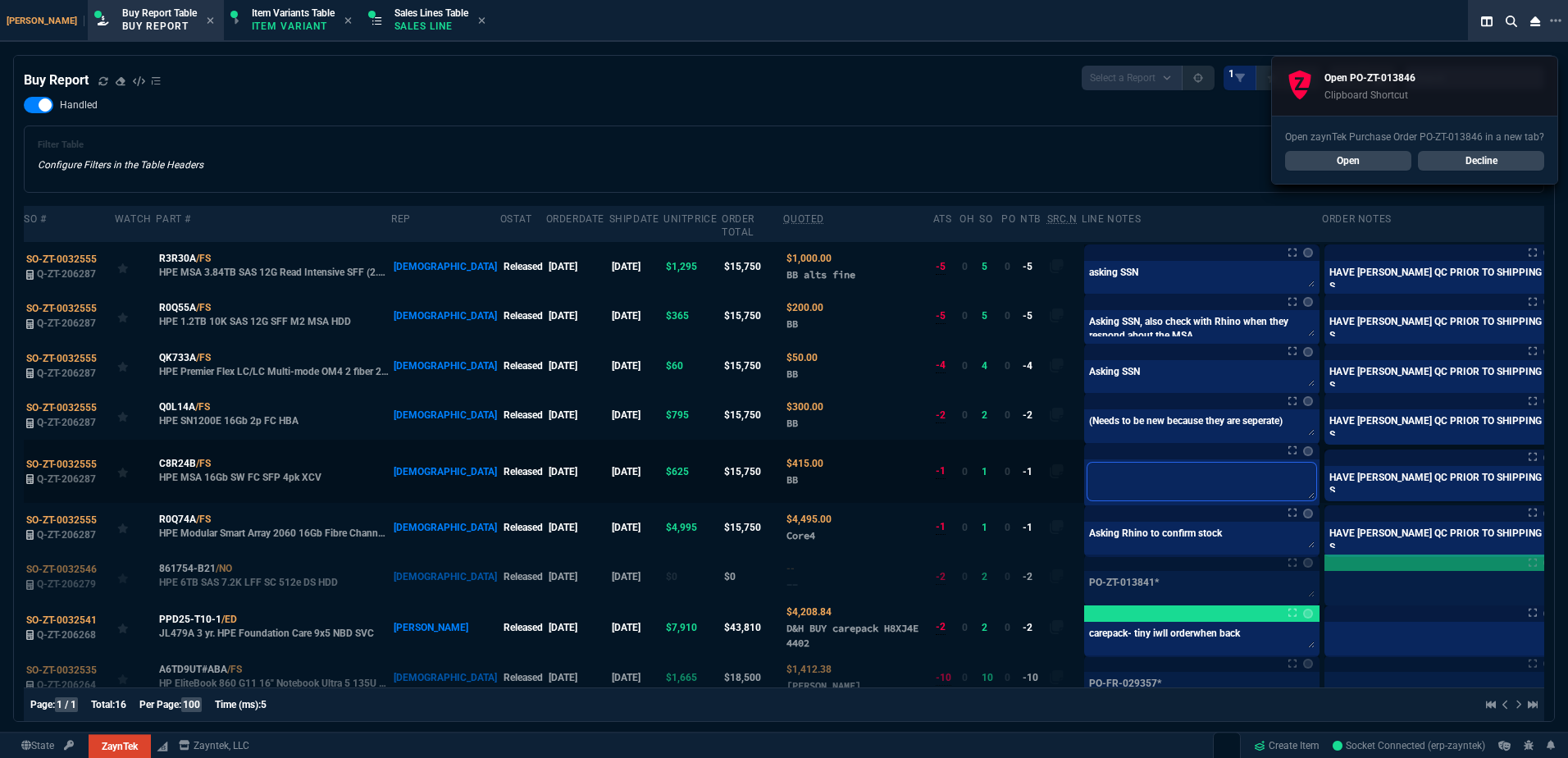
click at [1106, 463] on textarea at bounding box center [1202, 482] width 229 height 38
paste textarea "PO-ZT-013846*"
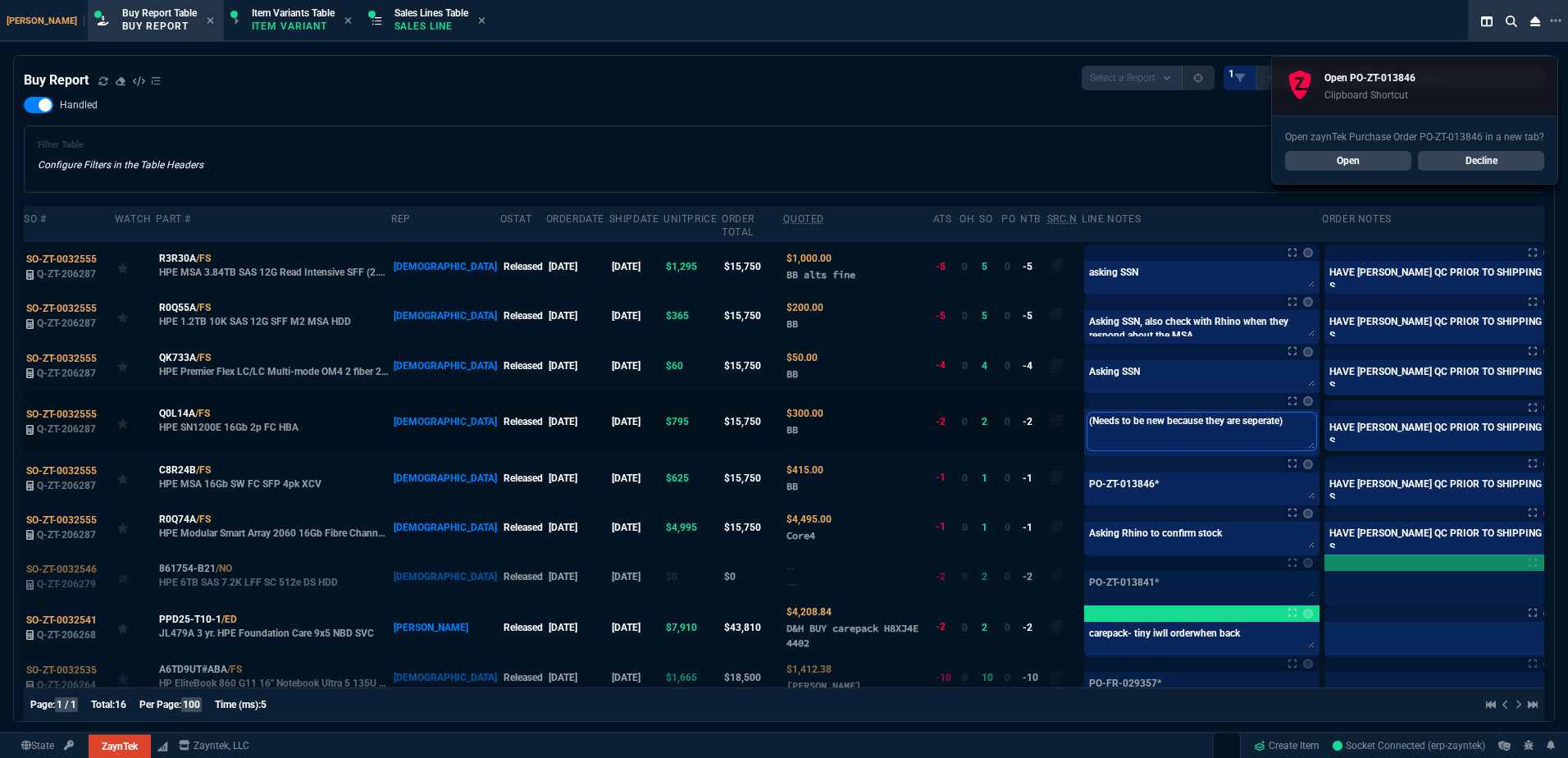
drag, startPoint x: 1035, startPoint y: 411, endPoint x: 1038, endPoint y: 424, distance: 13.3
click at [1088, 413] on textarea "(Needs to be new because they are seperate)" at bounding box center [1202, 431] width 229 height 38
click at [1088, 428] on textarea "(Needs to be new because they are seperate)" at bounding box center [1202, 431] width 229 height 38
click at [1243, 420] on textarea "(Needs to be new because they are seperate)" at bounding box center [1202, 431] width 229 height 38
paste textarea "PO-ZT-013846*"
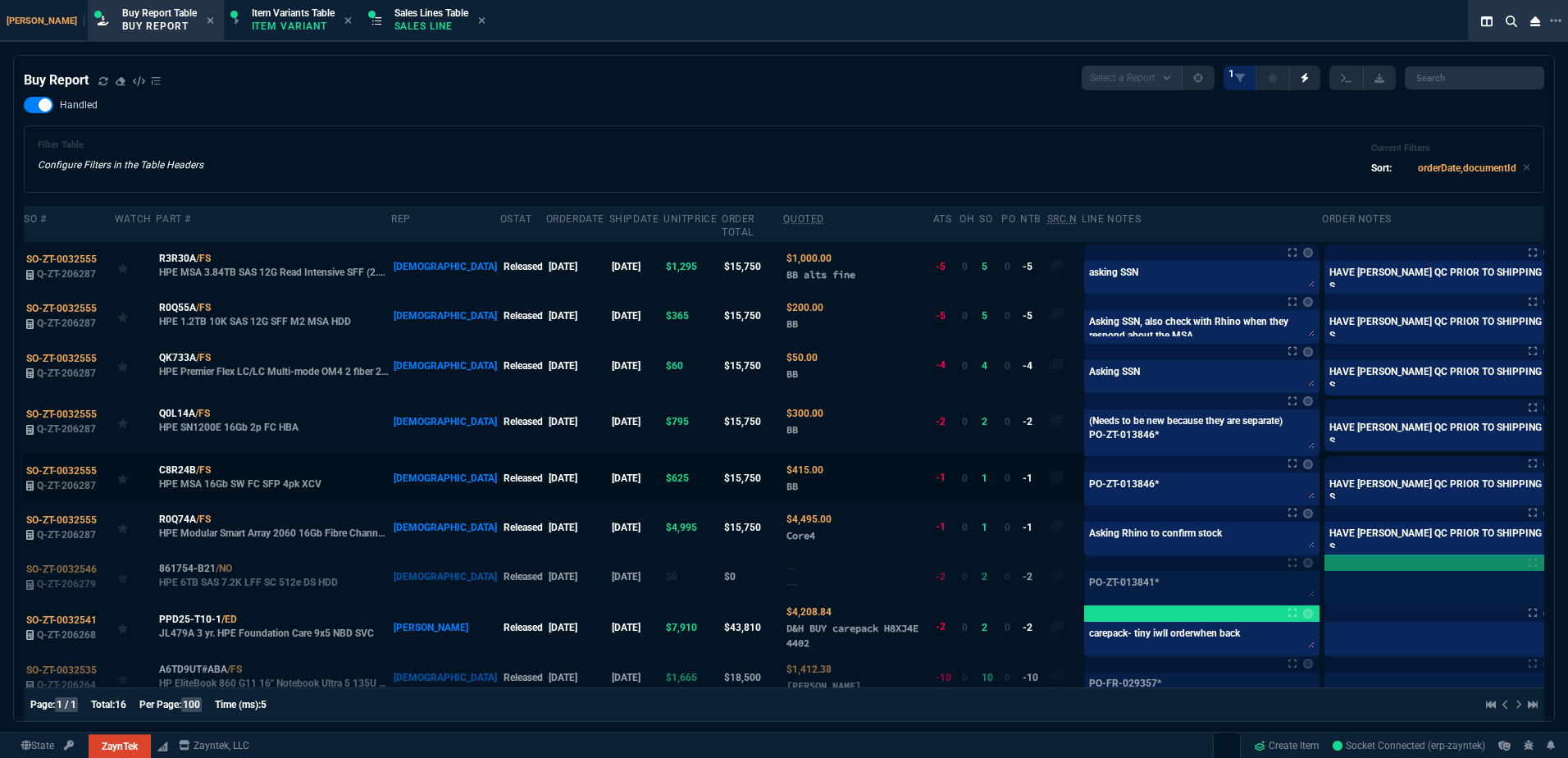
click at [1562, 470] on td at bounding box center [1576, 477] width 29 height 49
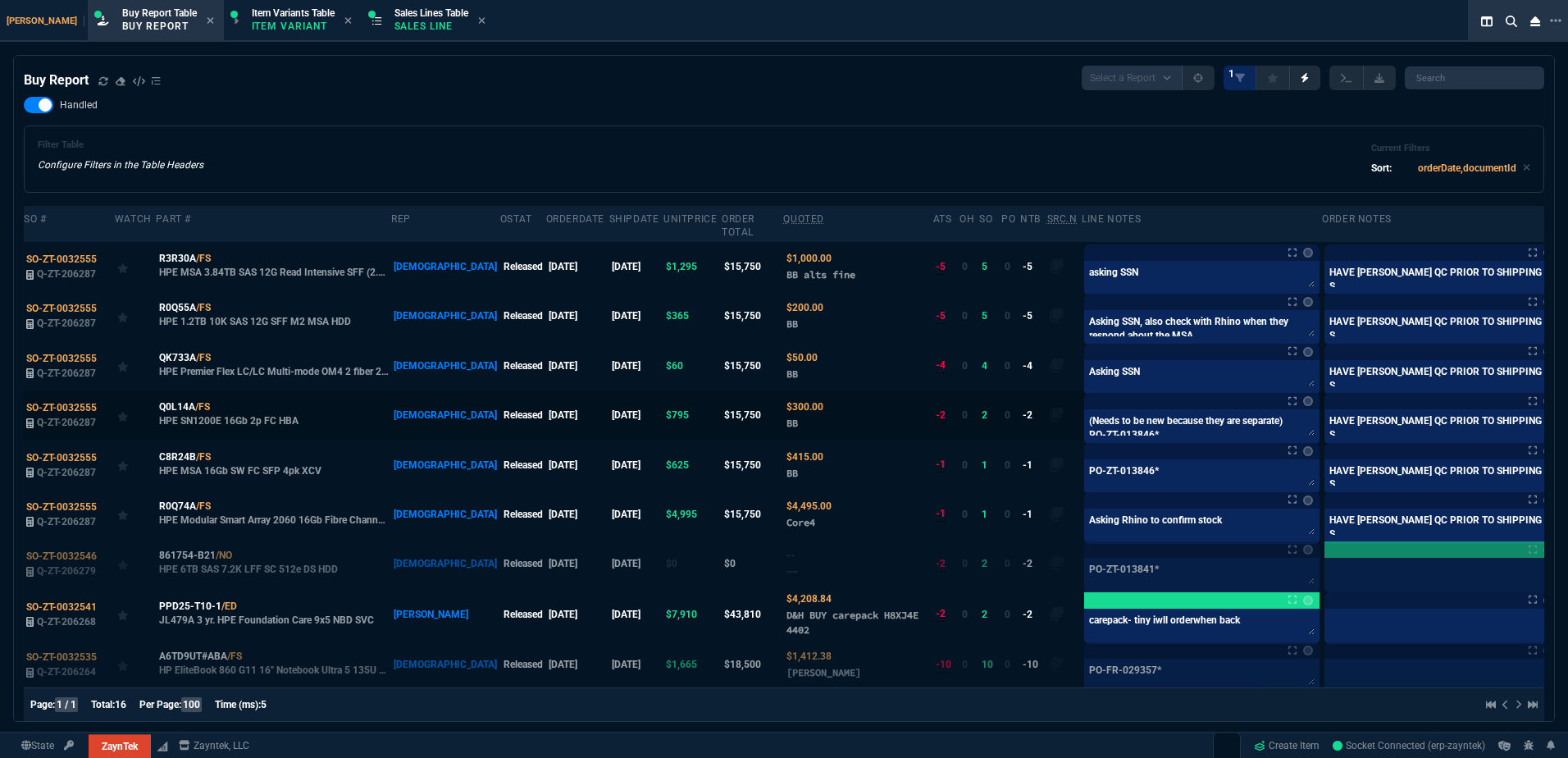
click at [1567, 407] on label at bounding box center [1576, 415] width 18 height 18
click at [0, 0] on input "checkbox" at bounding box center [0, 0] width 0 height 0
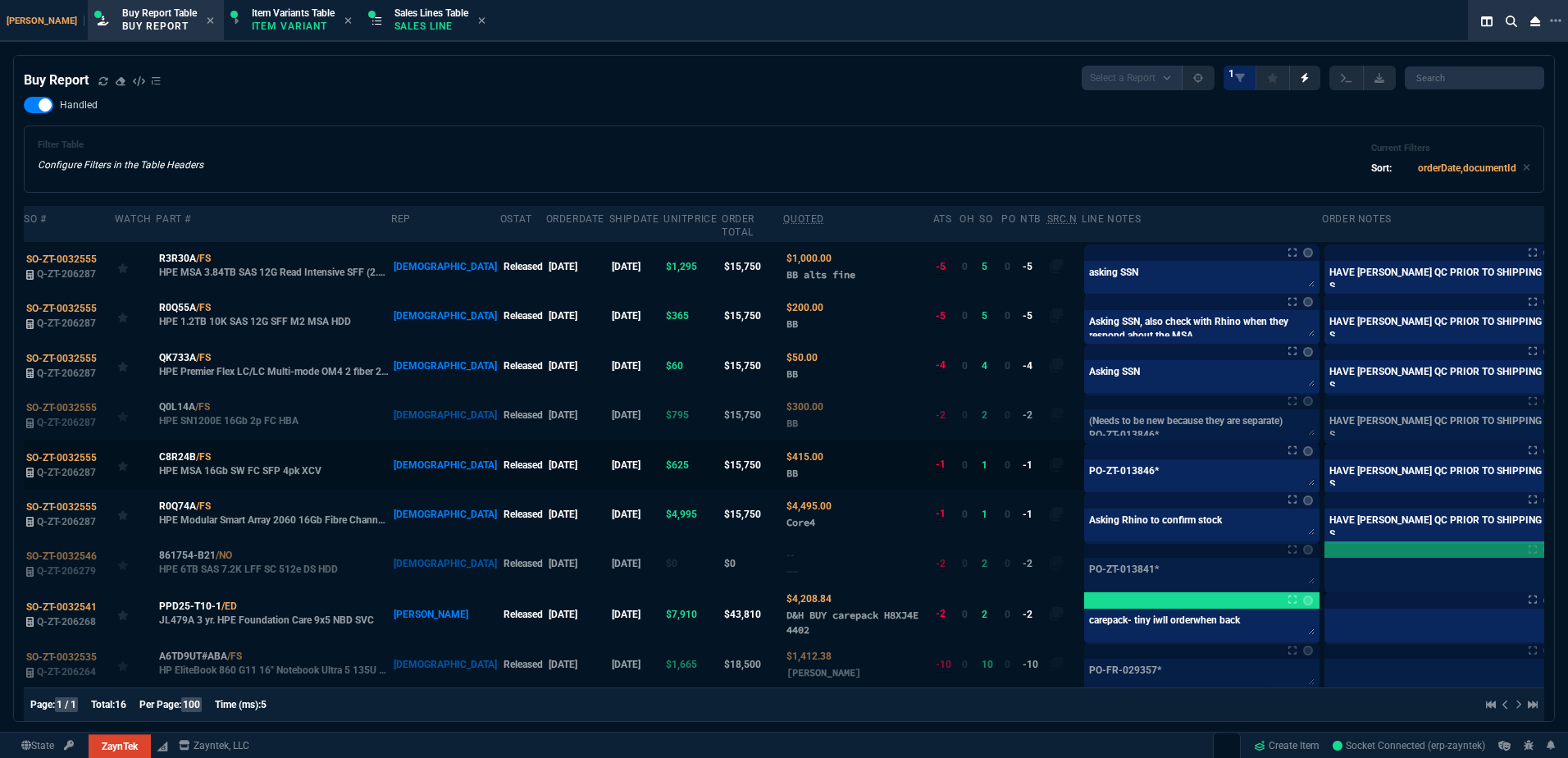
click at [1567, 456] on label at bounding box center [1576, 464] width 18 height 18
click at [0, 0] on input "checkbox" at bounding box center [0, 0] width 0 height 0
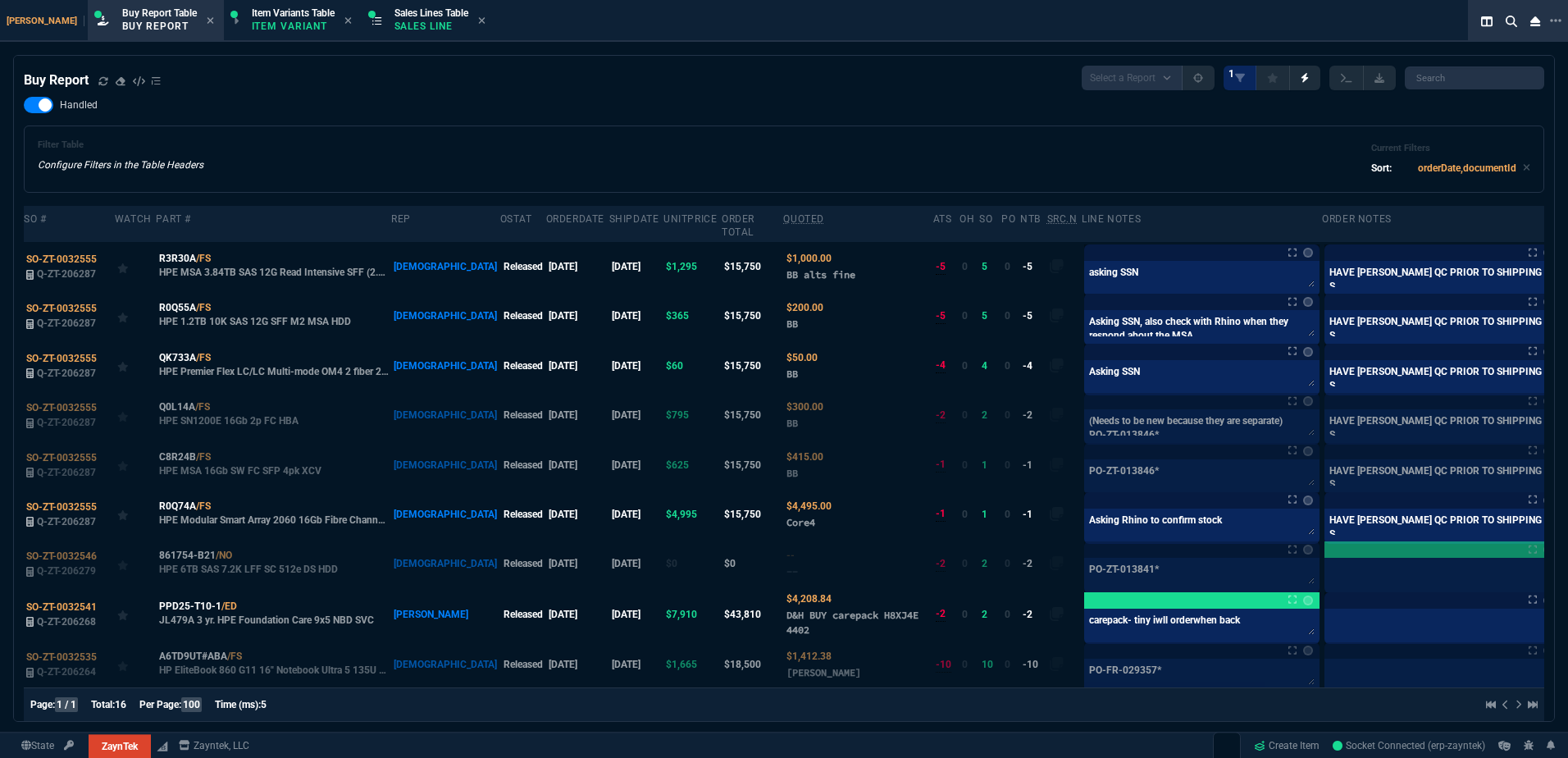
click at [868, 25] on div "Zayntek Buy Report Table Buy Report Item Variants Table Item Variant Sales Line…" at bounding box center [751, 20] width 1502 height 42
click at [223, 352] on icon at bounding box center [222, 356] width 9 height 10
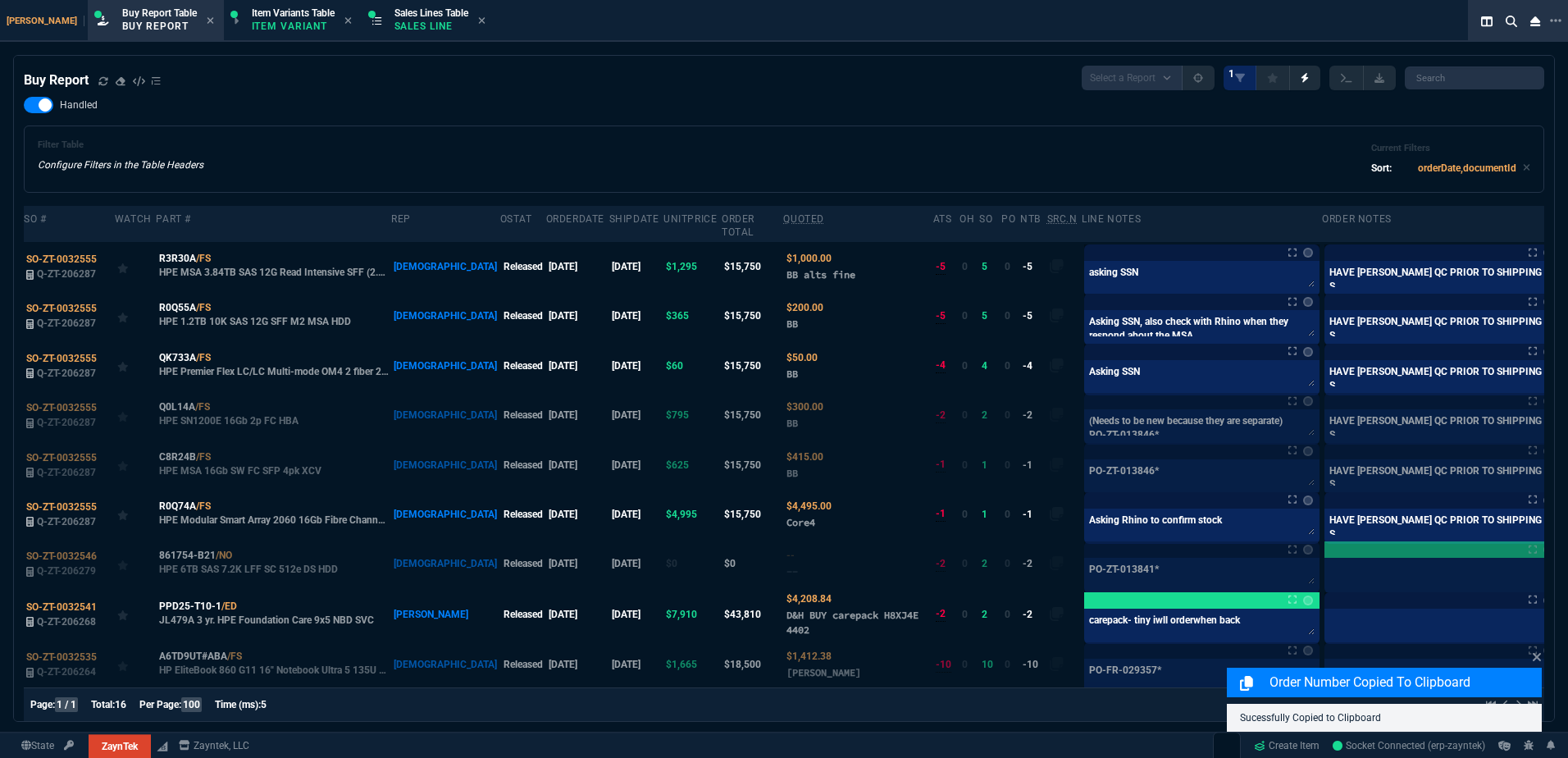
click at [543, 79] on div "Buy Report Select a Report Not Purchased 1" at bounding box center [784, 78] width 1520 height 25
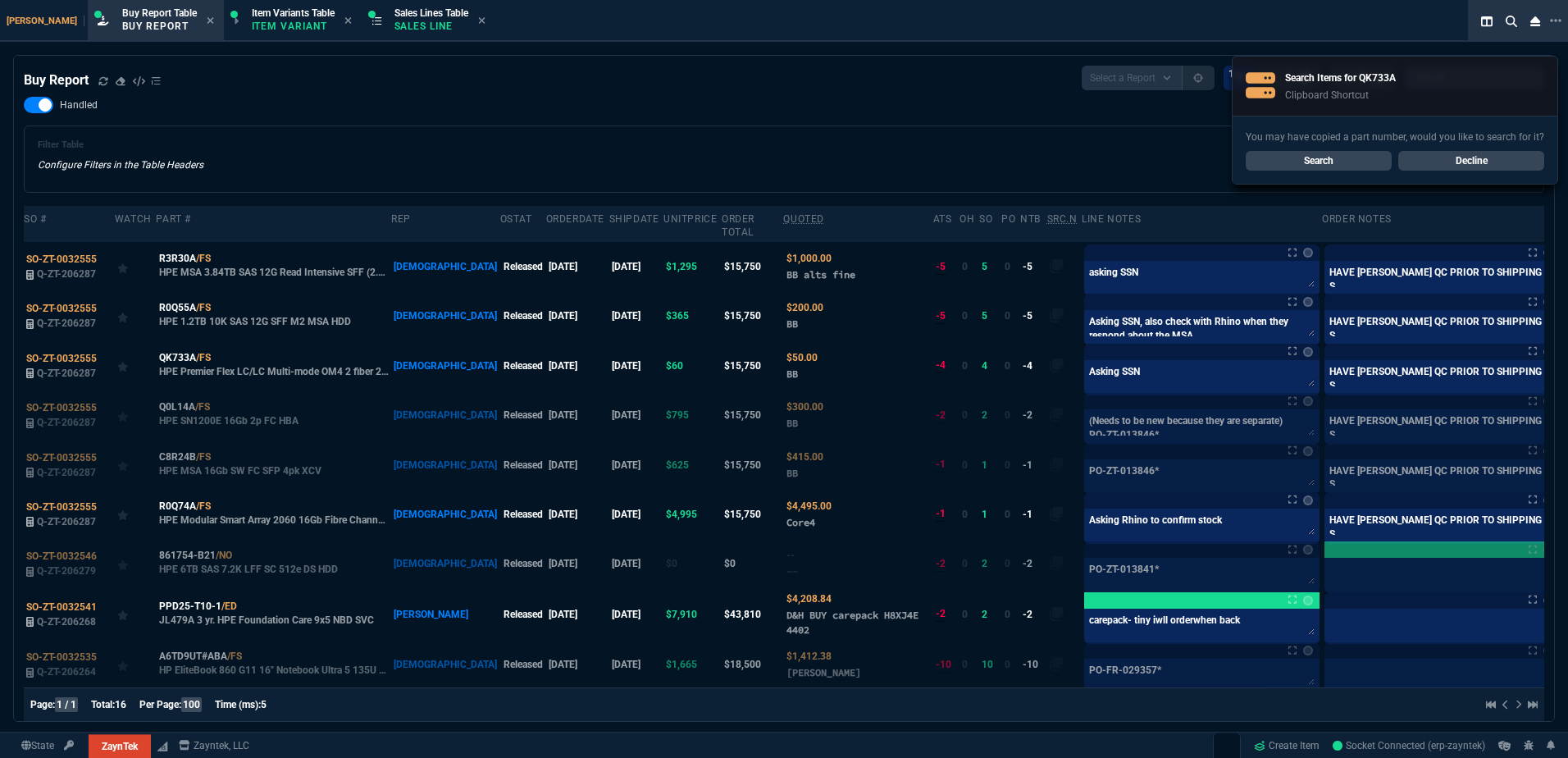
click at [578, 114] on div "Handled Filter Table Configure Filters in the Table Headers Current Filters Sor…" at bounding box center [784, 144] width 1520 height 96
click at [223, 352] on icon at bounding box center [222, 356] width 9 height 10
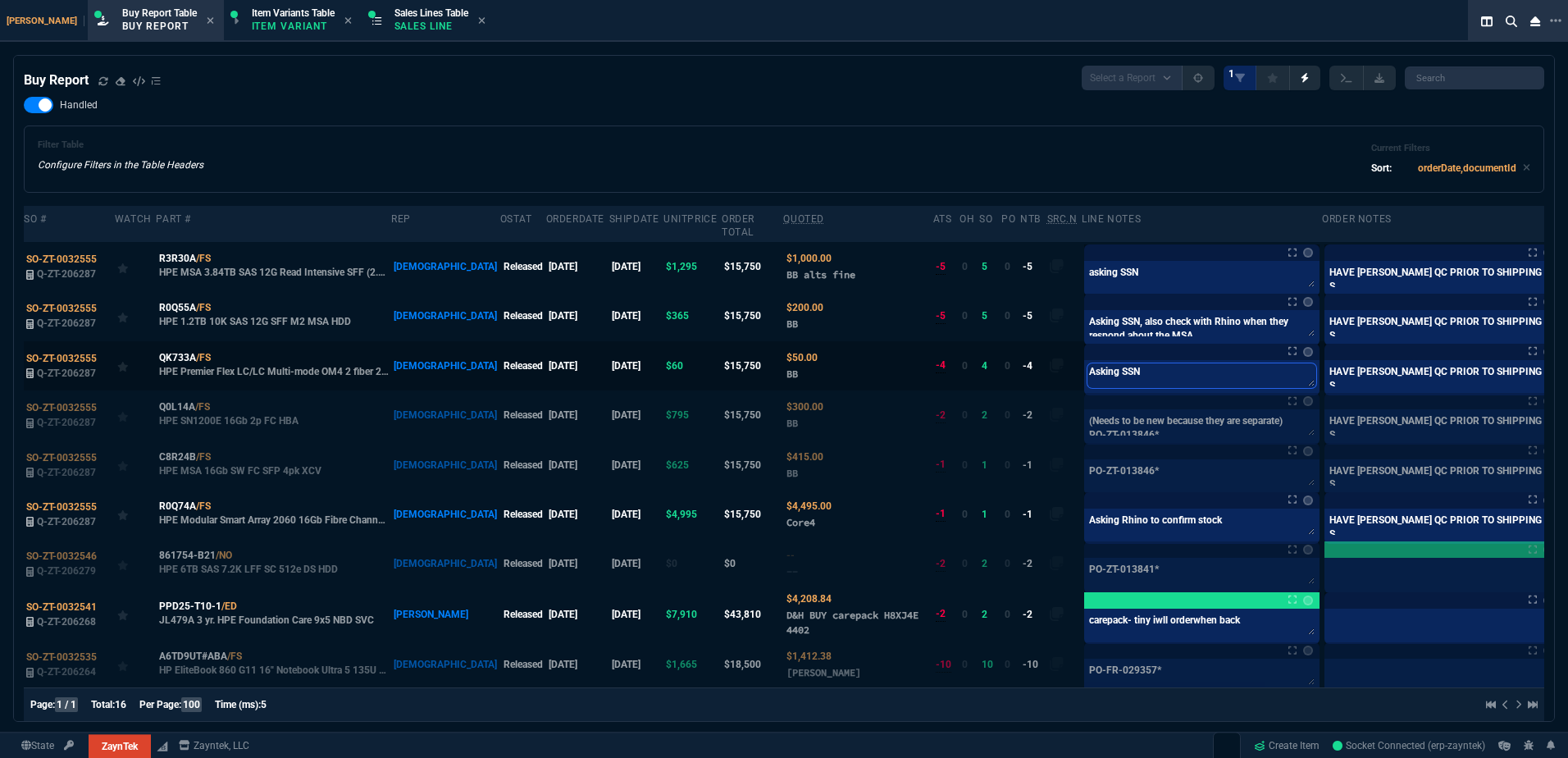
click at [1088, 364] on textarea "Asking SSN" at bounding box center [1202, 376] width 229 height 25
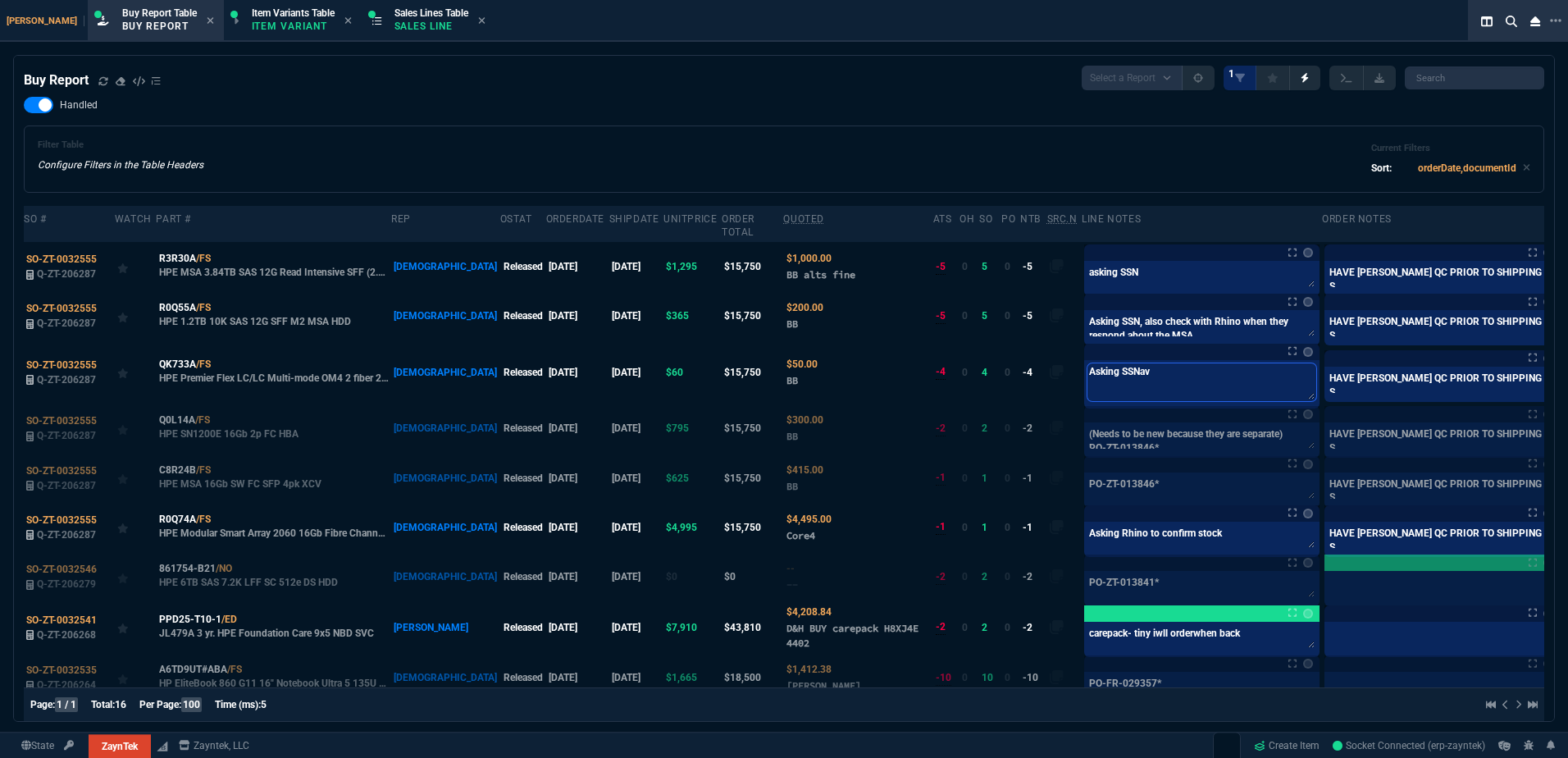
paste textarea "PO-ZT-013847"
click at [947, 82] on div "Buy Report Select a Report Not Purchased 1" at bounding box center [784, 78] width 1520 height 25
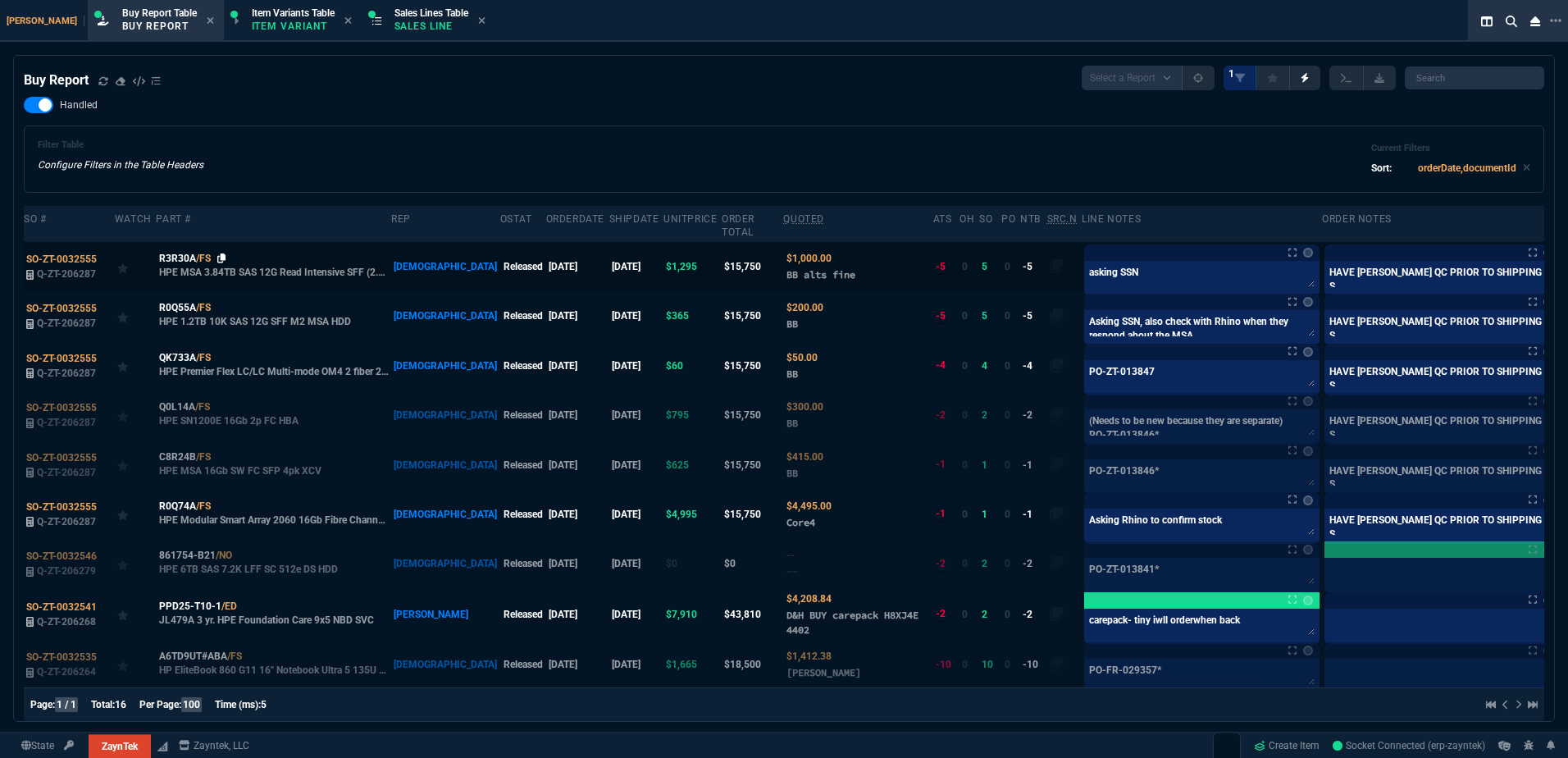
click at [219, 253] on icon at bounding box center [222, 258] width 9 height 10
drag, startPoint x: 217, startPoint y: 249, endPoint x: 5, endPoint y: 220, distance: 214.0
click at [217, 253] on icon at bounding box center [222, 258] width 9 height 10
click at [591, 43] on div "Zayntek Buy Report Table Buy Report Item Variants Table Item Variant Sales Line…" at bounding box center [784, 406] width 1568 height 813
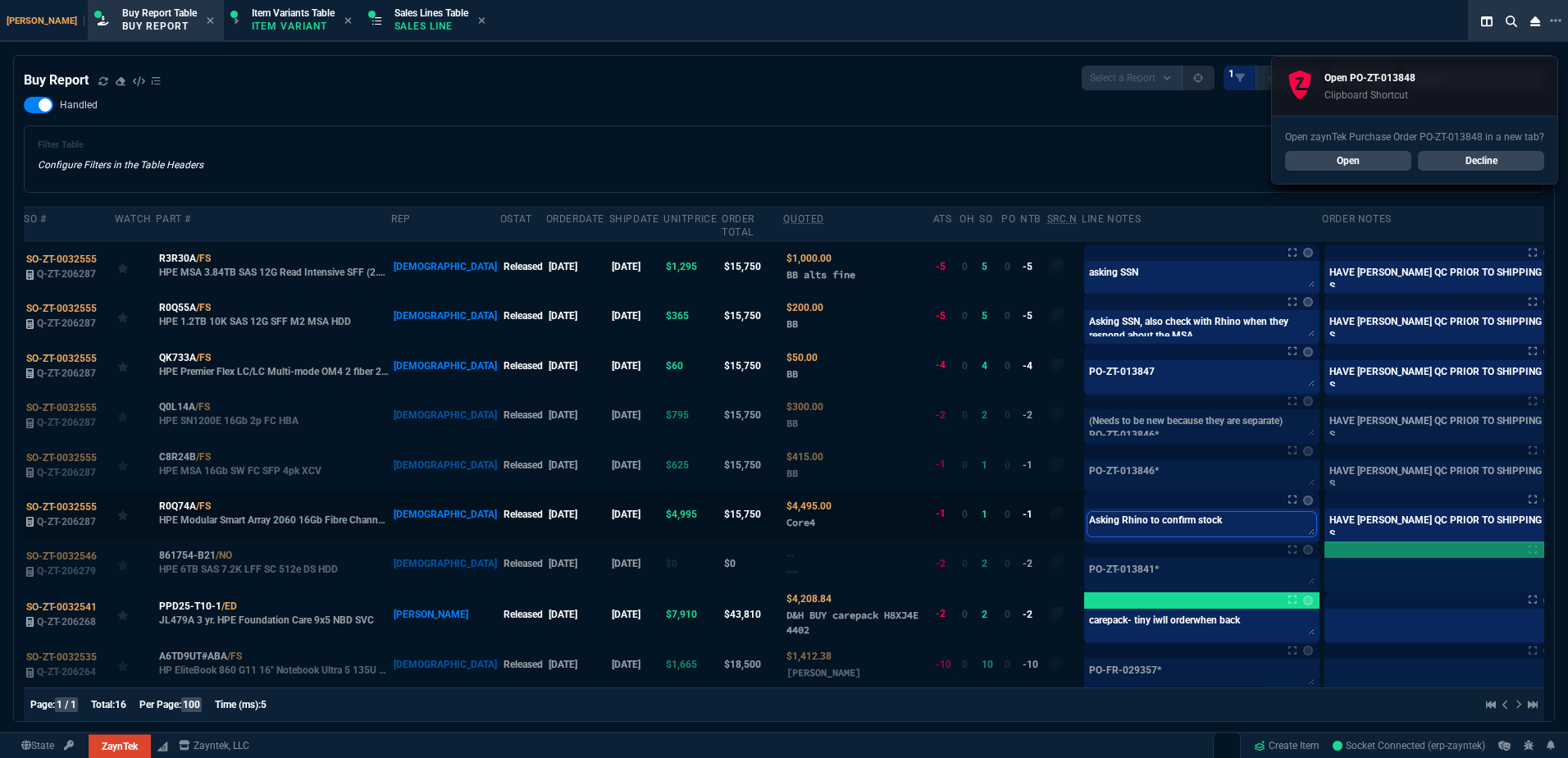
click at [1118, 517] on textarea "Asking Rhino to confirm stock" at bounding box center [1202, 524] width 229 height 25
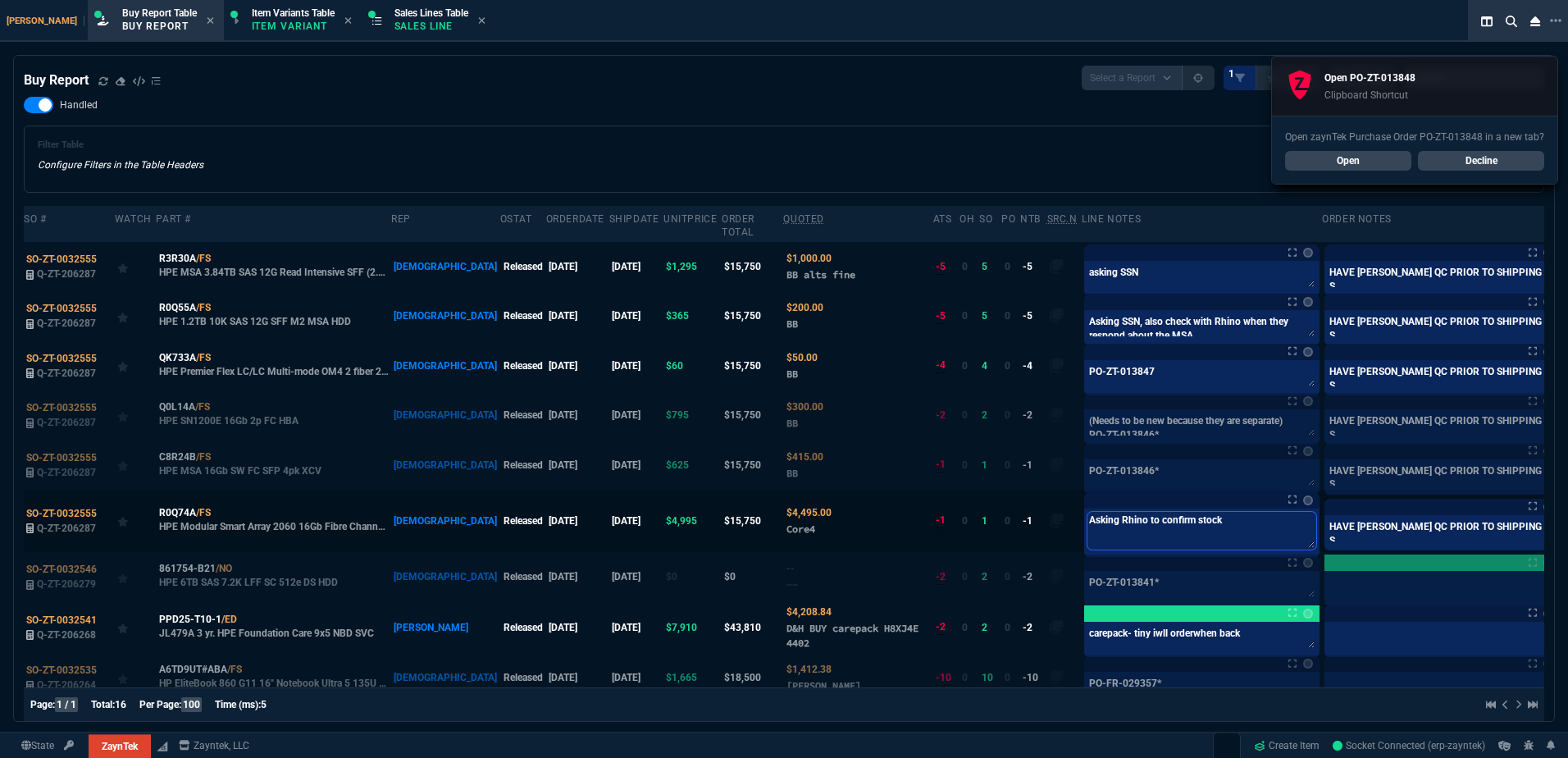
paste textarea "PO-ZT-013848*"
click at [1565, 512] on div at bounding box center [1577, 520] width 24 height 18
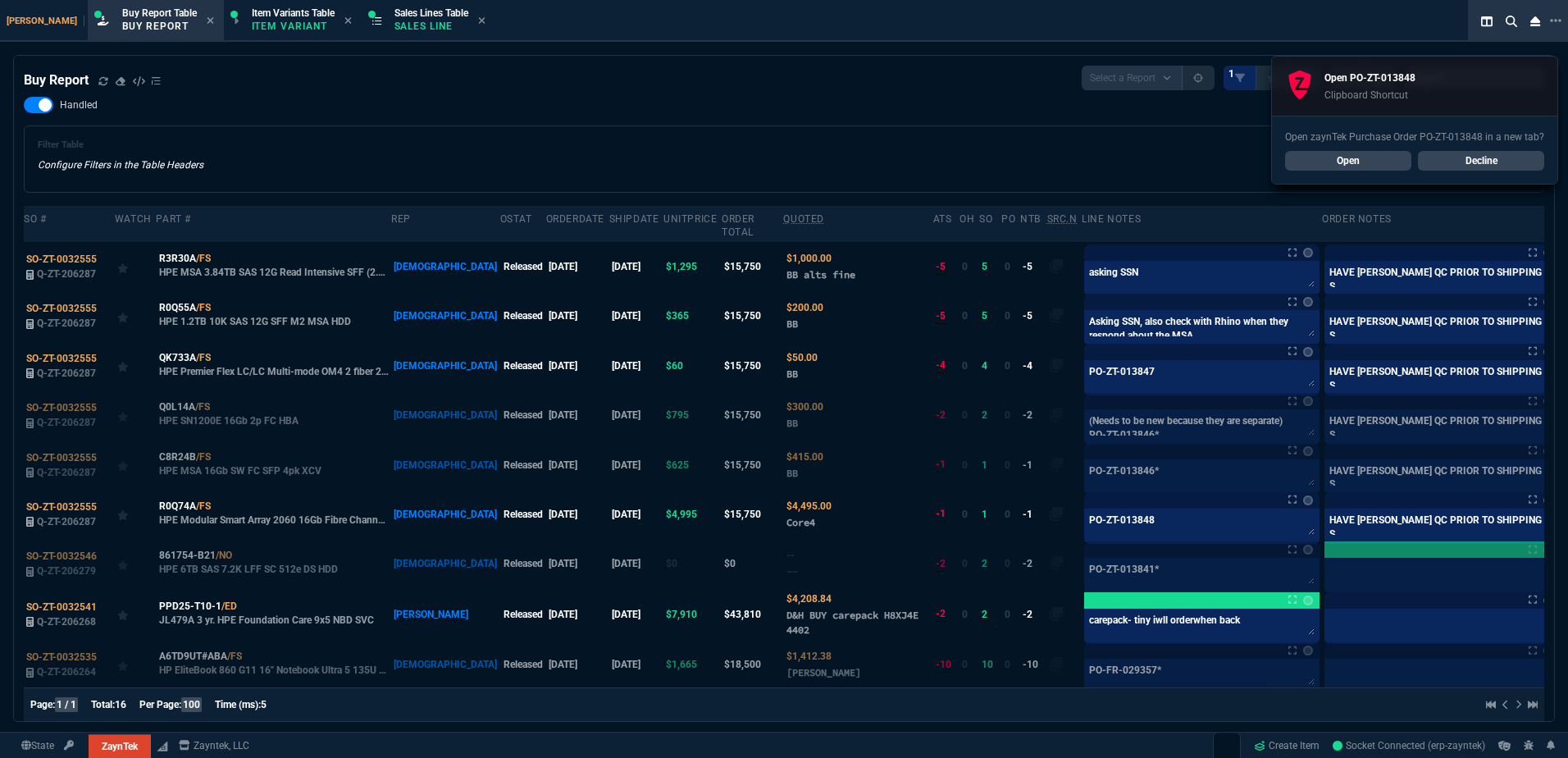
click at [775, 129] on div "Filter Table Configure Filters in the Table Headers Current Filters Sort: order…" at bounding box center [784, 159] width 1520 height 68
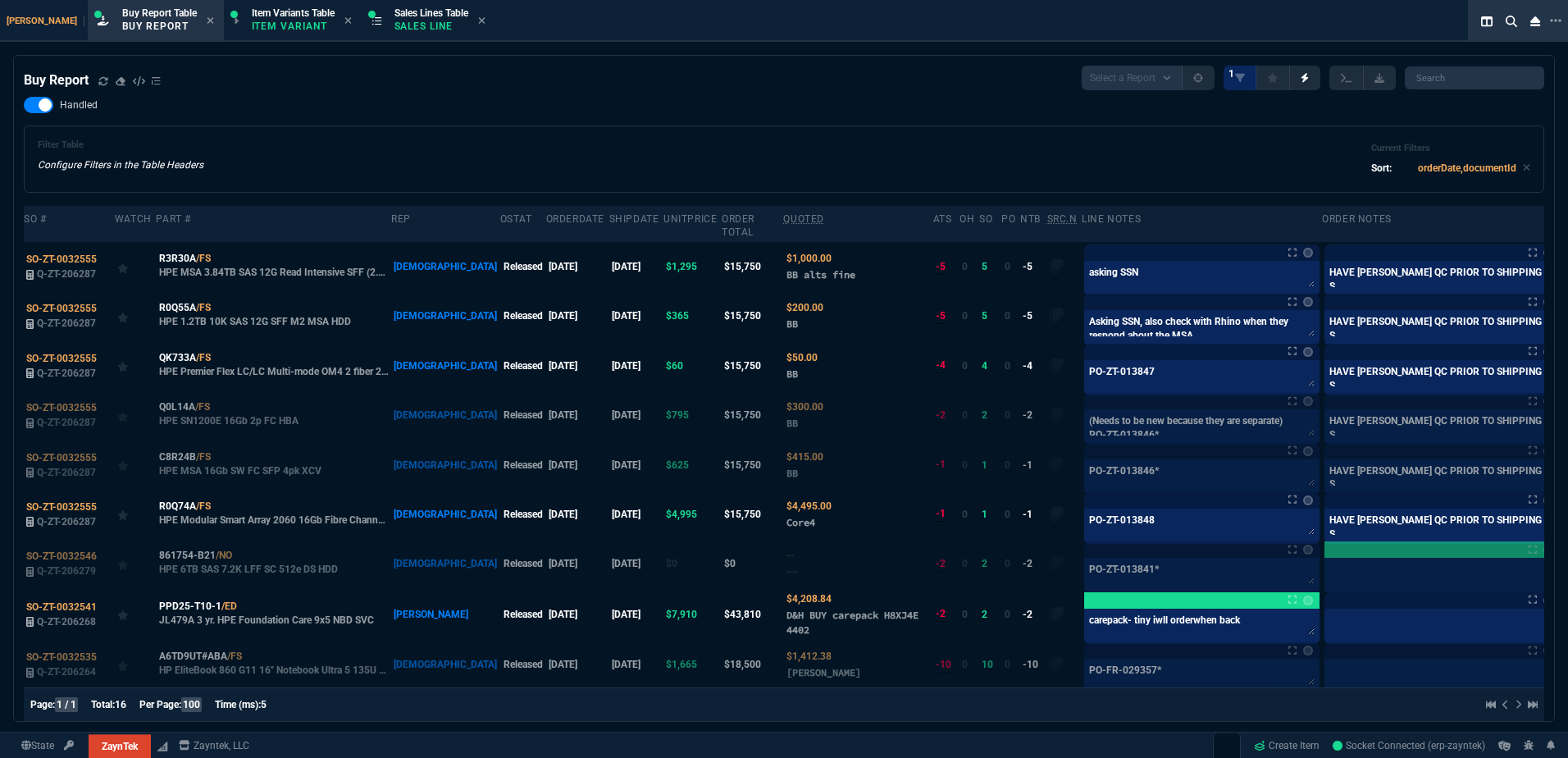
click at [443, 71] on div "Buy Report Select a Report Not Purchased 1" at bounding box center [784, 78] width 1520 height 25
click at [491, 82] on div "Buy Report Select a Report Not Purchased 1" at bounding box center [784, 78] width 1520 height 25
click at [1567, 506] on label at bounding box center [1576, 514] width 18 height 18
click at [0, 0] on input "checkbox" at bounding box center [0, 0] width 0 height 0
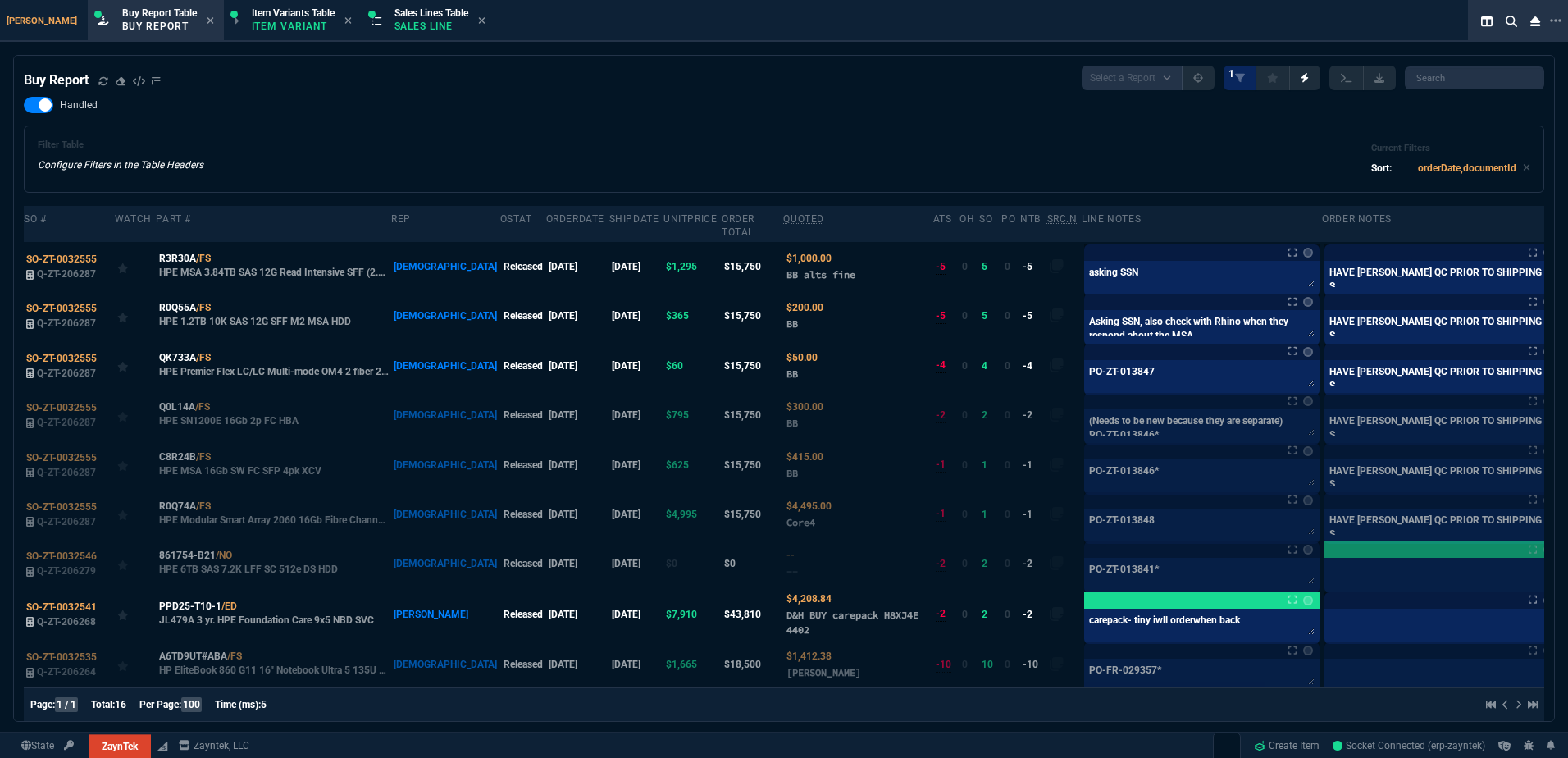
drag, startPoint x: 919, startPoint y: 165, endPoint x: 895, endPoint y: 151, distance: 27.8
click at [918, 163] on div "Filter Table Configure Filters in the Table Headers Current Filters Sort: order…" at bounding box center [784, 159] width 1492 height 39
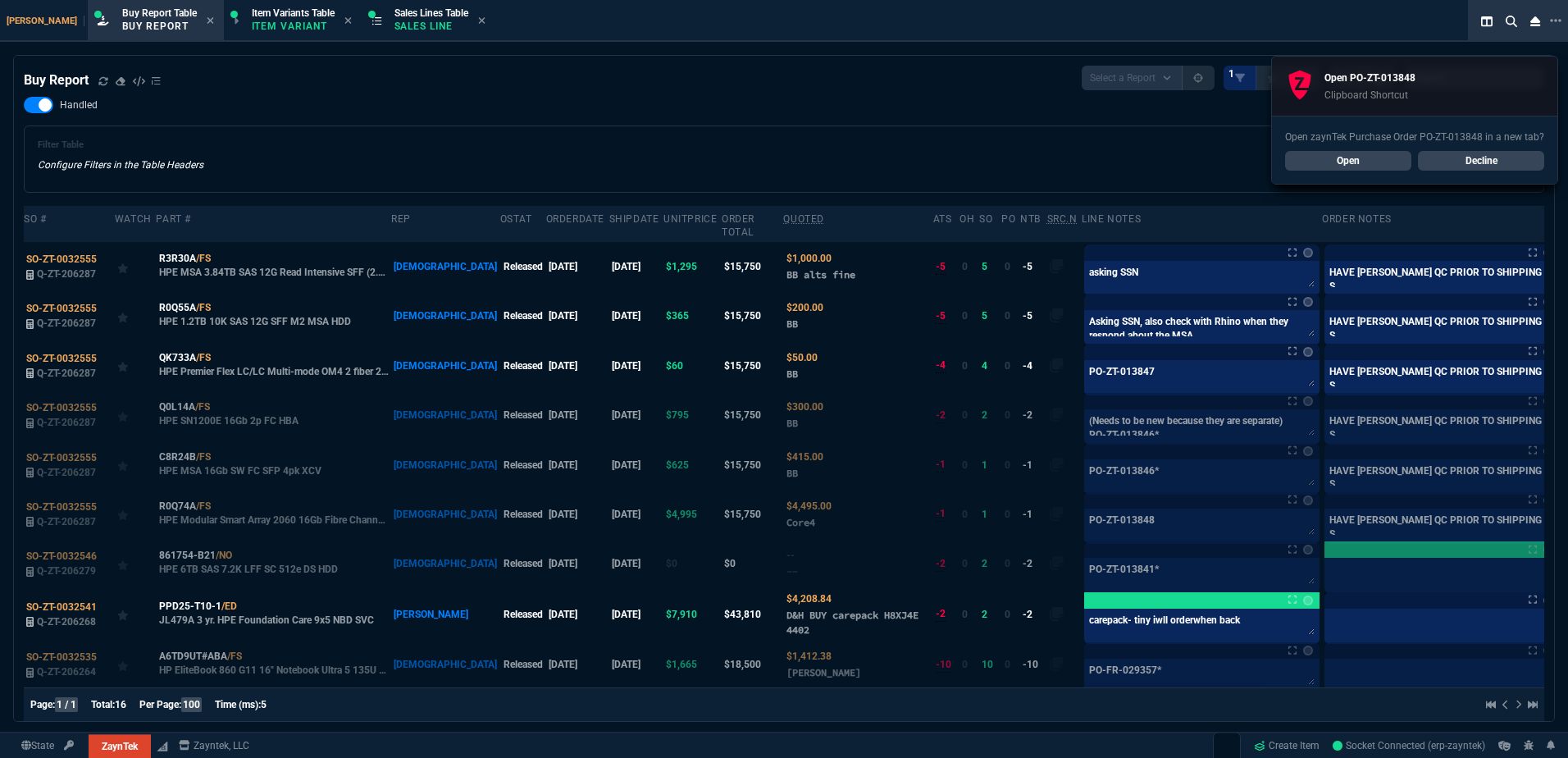
click at [792, 97] on div "Handled Filter Table Configure Filters in the Table Headers Current Filters Sor…" at bounding box center [784, 144] width 1520 height 96
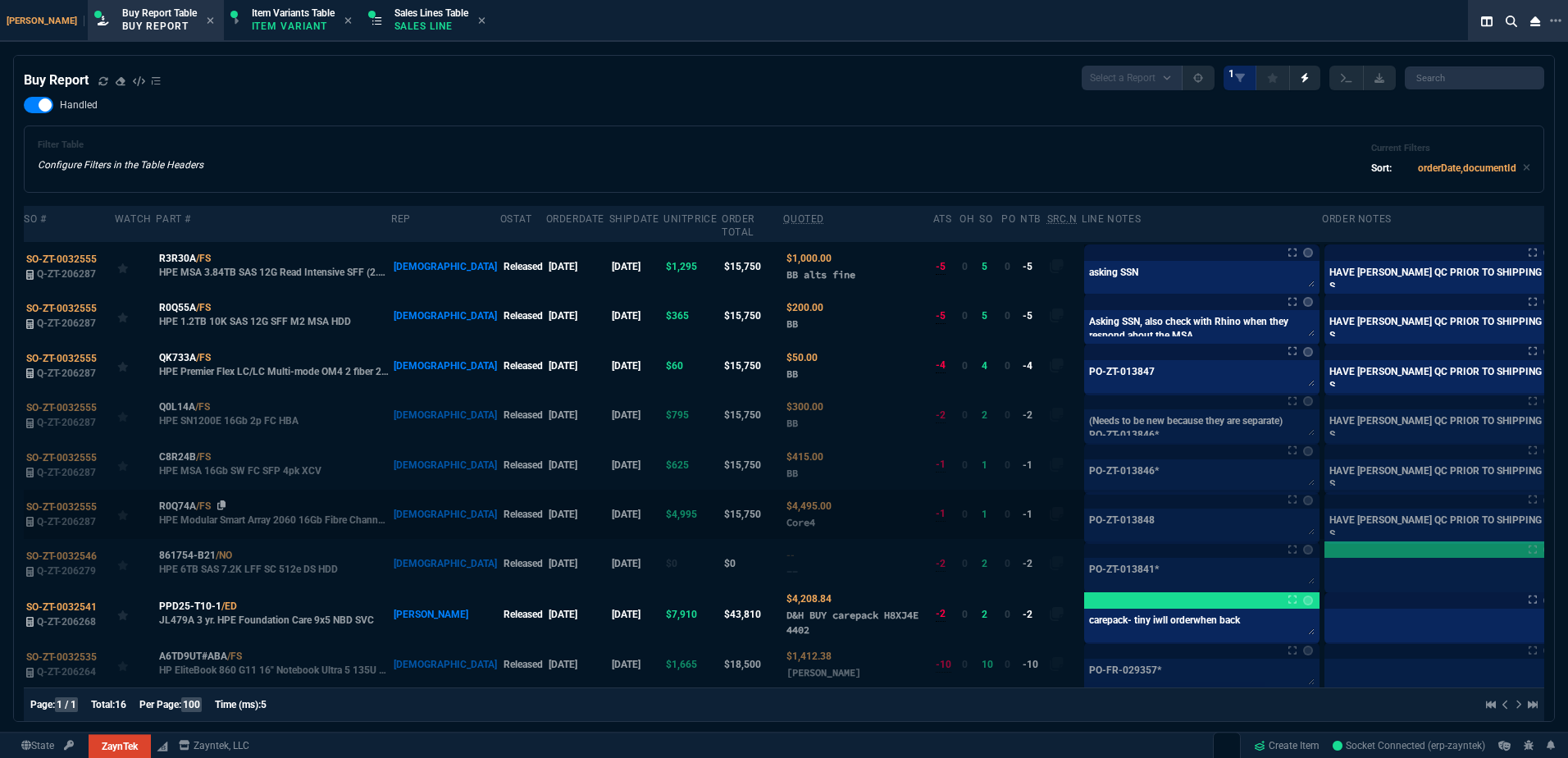
click at [220, 500] on icon at bounding box center [222, 505] width 9 height 10
click at [1124, 374] on textarea "PO-ZT-013847" at bounding box center [1202, 376] width 229 height 25
click at [1128, 511] on div "PO-ZT-013848 PO-ZT-013848" at bounding box center [1202, 526] width 236 height 35
click at [1132, 515] on textarea "PO-ZT-013848" at bounding box center [1202, 524] width 229 height 25
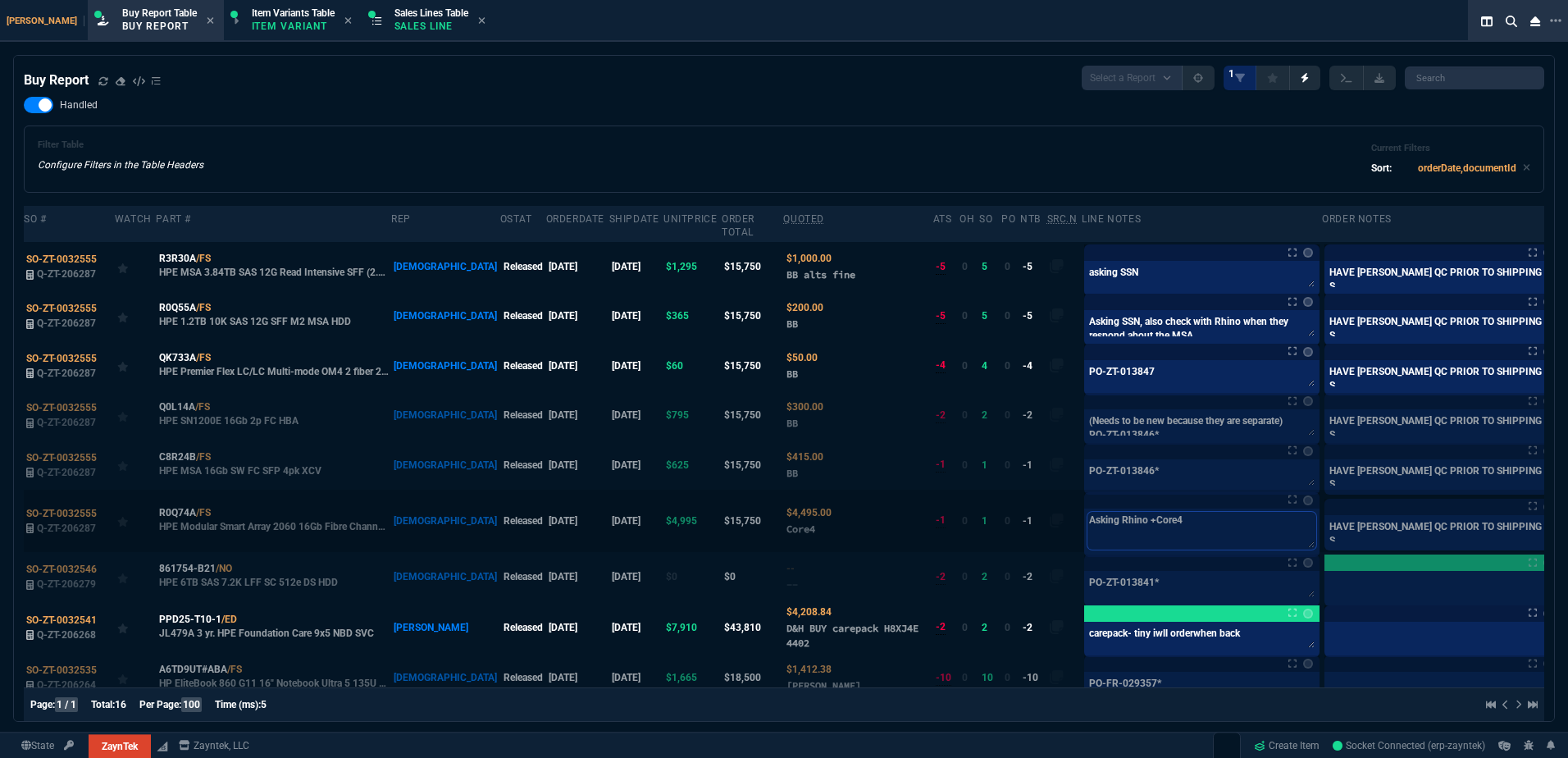
click at [1101, 512] on textarea "Asking Rhino +Core4" at bounding box center [1202, 531] width 229 height 38
click at [1567, 512] on label at bounding box center [1576, 520] width 18 height 18
click at [0, 0] on input "checkbox" at bounding box center [0, 0] width 0 height 0
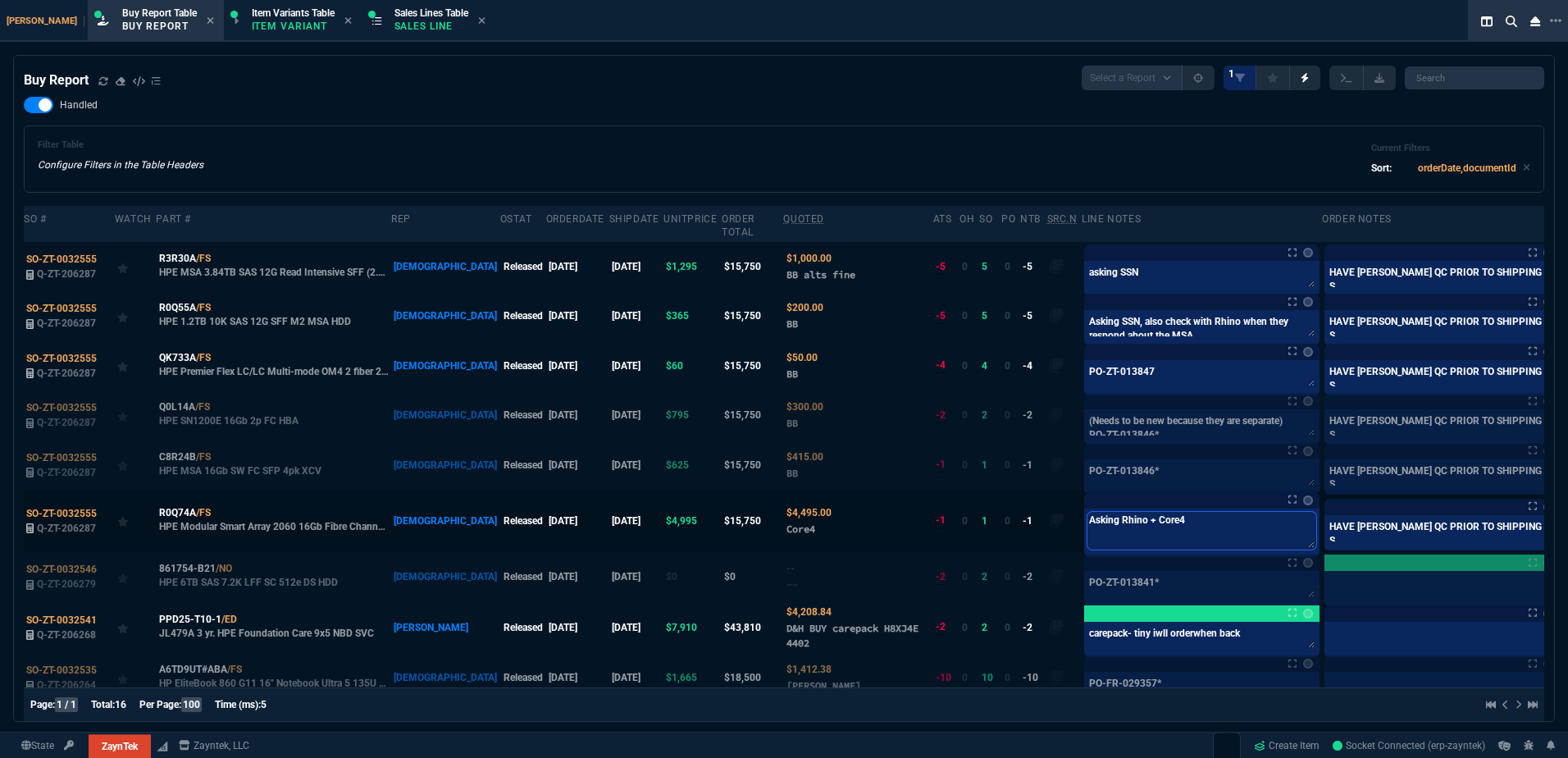
click at [1156, 514] on textarea "Asking Rhino + Core4" at bounding box center [1202, 531] width 229 height 38
drag, startPoint x: 1173, startPoint y: 514, endPoint x: 1047, endPoint y: 520, distance: 126.1
click at [1011, 515] on tr "SO-ZT-0032555 Q-ZT-206287 R0Q74A /FS HPE Modular Smart Array 2060 16Gb Fibre Ch…" at bounding box center [808, 520] width 1567 height 62
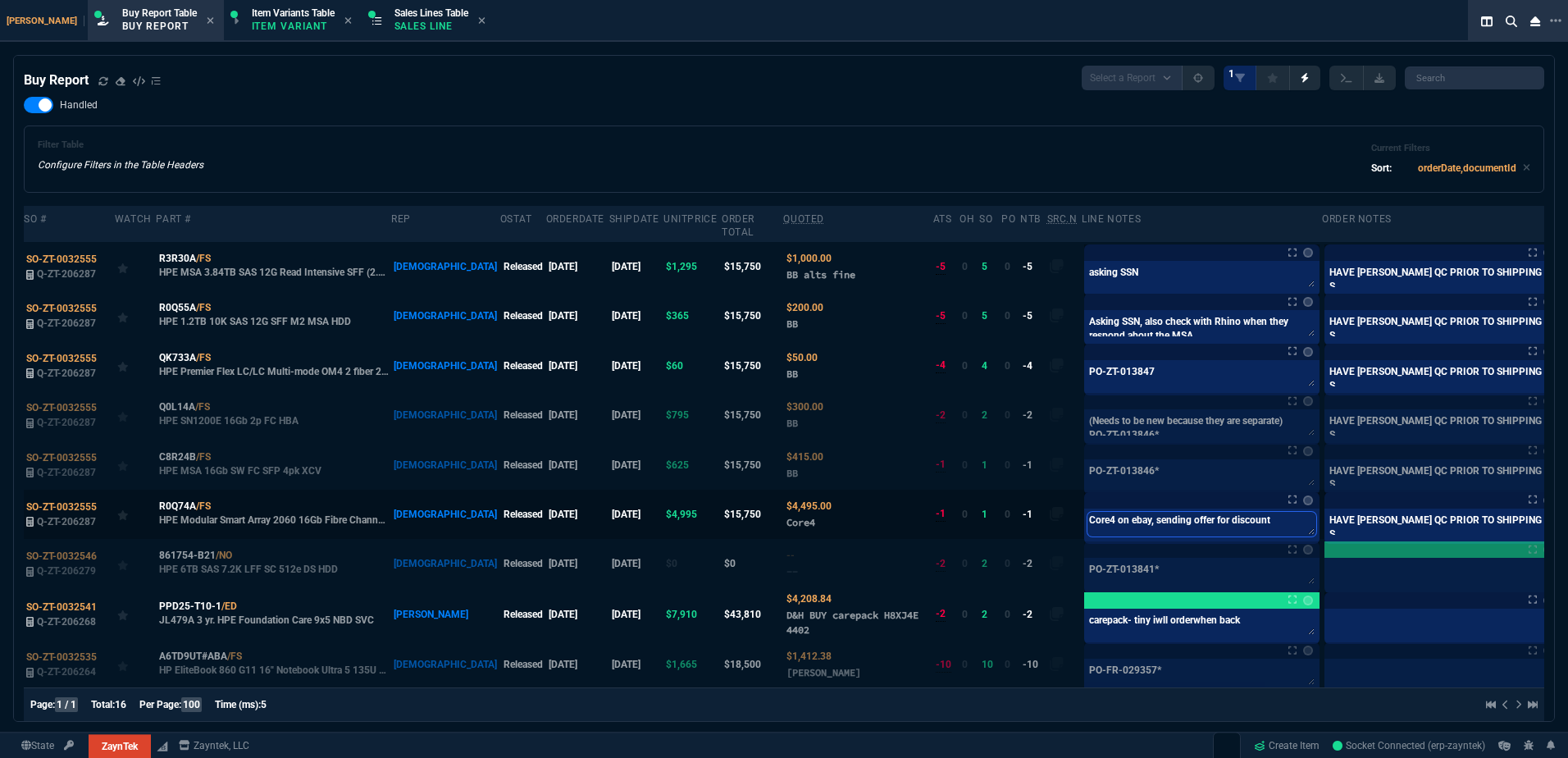
drag, startPoint x: 1138, startPoint y: 521, endPoint x: 1123, endPoint y: 500, distance: 25.8
click at [1138, 521] on textarea "Core4 on ebay, sending offer for discount" at bounding box center [1202, 524] width 229 height 25
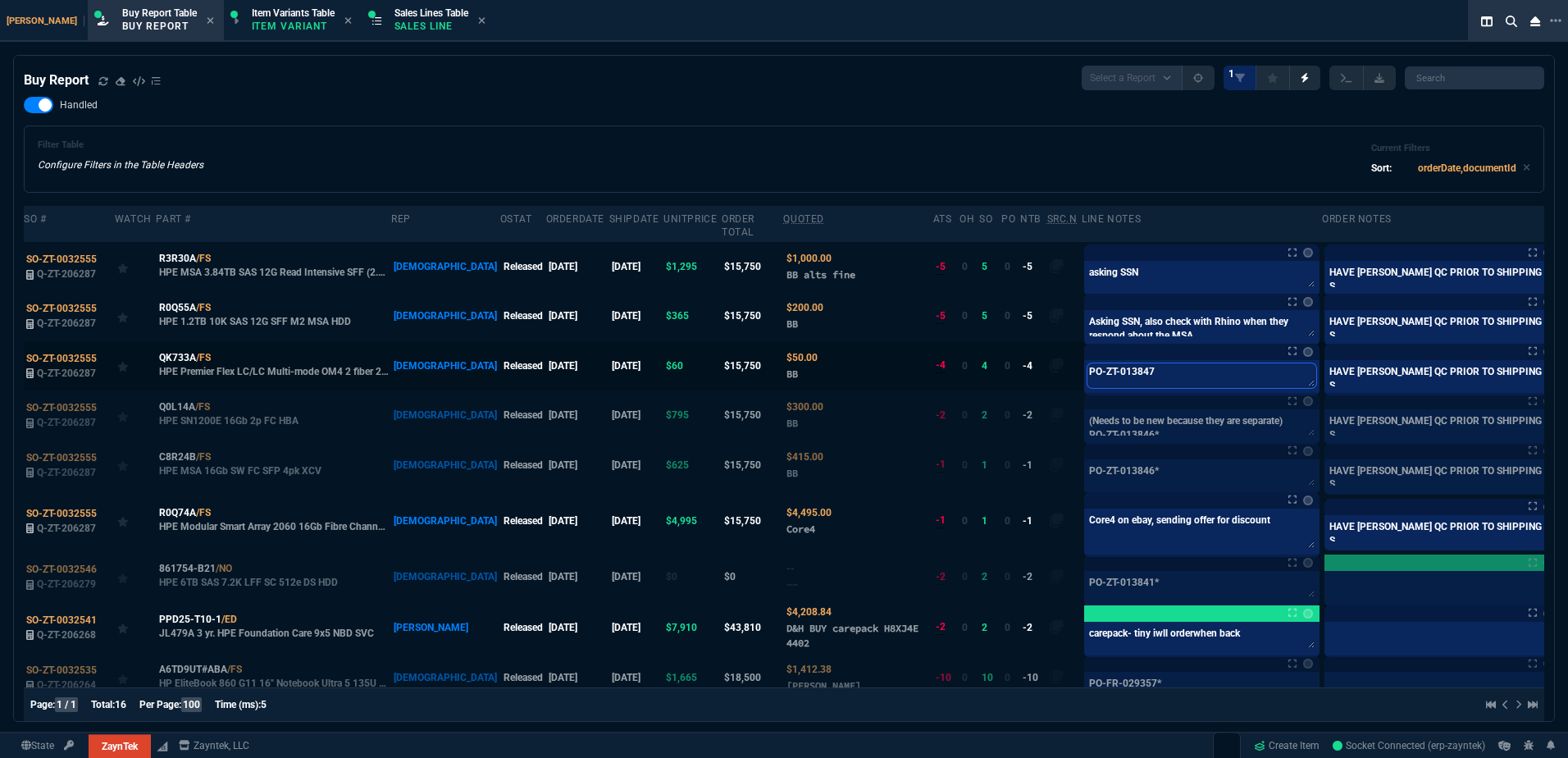
click at [1089, 373] on textarea "PO-ZT-013847" at bounding box center [1202, 376] width 229 height 25
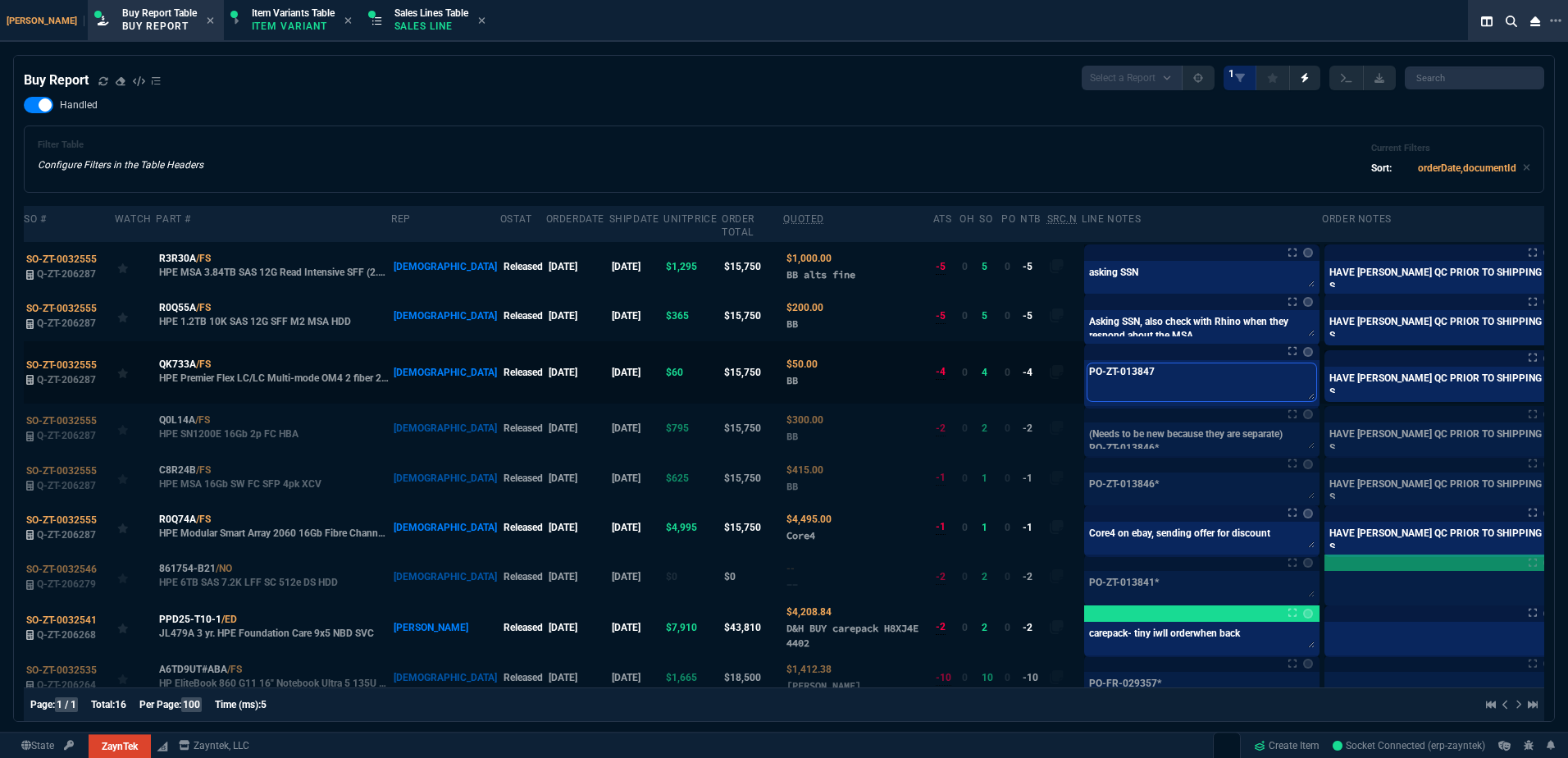
drag, startPoint x: 1119, startPoint y: 365, endPoint x: 983, endPoint y: 366, distance: 136.0
click at [984, 365] on tr "SO-ZT-0032555 Q-ZT-206287 QK733A /FS HPE Premier Flex LC/LC Multi-mode OM4 2 fi…" at bounding box center [808, 372] width 1567 height 62
click at [1088, 317] on textarea "Asking SSN, also check with Rhino when they respond about the MSA" at bounding box center [1202, 326] width 229 height 25
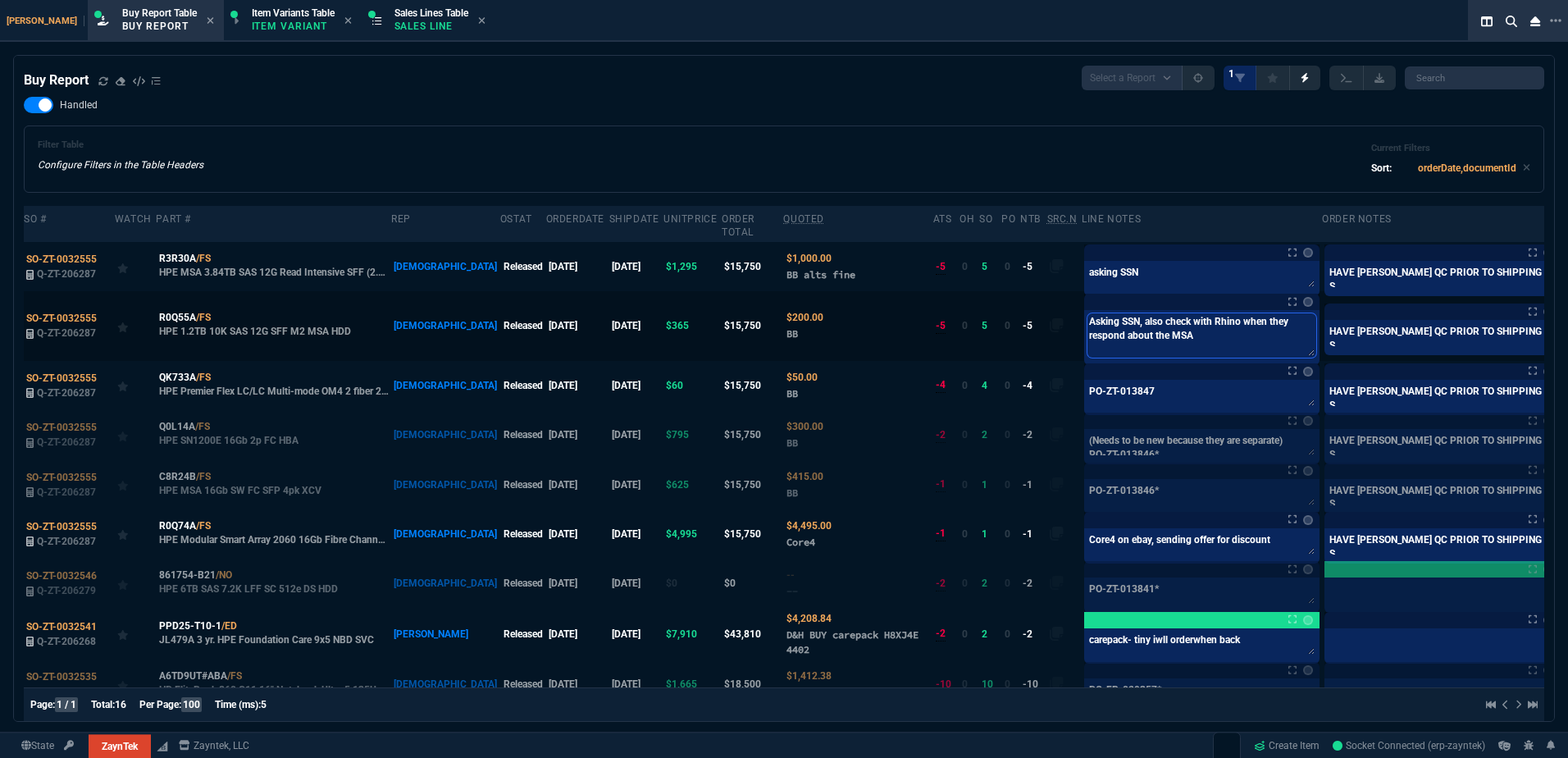
click at [1122, 321] on textarea "Asking SSN, also check with Rhino when they respond about the MSA" at bounding box center [1202, 336] width 229 height 45
paste textarea "PO-ZT-013847"
drag, startPoint x: 507, startPoint y: 123, endPoint x: 311, endPoint y: 263, distance: 240.9
click at [507, 122] on div "Handled Filter Table Configure Filters in the Table Headers Current Filters Sor…" at bounding box center [784, 144] width 1520 height 96
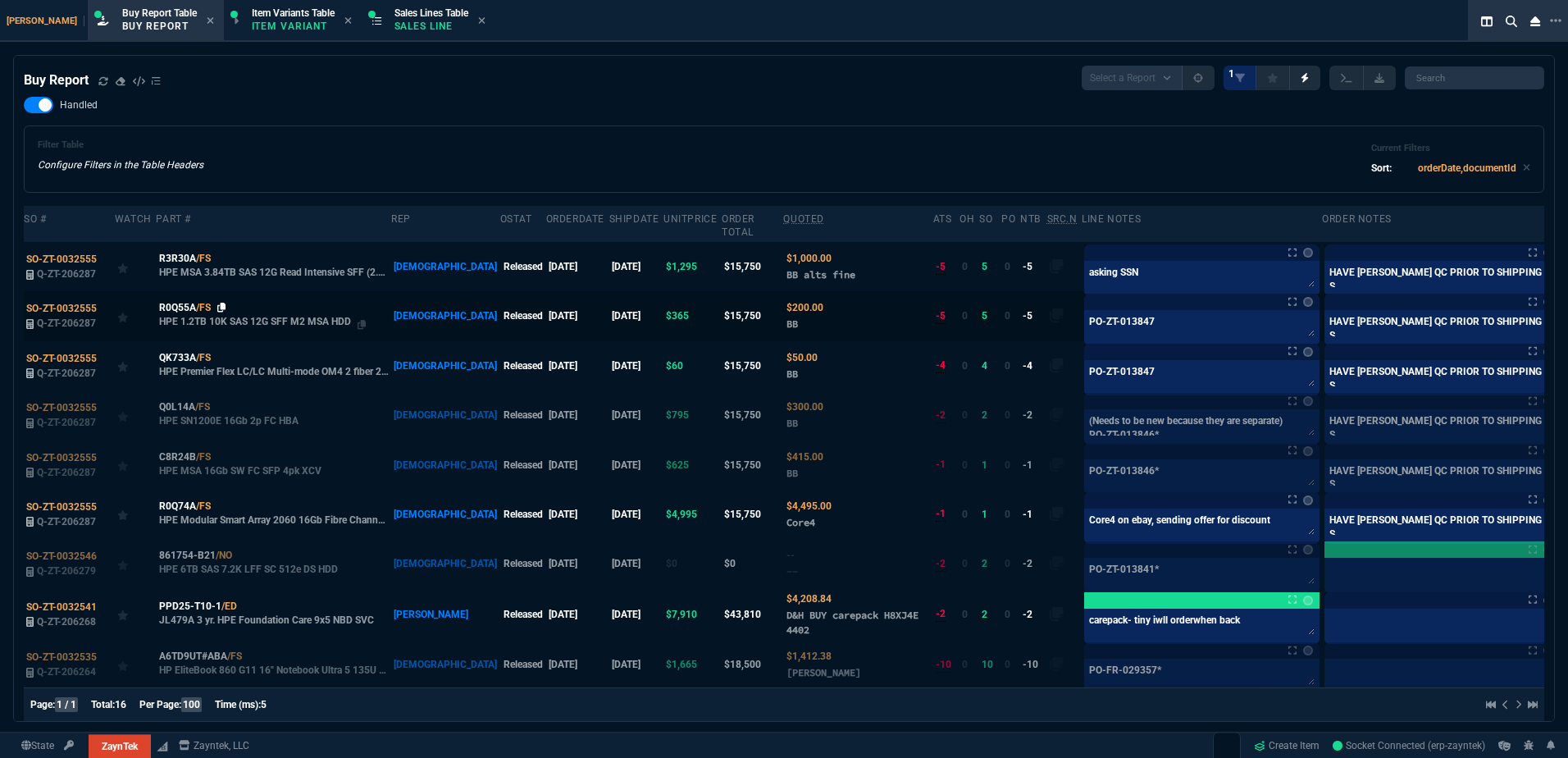
click at [223, 302] on icon at bounding box center [222, 307] width 9 height 10
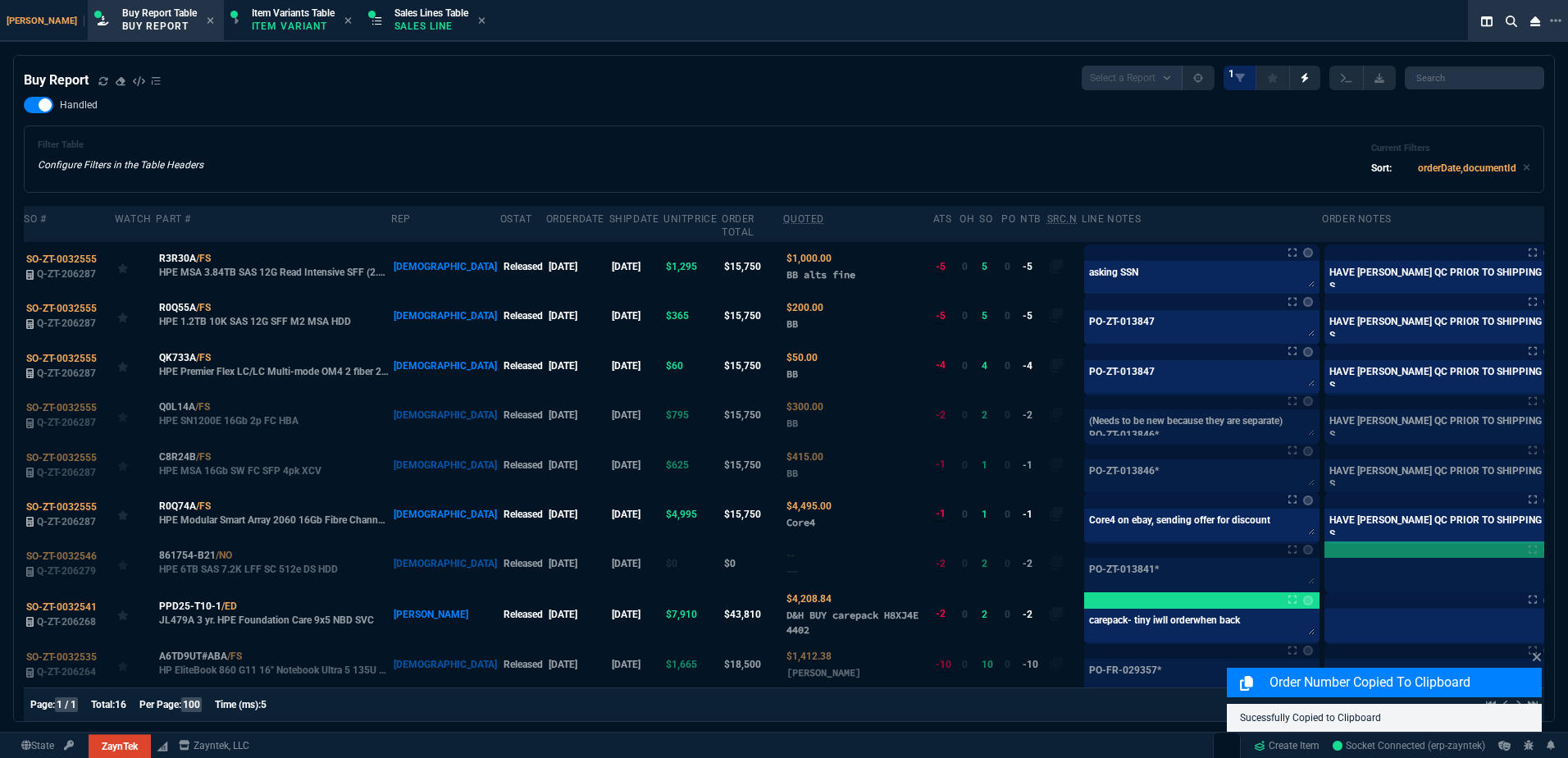
click at [478, 92] on div "Buy Report Select a Report Not Purchased 1 Handled Filter Table Configure Filte…" at bounding box center [784, 571] width 1520 height 1010
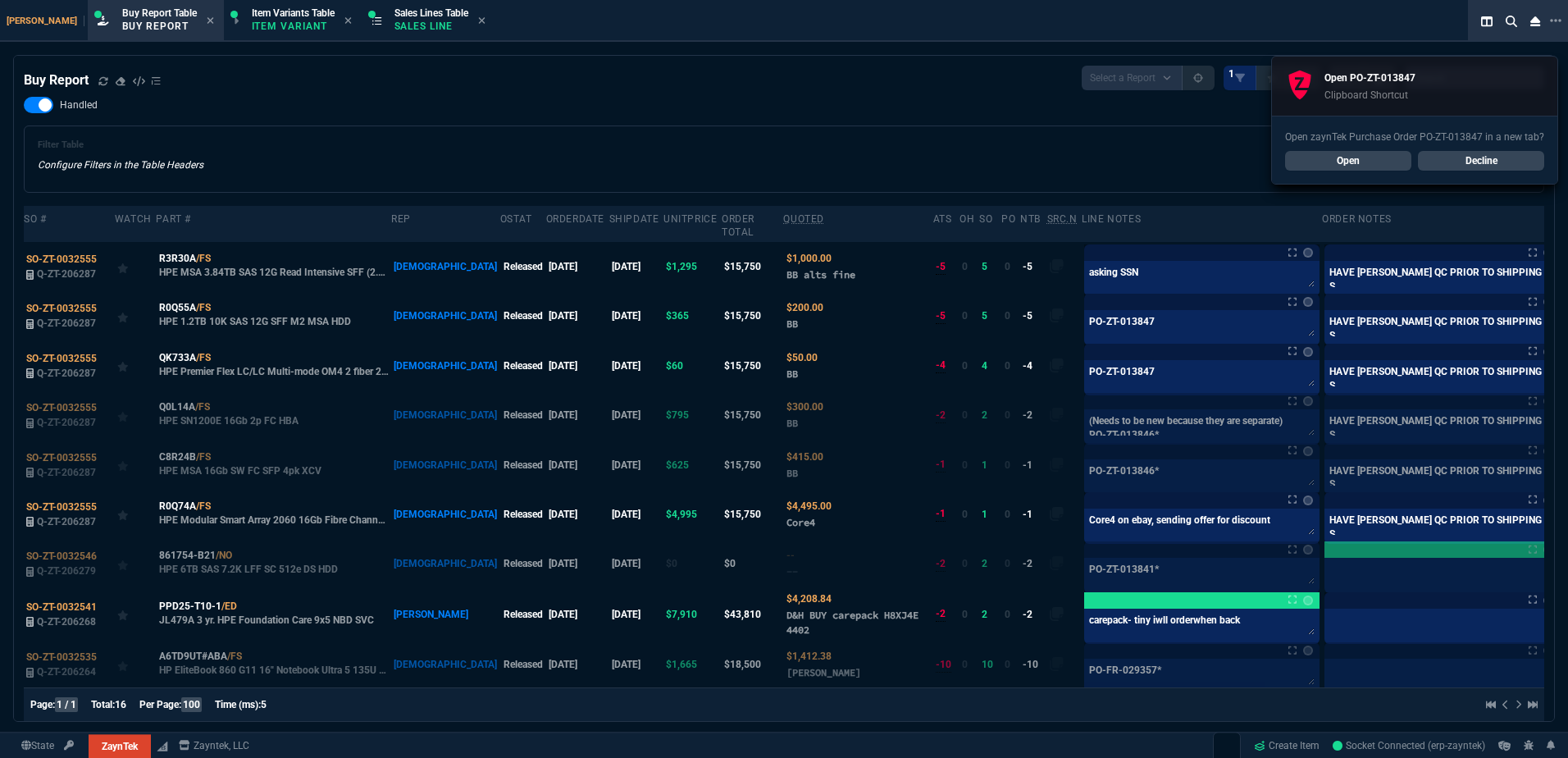
click at [822, 138] on div "Filter Table Configure Filters in the Table Headers Current Filters Sort: order…" at bounding box center [784, 159] width 1520 height 68
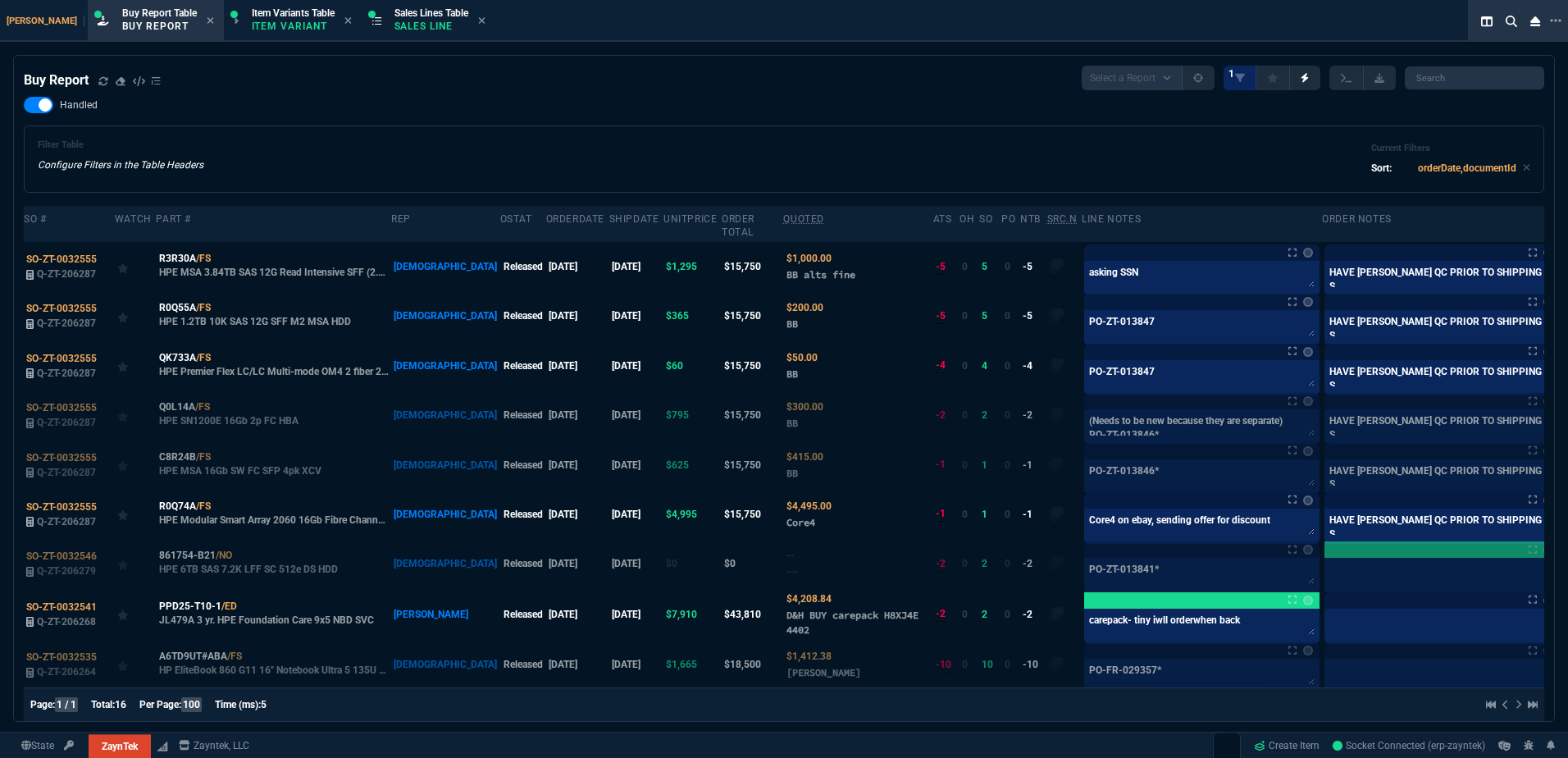
click at [759, 126] on div "Filter Table Configure Filters in the Table Headers Current Filters Sort: order…" at bounding box center [784, 159] width 1520 height 68
click at [222, 253] on icon at bounding box center [222, 258] width 9 height 10
click at [220, 253] on icon at bounding box center [222, 258] width 9 height 10
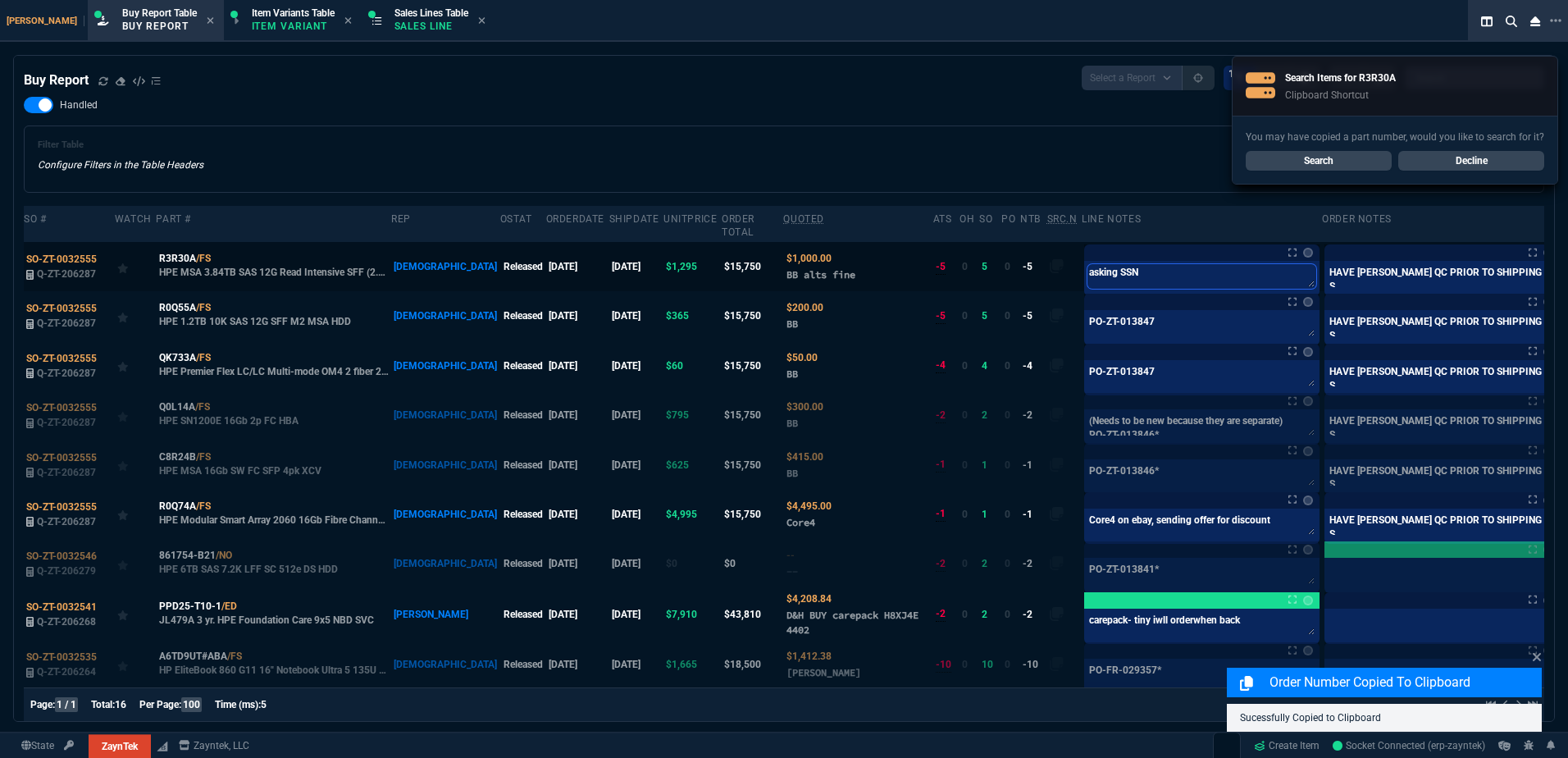
click at [1147, 264] on textarea "asking SSN" at bounding box center [1202, 276] width 229 height 25
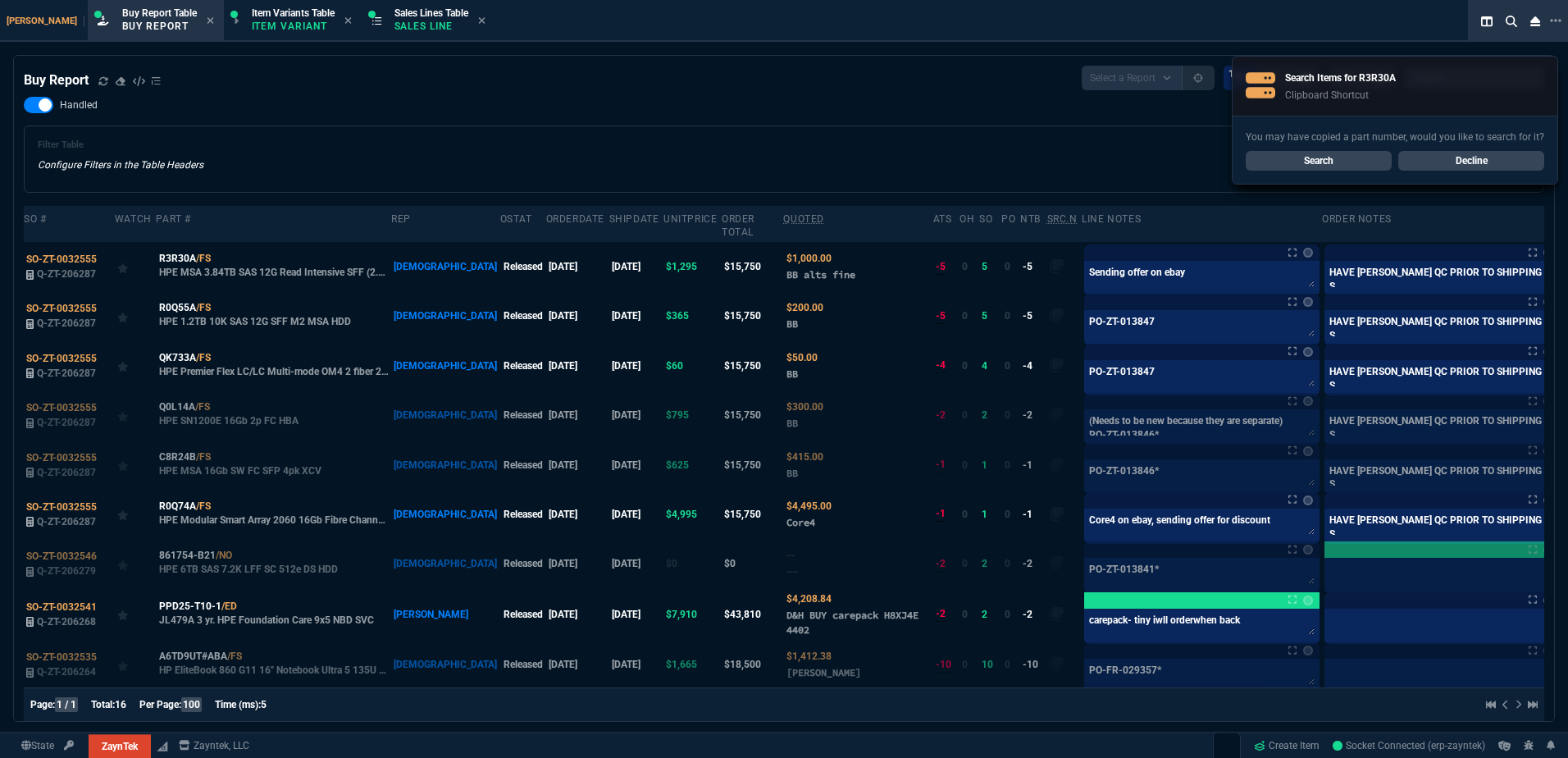
click at [893, 148] on div "Filter Table Configure Filters in the Table Headers Current Filters Sort: order…" at bounding box center [784, 159] width 1492 height 39
click at [742, 149] on div "Filter Table Configure Filters in the Table Headers Current Filters Sort: order…" at bounding box center [784, 159] width 1492 height 39
click at [1567, 357] on label at bounding box center [1576, 366] width 18 height 18
click at [0, 0] on input "checkbox" at bounding box center [0, 0] width 0 height 0
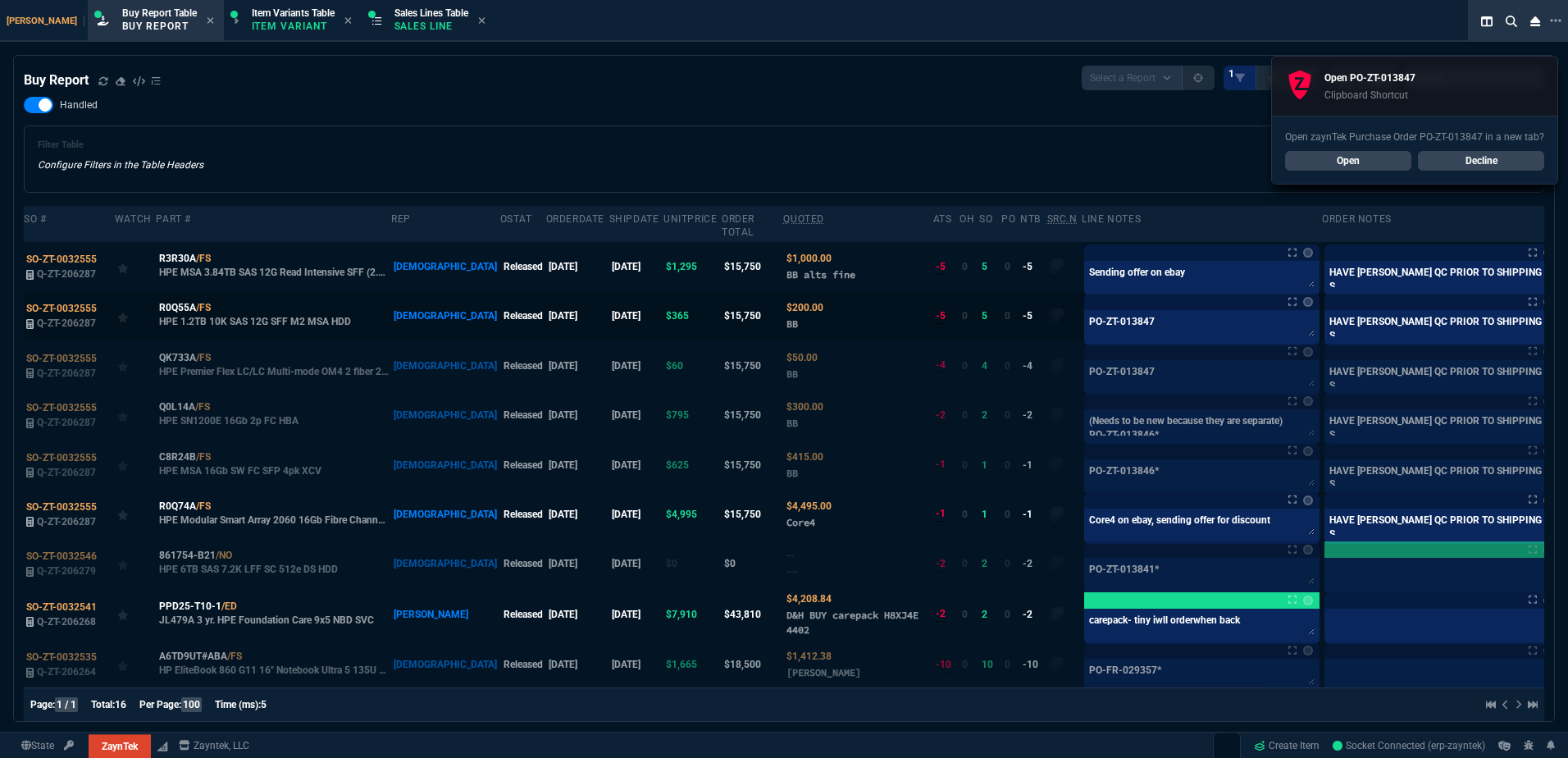
click at [1567, 308] on label at bounding box center [1576, 315] width 18 height 18
click at [0, 0] on input "checkbox" at bounding box center [0, 0] width 0 height 0
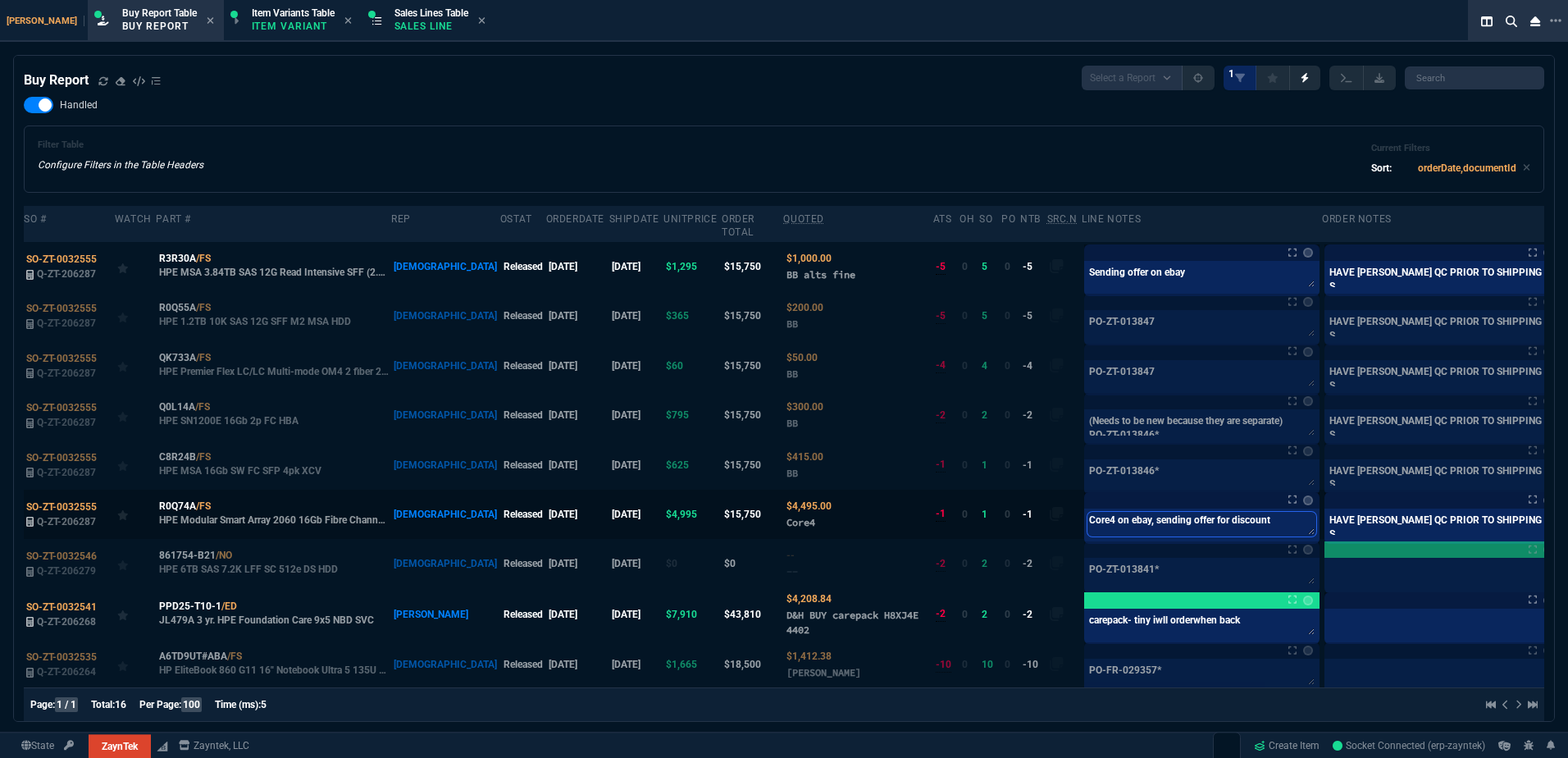
click at [1098, 517] on textarea "Core4 on ebay, sending offer for discount" at bounding box center [1202, 524] width 229 height 25
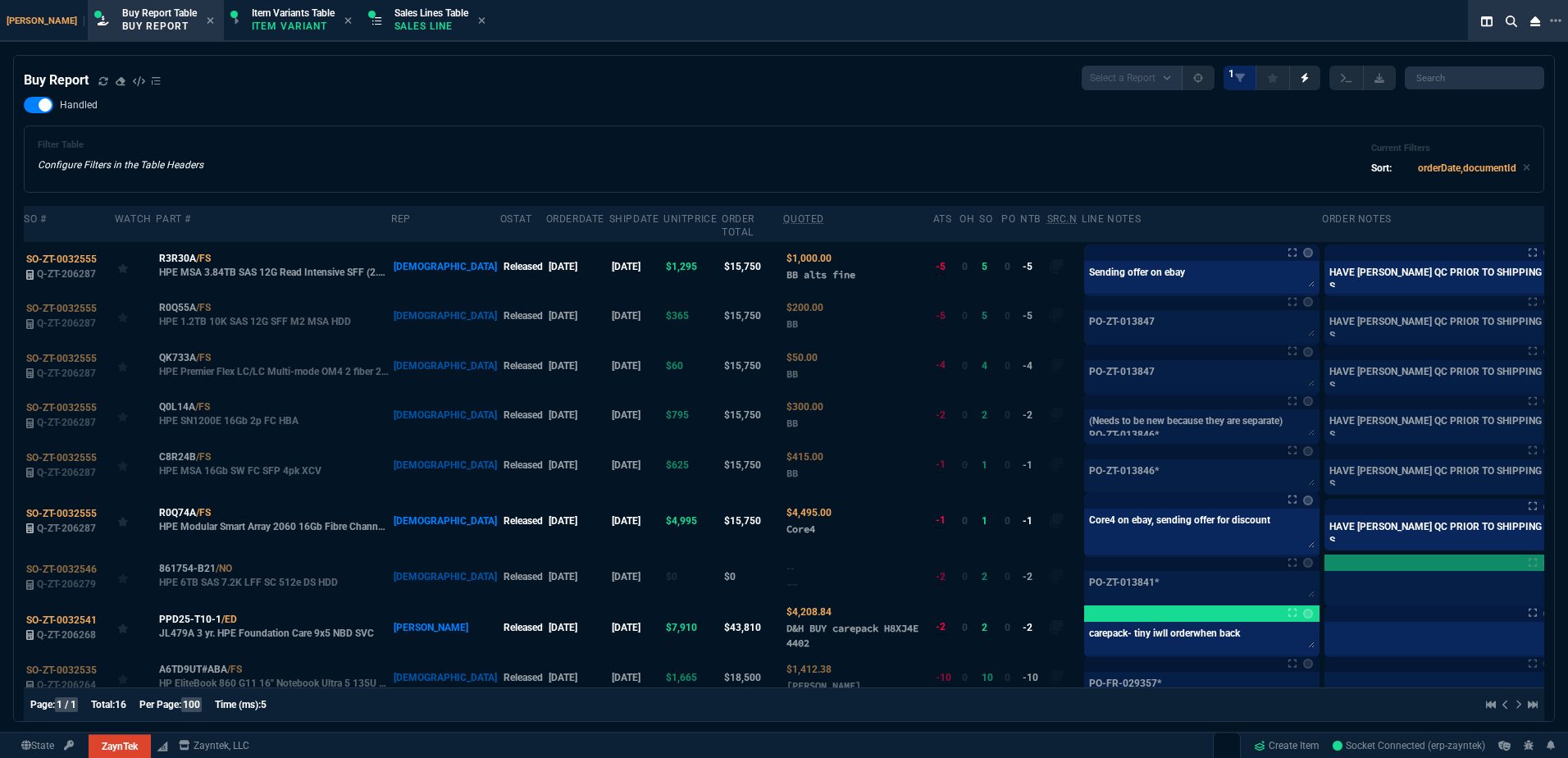
click at [588, 156] on div "Filter Table Configure Filters in the Table Headers Current Filters Sort: order…" at bounding box center [784, 159] width 1492 height 39
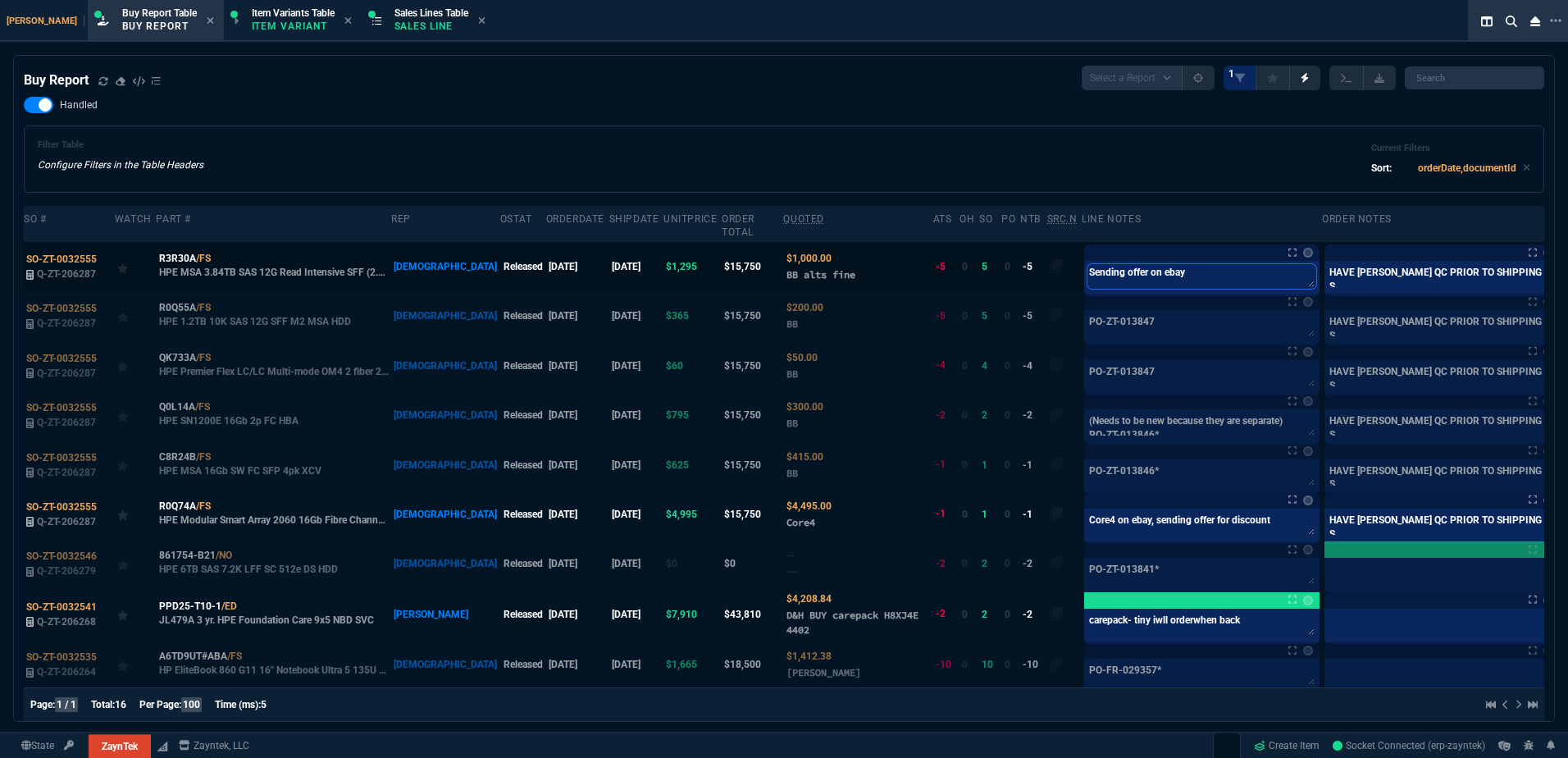
click at [1144, 270] on textarea "Sending offer on ebay" at bounding box center [1202, 276] width 229 height 25
click at [858, 161] on div "Filter Table Configure Filters in the Table Headers Current Filters Sort: order…" at bounding box center [784, 159] width 1492 height 39
drag, startPoint x: 557, startPoint y: 147, endPoint x: 351, endPoint y: 88, distance: 214.3
click at [557, 147] on div "Filter Table Configure Filters in the Table Headers Current Filters Sort: order…" at bounding box center [784, 159] width 1492 height 39
click at [406, 15] on span "Sales Lines Table" at bounding box center [431, 13] width 74 height 11
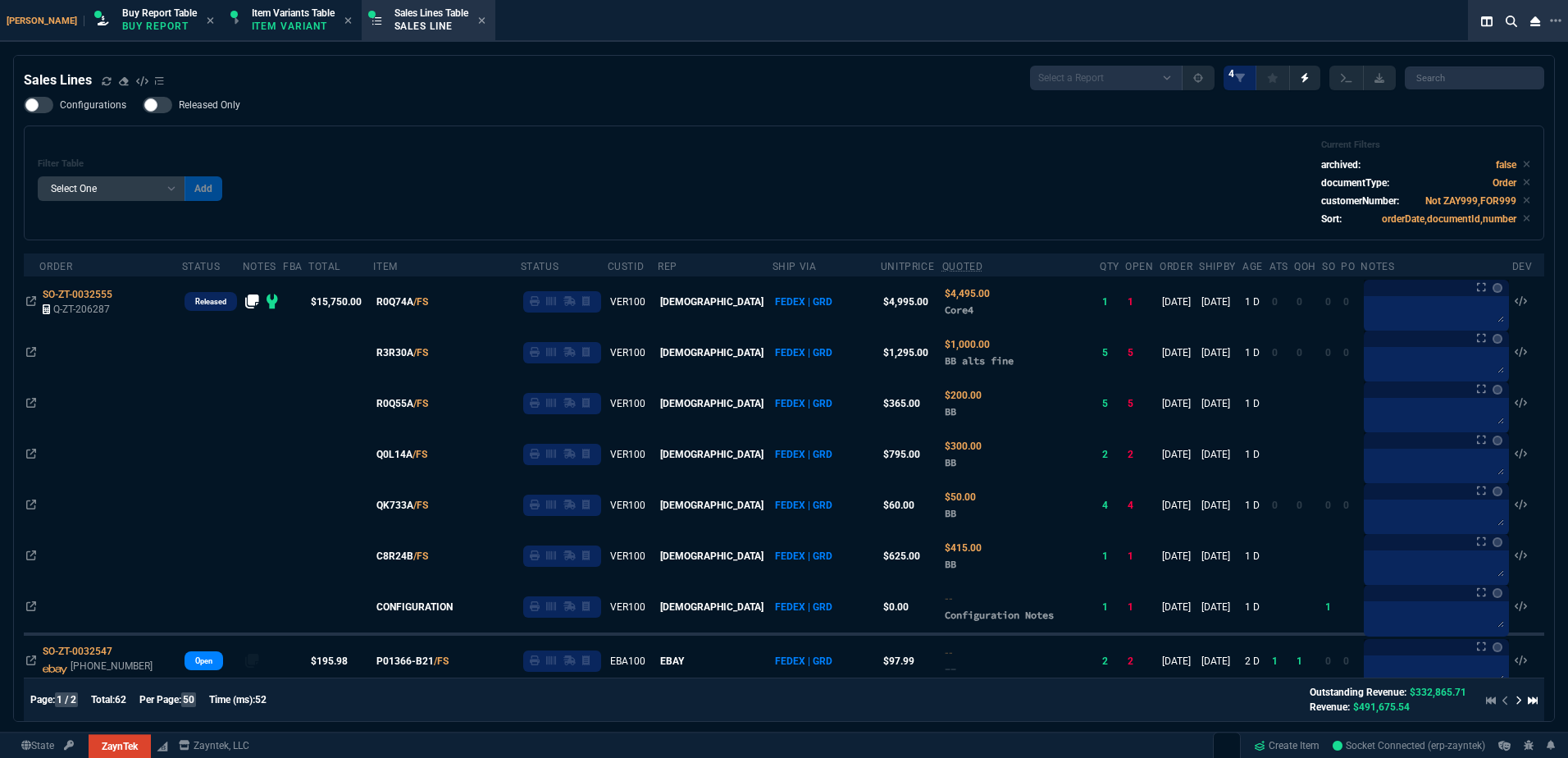
click at [617, 157] on div "Filter Table Select One Add Filter () Age () ATS () Cond (itemVariantCode) Cust…" at bounding box center [784, 183] width 1492 height 87
